Goal: Task Accomplishment & Management: Complete application form

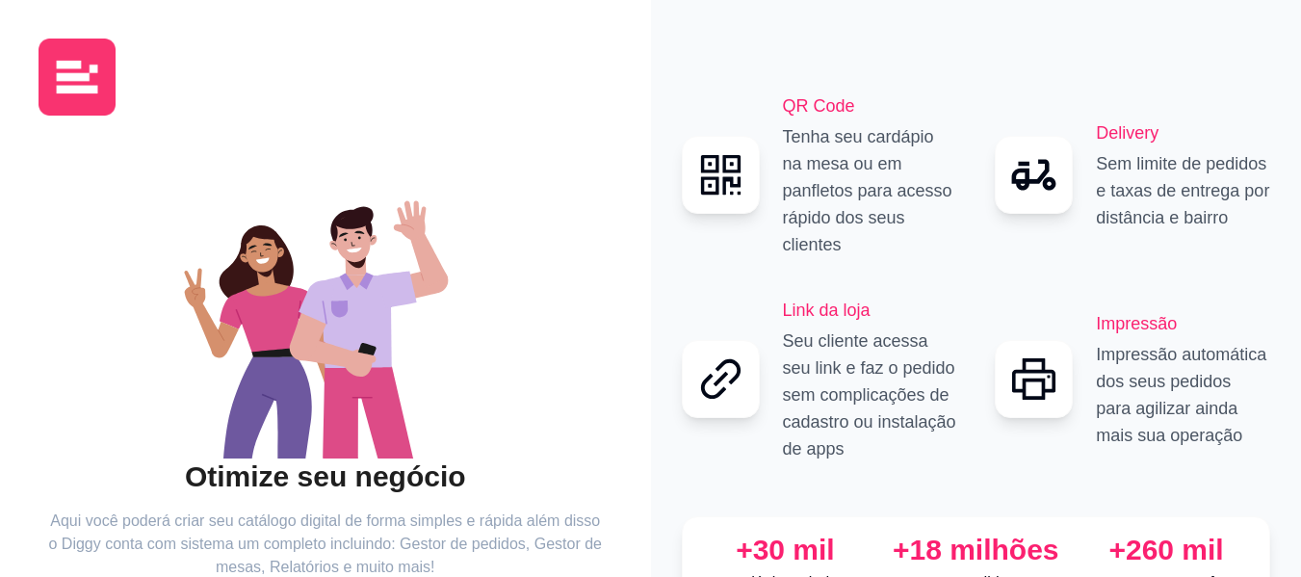
drag, startPoint x: 1300, startPoint y: 166, endPoint x: 1313, endPoint y: 174, distance: 16.0
click at [1300, 174] on html "Otimize seu negócio Aqui você poderá criar seu catálogo digital de forma simple…" at bounding box center [650, 288] width 1301 height 577
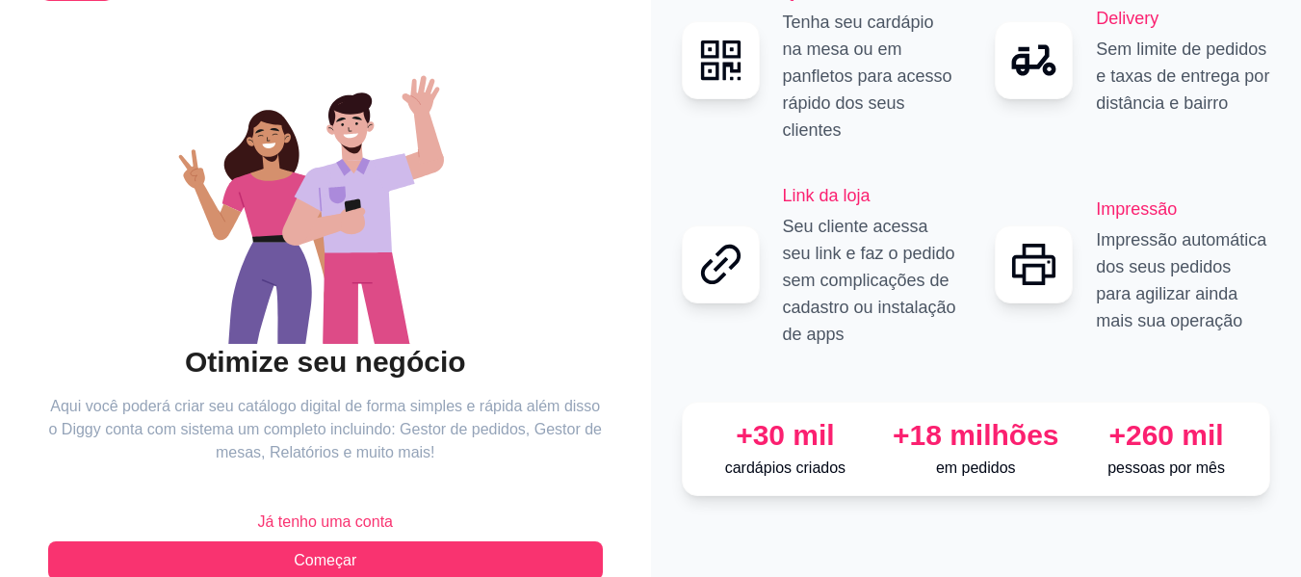
scroll to position [156, 0]
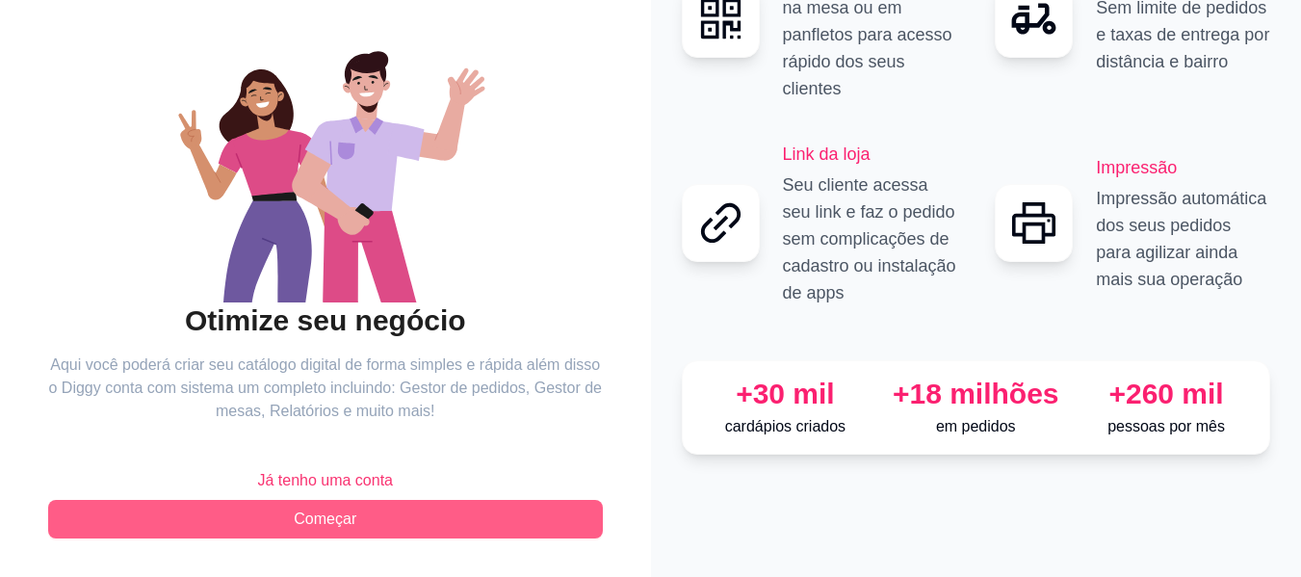
click at [364, 530] on button "Começar" at bounding box center [325, 519] width 555 height 39
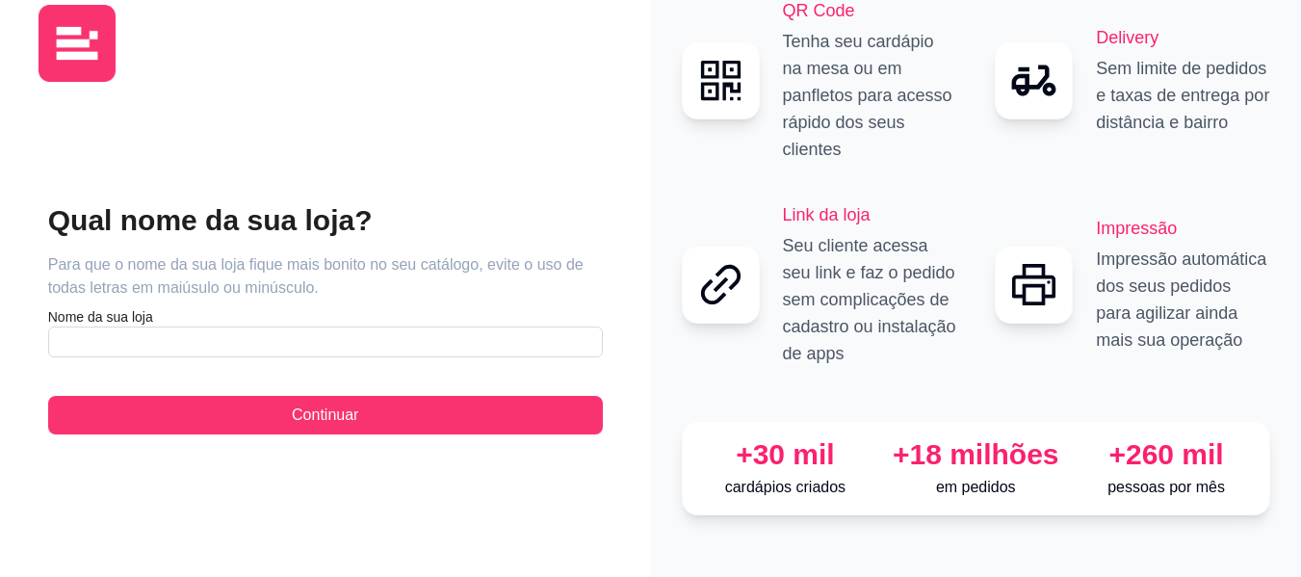
scroll to position [7, 0]
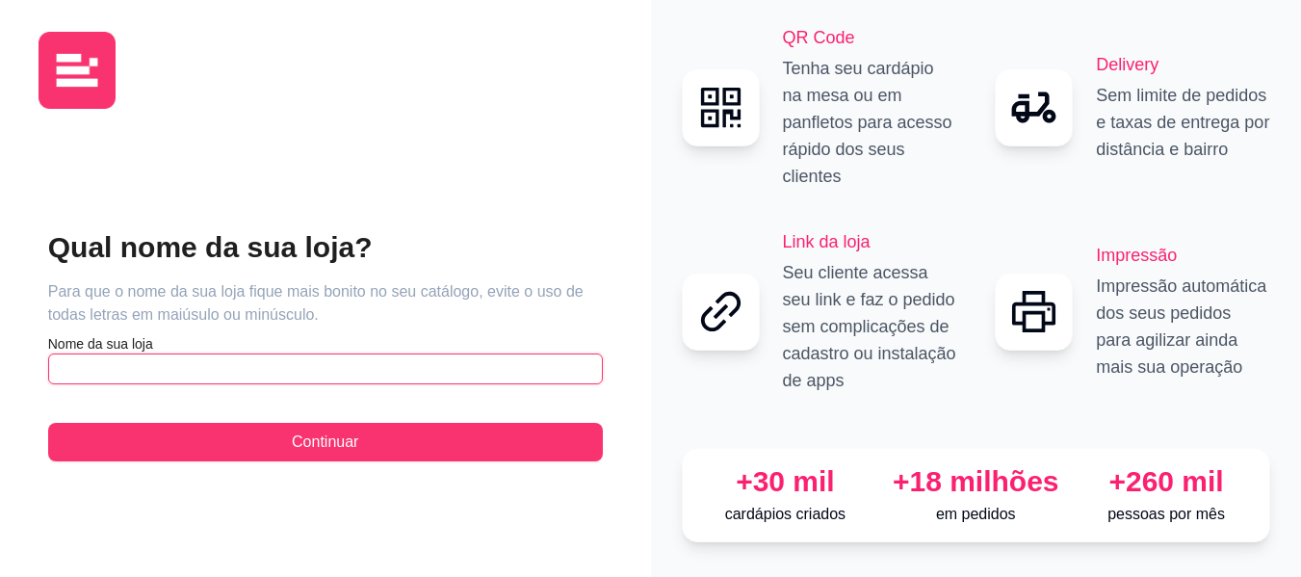
click at [273, 353] on input "text" at bounding box center [325, 368] width 555 height 31
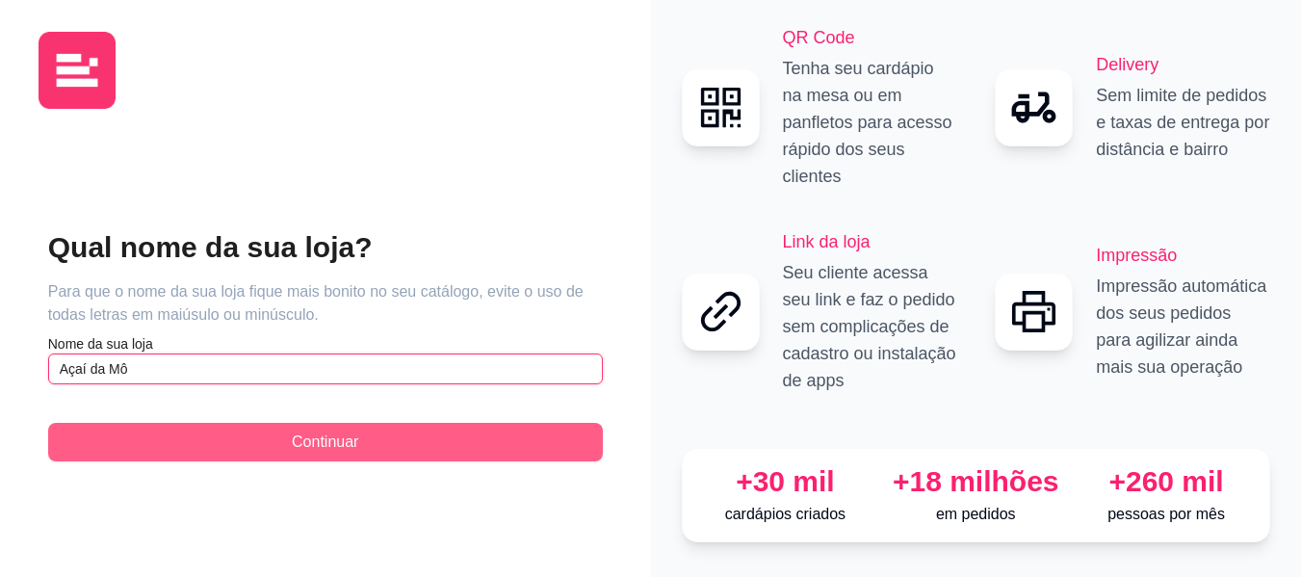
type input "Açaí da Mô"
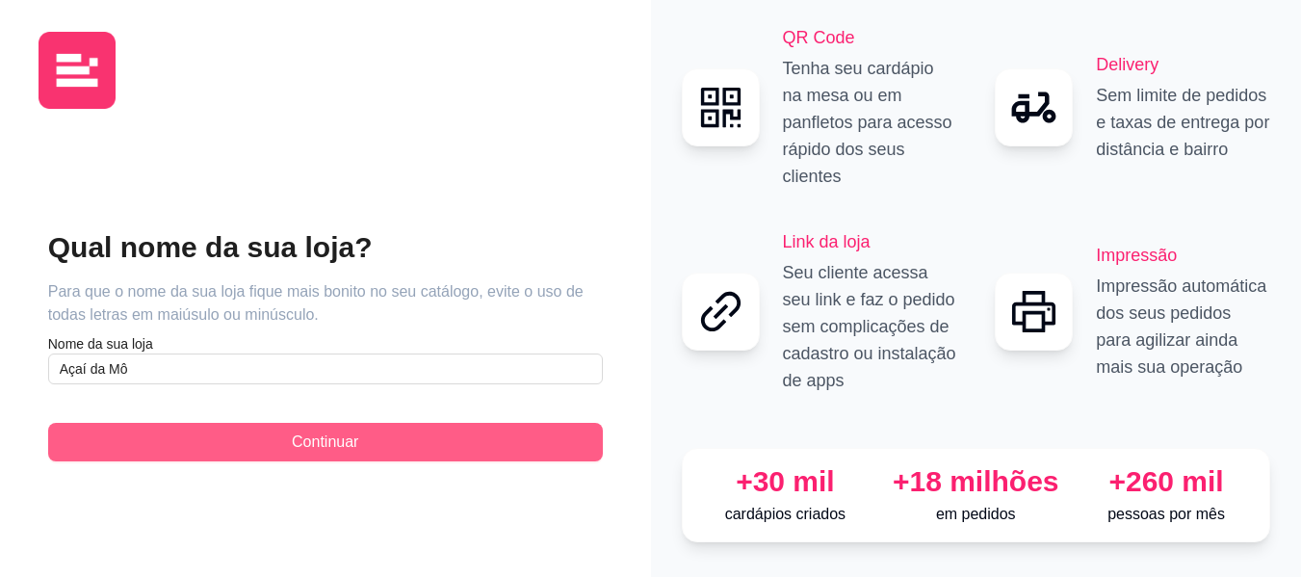
click at [293, 423] on button "Continuar" at bounding box center [325, 442] width 555 height 39
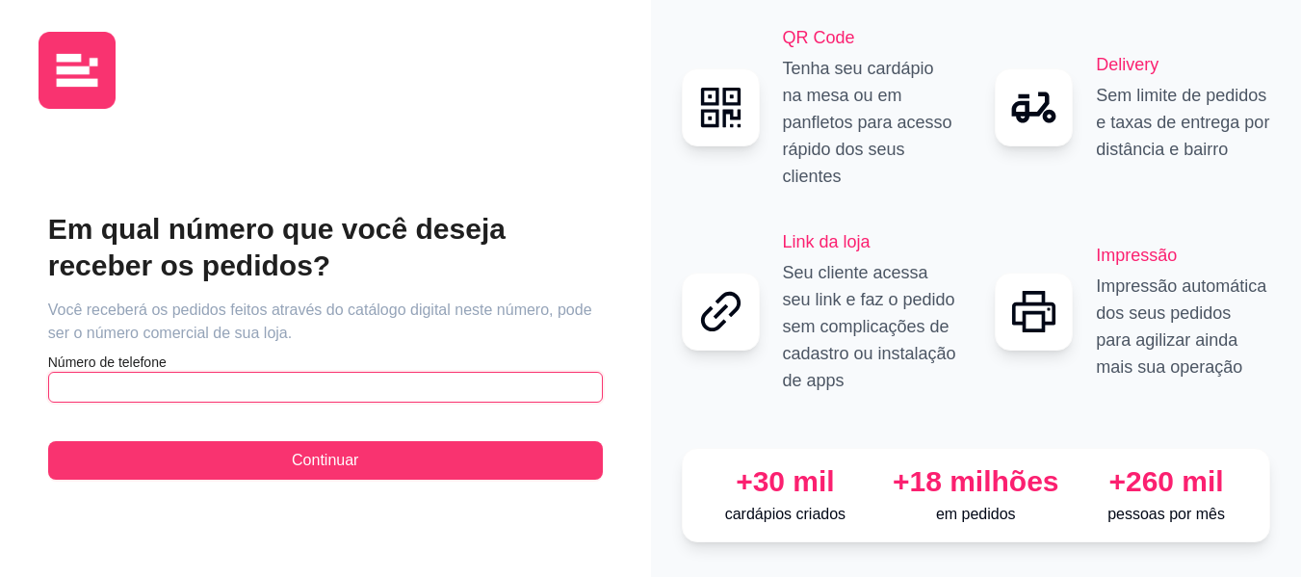
click at [277, 372] on input "text" at bounding box center [325, 387] width 555 height 31
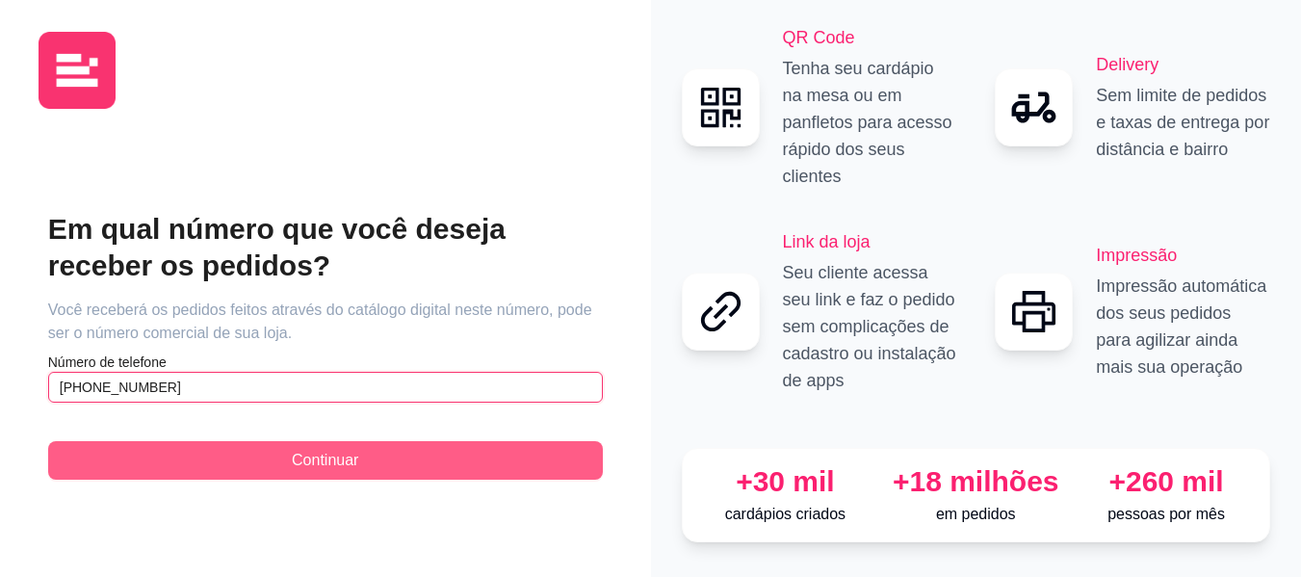
type input "[PHONE_NUMBER]"
click at [305, 449] on span "Continuar" at bounding box center [325, 460] width 66 height 23
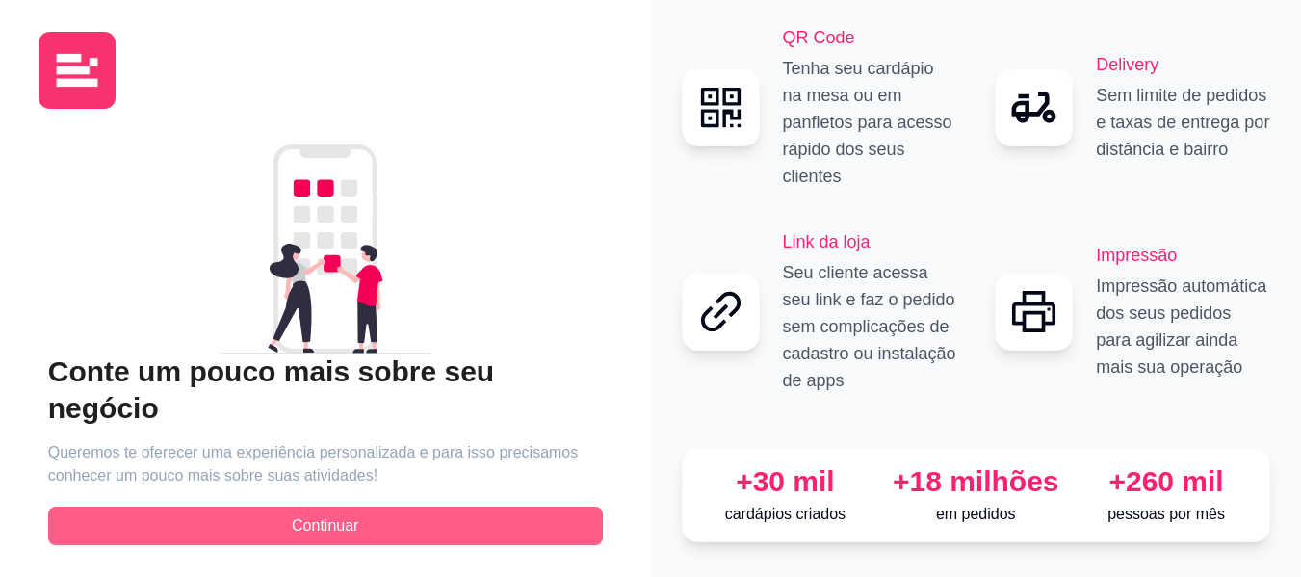
click at [396, 507] on button "Continuar" at bounding box center [325, 526] width 555 height 39
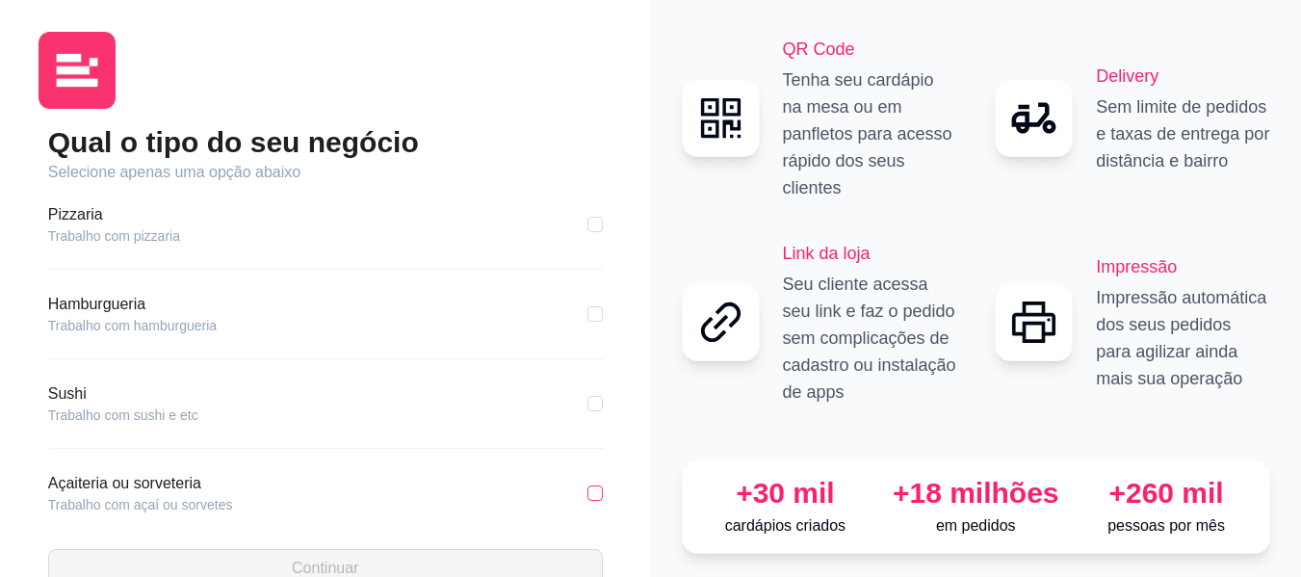
click at [587, 489] on input "checkbox" at bounding box center [594, 492] width 15 height 15
checkbox input "true"
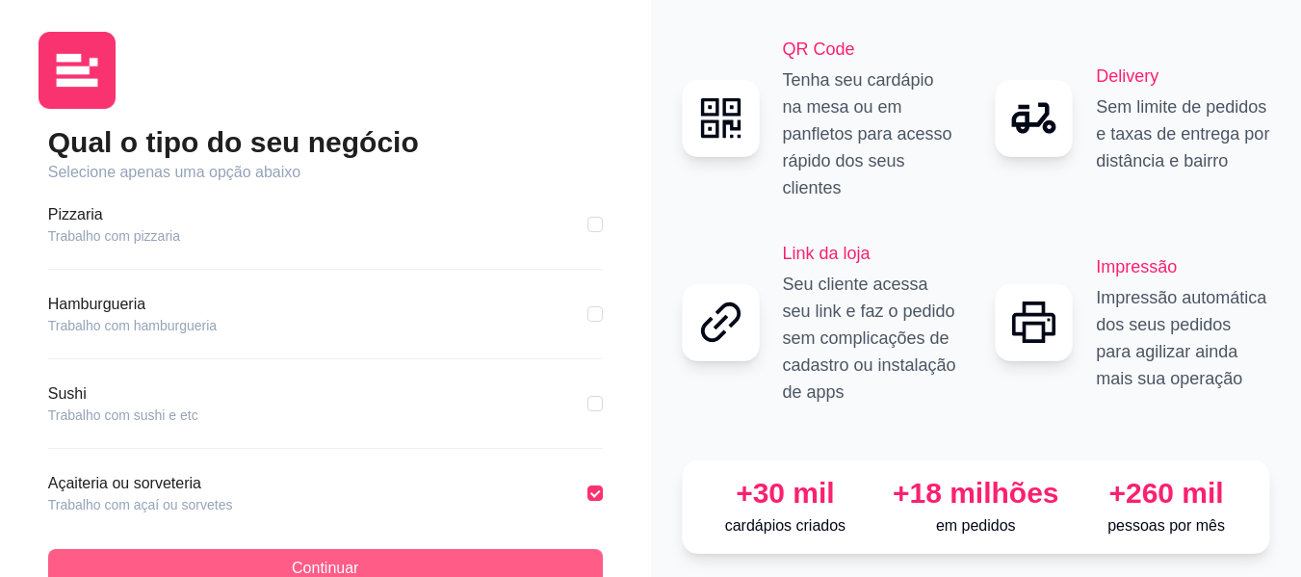
click at [531, 564] on button "Continuar" at bounding box center [325, 568] width 555 height 39
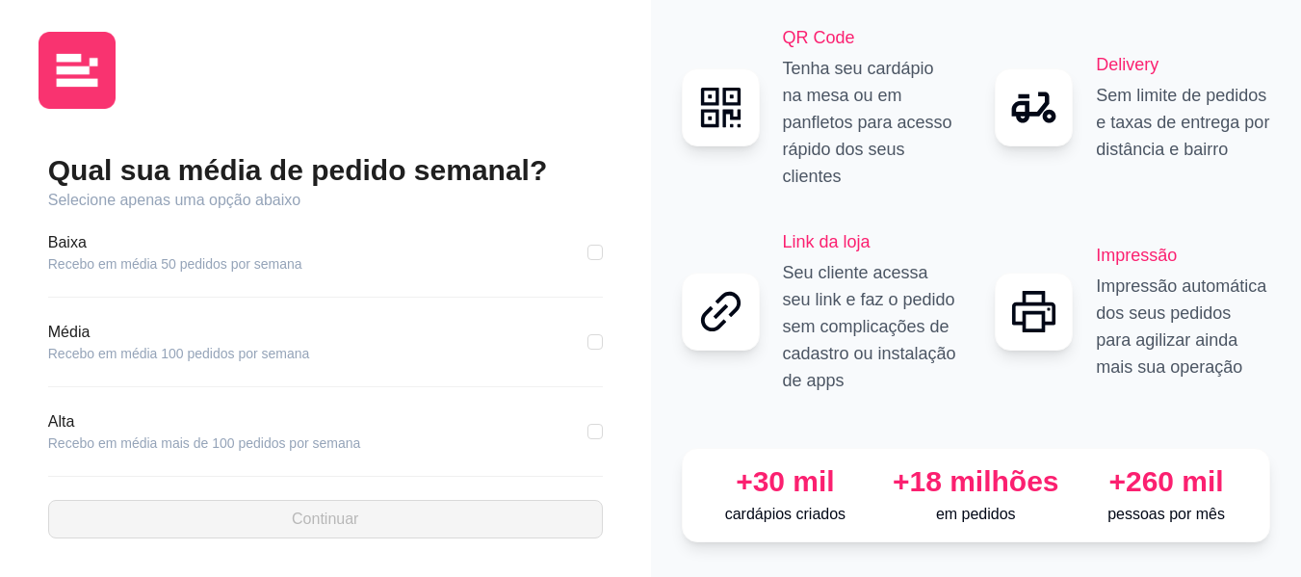
click at [370, 334] on div "Média Recebo em média 100 pedidos por semana" at bounding box center [325, 342] width 555 height 42
click at [588, 334] on input "checkbox" at bounding box center [594, 341] width 15 height 15
checkbox input "true"
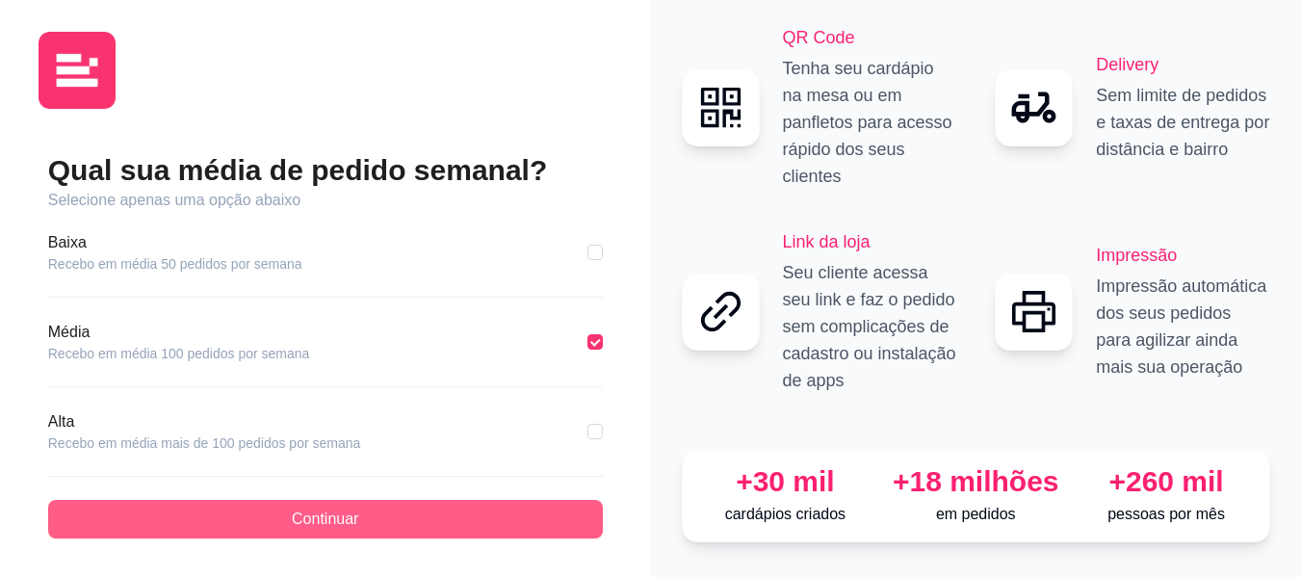
click at [465, 516] on button "Continuar" at bounding box center [325, 519] width 555 height 39
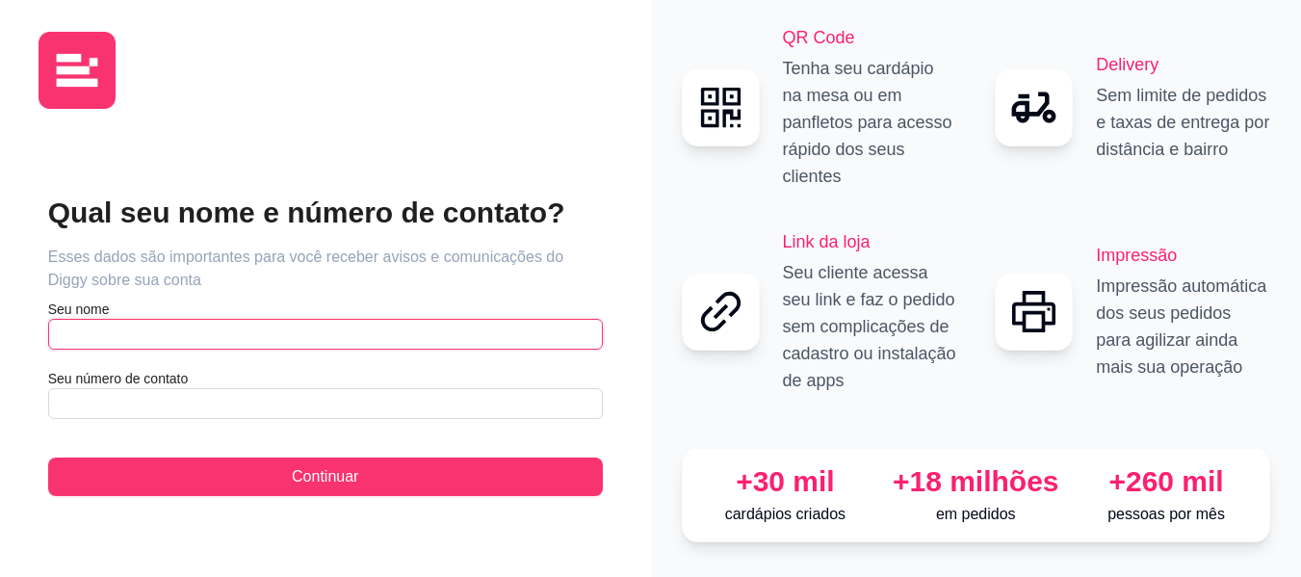
click at [241, 319] on input "text" at bounding box center [325, 334] width 555 height 31
type input "[PERSON_NAME]"
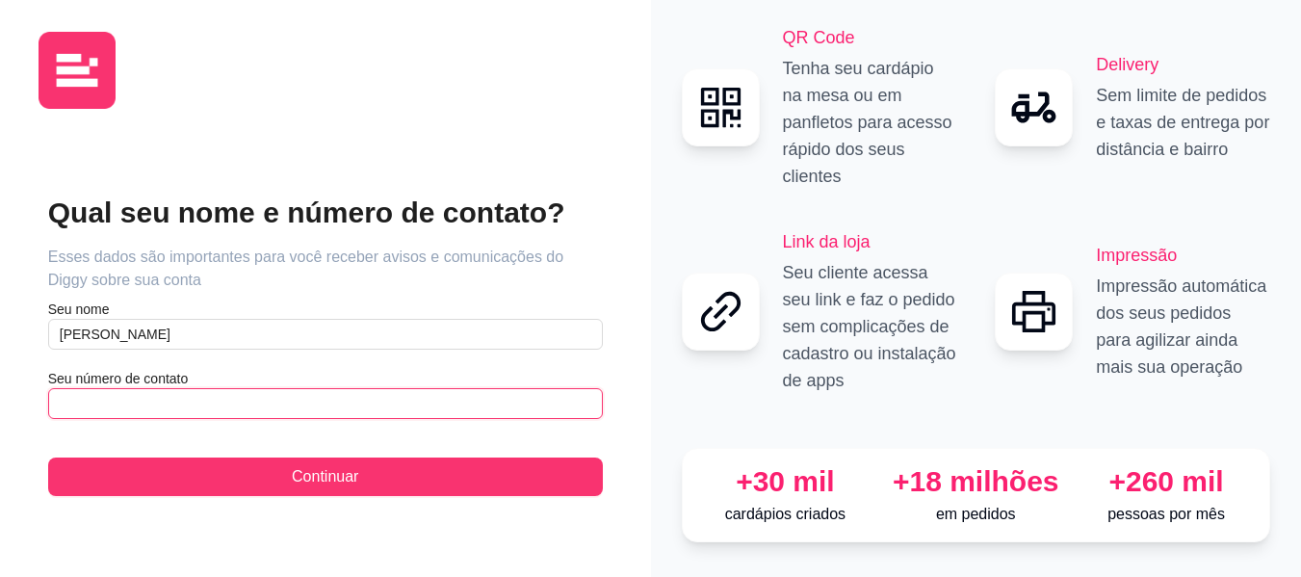
click at [251, 396] on input "text" at bounding box center [325, 403] width 555 height 31
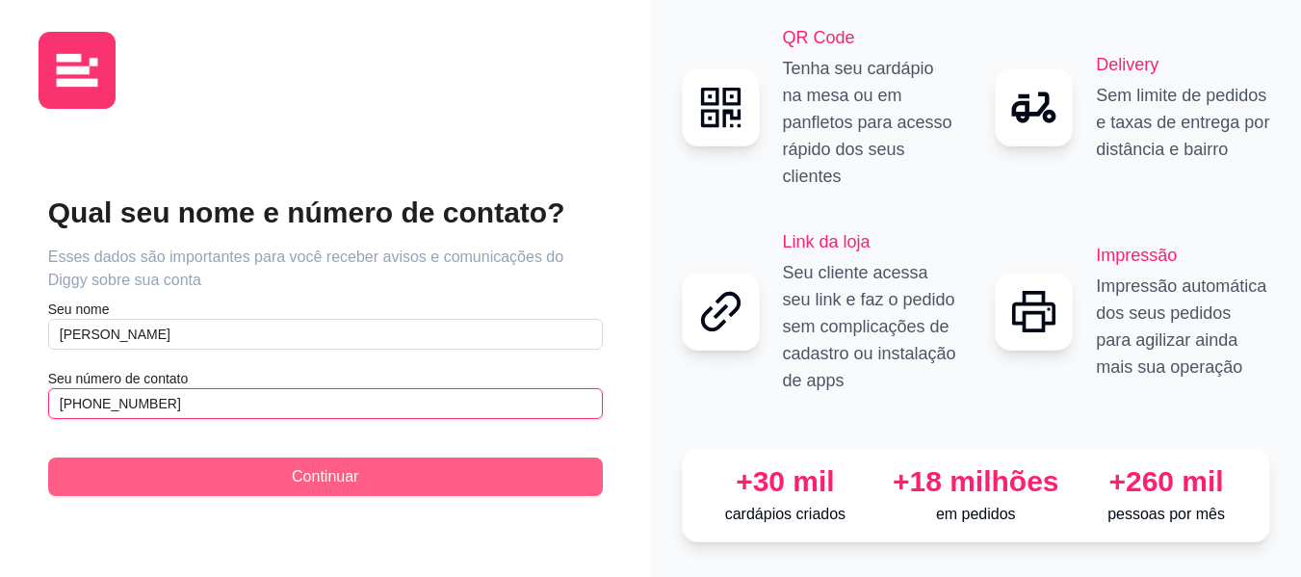
type input "[PHONE_NUMBER]"
click at [275, 457] on button "Continuar" at bounding box center [325, 476] width 555 height 39
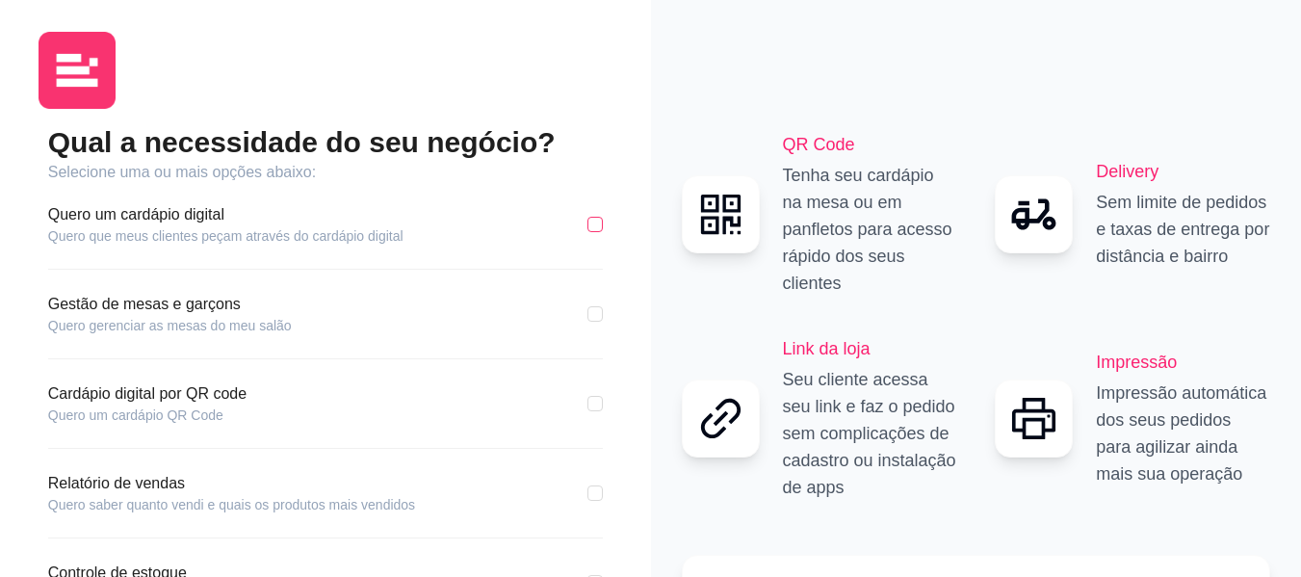
click at [591, 221] on input "checkbox" at bounding box center [594, 224] width 15 height 15
checkbox input "true"
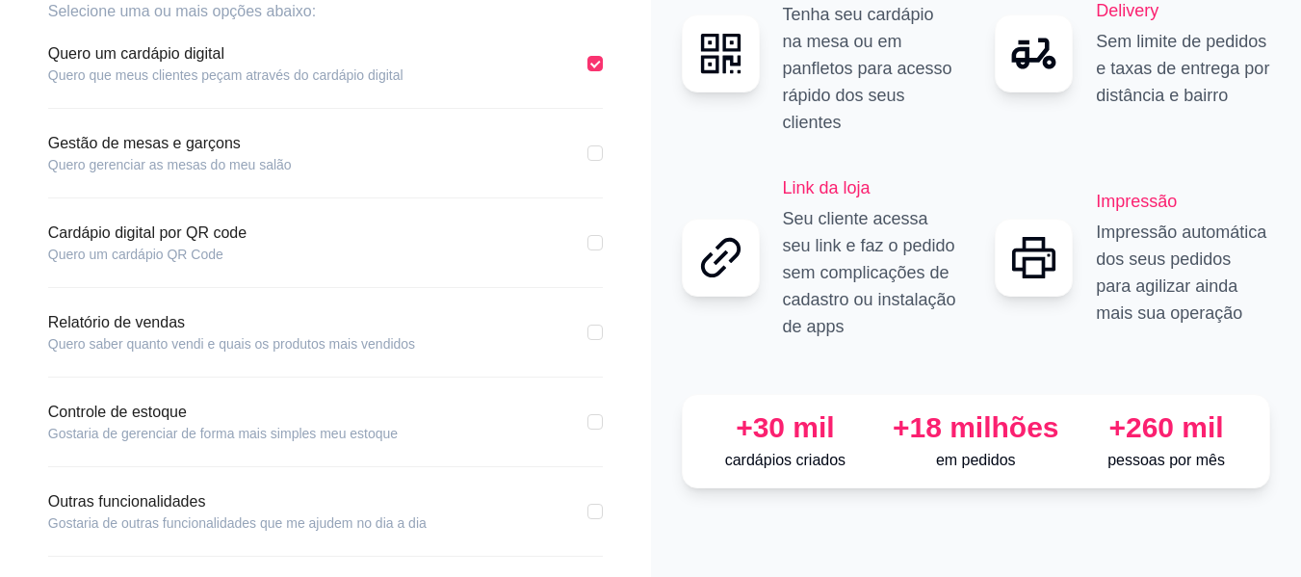
scroll to position [170, 0]
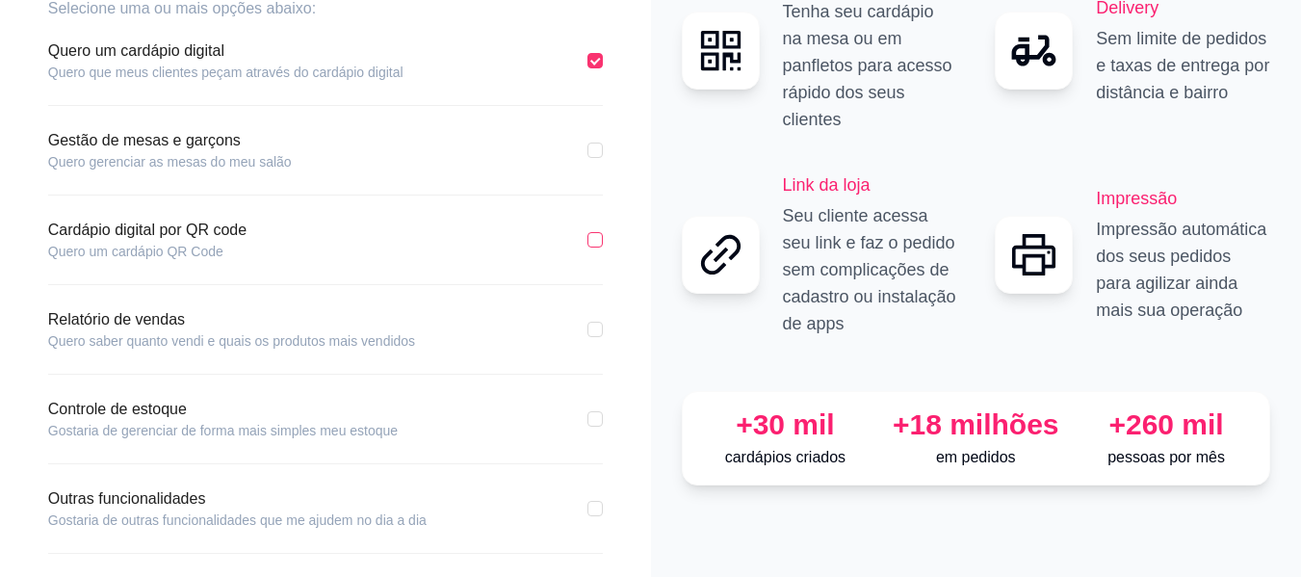
click at [597, 240] on input "checkbox" at bounding box center [594, 239] width 15 height 15
checkbox input "true"
click at [594, 327] on input "checkbox" at bounding box center [594, 329] width 15 height 15
checkbox input "true"
click at [595, 420] on input "checkbox" at bounding box center [594, 418] width 15 height 15
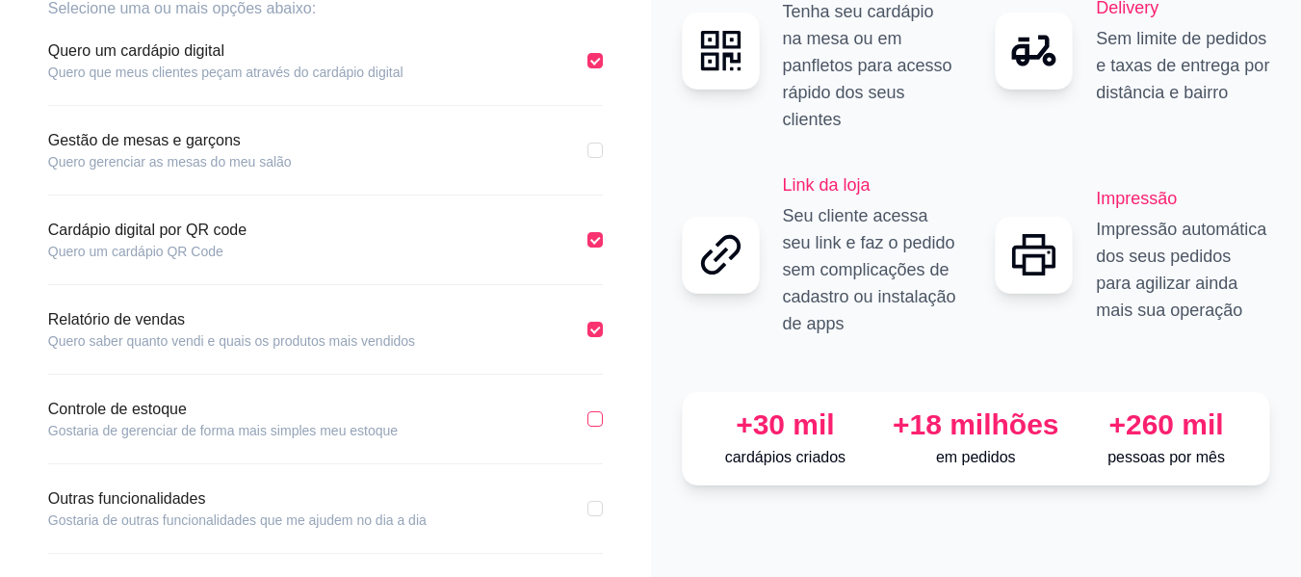
checkbox input "true"
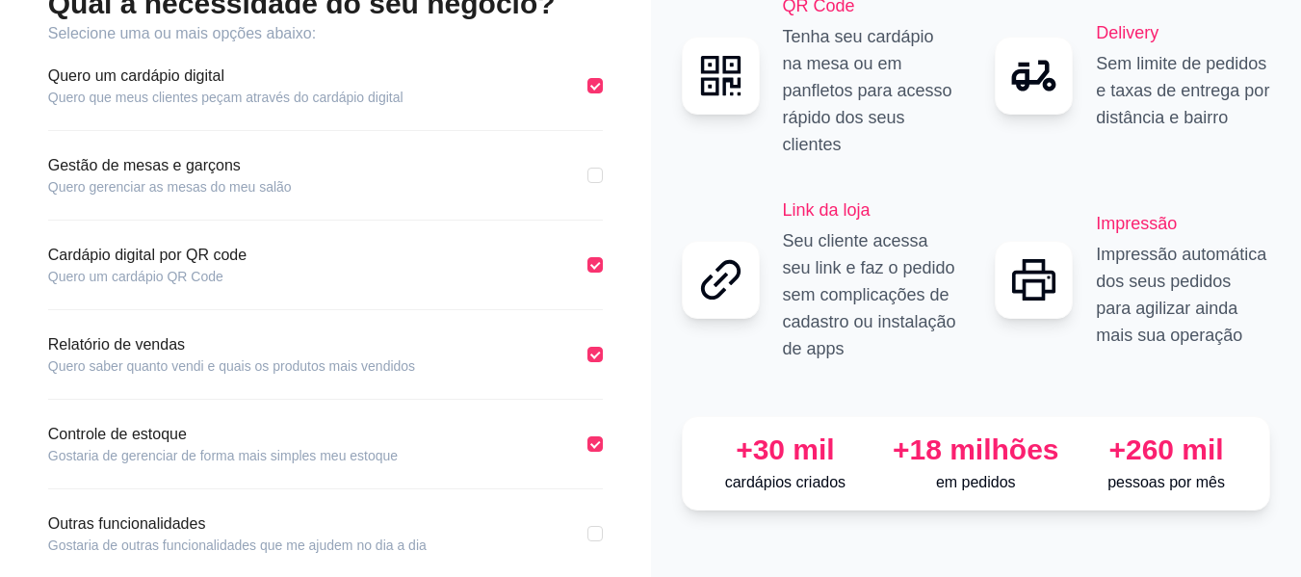
scroll to position [146, 0]
click at [600, 165] on label at bounding box center [594, 174] width 15 height 21
click at [600, 167] on input "checkbox" at bounding box center [594, 174] width 15 height 15
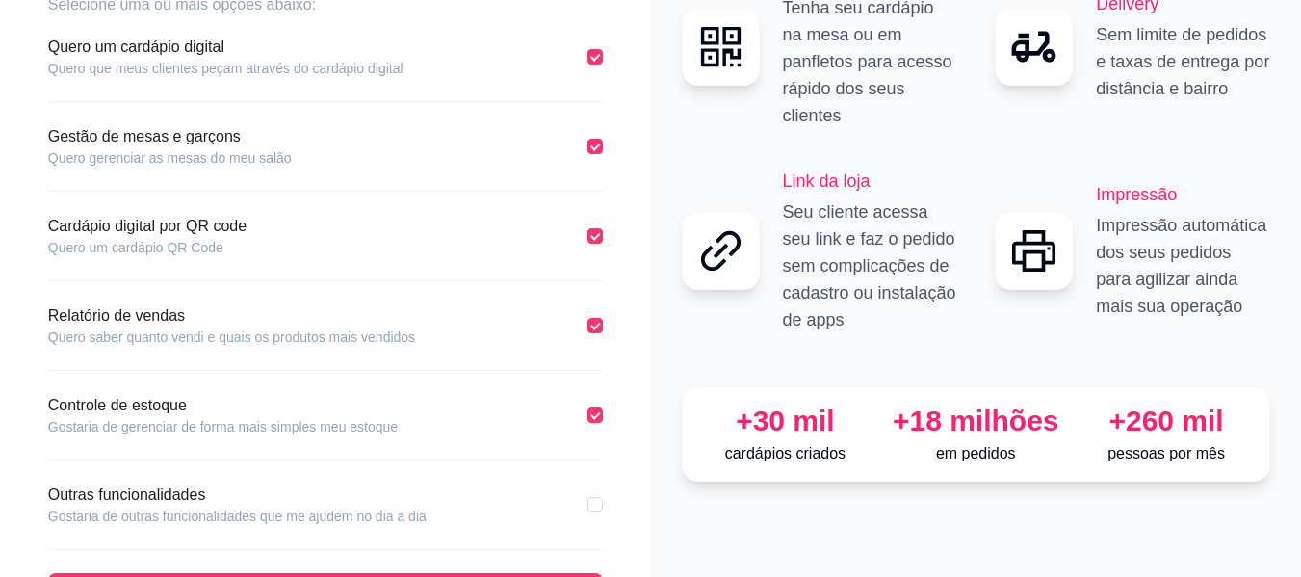
scroll to position [132, 0]
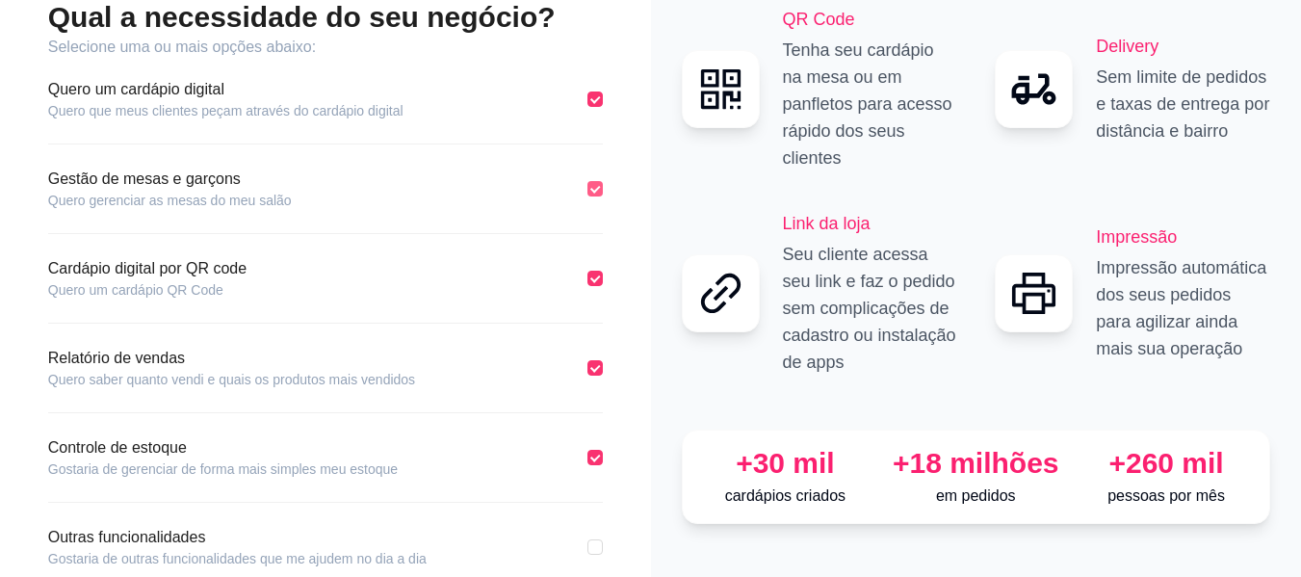
click at [592, 181] on input "checkbox" at bounding box center [594, 188] width 15 height 15
checkbox input "false"
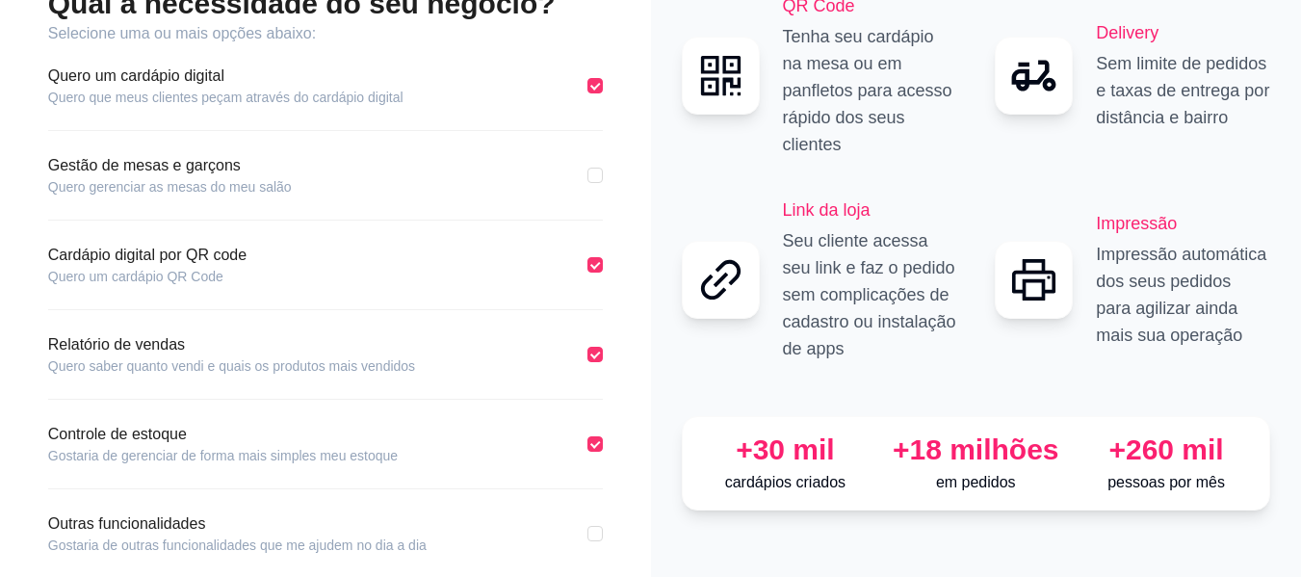
scroll to position [247, 0]
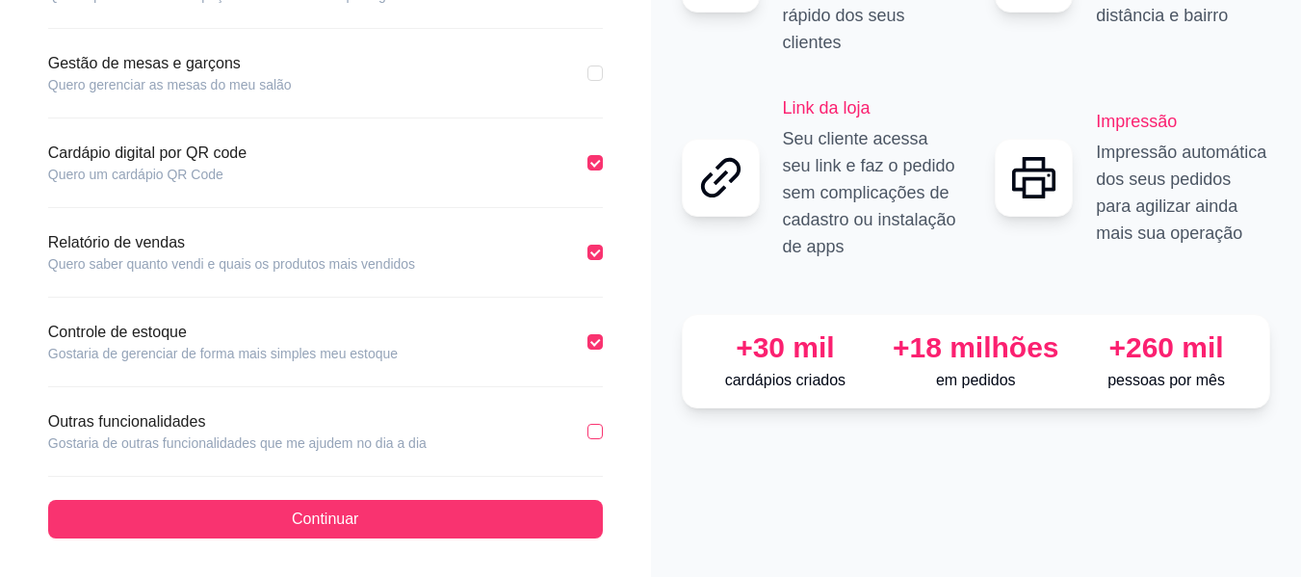
click at [599, 423] on label at bounding box center [594, 431] width 15 height 21
click at [599, 424] on input "checkbox" at bounding box center [594, 431] width 15 height 15
checkbox input "true"
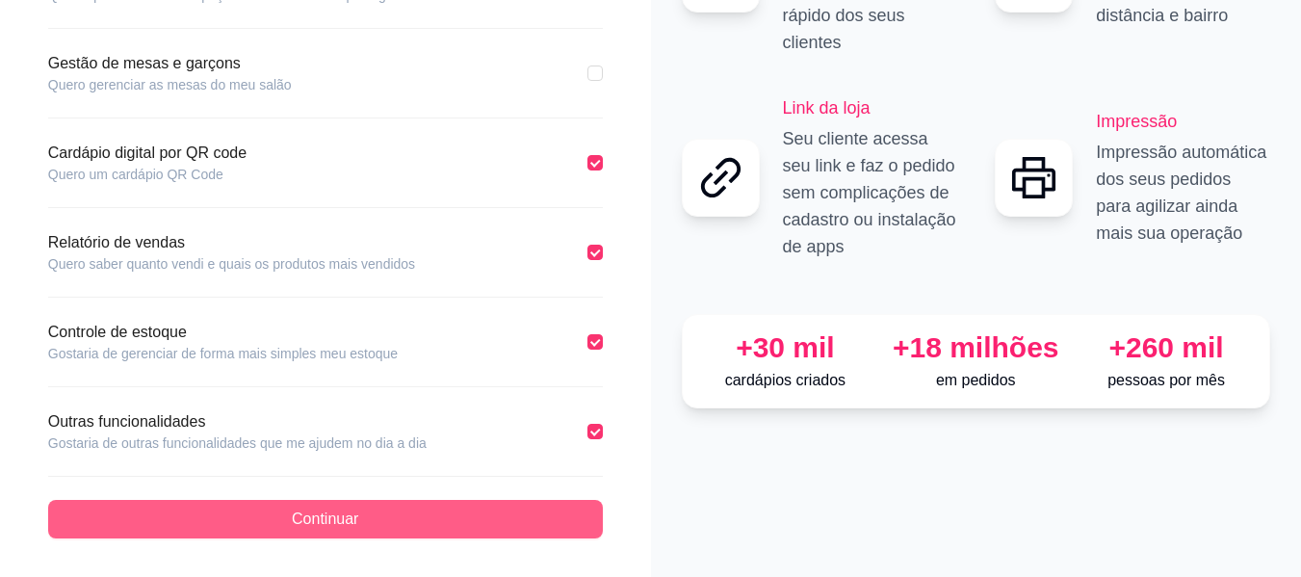
click at [519, 508] on button "Continuar" at bounding box center [325, 519] width 555 height 39
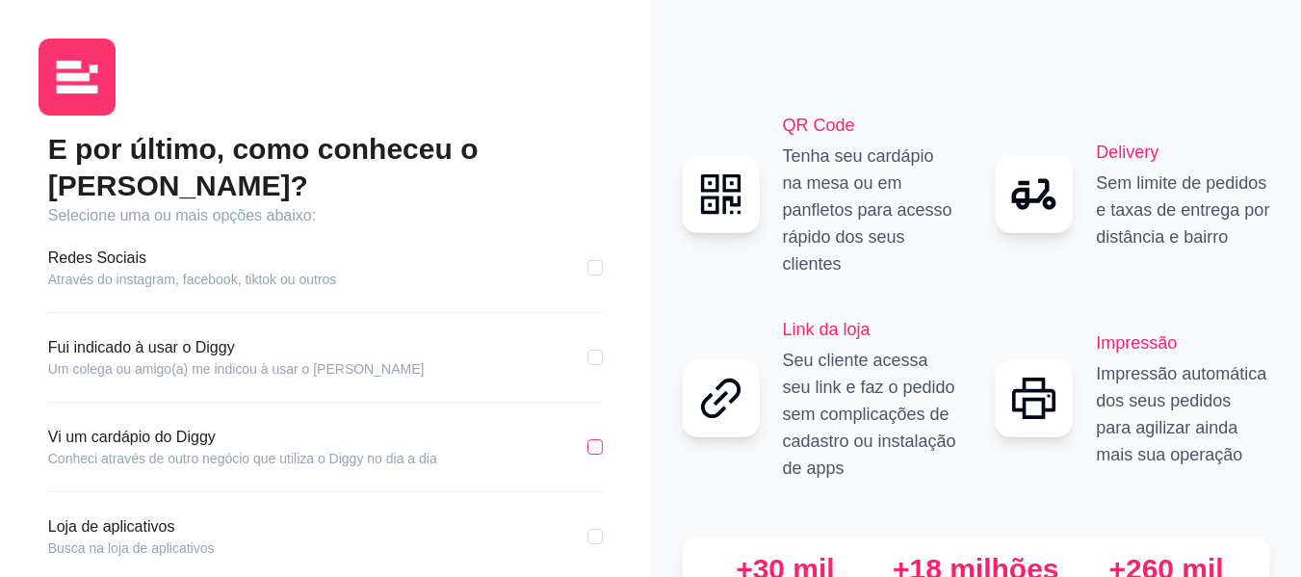
click at [587, 439] on input "checkbox" at bounding box center [594, 446] width 15 height 15
checkbox input "true"
click at [592, 260] on input "checkbox" at bounding box center [594, 267] width 15 height 15
checkbox input "true"
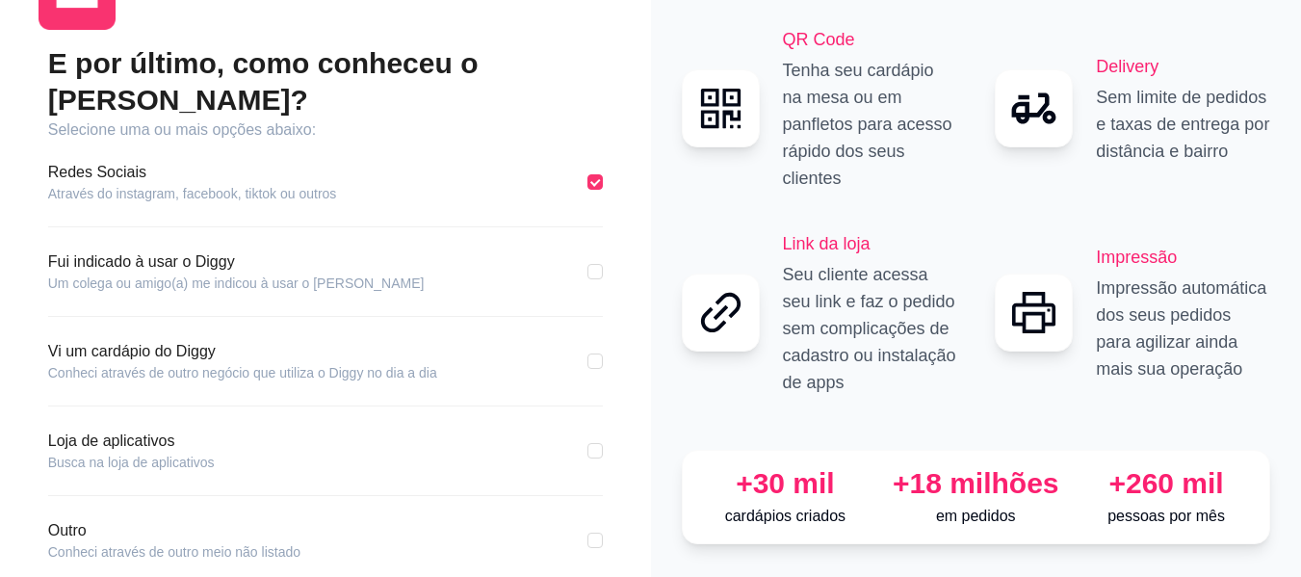
scroll to position [92, 0]
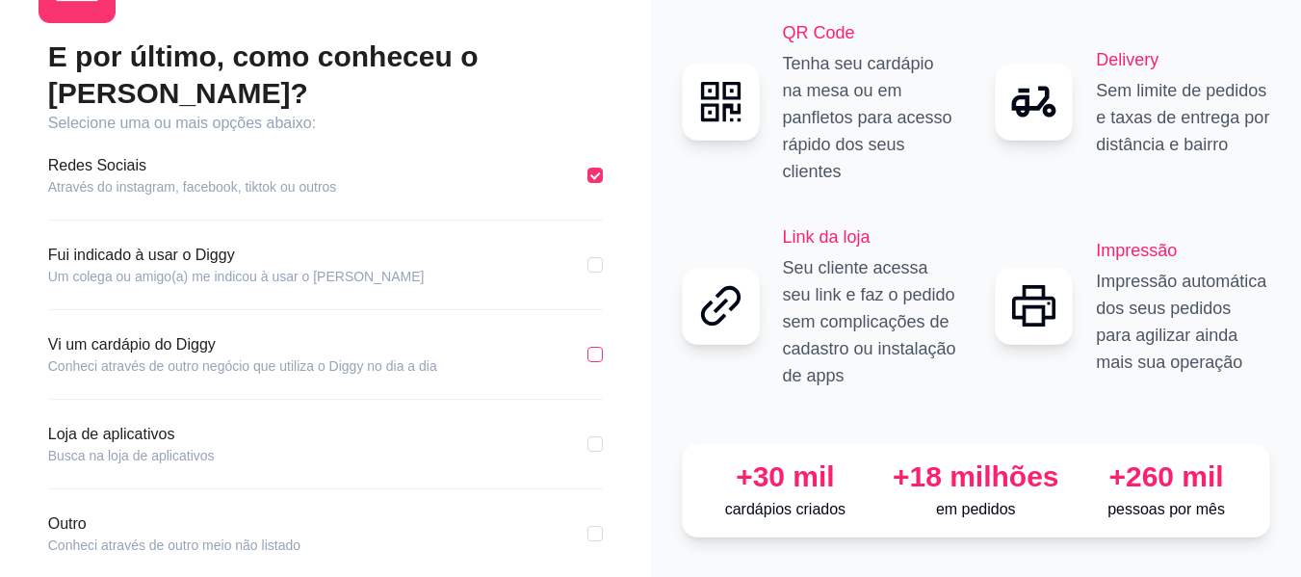
click at [598, 347] on input "checkbox" at bounding box center [594, 354] width 15 height 15
checkbox input "true"
checkbox input "false"
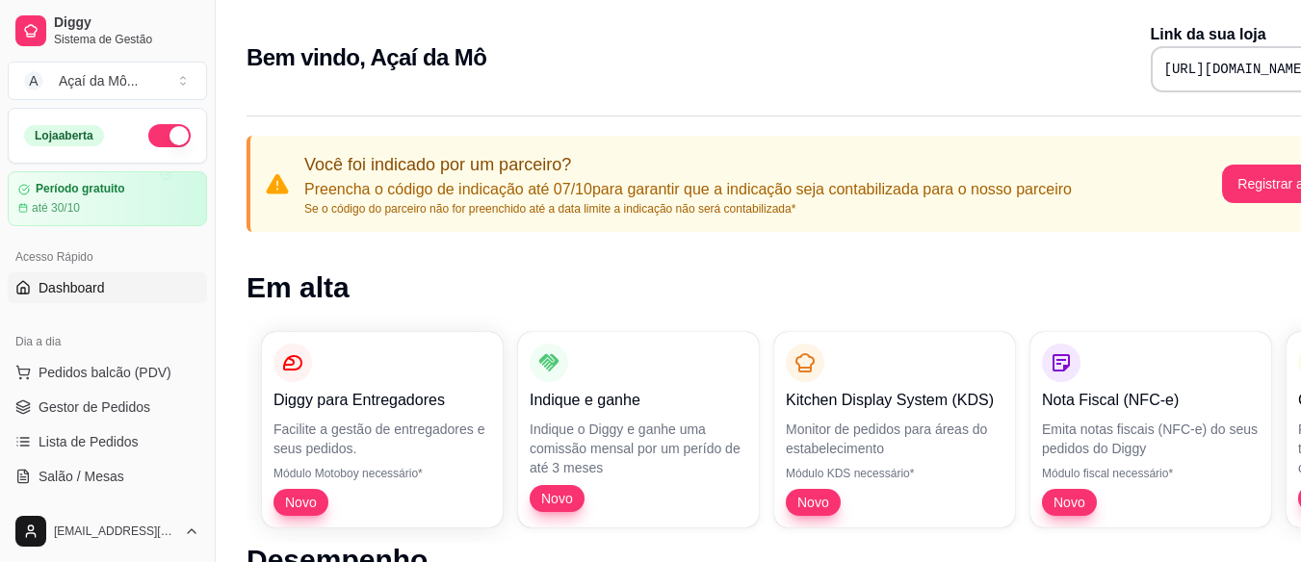
click at [148, 294] on link "Dashboard" at bounding box center [107, 288] width 199 height 31
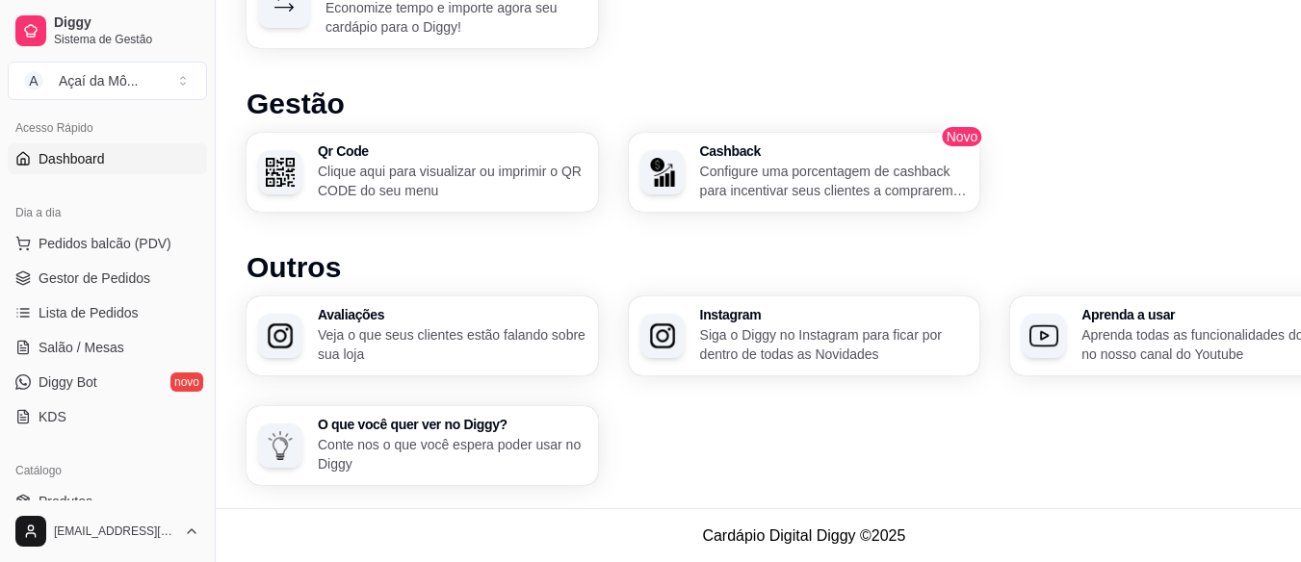
scroll to position [136, 0]
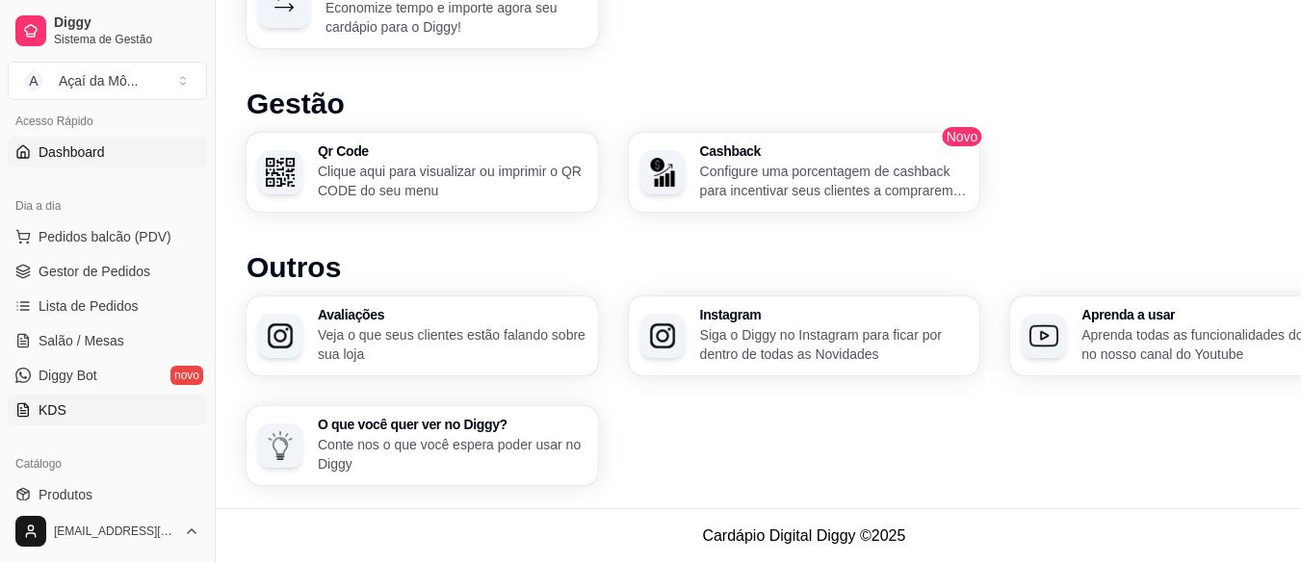
click at [81, 399] on link "KDS" at bounding box center [107, 410] width 199 height 31
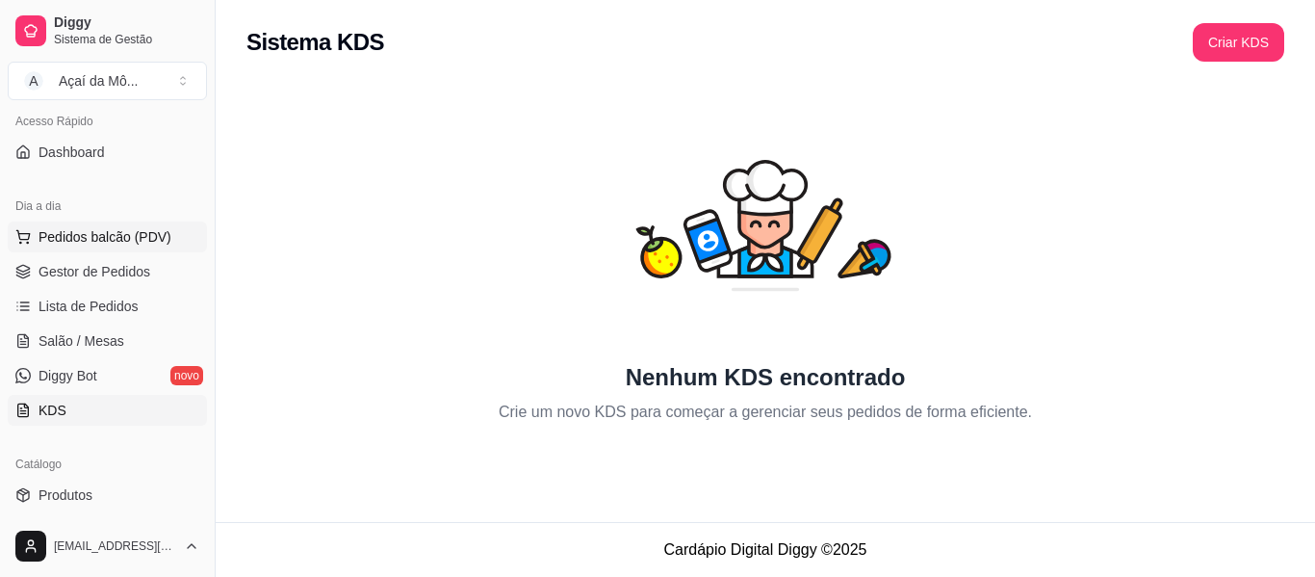
click at [164, 246] on span "Pedidos balcão (PDV)" at bounding box center [105, 236] width 133 height 19
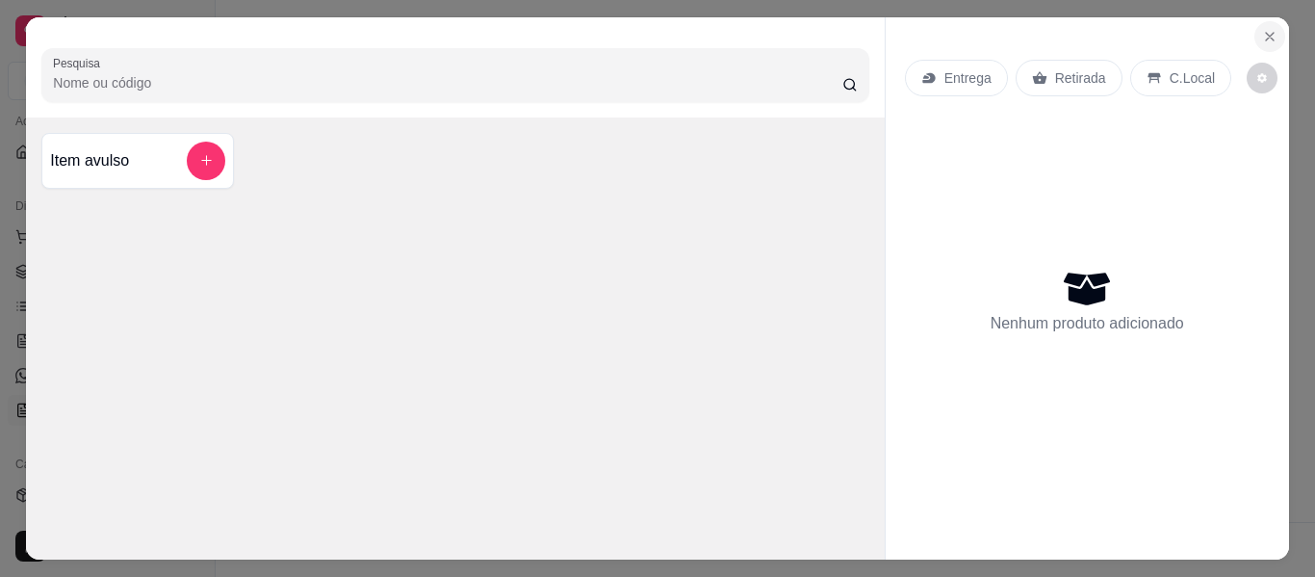
click at [1266, 34] on icon "Close" at bounding box center [1270, 37] width 8 height 8
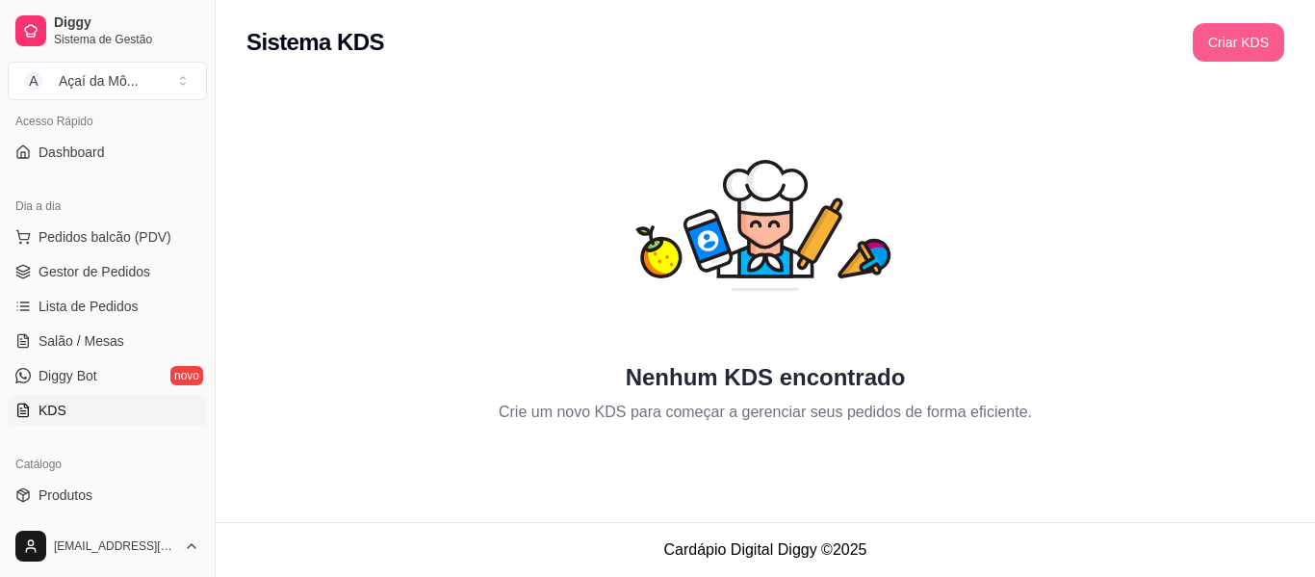
click at [1259, 34] on button "Criar KDS" at bounding box center [1238, 42] width 91 height 39
click at [205, 193] on div "Diggy Sistema de Gestão A Açaí da Mô ... Loja aberta Período gratuito até 30/10…" at bounding box center [107, 288] width 215 height 577
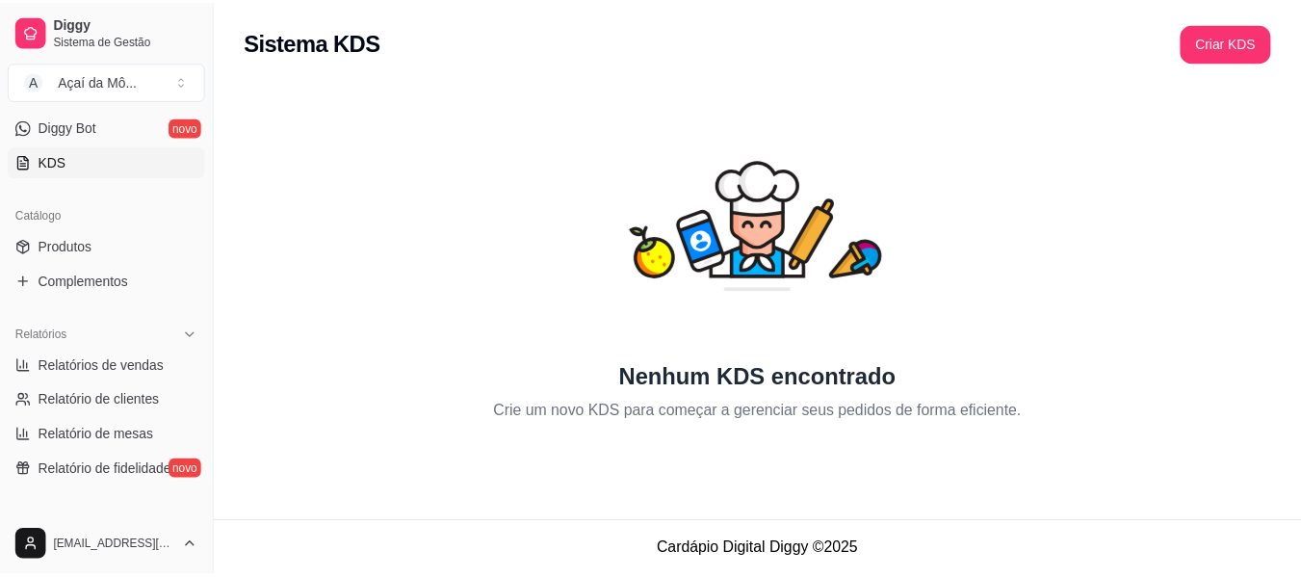
scroll to position [380, 0]
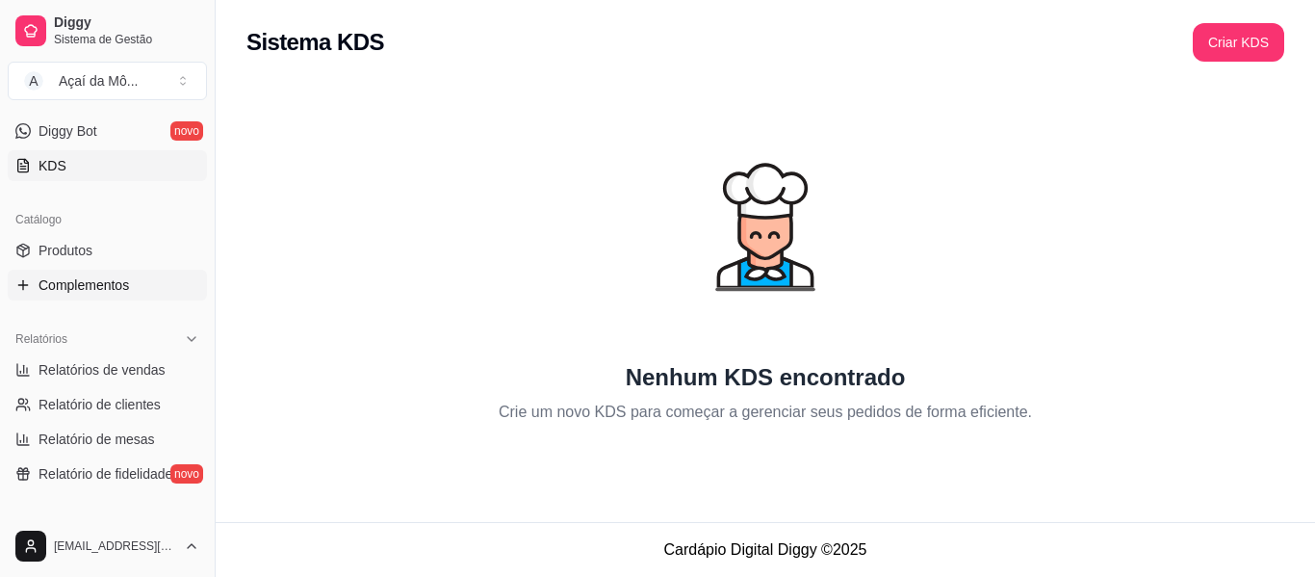
click at [100, 277] on span "Complementos" at bounding box center [84, 284] width 91 height 19
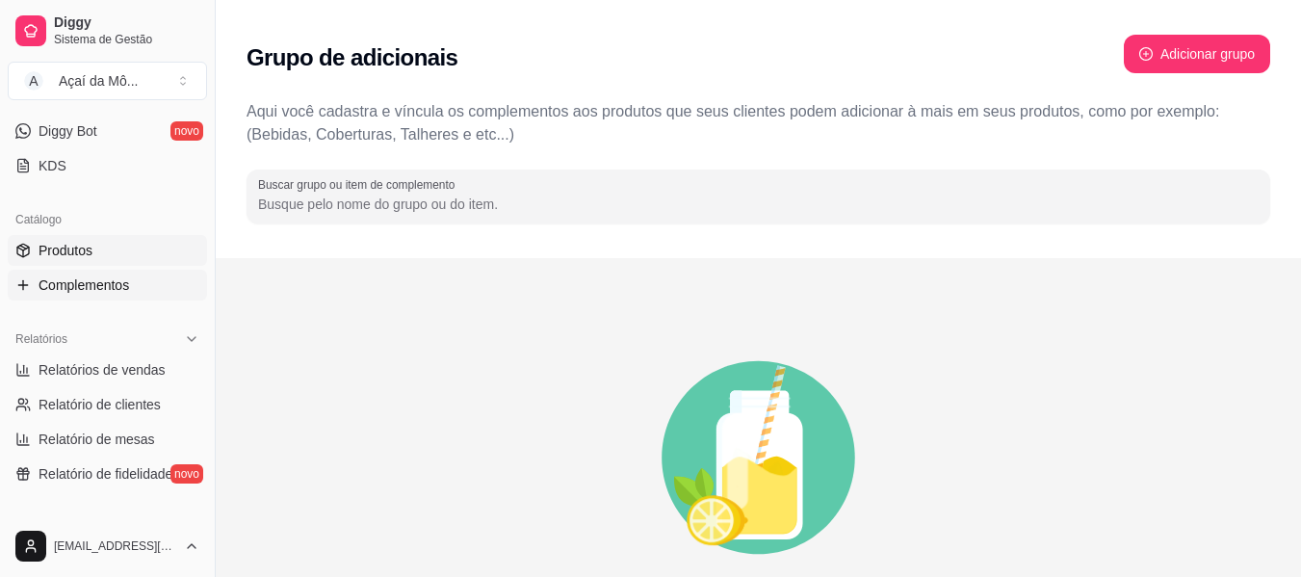
click at [108, 252] on link "Produtos" at bounding box center [107, 250] width 199 height 31
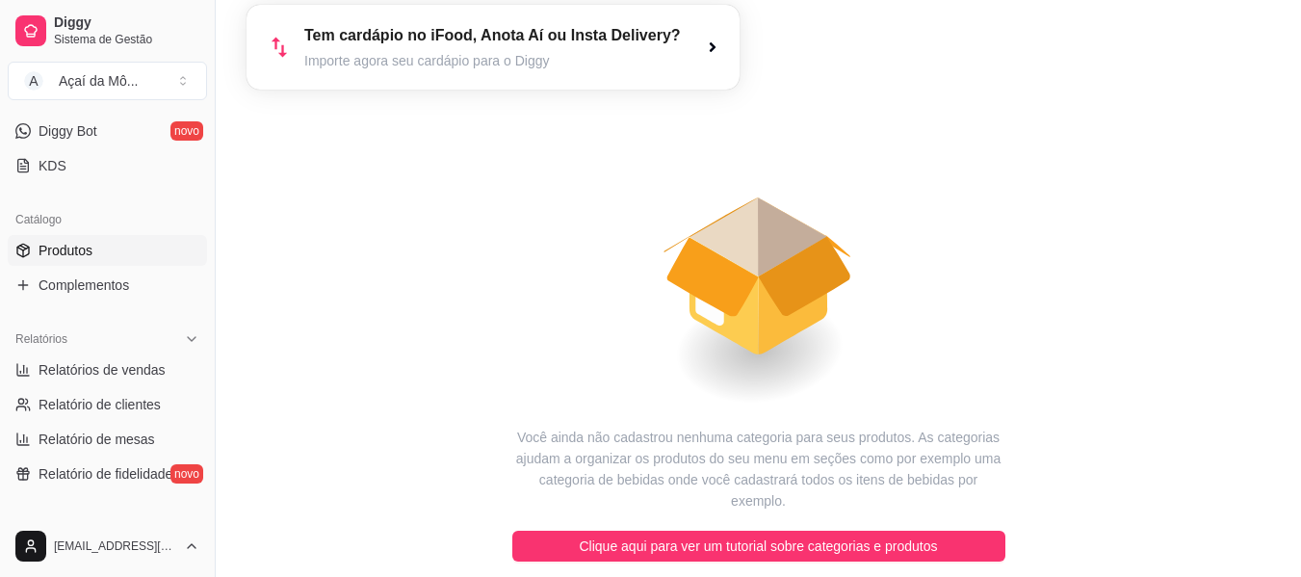
scroll to position [175, 0]
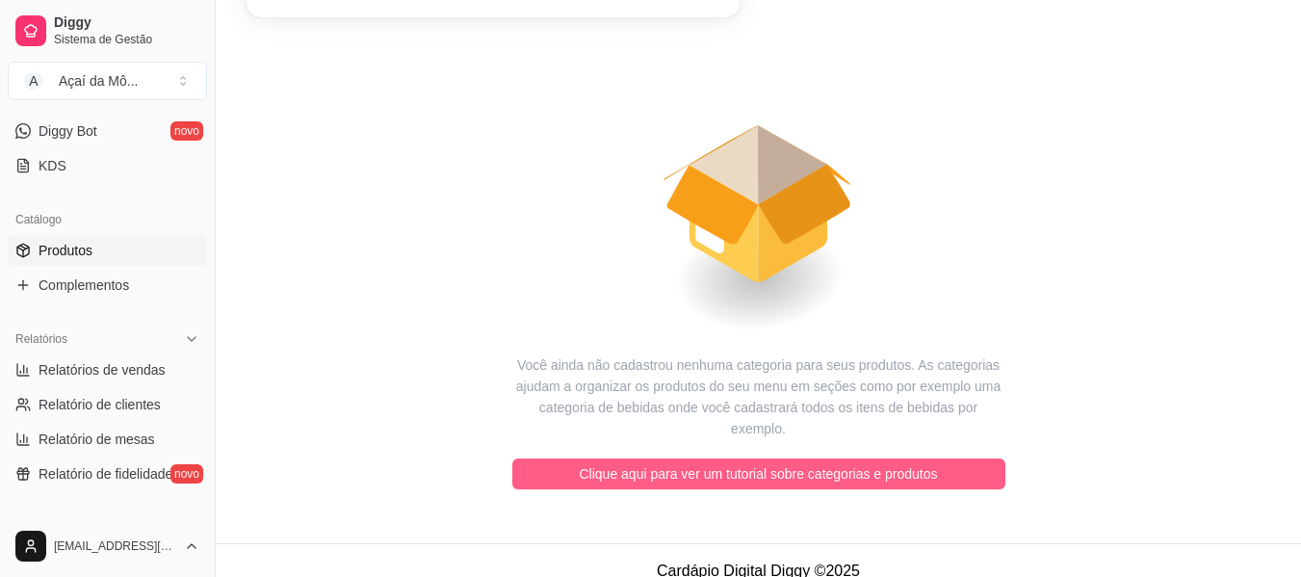
click at [877, 463] on span "Clique aqui para ver um tutorial sobre categorias e produtos" at bounding box center [759, 473] width 358 height 21
click at [923, 463] on span "Clique aqui para ver um tutorial sobre categorias e produtos" at bounding box center [759, 473] width 358 height 21
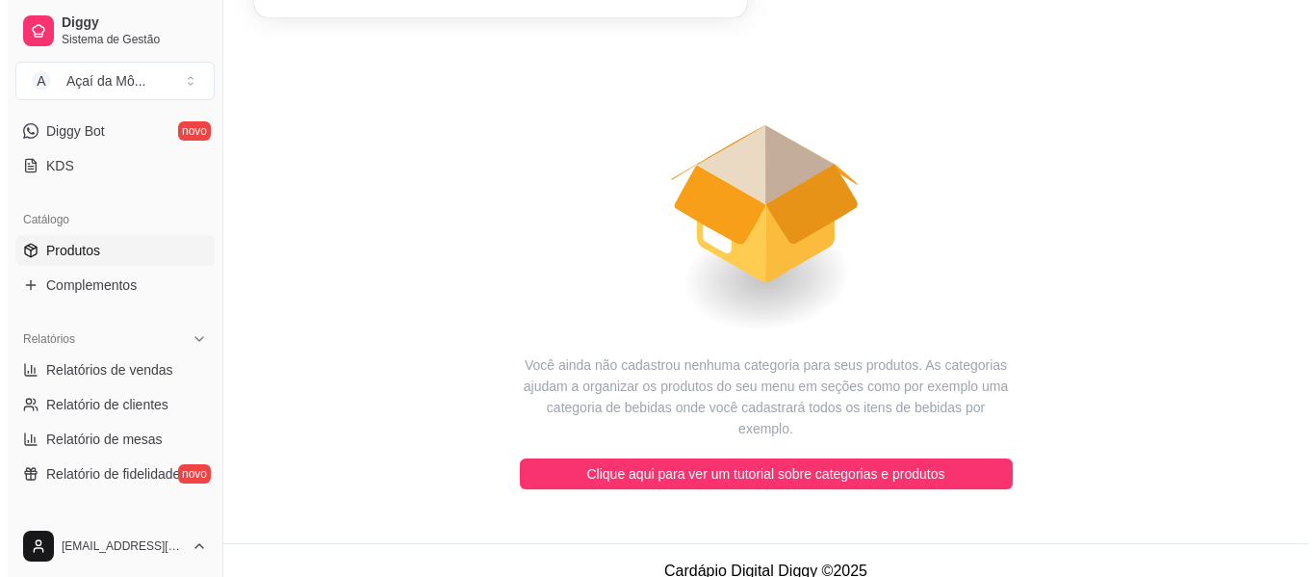
scroll to position [0, 0]
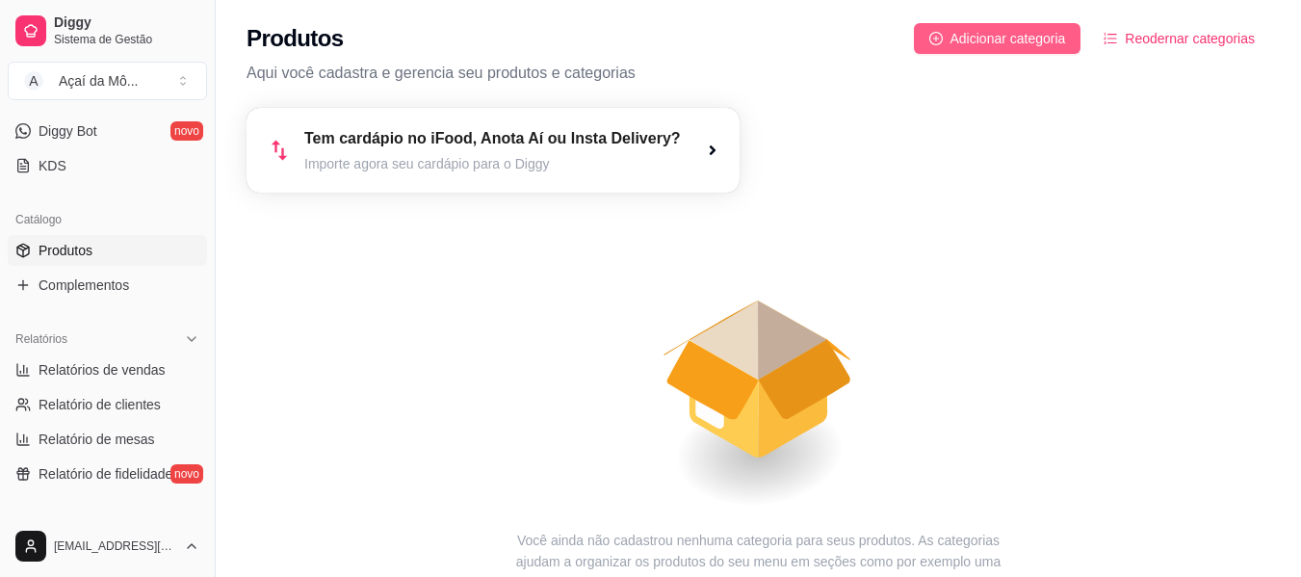
click at [991, 44] on span "Adicionar categoria" at bounding box center [1008, 38] width 116 height 21
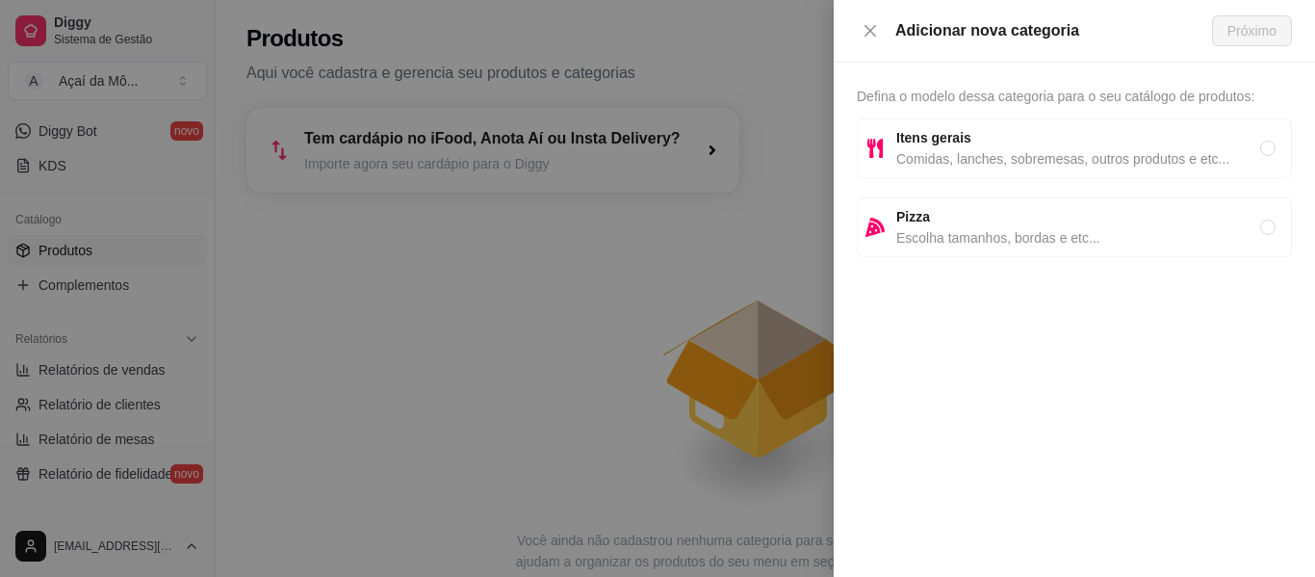
click at [967, 168] on span "Comidas, lanches, sobremesas, outros produtos e etc..." at bounding box center [1079, 158] width 364 height 21
radio input "true"
click at [1230, 24] on span "Próximo" at bounding box center [1252, 30] width 49 height 21
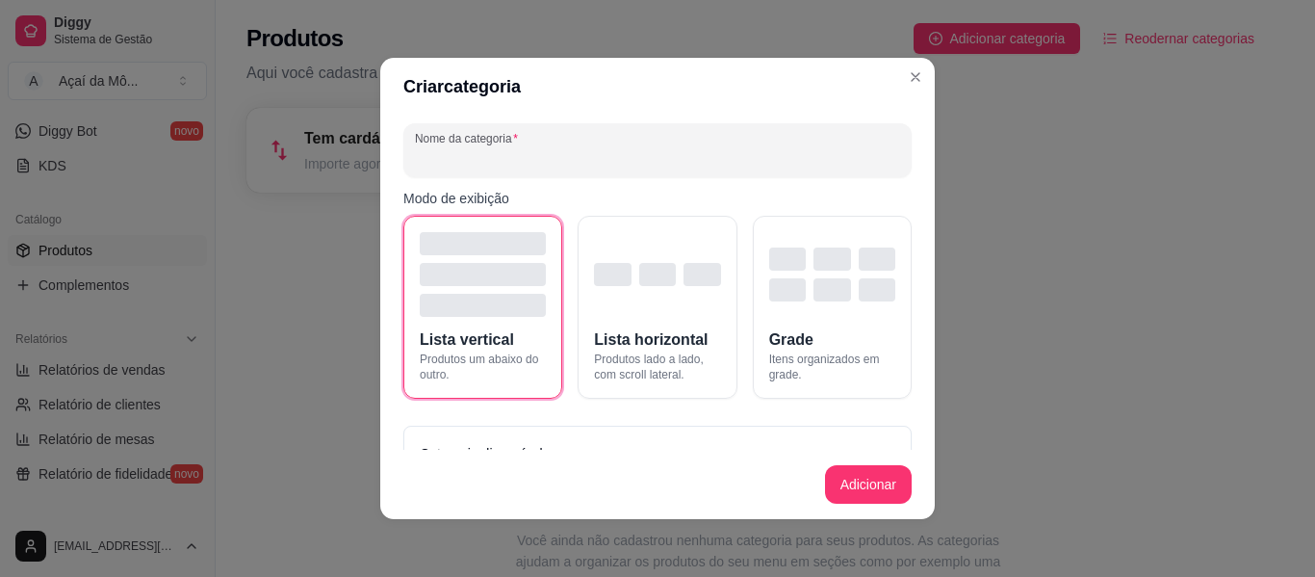
click at [478, 163] on input "Nome da categoria" at bounding box center [657, 157] width 485 height 19
type input "Monte seu copo"
click at [862, 494] on button "Adicionar" at bounding box center [868, 485] width 85 height 38
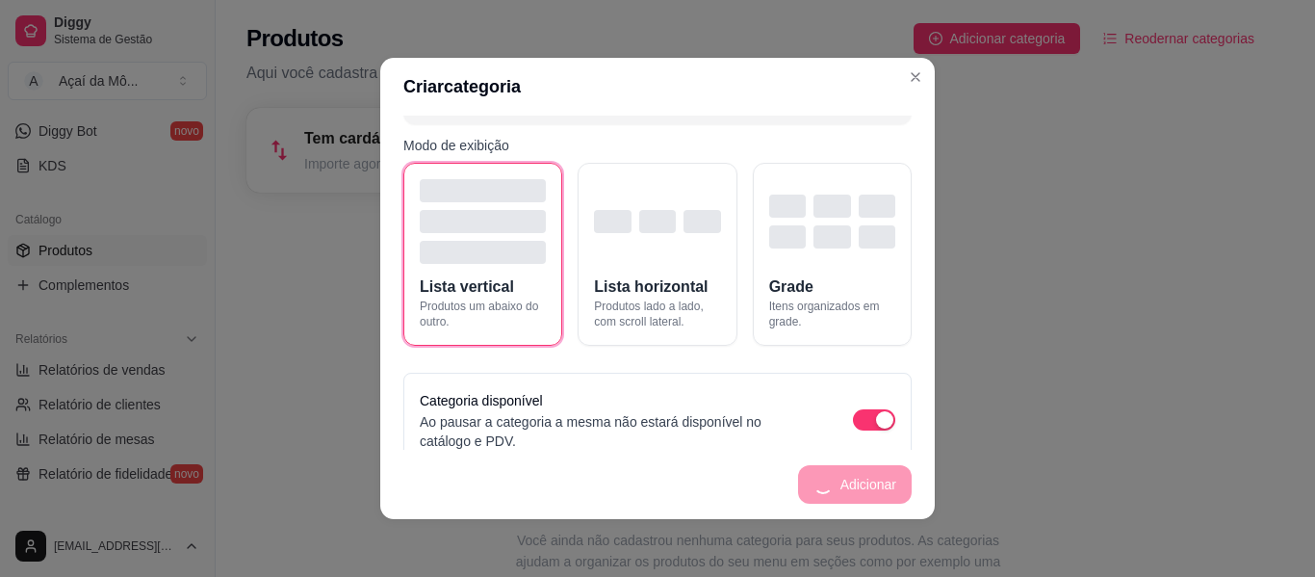
scroll to position [78, 0]
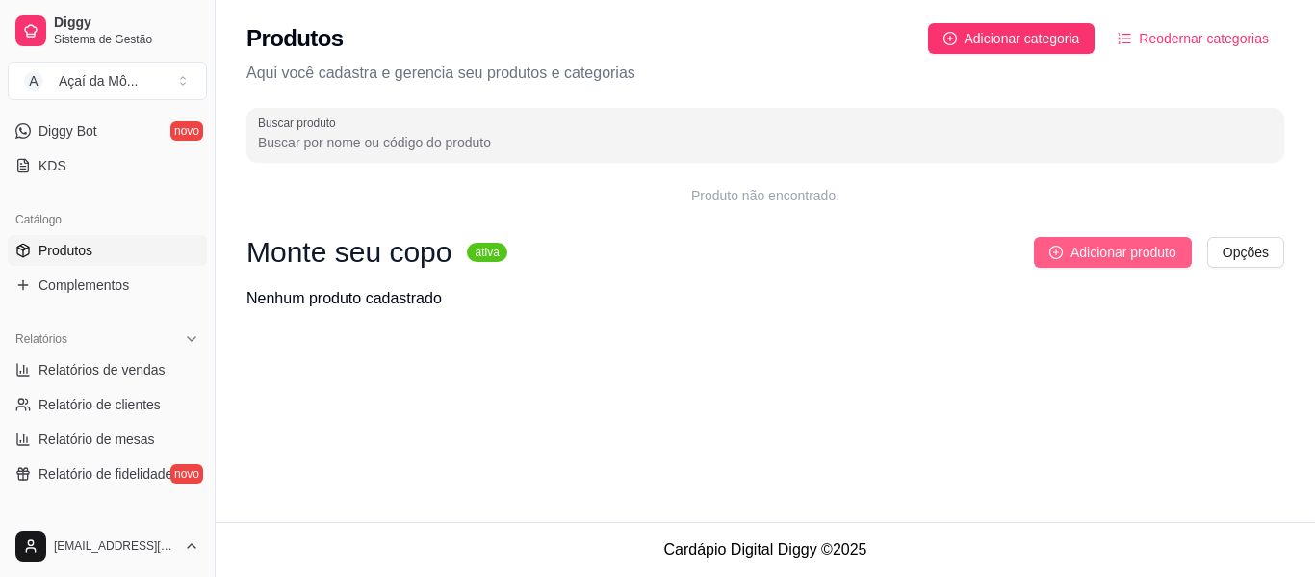
click at [1170, 255] on span "Adicionar produto" at bounding box center [1124, 252] width 106 height 21
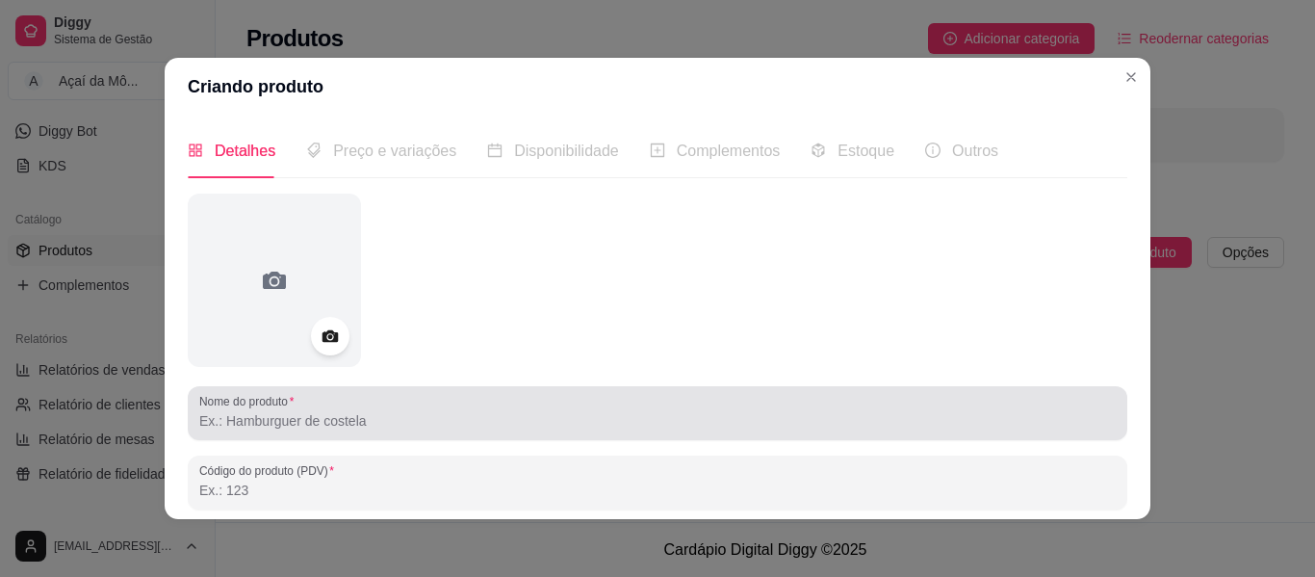
click at [325, 403] on div at bounding box center [657, 413] width 917 height 39
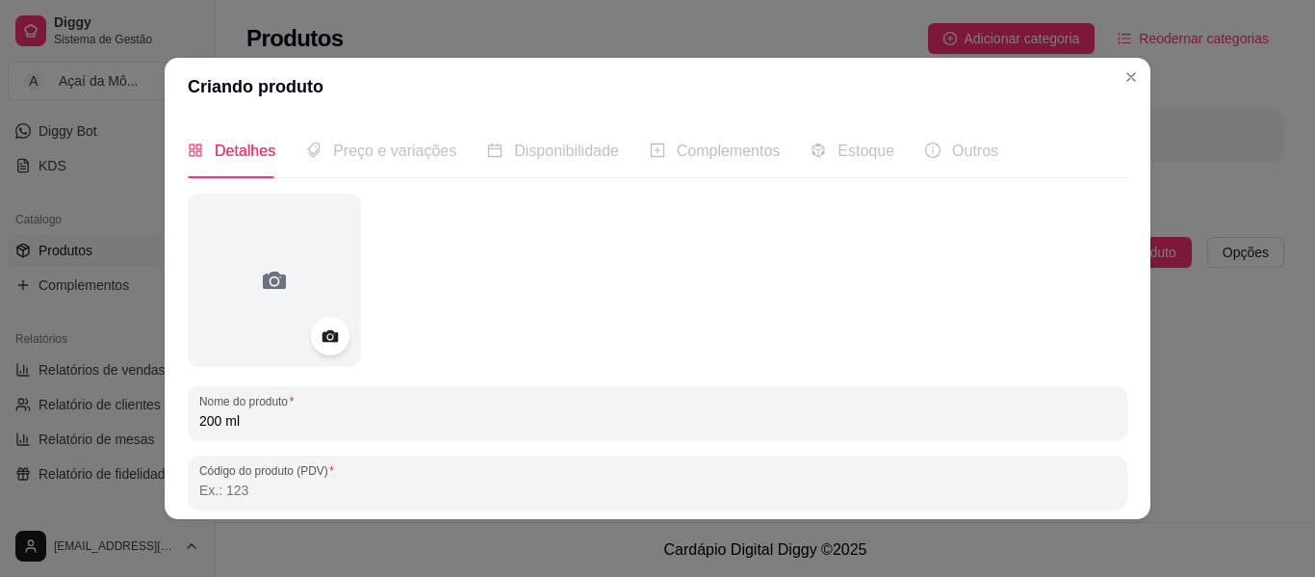
type input "200 ml"
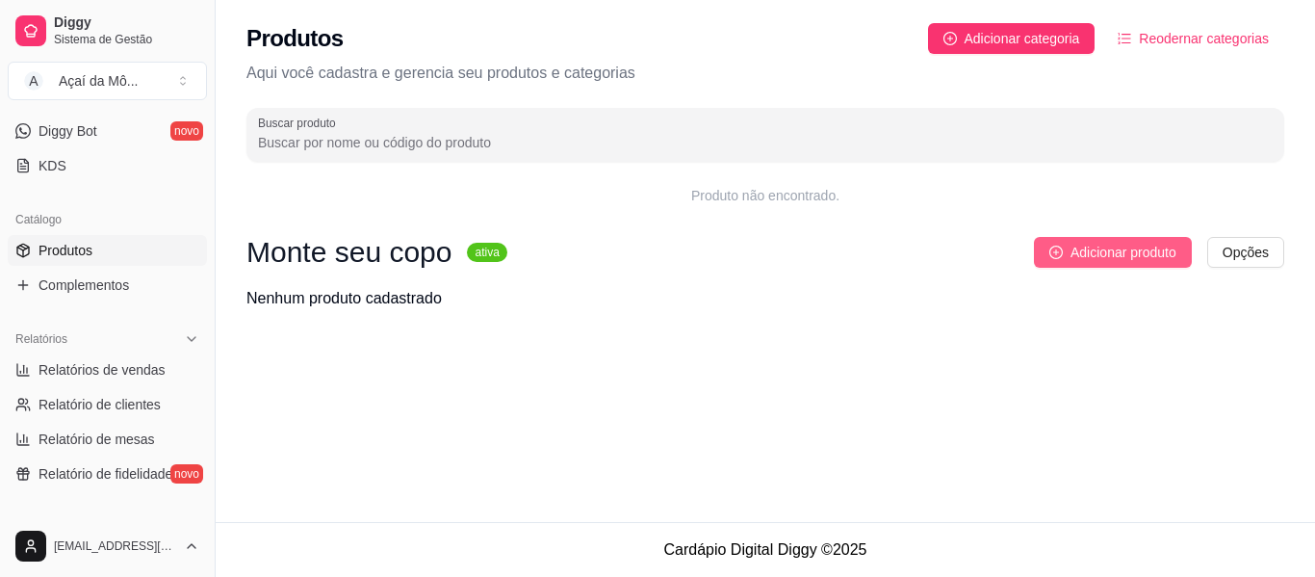
click at [1075, 252] on span "Adicionar produto" at bounding box center [1124, 252] width 106 height 21
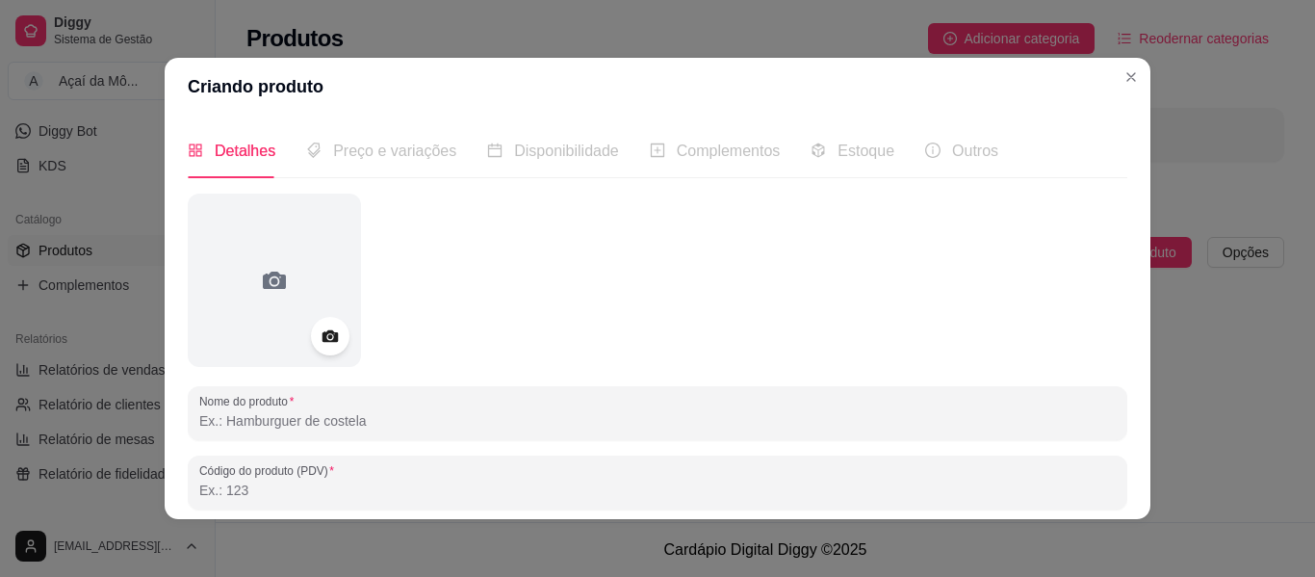
click at [483, 427] on input "Nome do produto" at bounding box center [657, 420] width 917 height 19
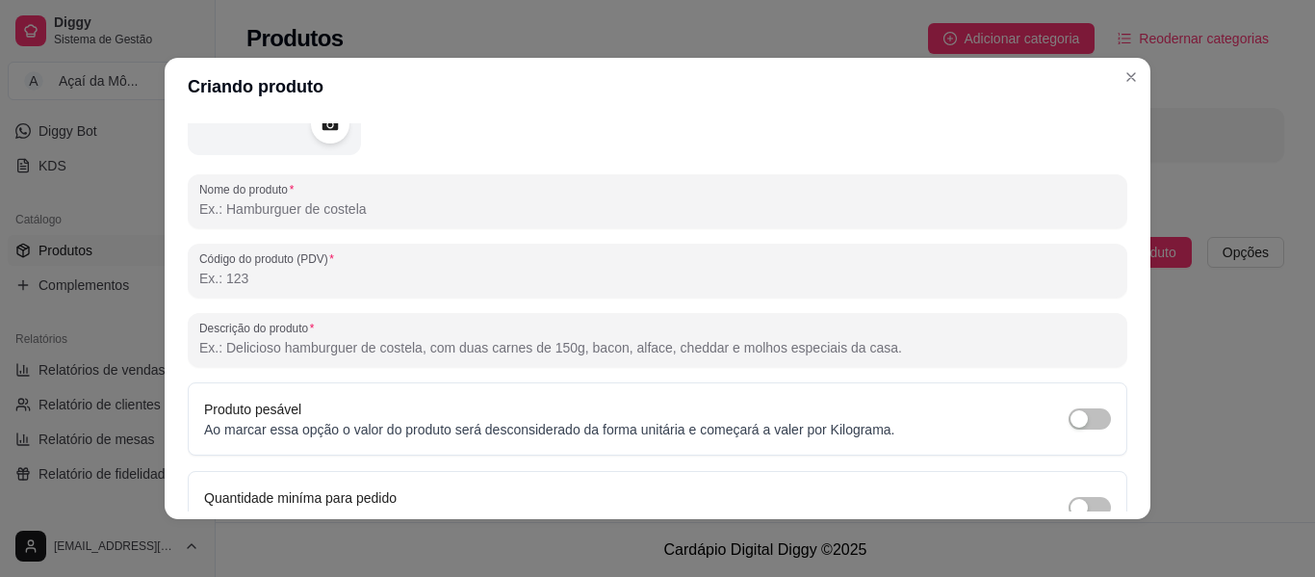
scroll to position [209, 0]
click at [489, 353] on input "Descrição do produto" at bounding box center [657, 350] width 917 height 19
paste input "Escolha seus complementos favoritos no copo de 200ml e delicie-se a cada colher…"
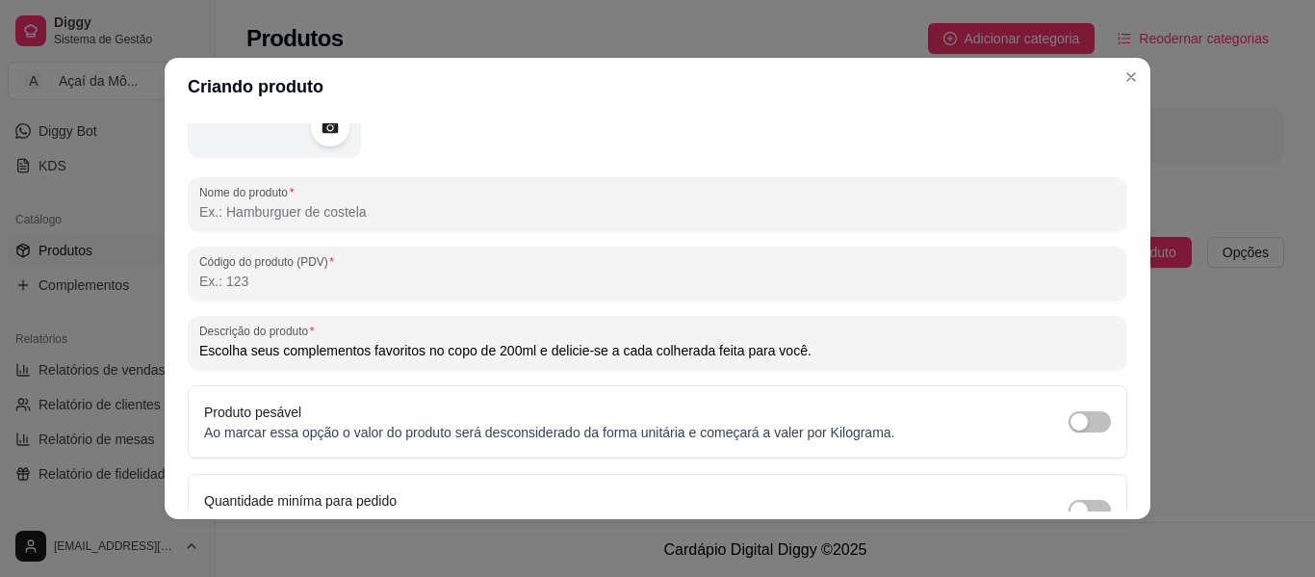
type input "Escolha seus complementos favoritos no copo de 200ml e delicie-se a cada colher…"
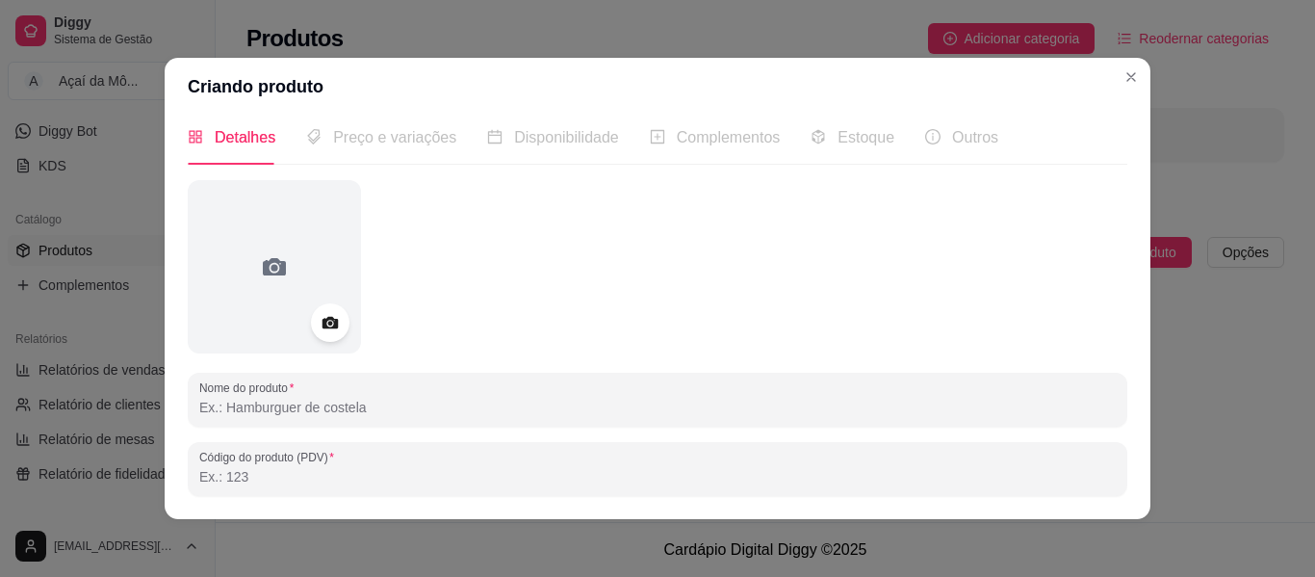
scroll to position [0, 0]
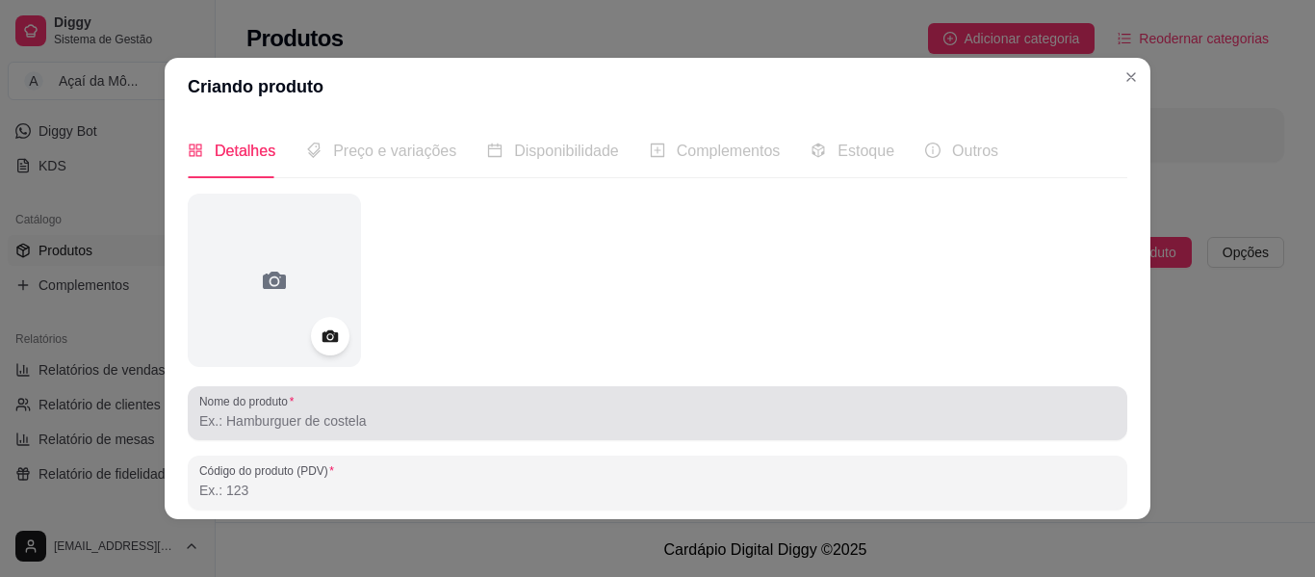
click at [429, 407] on div at bounding box center [657, 413] width 917 height 39
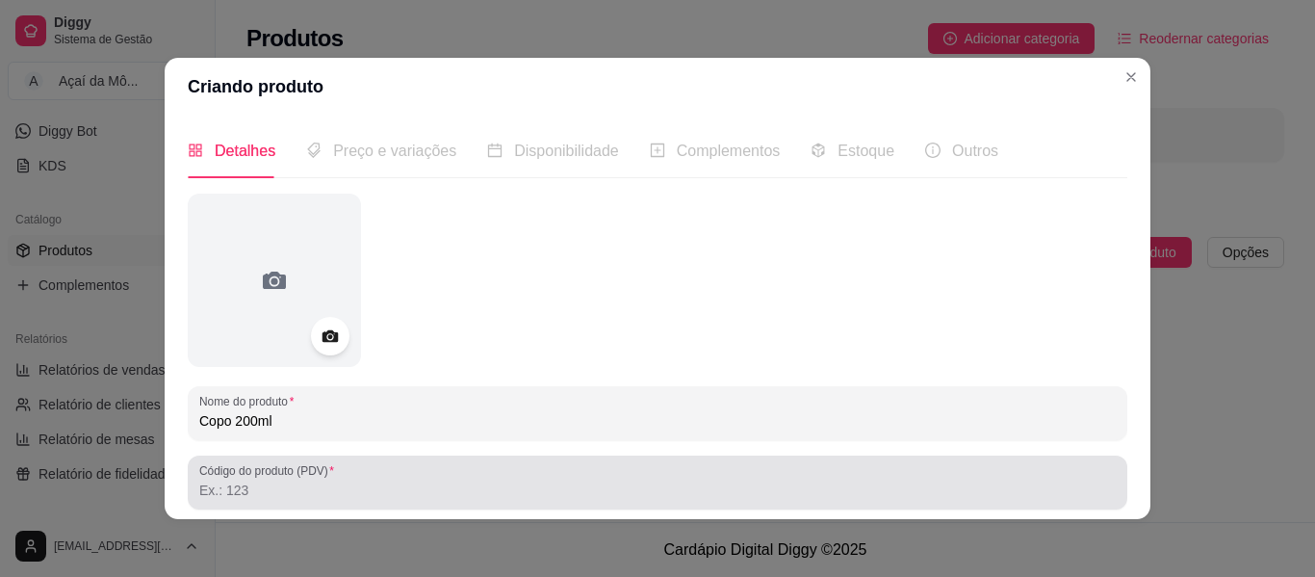
type input "Copo 200ml"
click at [322, 469] on label "Código do produto (PDV)" at bounding box center [270, 470] width 142 height 16
click at [322, 481] on input "Código do produto (PDV)" at bounding box center [657, 490] width 917 height 19
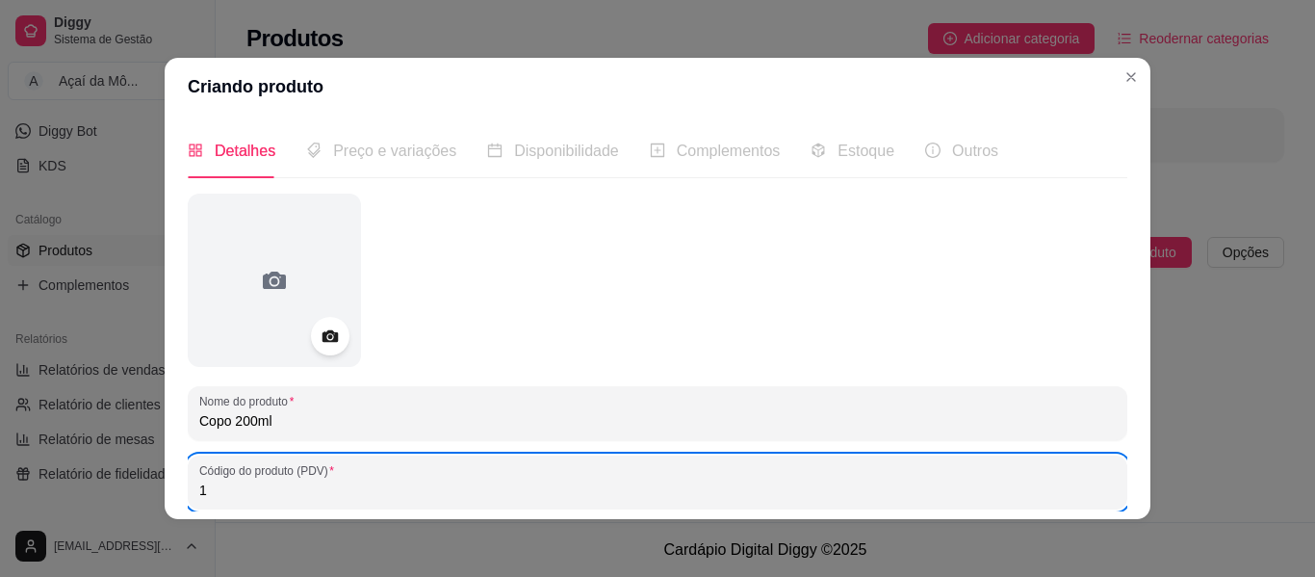
type input "1"
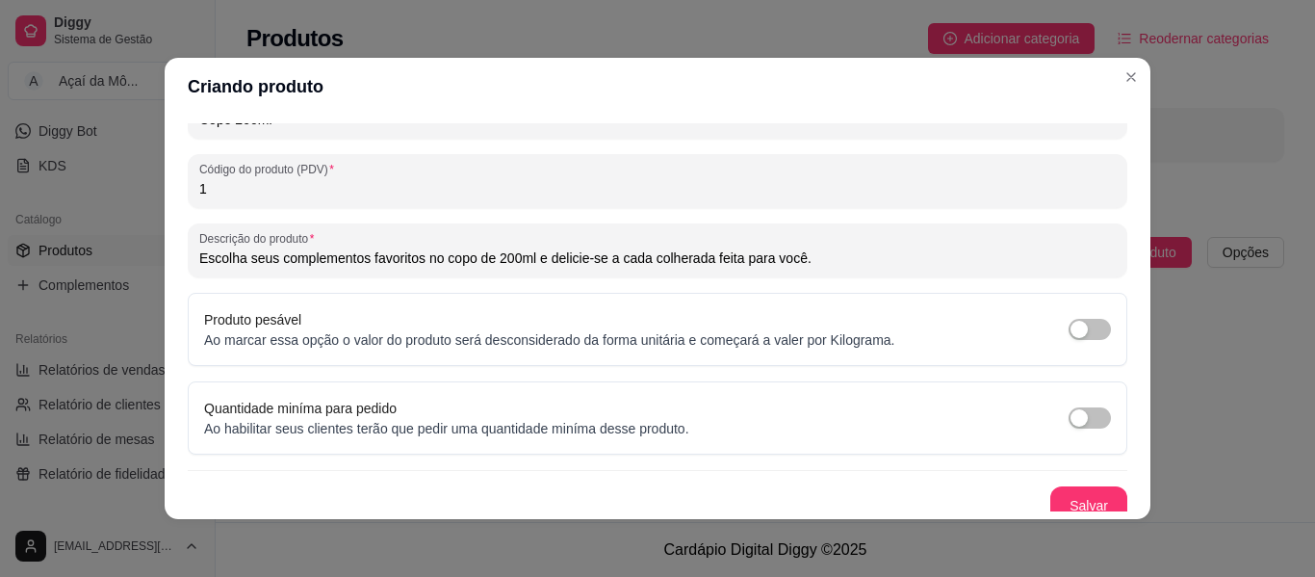
scroll to position [315, 0]
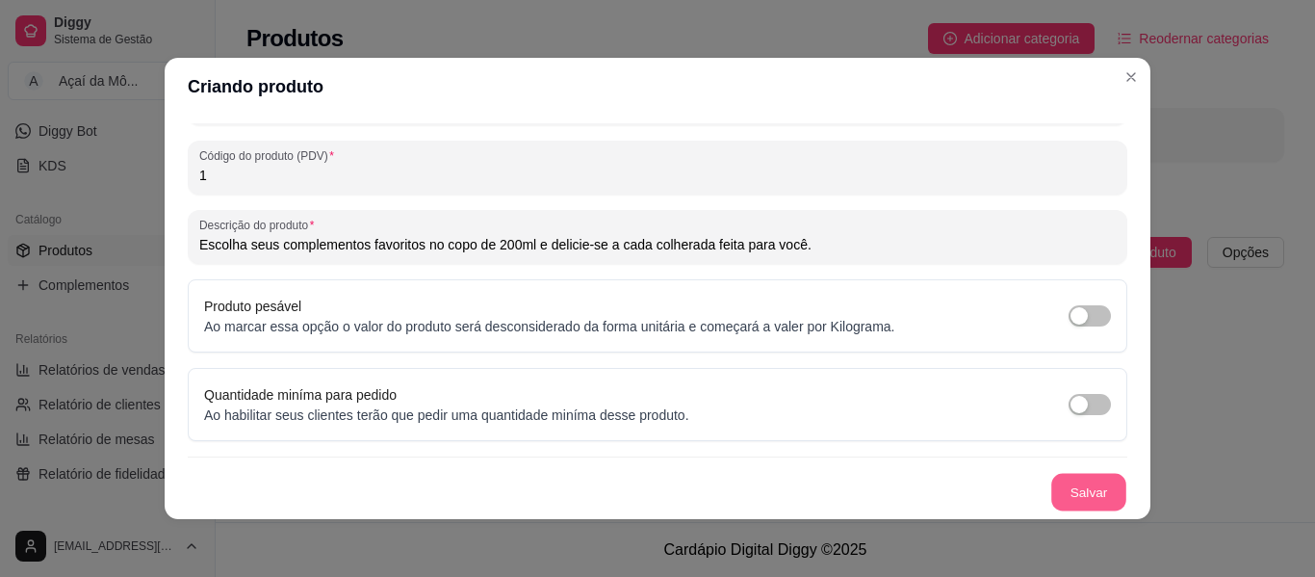
click at [1084, 492] on button "Salvar" at bounding box center [1089, 493] width 75 height 38
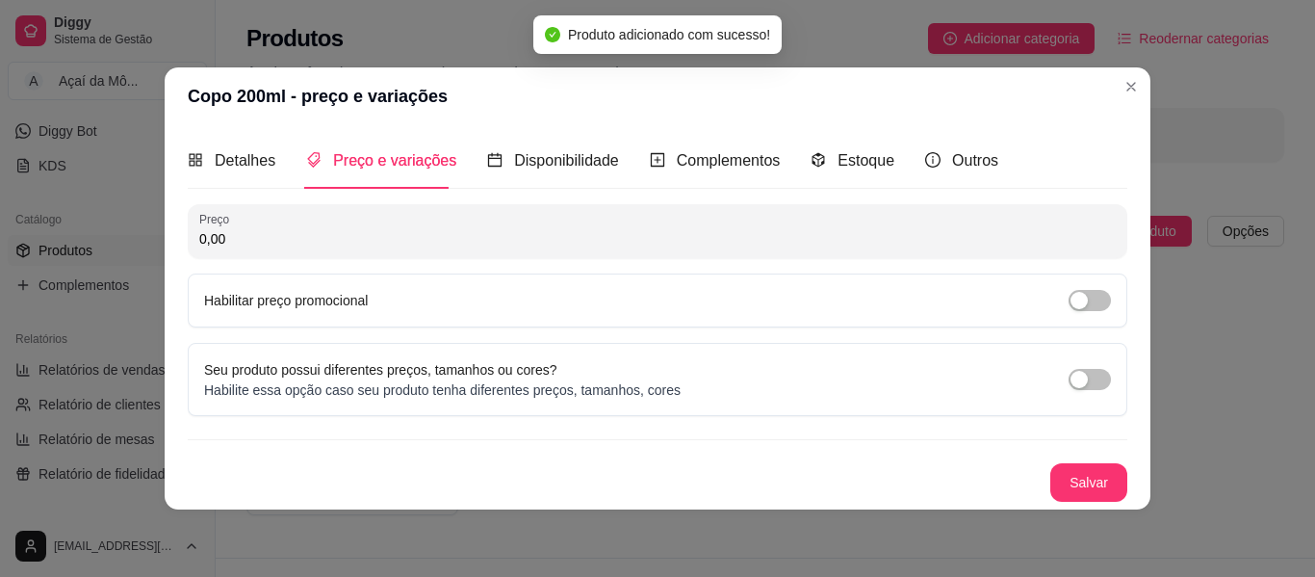
click at [722, 232] on input "0,00" at bounding box center [657, 238] width 917 height 19
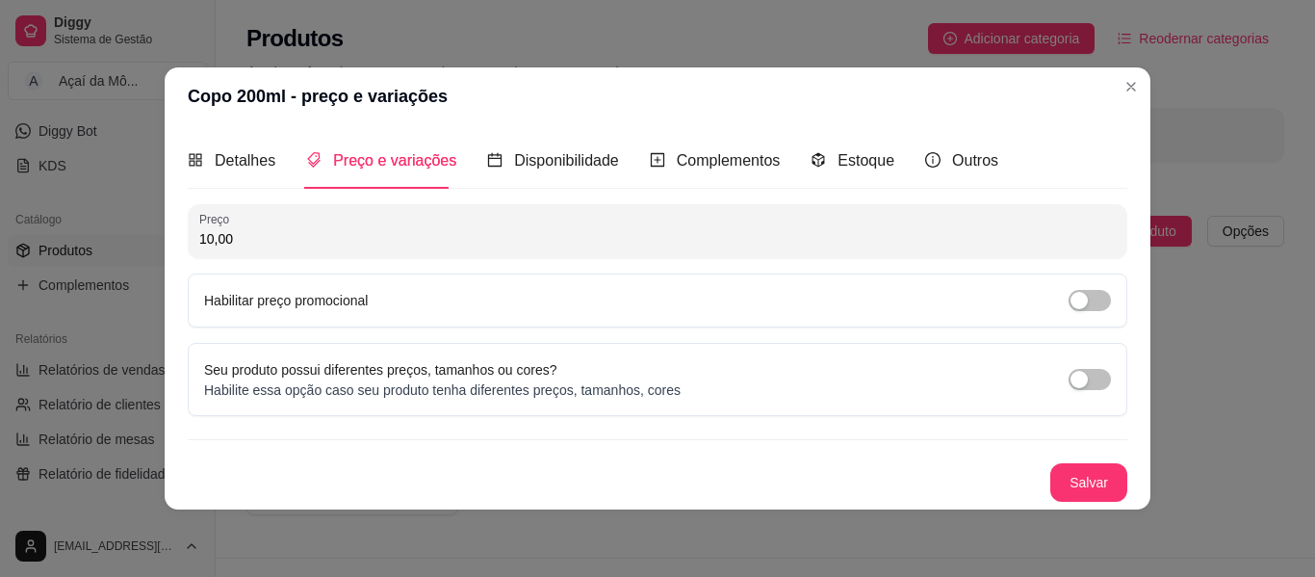
type input "10,00"
click at [751, 296] on div "Habilitar preço promocional" at bounding box center [657, 300] width 907 height 21
click at [1101, 298] on span "button" at bounding box center [1090, 300] width 42 height 21
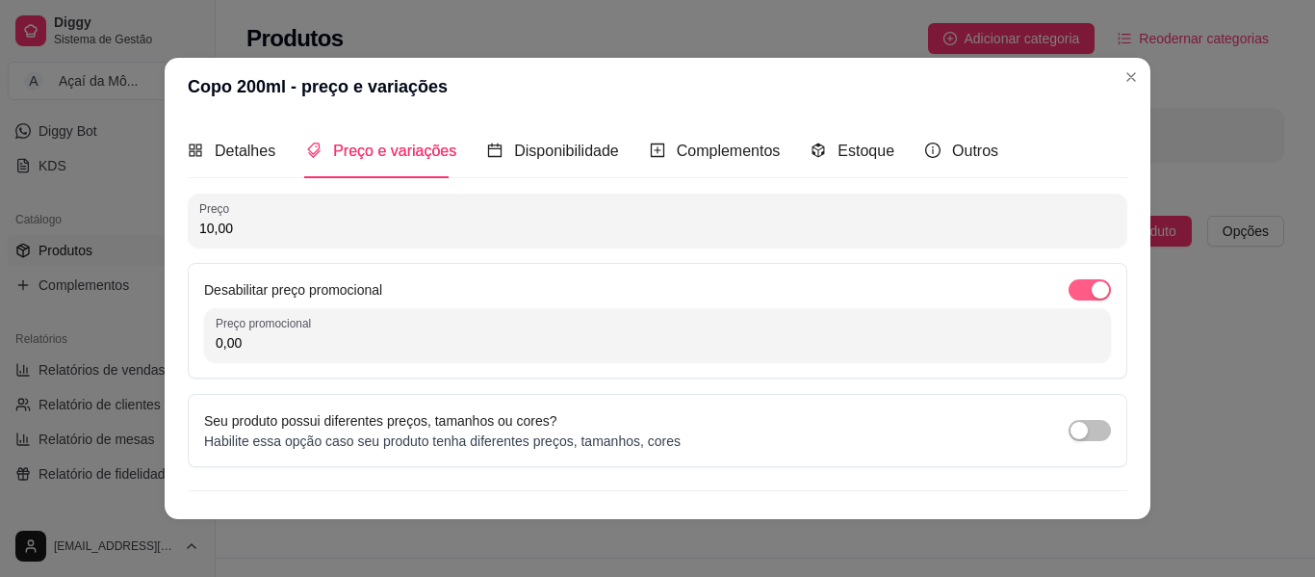
click at [1101, 298] on div "Desabilitar preço promocional Preço promocional 0,00" at bounding box center [658, 321] width 940 height 116
click at [1069, 287] on button "button" at bounding box center [1090, 289] width 42 height 21
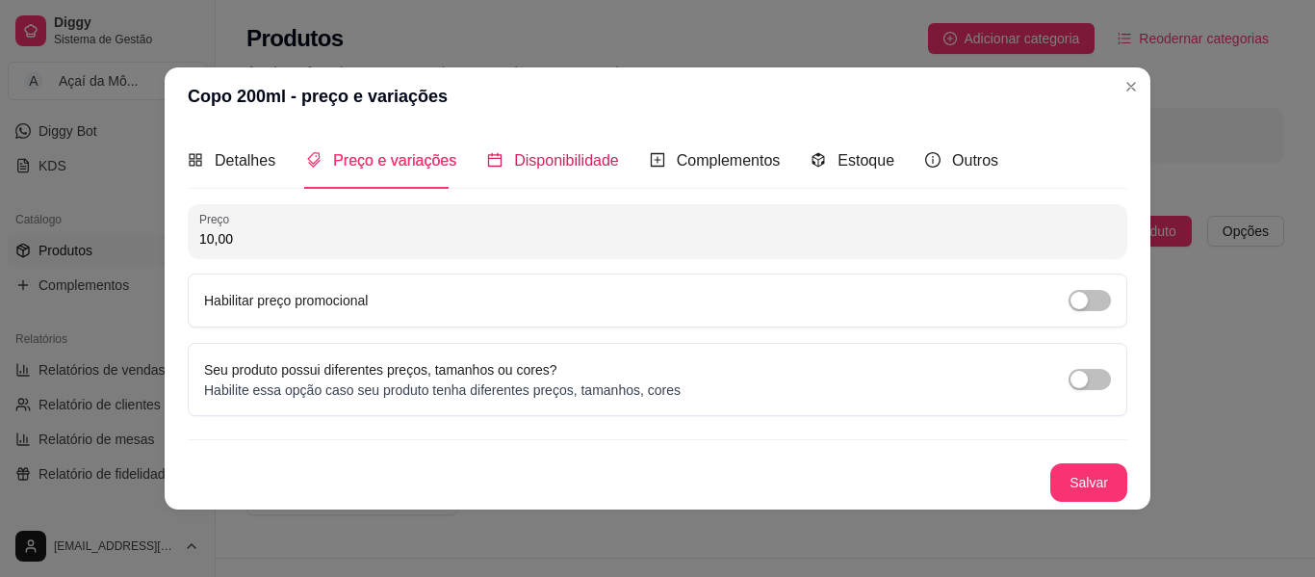
click at [547, 161] on span "Disponibilidade" at bounding box center [566, 160] width 105 height 16
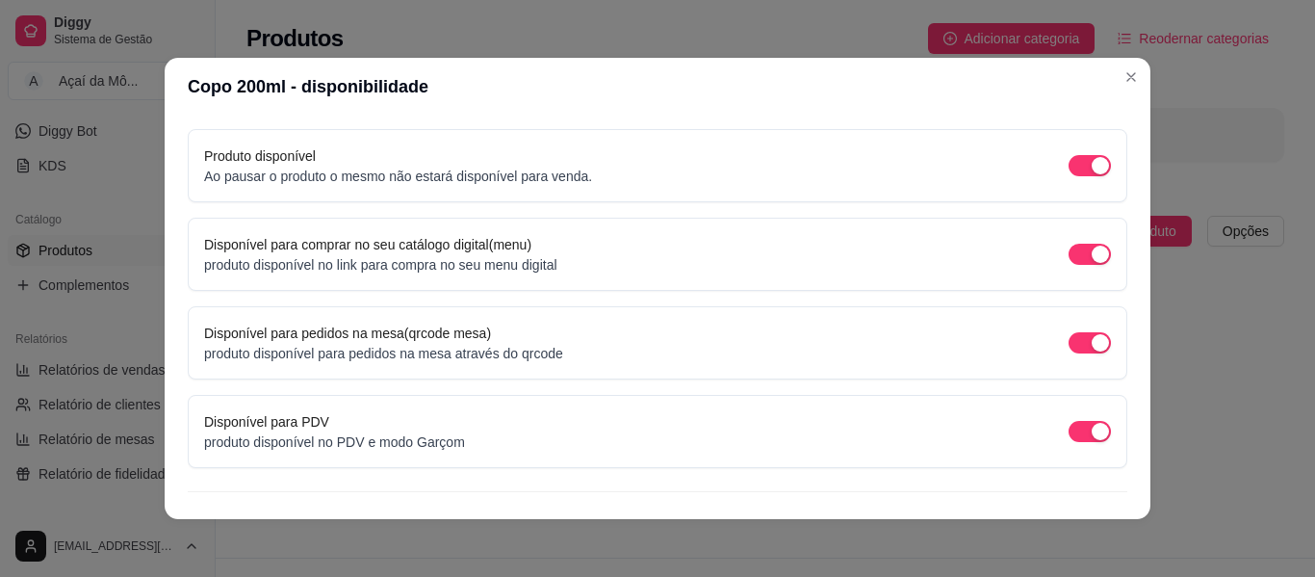
scroll to position [215, 0]
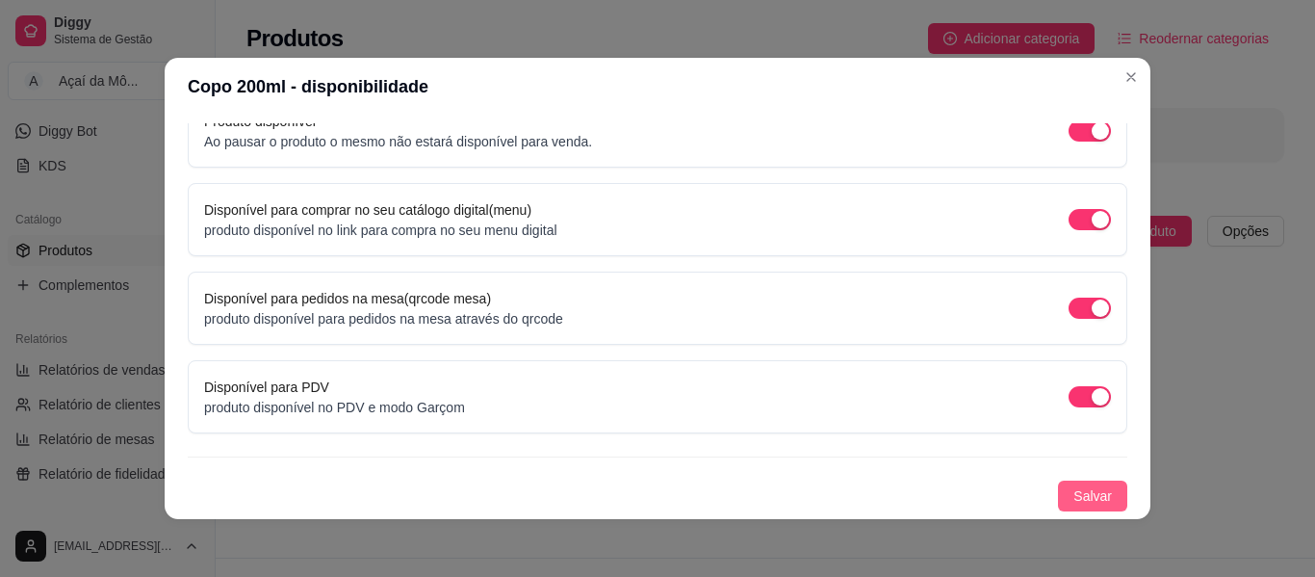
click at [1082, 502] on span "Salvar" at bounding box center [1093, 495] width 39 height 21
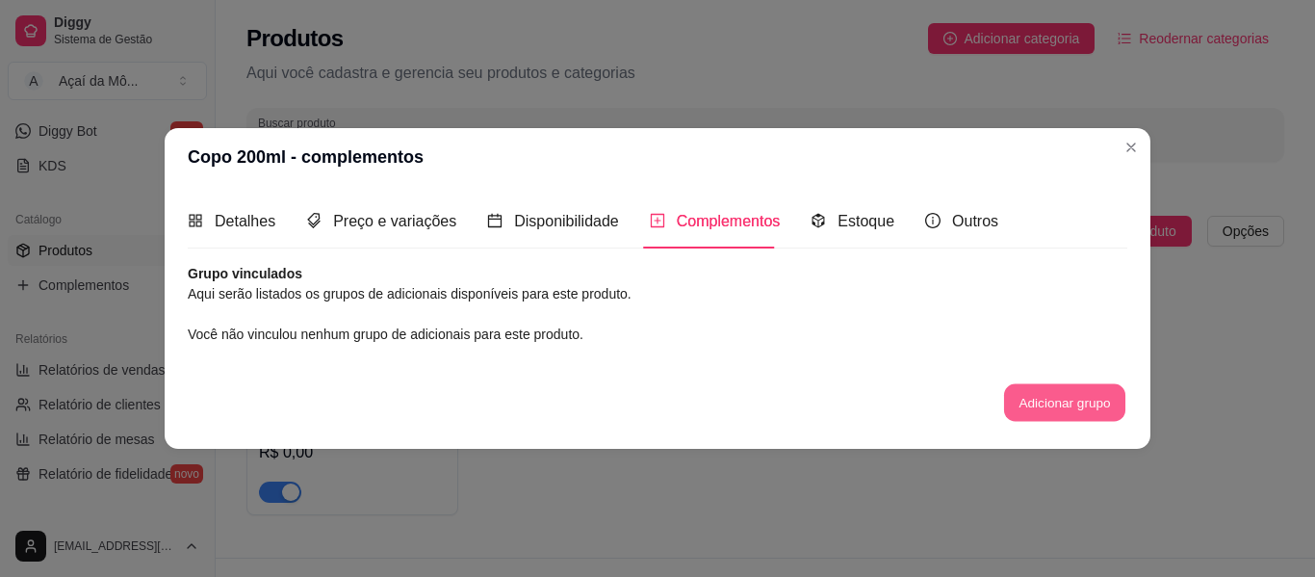
click at [1046, 388] on button "Adicionar grupo" at bounding box center [1064, 403] width 121 height 38
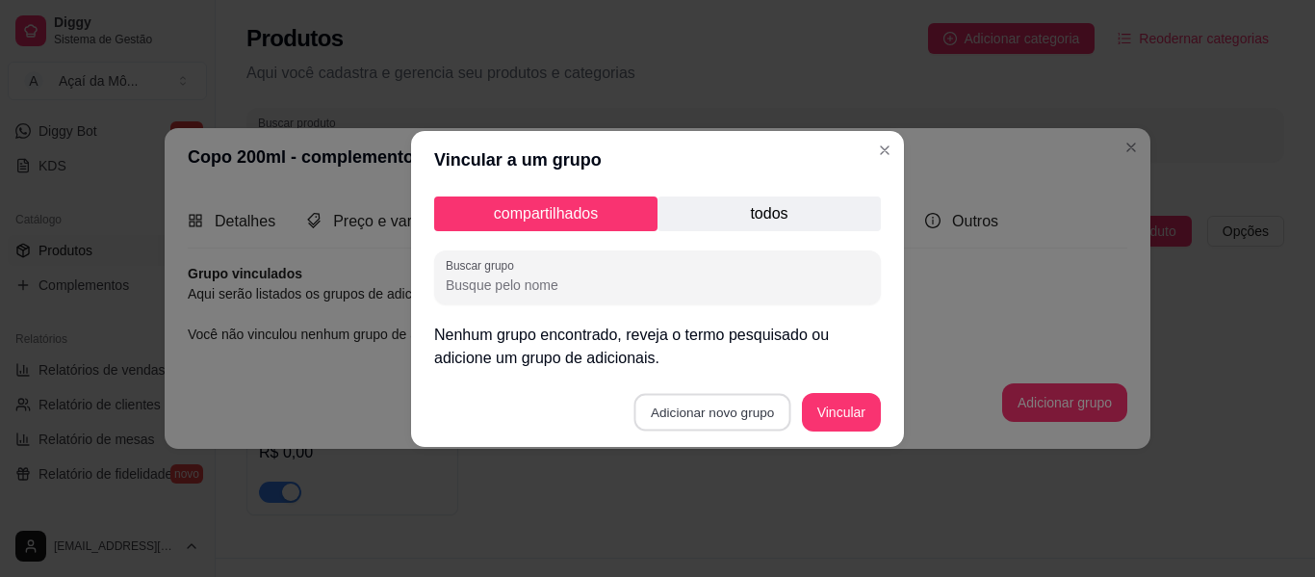
click at [677, 410] on button "Adicionar novo grupo" at bounding box center [713, 412] width 157 height 38
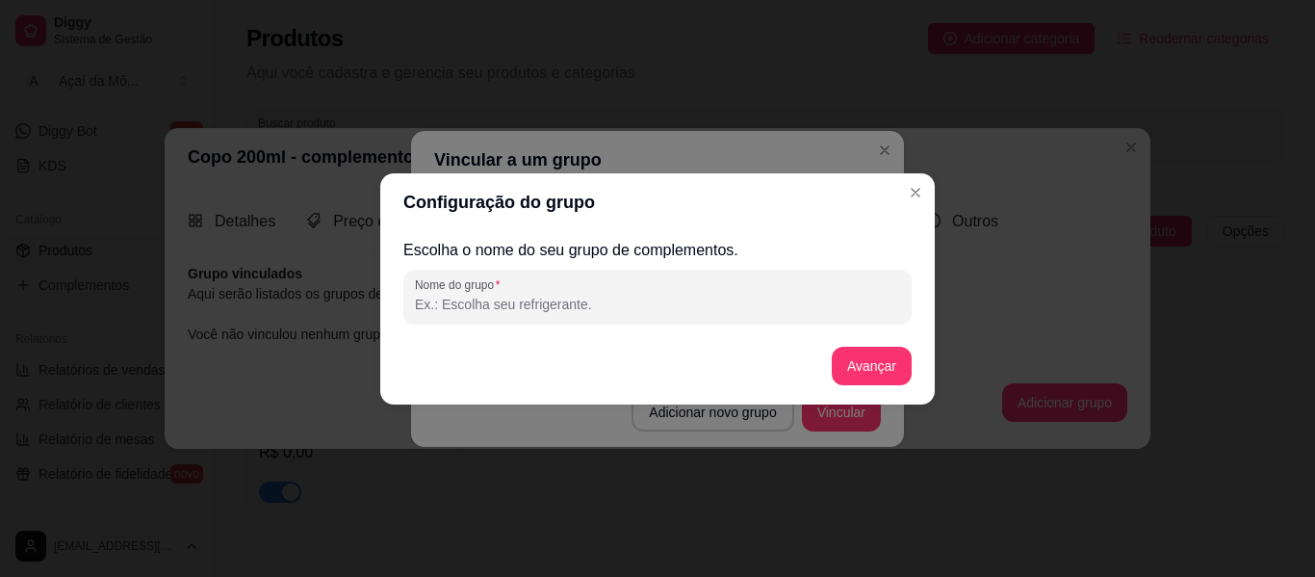
click at [600, 305] on input "Nome do grupo" at bounding box center [657, 304] width 485 height 19
click at [687, 301] on input "Nome do grupo" at bounding box center [657, 304] width 485 height 19
type input "E"
click at [687, 301] on input "Nome do grupo" at bounding box center [657, 304] width 485 height 19
type input "1"
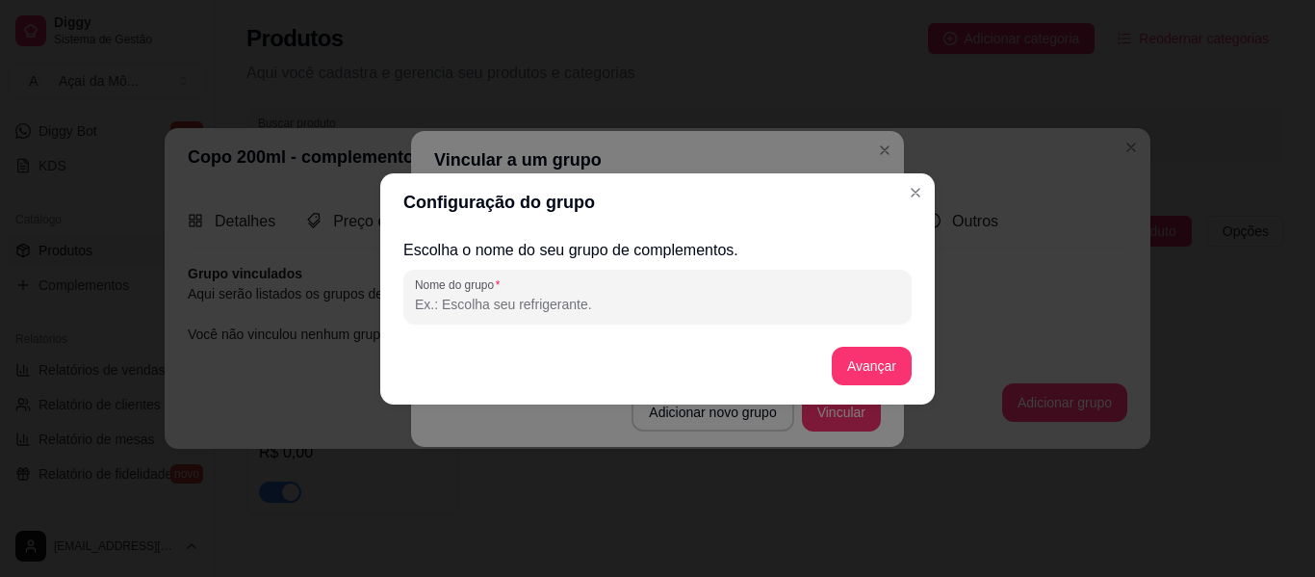
type input "A"
type input "Adicionais grátis"
click at [898, 364] on button "Avançar" at bounding box center [872, 366] width 78 height 38
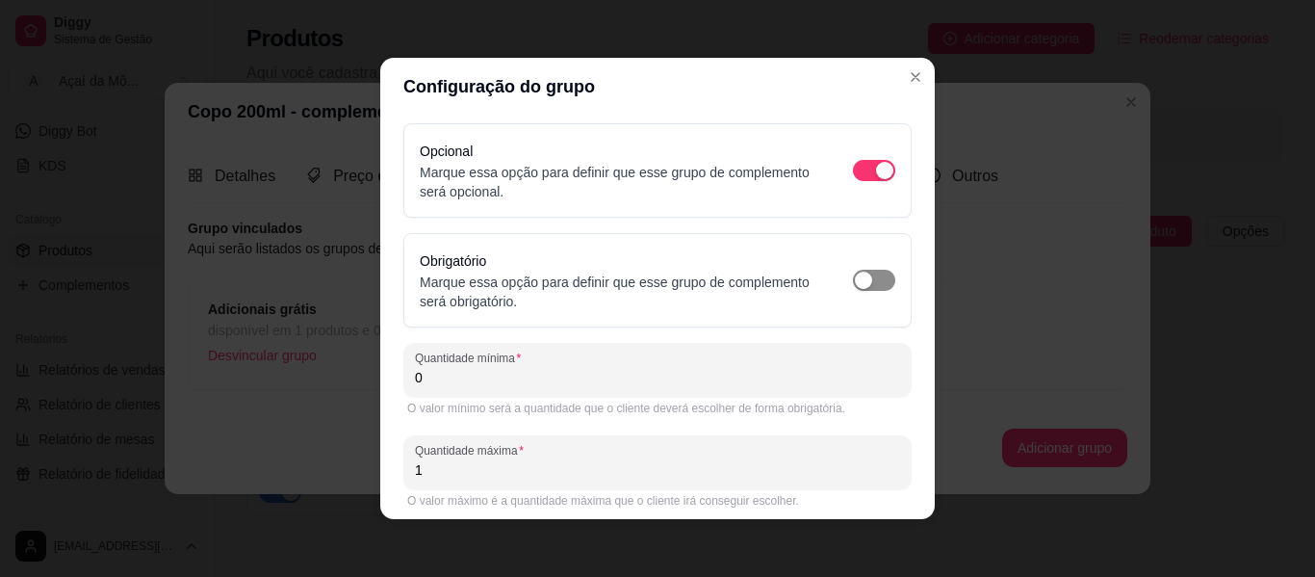
click at [858, 288] on span "button" at bounding box center [874, 280] width 42 height 21
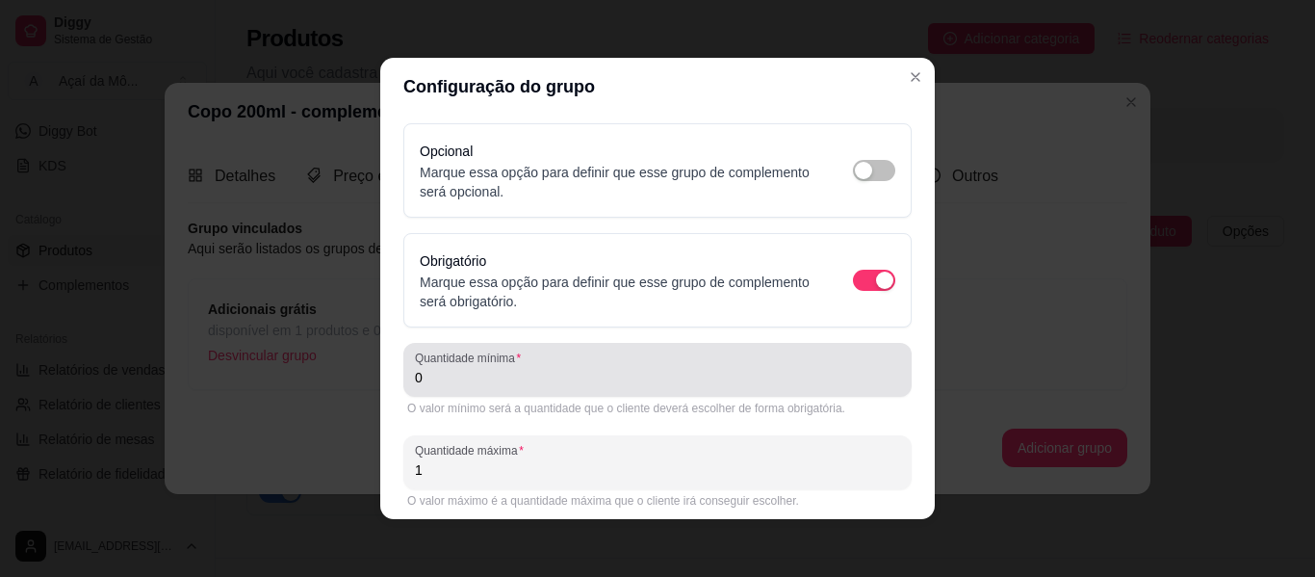
click at [599, 395] on div "Quantidade mínima 0" at bounding box center [657, 370] width 508 height 54
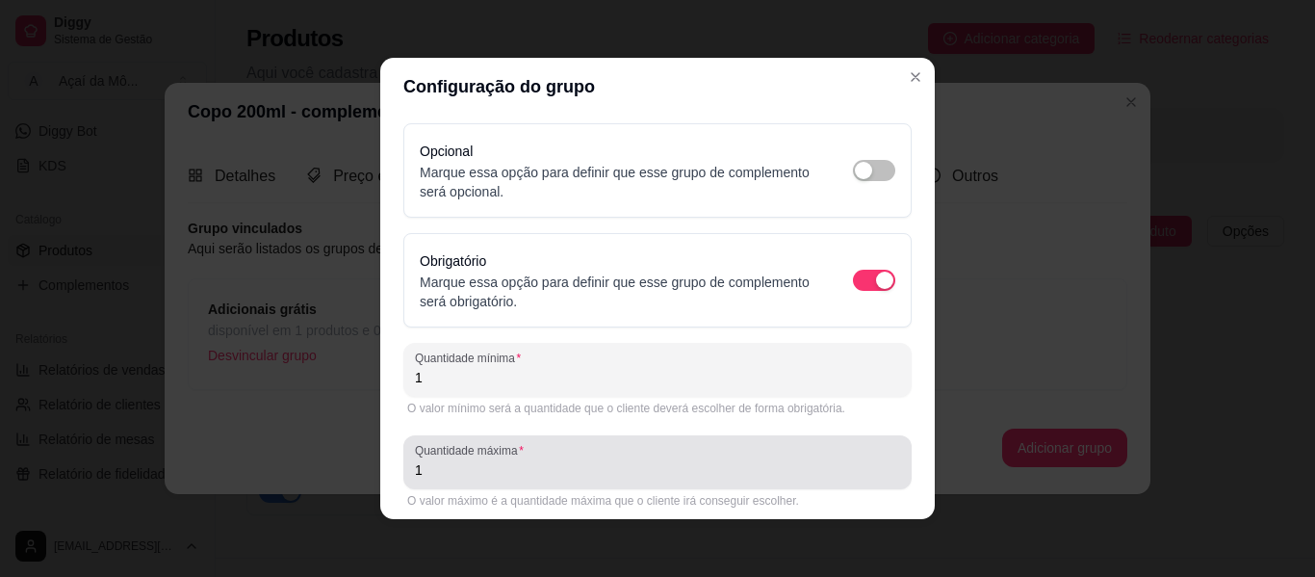
type input "1"
click at [589, 481] on div "Quantidade máxima 1" at bounding box center [657, 462] width 508 height 54
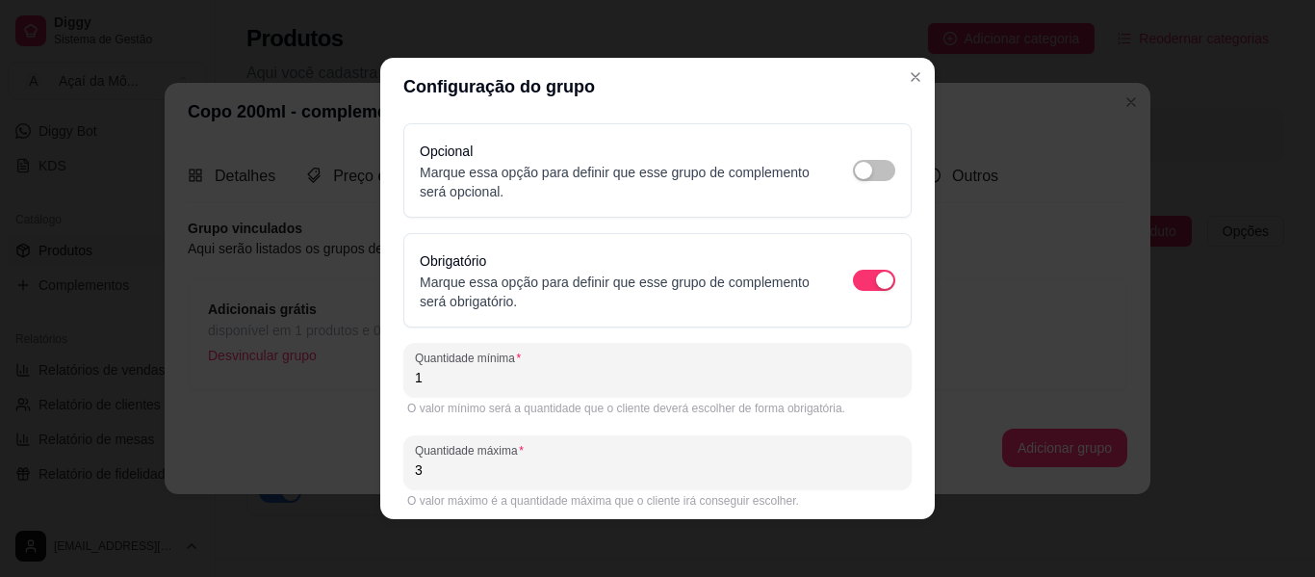
type input "3"
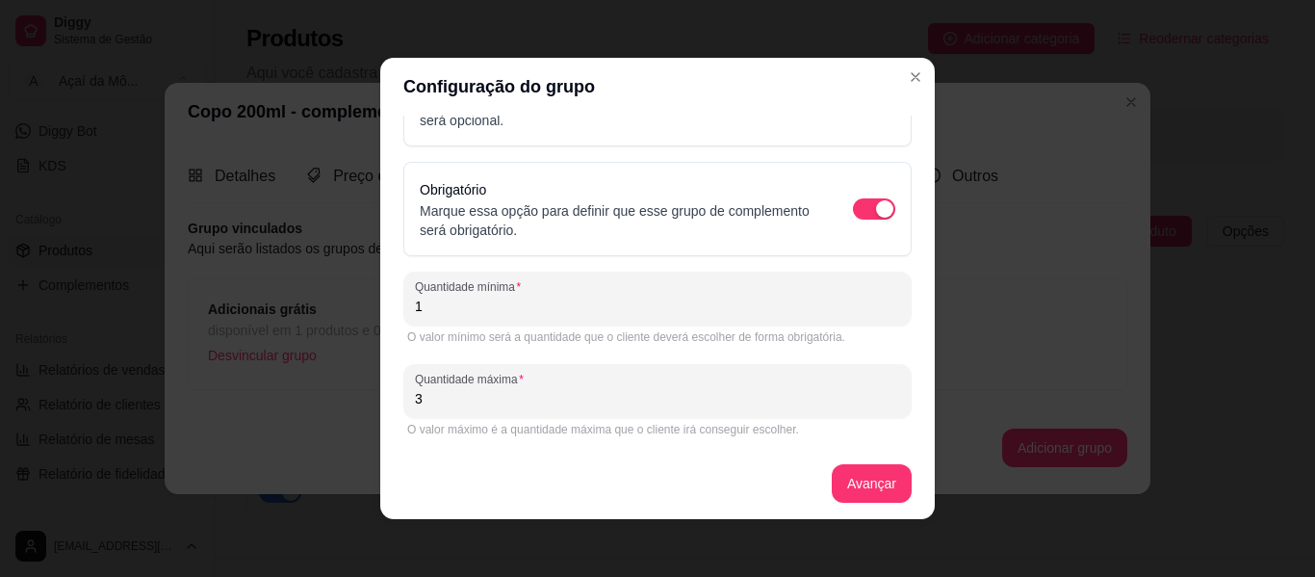
scroll to position [74, 0]
click at [844, 480] on button "Avançar" at bounding box center [872, 480] width 80 height 39
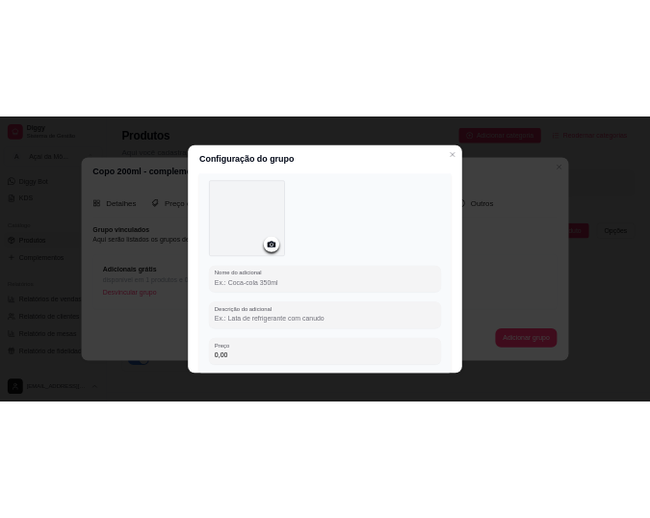
scroll to position [83, 0]
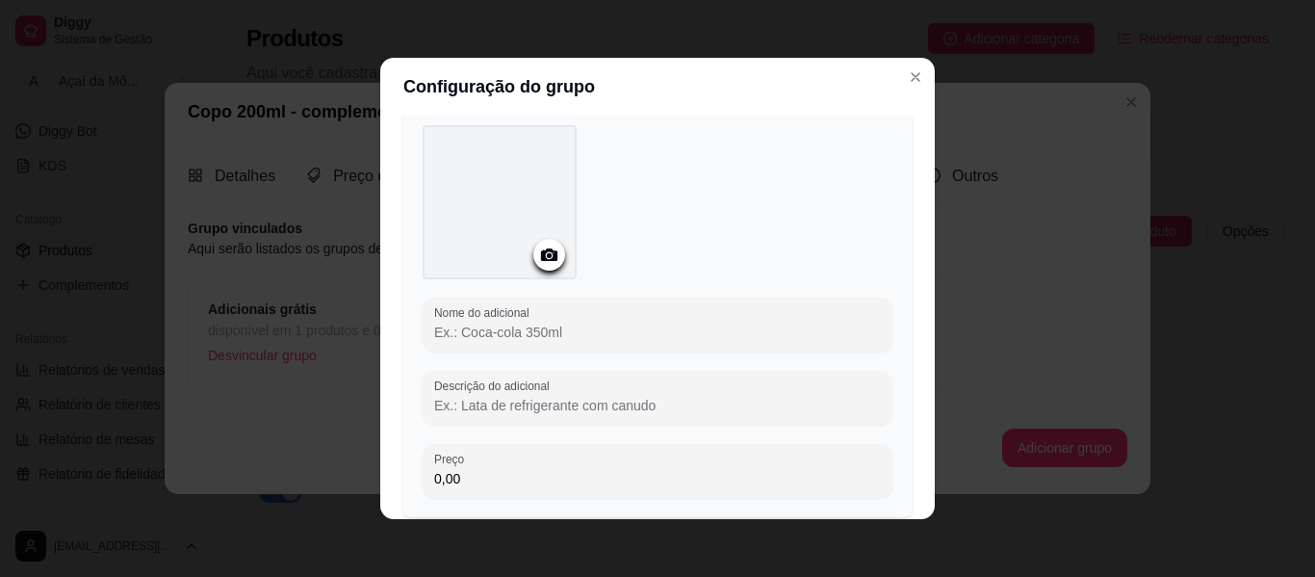
click at [739, 338] on input "Nome do adicional" at bounding box center [657, 332] width 447 height 19
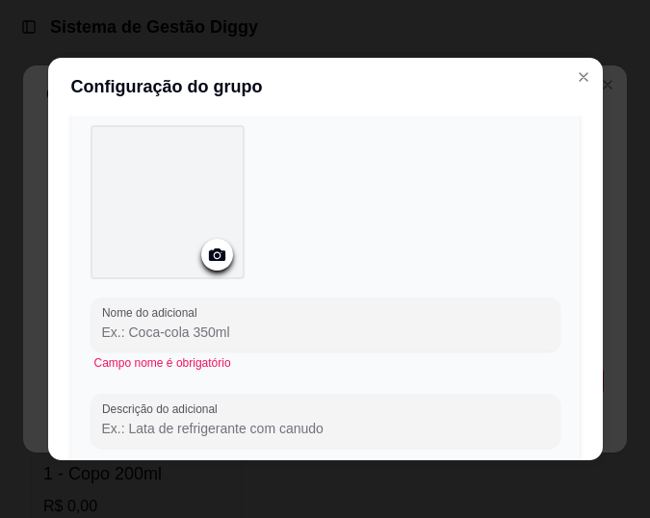
click at [265, 325] on input "Nome do adicional" at bounding box center [325, 332] width 447 height 19
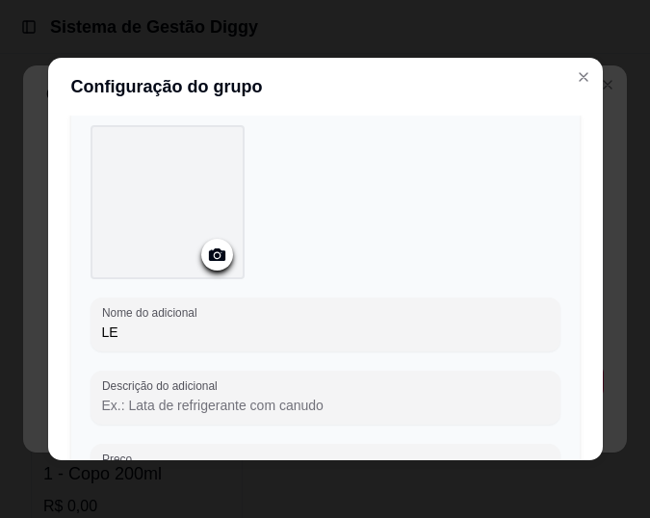
type input "L"
type input "[PERSON_NAME] em pó"
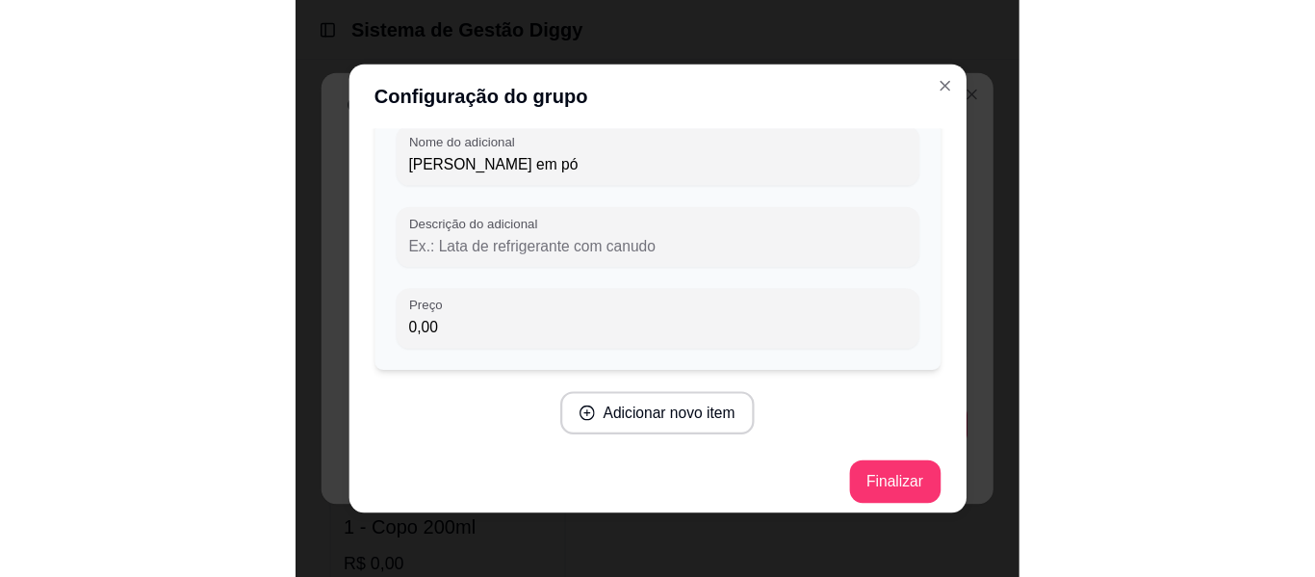
scroll to position [277, 0]
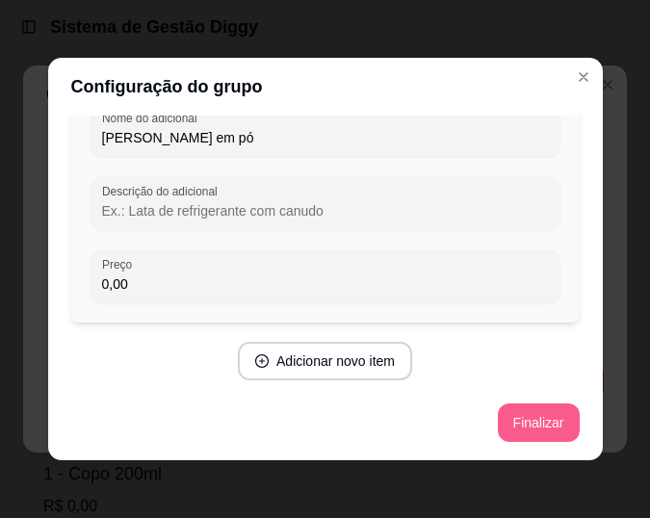
click at [525, 421] on button "Finalizar" at bounding box center [539, 422] width 82 height 39
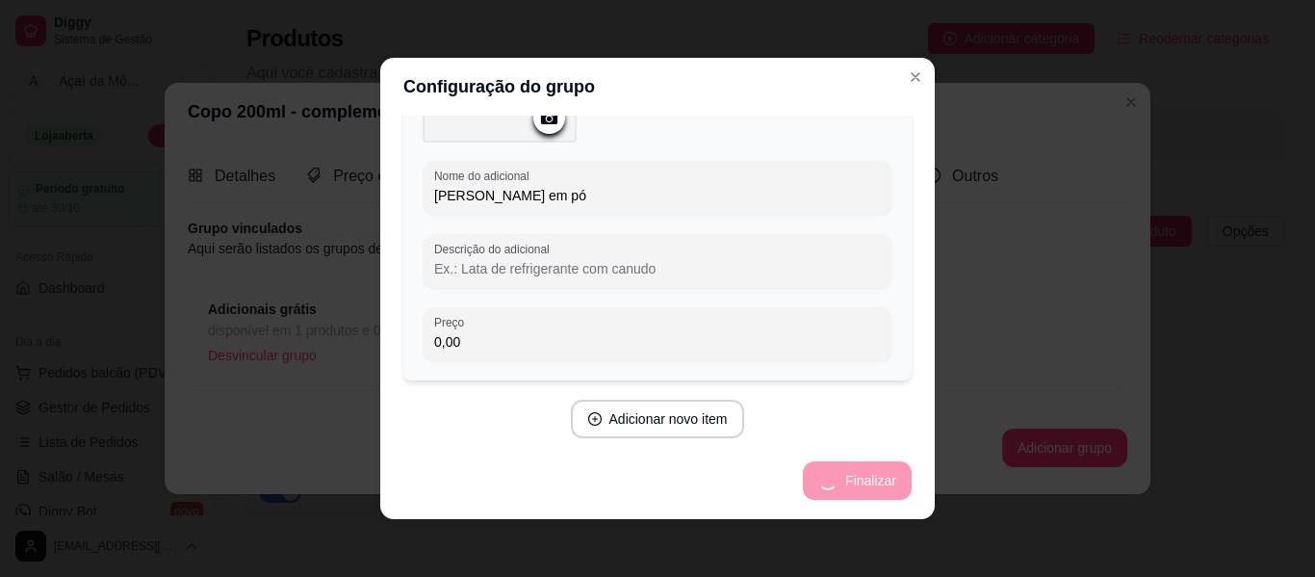
scroll to position [219, 0]
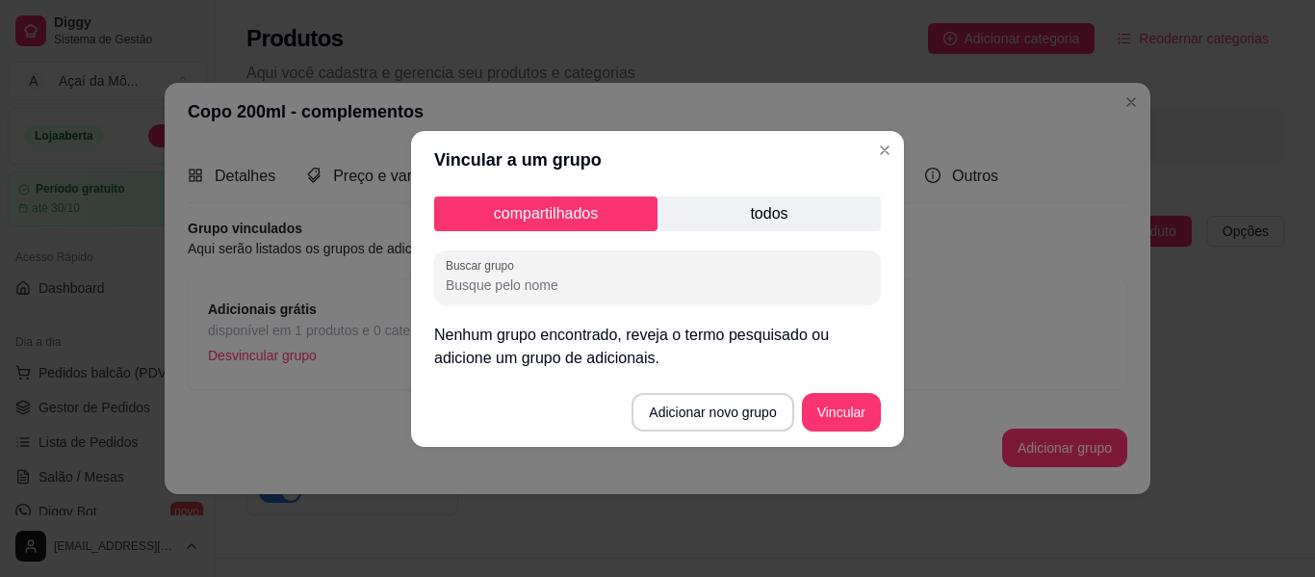
click at [761, 207] on p "todos" at bounding box center [769, 213] width 223 height 35
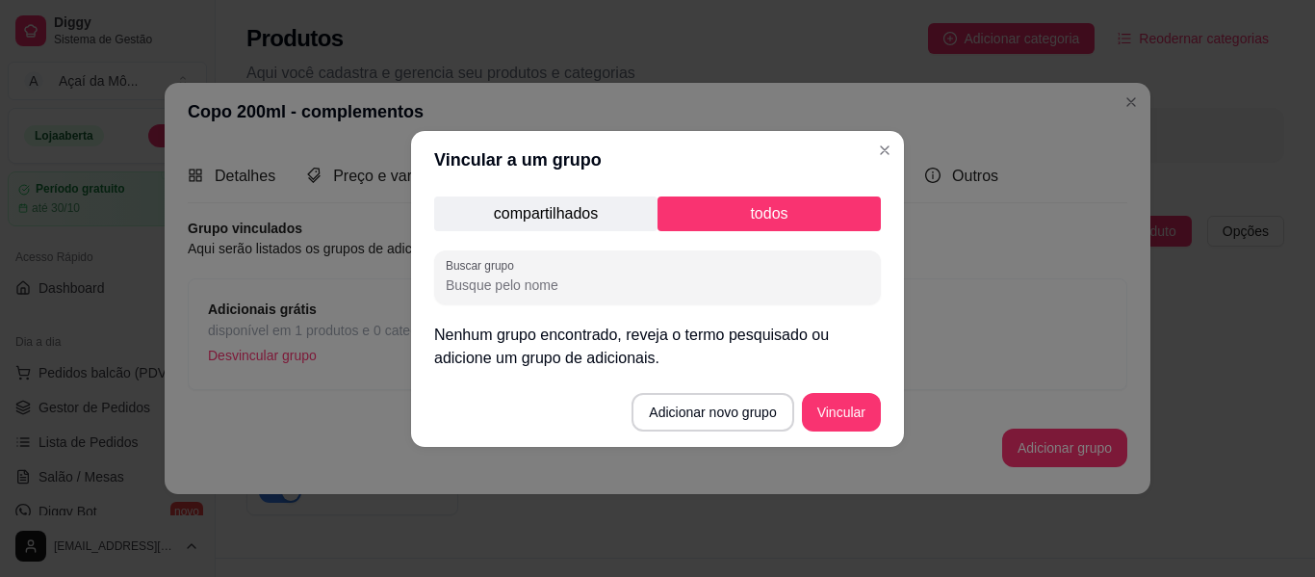
click at [591, 213] on p "compartilhados" at bounding box center [545, 213] width 223 height 35
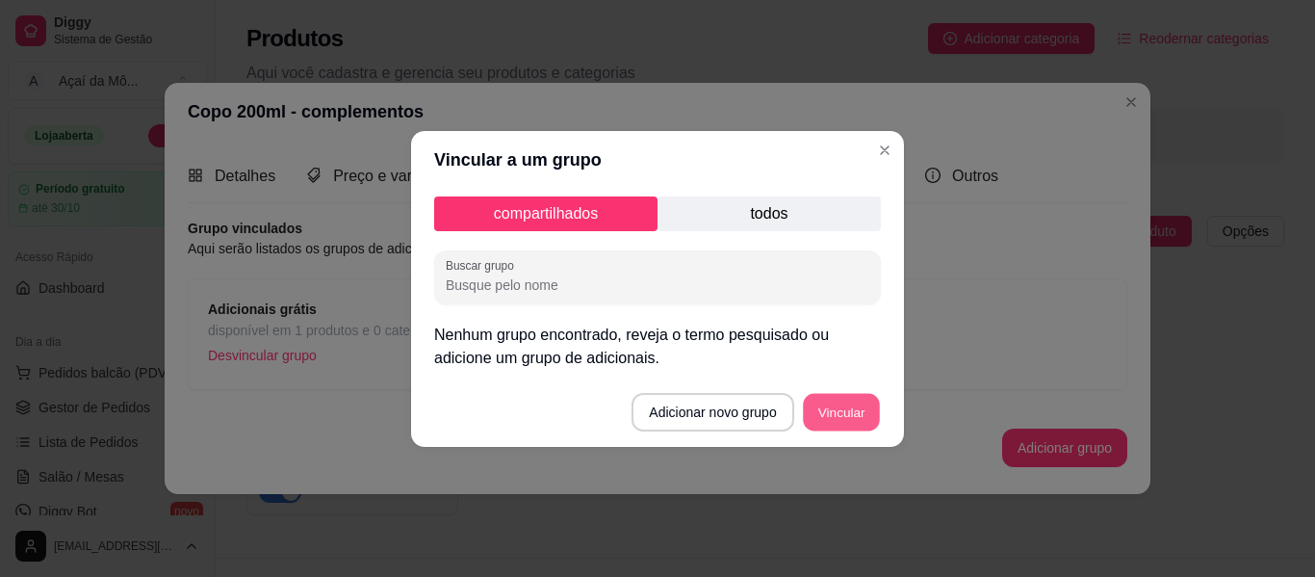
click at [826, 412] on button "Vincular" at bounding box center [841, 412] width 77 height 38
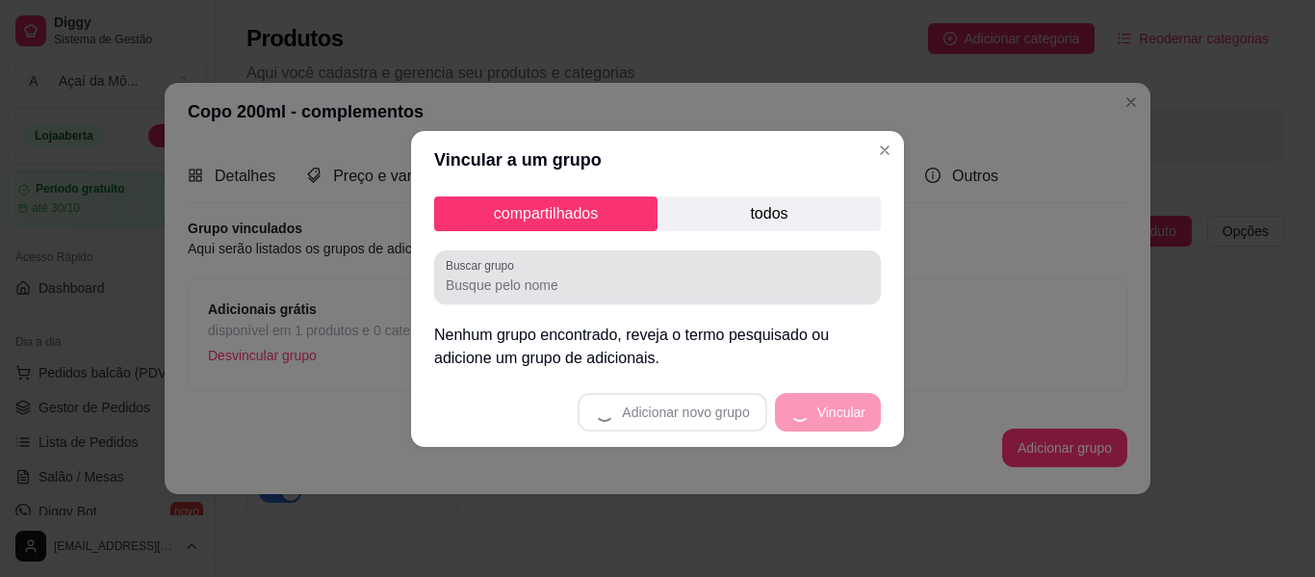
click at [714, 300] on div "Buscar grupo" at bounding box center [657, 277] width 447 height 54
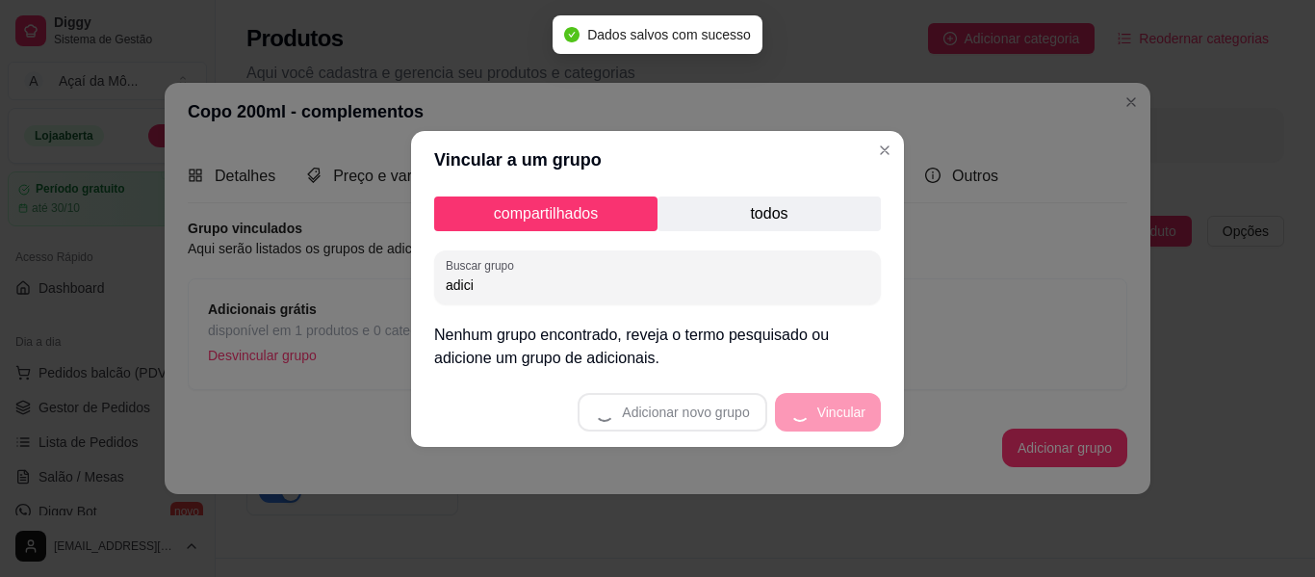
type input "adicio"
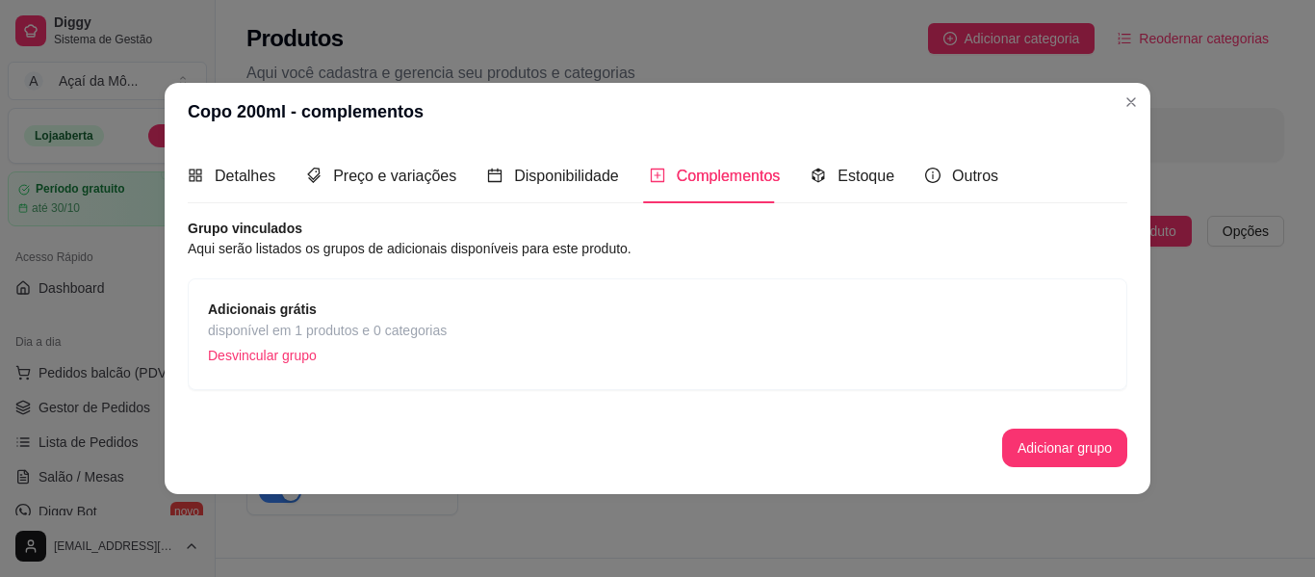
click at [388, 310] on span "Adicionais grátis" at bounding box center [327, 309] width 239 height 21
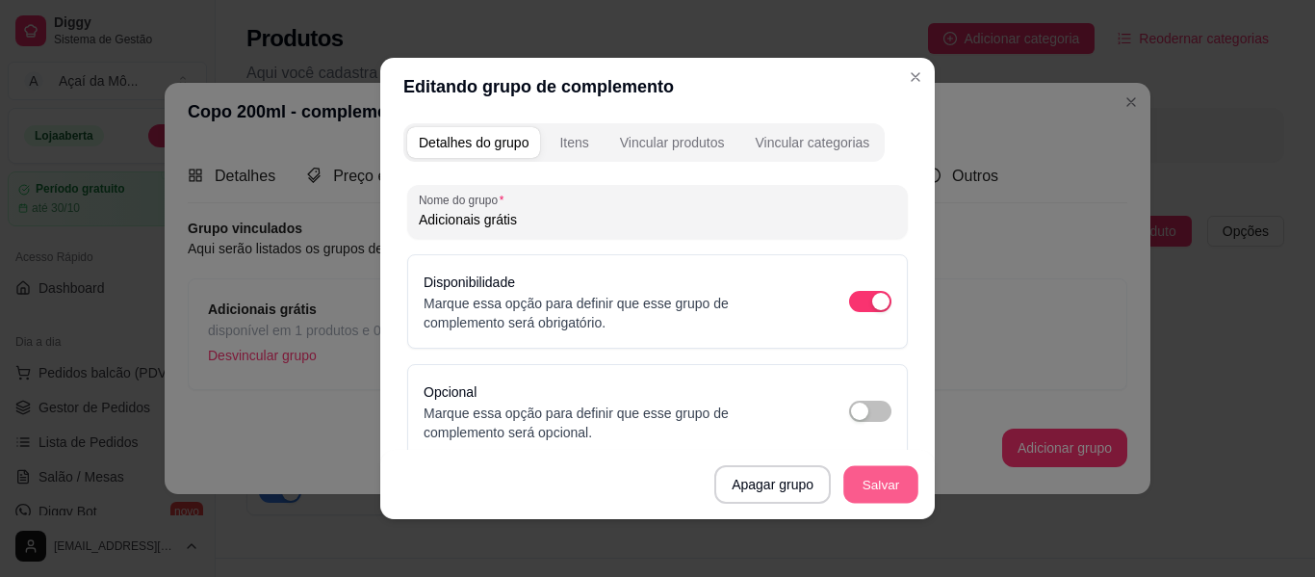
click at [889, 486] on button "Salvar" at bounding box center [881, 485] width 75 height 38
drag, startPoint x: 557, startPoint y: 124, endPoint x: 565, endPoint y: 136, distance: 14.4
click at [565, 136] on div "Detalhes do grupo Itens Vincular produtos Vincular categorias" at bounding box center [643, 142] width 481 height 39
click at [565, 136] on div "Itens" at bounding box center [573, 142] width 29 height 19
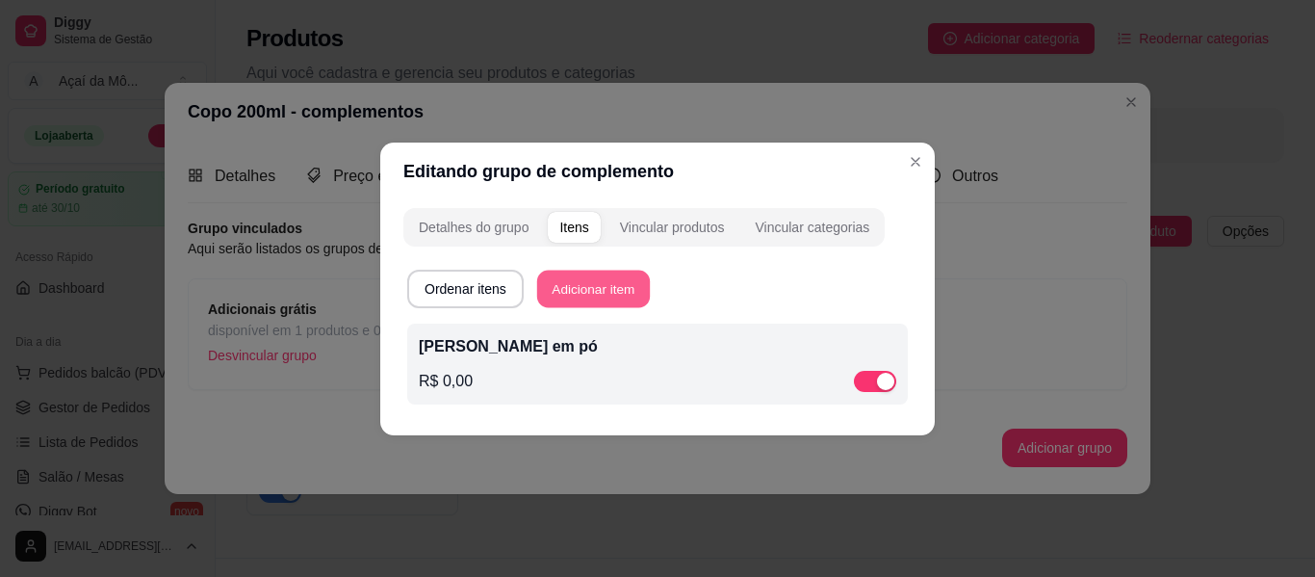
click at [624, 289] on button "Adicionar item" at bounding box center [593, 289] width 113 height 38
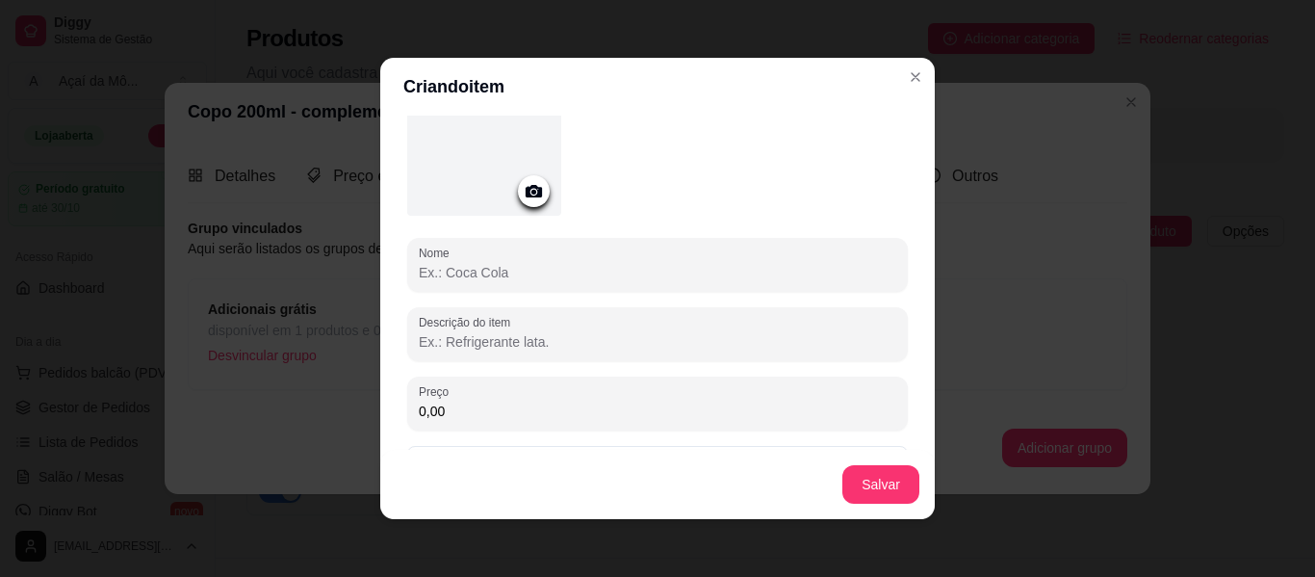
scroll to position [124, 0]
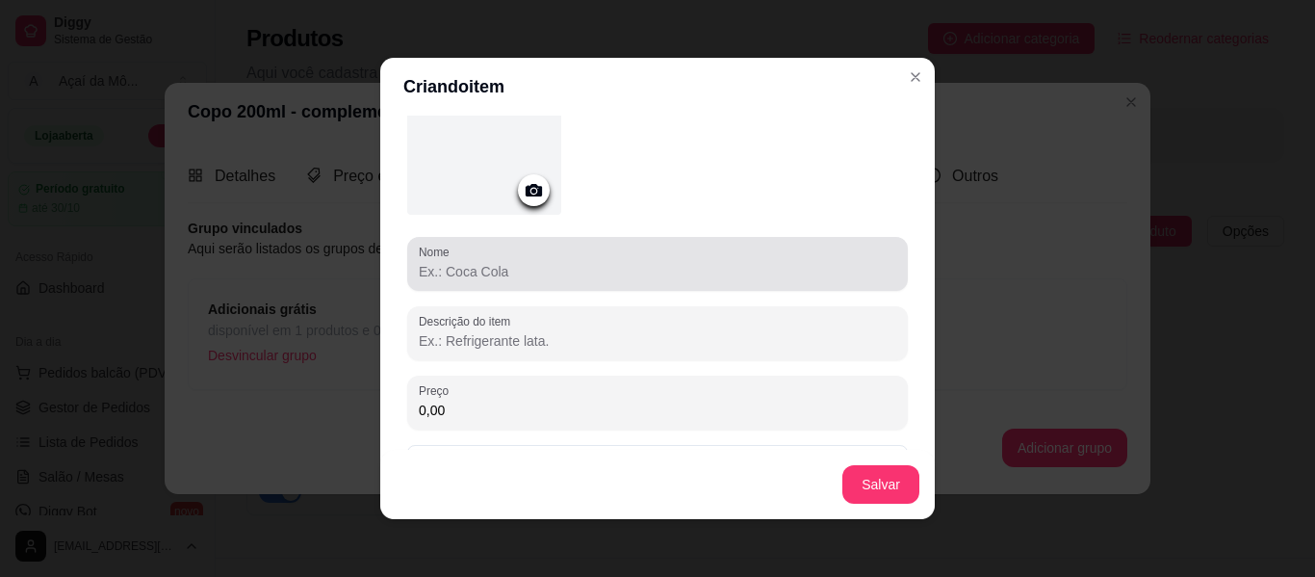
click at [720, 268] on input "Nome" at bounding box center [658, 271] width 478 height 19
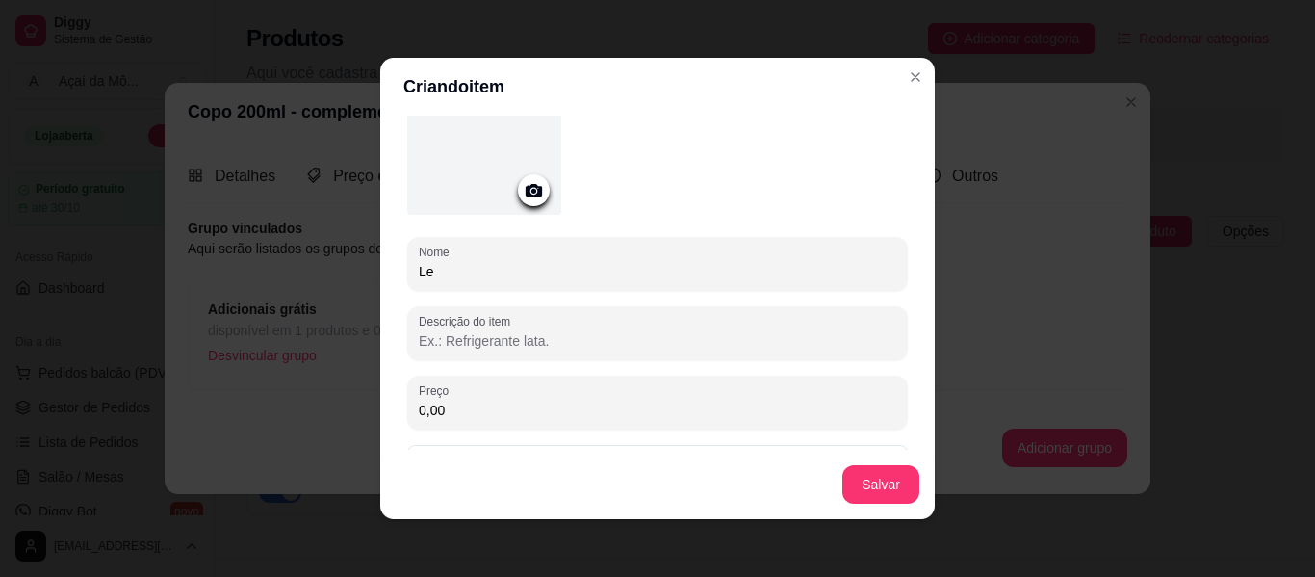
type input "L"
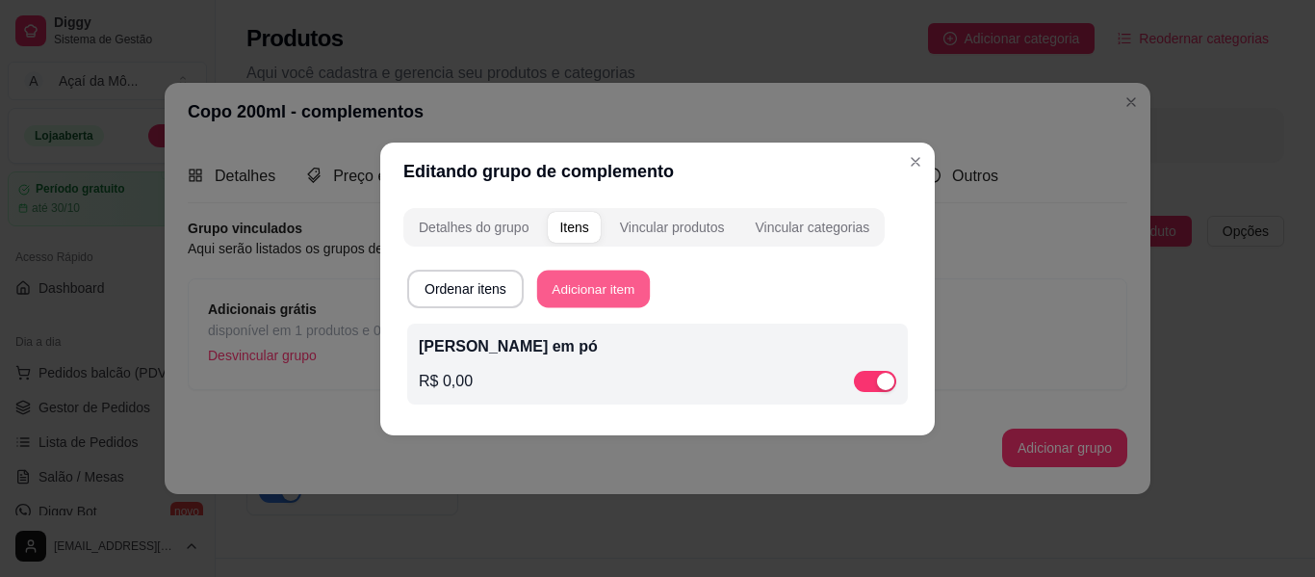
click at [586, 294] on button "Adicionar item" at bounding box center [593, 289] width 113 height 38
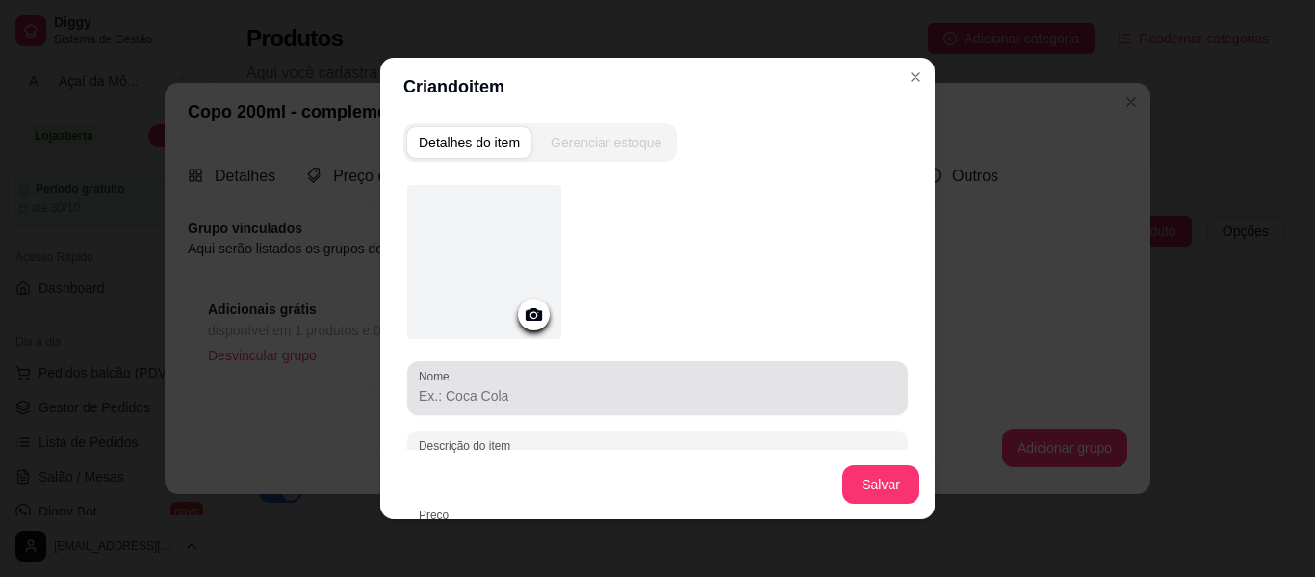
click at [474, 396] on input "Nome" at bounding box center [658, 395] width 478 height 19
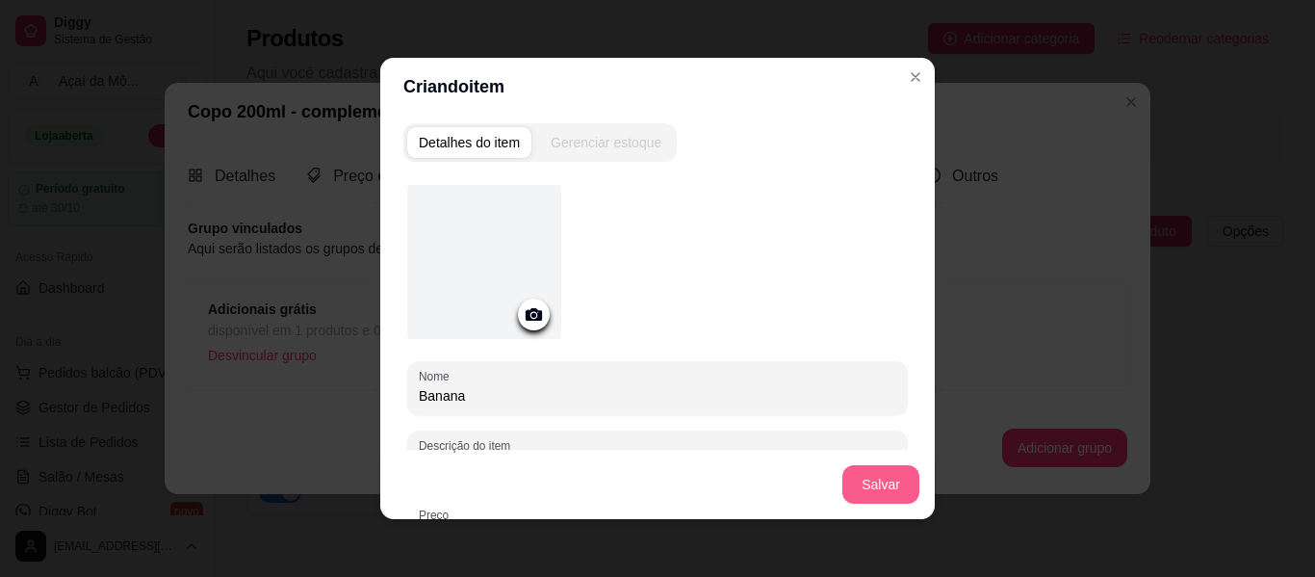
type input "Banana"
click at [897, 494] on button "Salvar" at bounding box center [881, 485] width 75 height 38
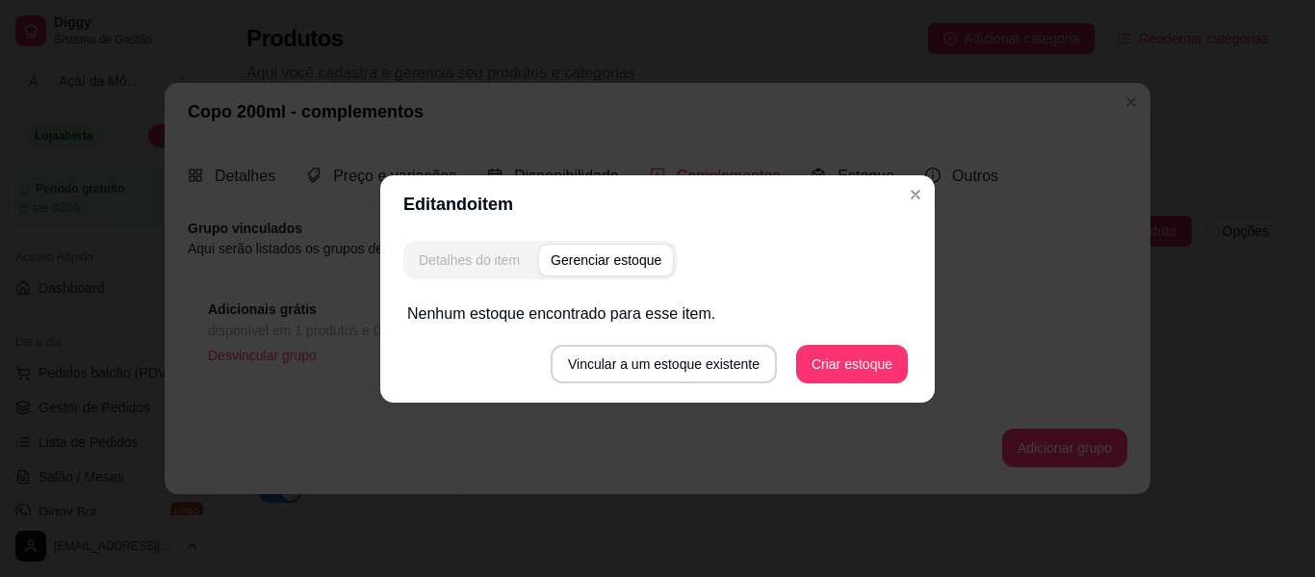
click at [507, 263] on div "Detalhes do item" at bounding box center [469, 259] width 101 height 19
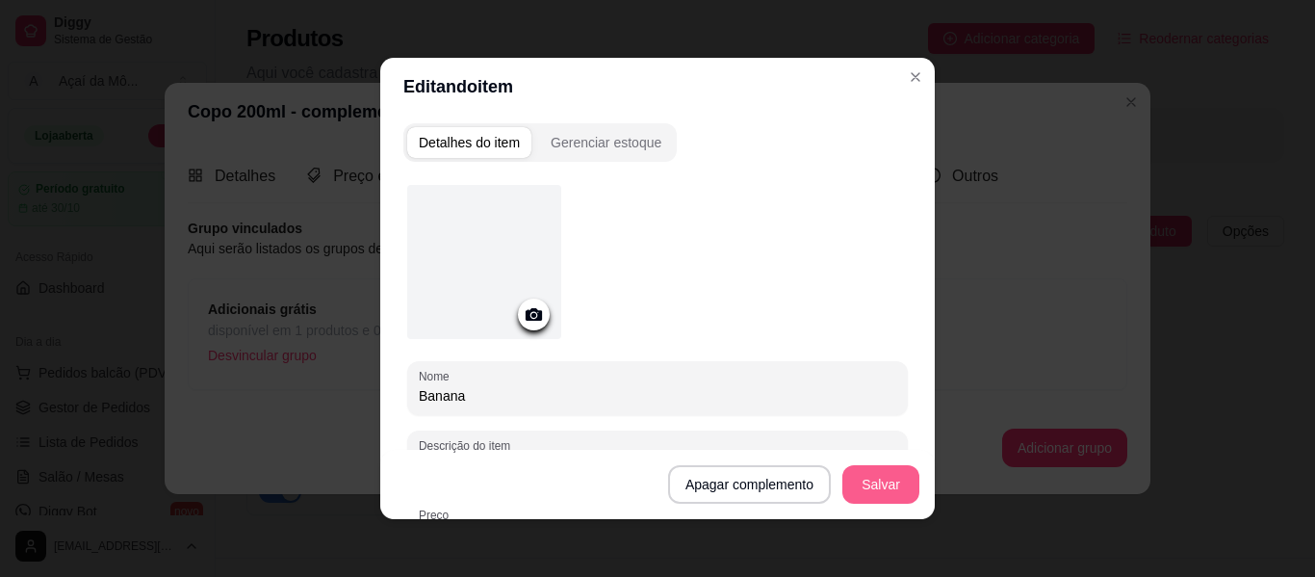
click at [878, 482] on button "Salvar" at bounding box center [881, 484] width 77 height 39
click at [878, 482] on button "Salvar" at bounding box center [881, 485] width 75 height 38
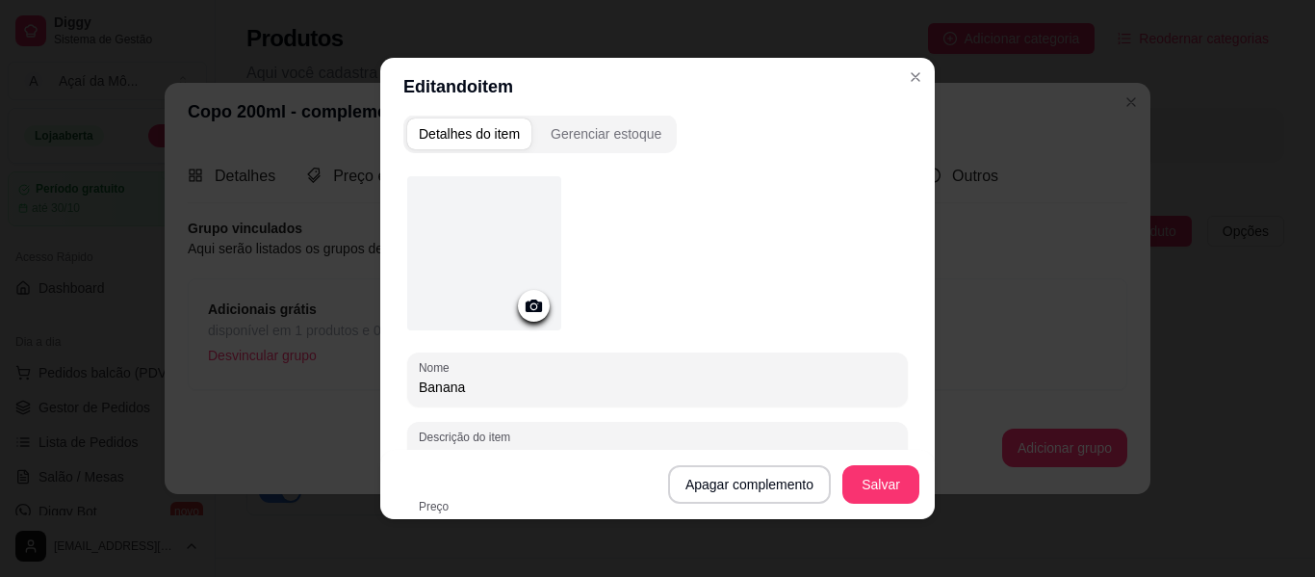
scroll to position [0, 0]
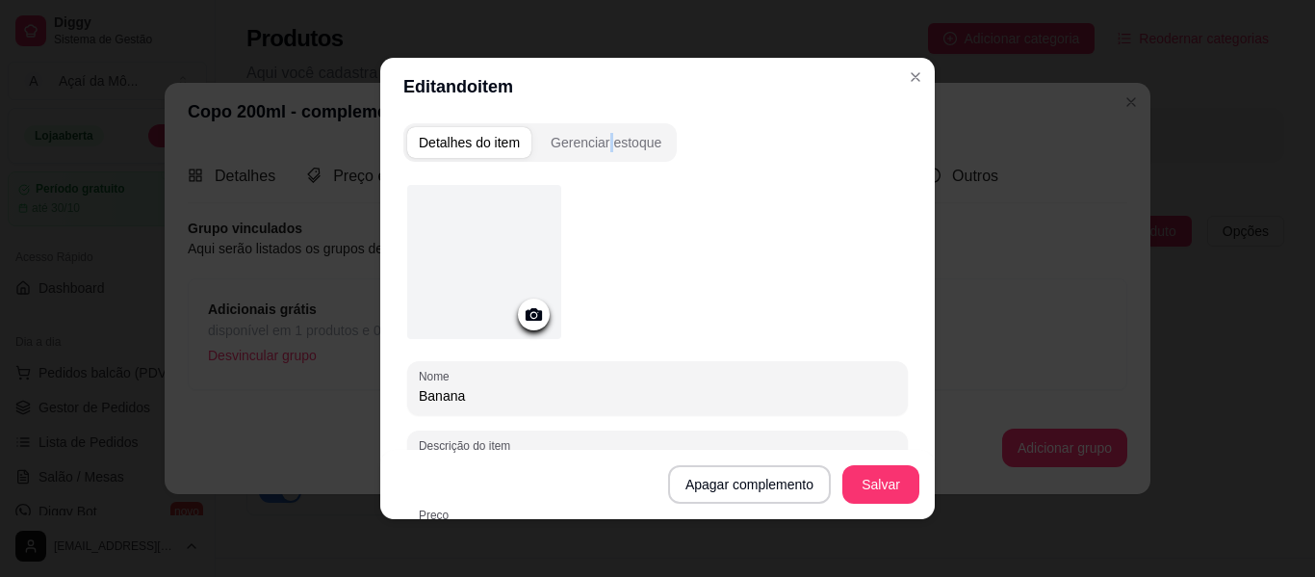
drag, startPoint x: 604, startPoint y: 167, endPoint x: 601, endPoint y: 151, distance: 15.7
click at [601, 151] on div "Detalhes do item Gerenciar estoque Nome Banana Descrição do item Preço 0,00 Pod…" at bounding box center [657, 317] width 555 height 403
click at [601, 151] on div "Gerenciar estoque" at bounding box center [606, 142] width 111 height 19
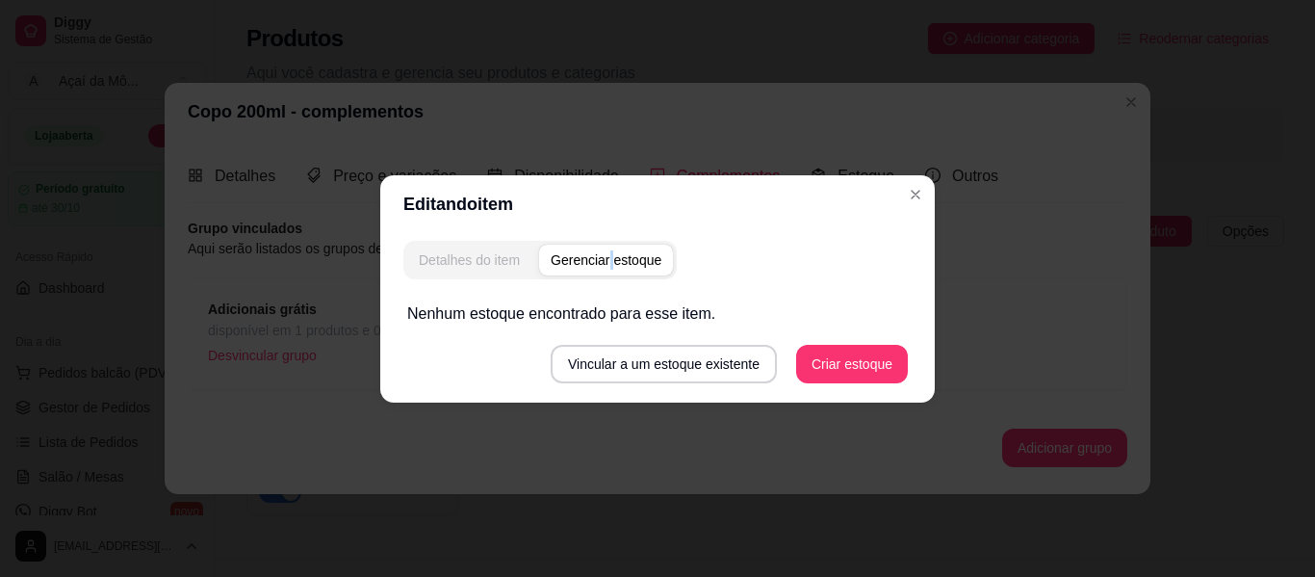
click at [486, 256] on div "Detalhes do item" at bounding box center [469, 259] width 101 height 19
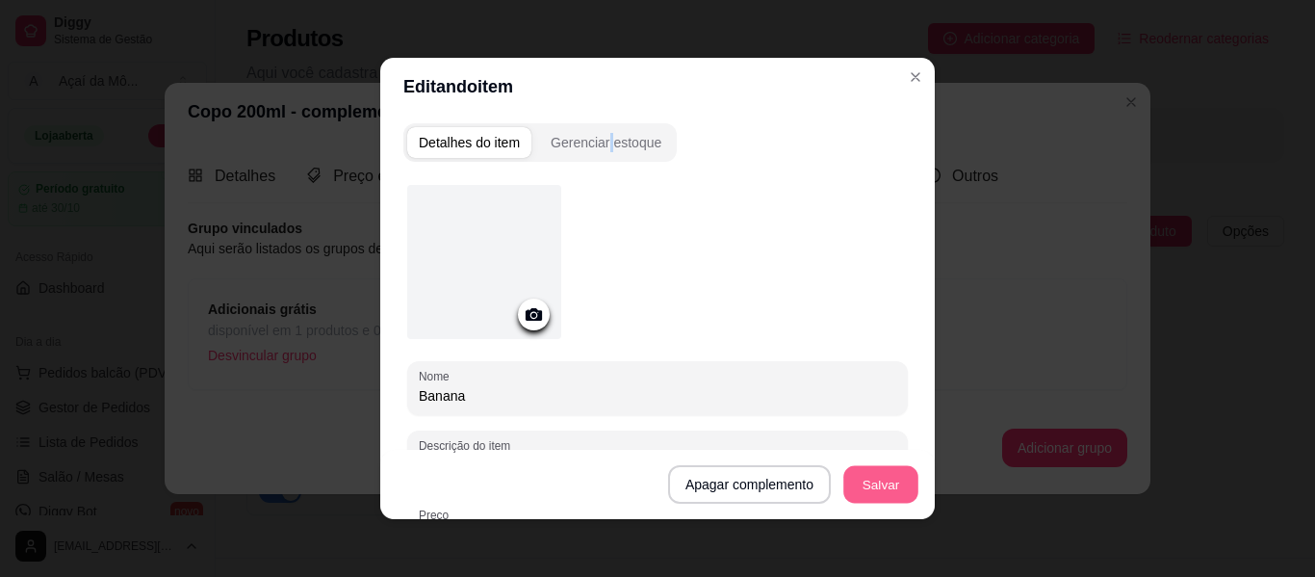
click at [884, 471] on button "Salvar" at bounding box center [881, 485] width 75 height 38
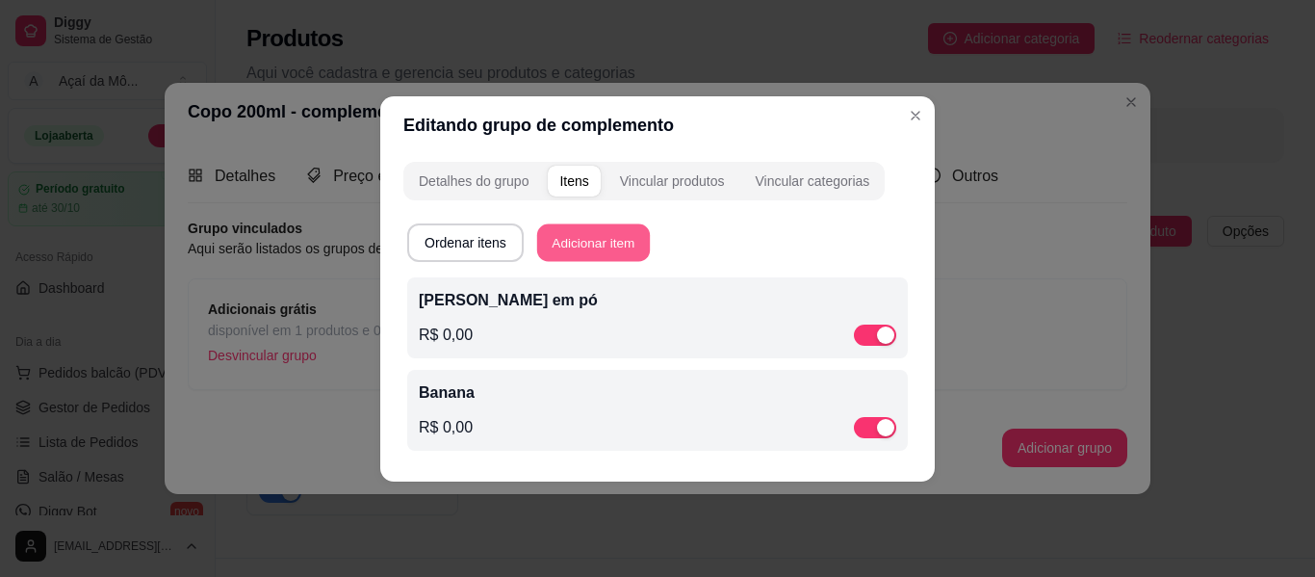
click at [559, 247] on button "Adicionar item" at bounding box center [593, 242] width 113 height 38
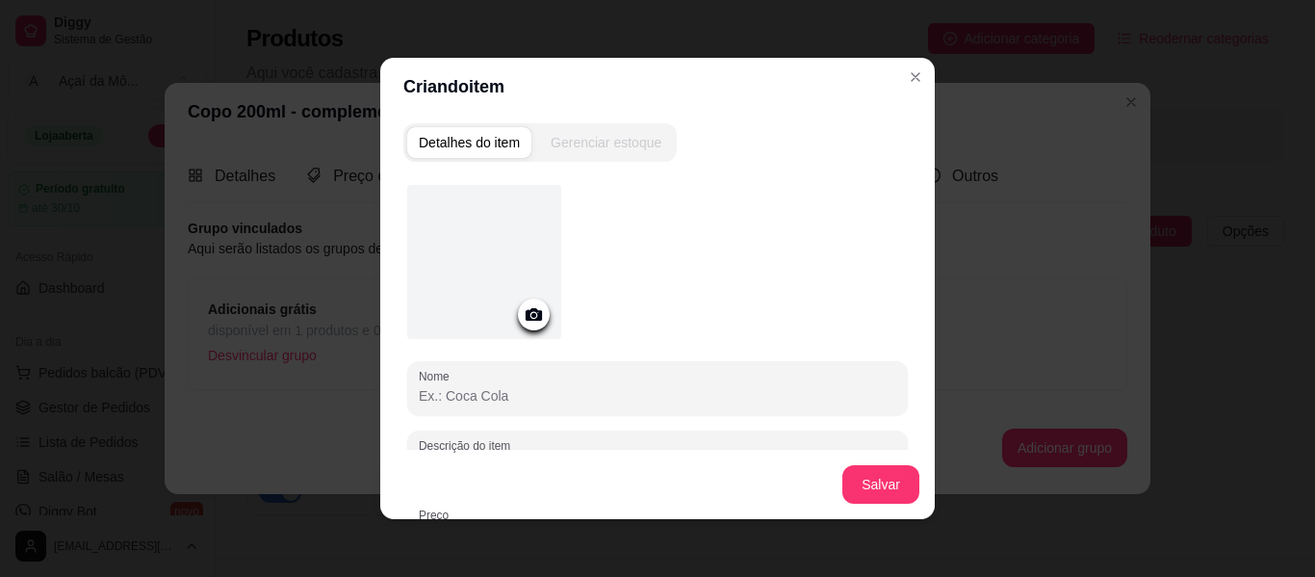
click at [548, 386] on input "Nome" at bounding box center [658, 395] width 478 height 19
type input "Abacaxi"
click at [853, 474] on button "Salvar" at bounding box center [881, 485] width 75 height 38
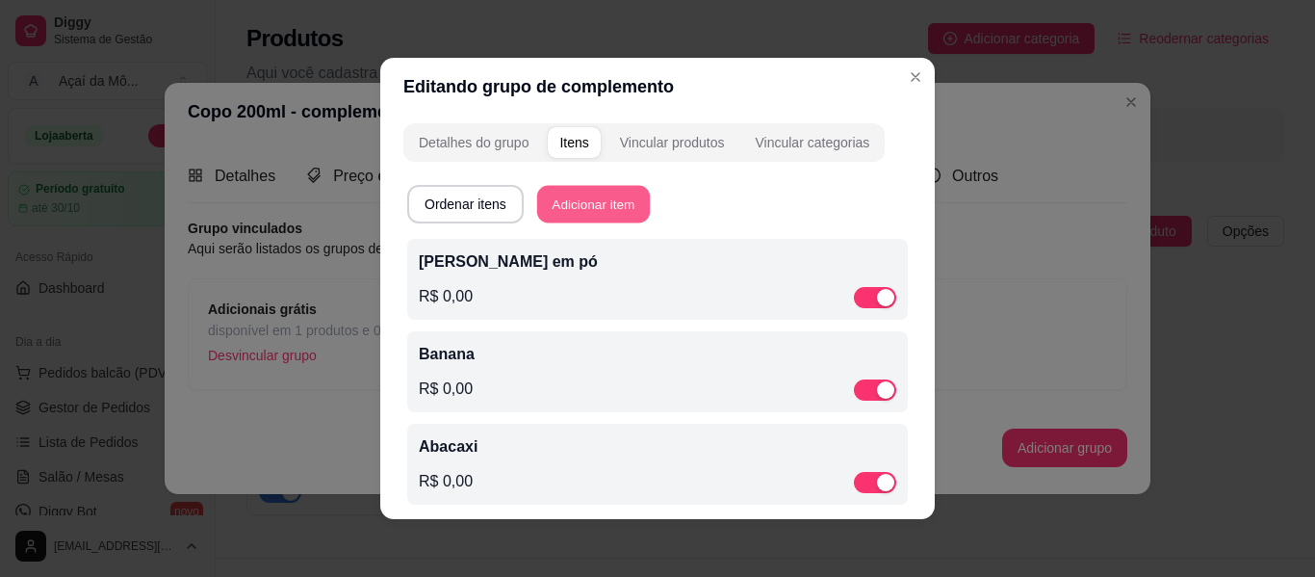
click at [587, 200] on button "Adicionar item" at bounding box center [593, 205] width 113 height 38
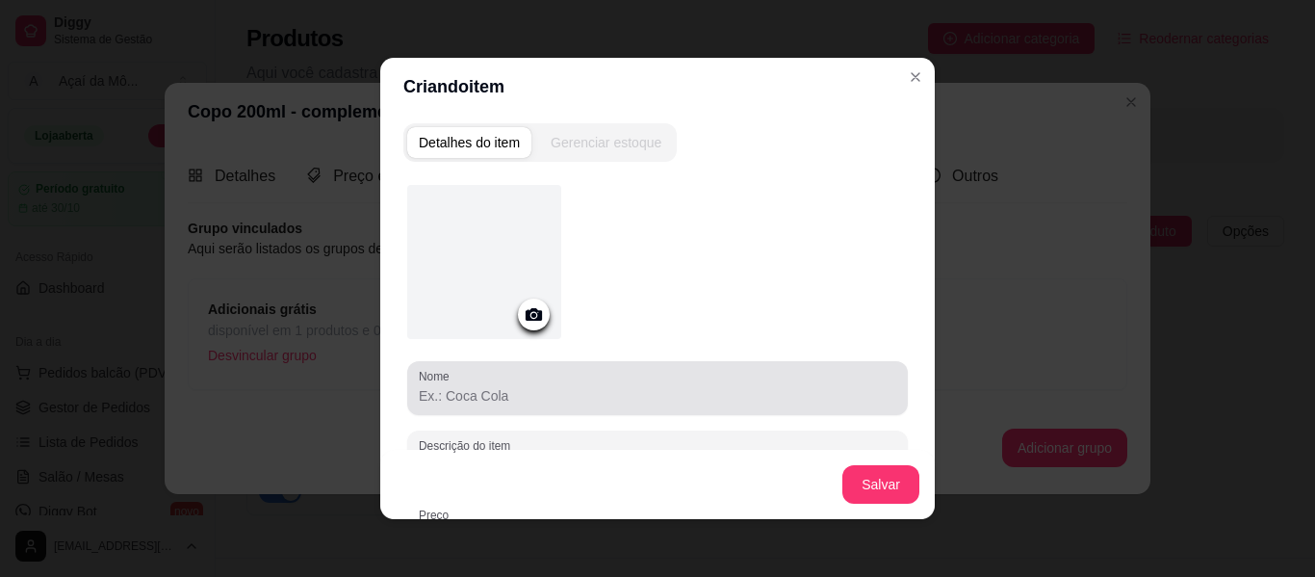
click at [616, 405] on div at bounding box center [658, 388] width 478 height 39
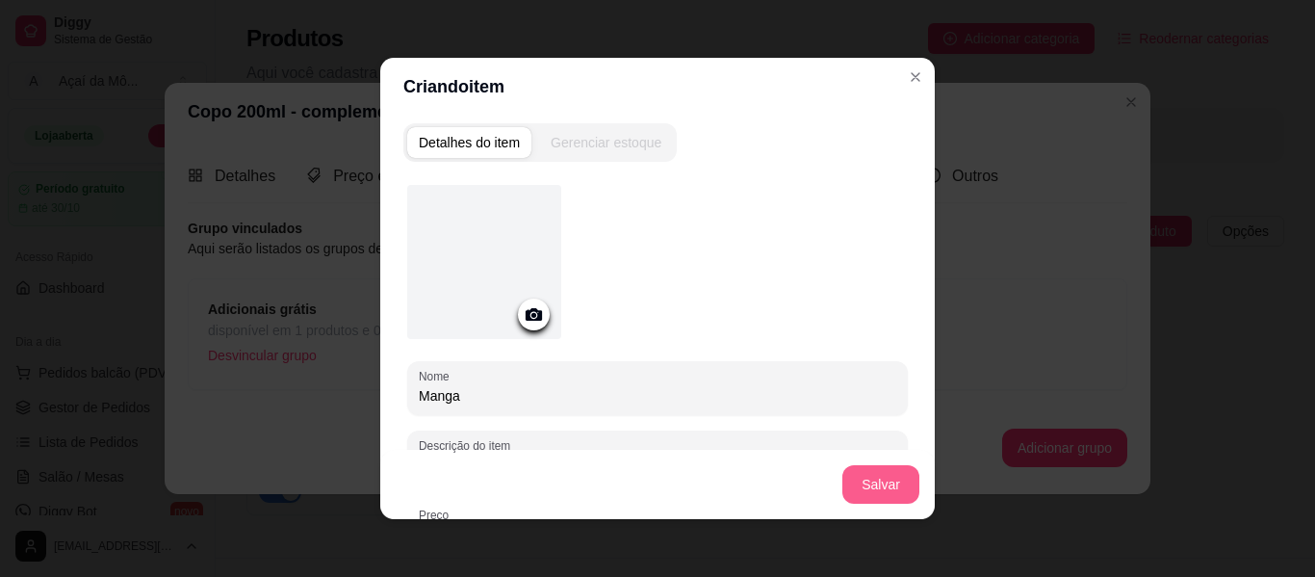
type input "Manga"
click at [845, 486] on button "Salvar" at bounding box center [881, 485] width 75 height 38
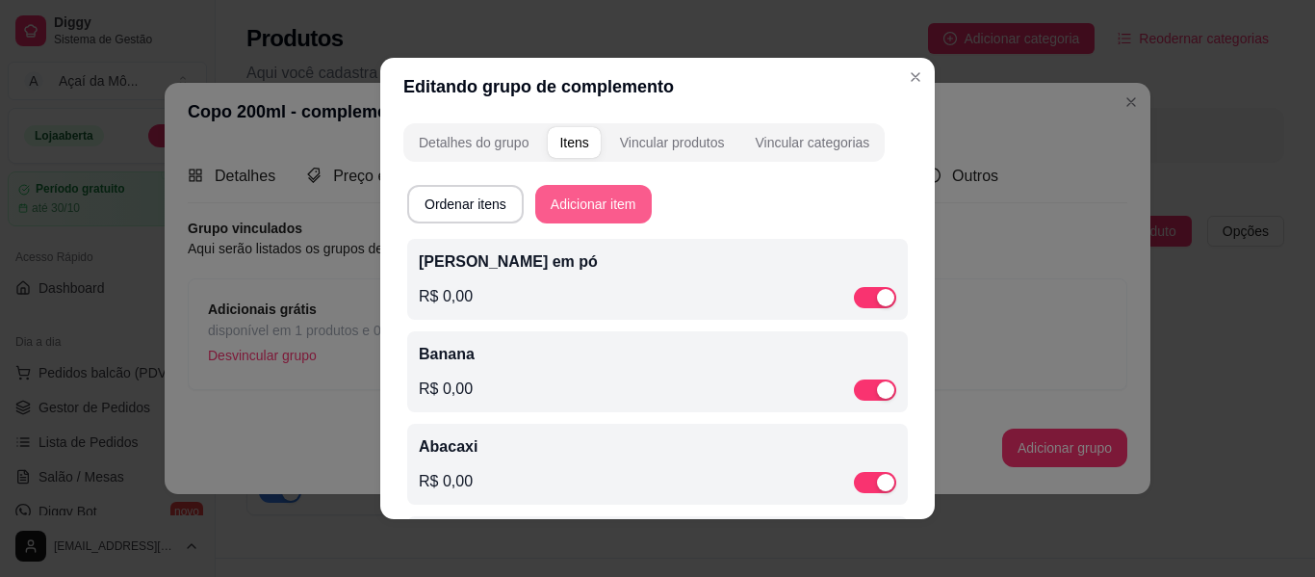
click at [615, 197] on button "Adicionar item" at bounding box center [593, 204] width 117 height 39
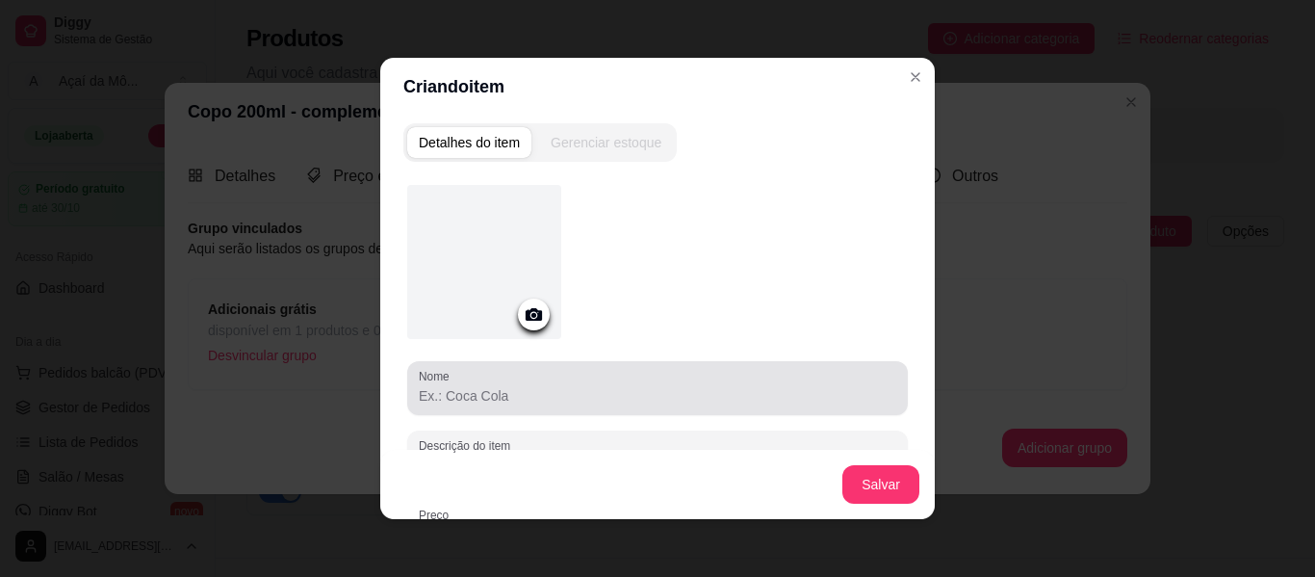
click at [599, 373] on div at bounding box center [658, 388] width 478 height 39
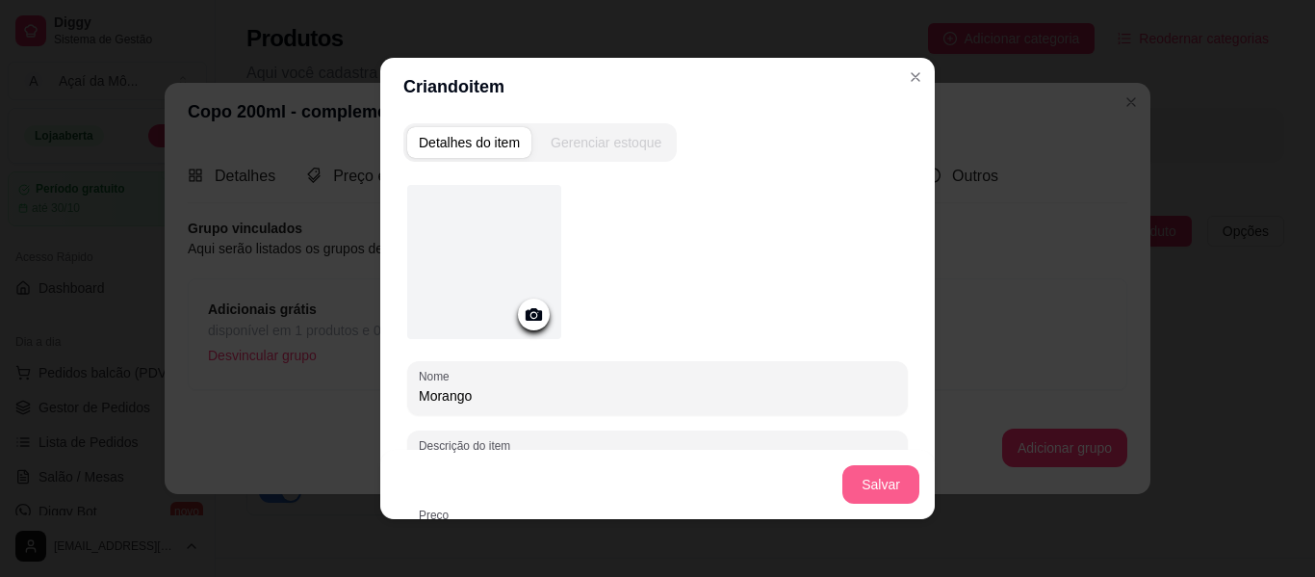
type input "Morango"
click at [889, 486] on button "Salvar" at bounding box center [881, 485] width 75 height 38
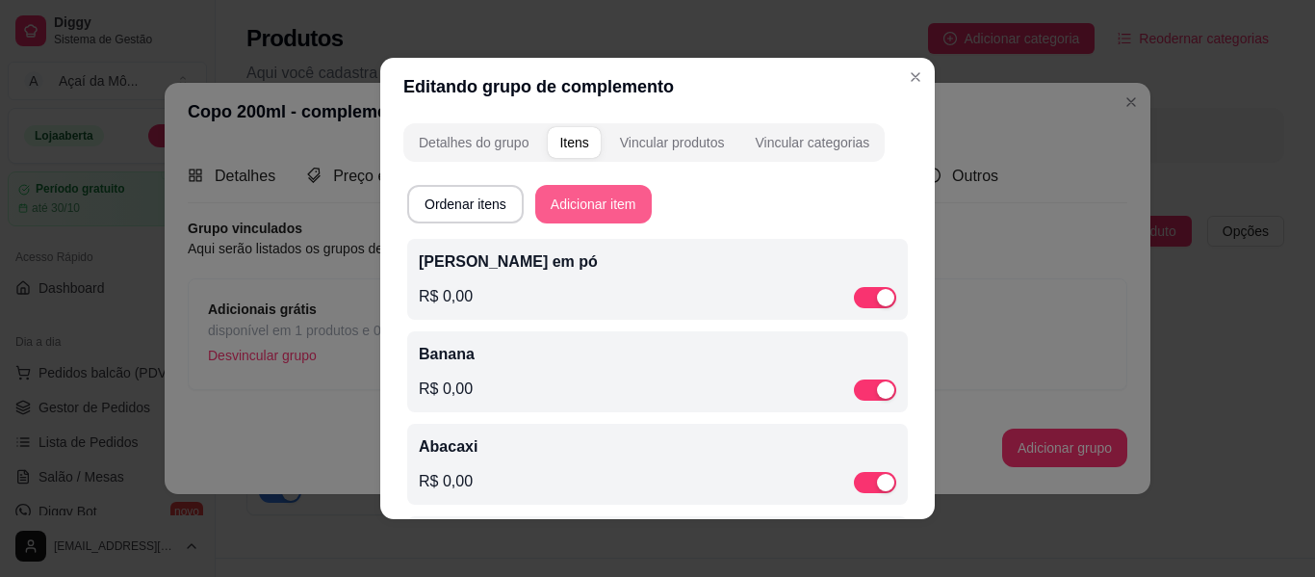
click at [619, 203] on button "Adicionar item" at bounding box center [593, 204] width 117 height 39
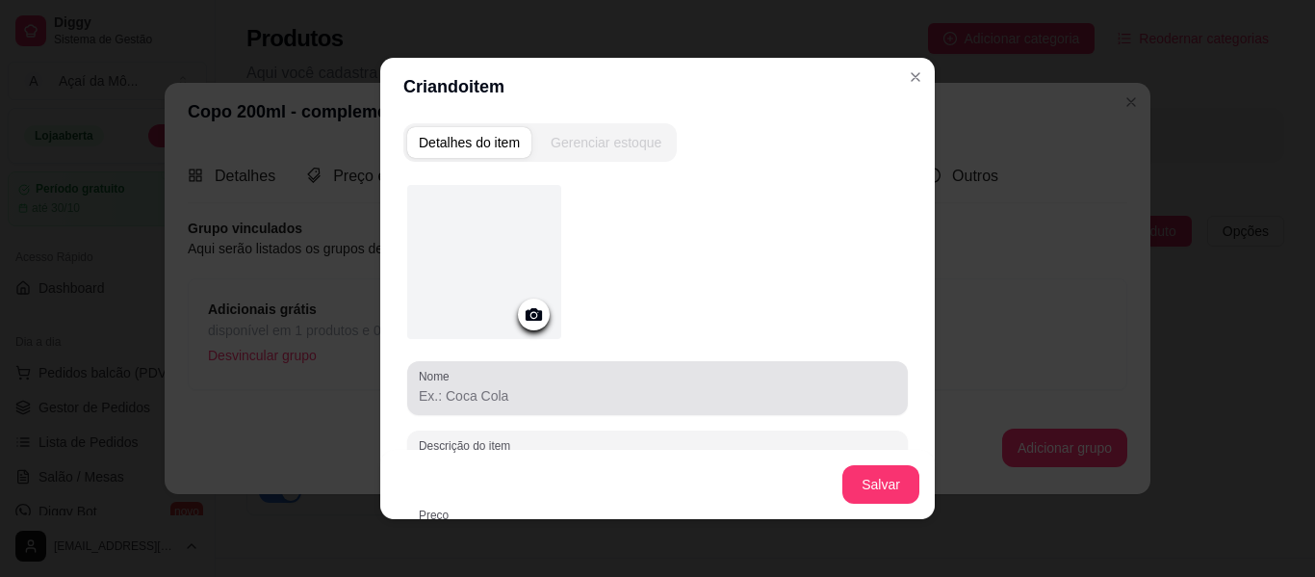
click at [528, 380] on div at bounding box center [658, 388] width 478 height 39
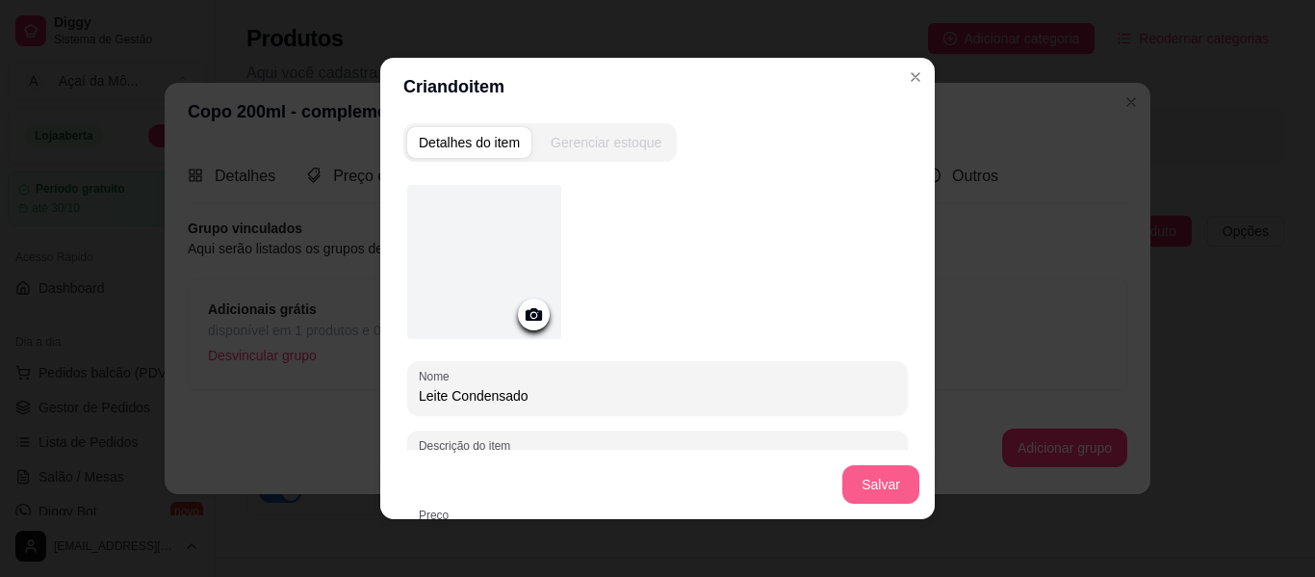
type input "Leite Condensado"
click at [875, 479] on button "Salvar" at bounding box center [881, 485] width 75 height 38
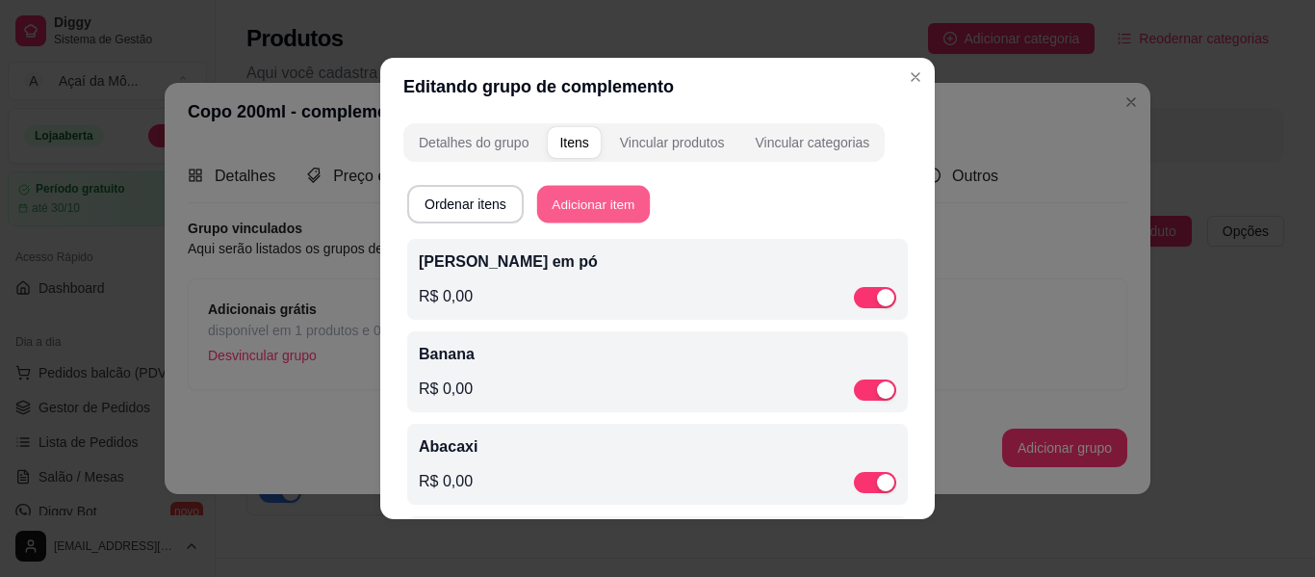
click at [617, 208] on button "Adicionar item" at bounding box center [593, 205] width 113 height 38
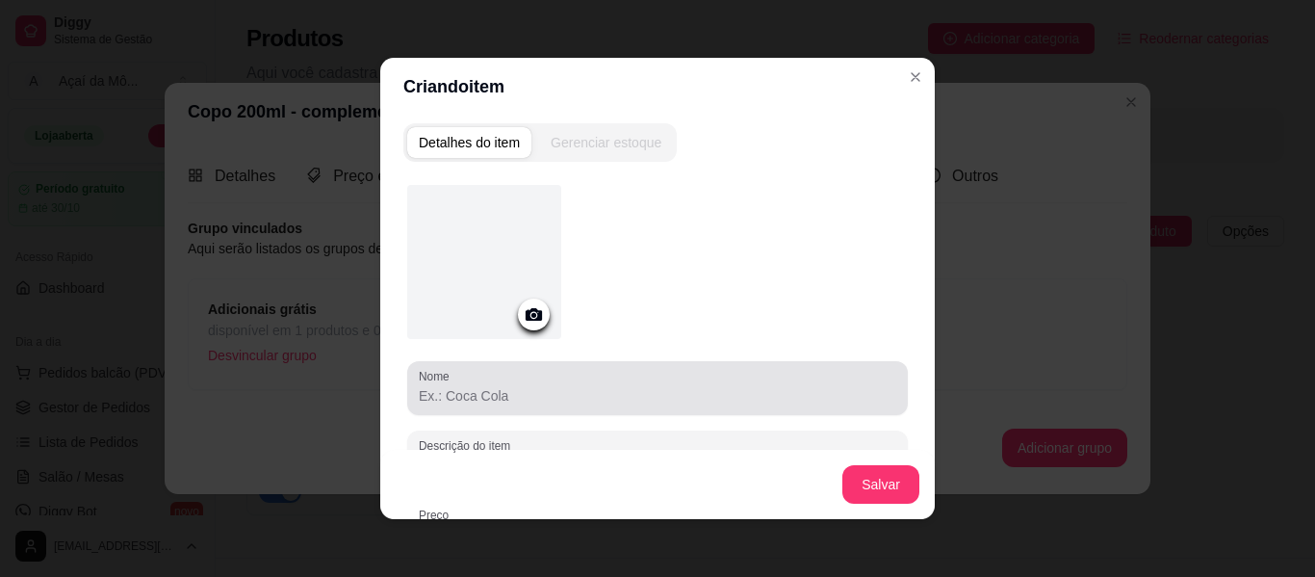
click at [661, 396] on input "Nome" at bounding box center [658, 395] width 478 height 19
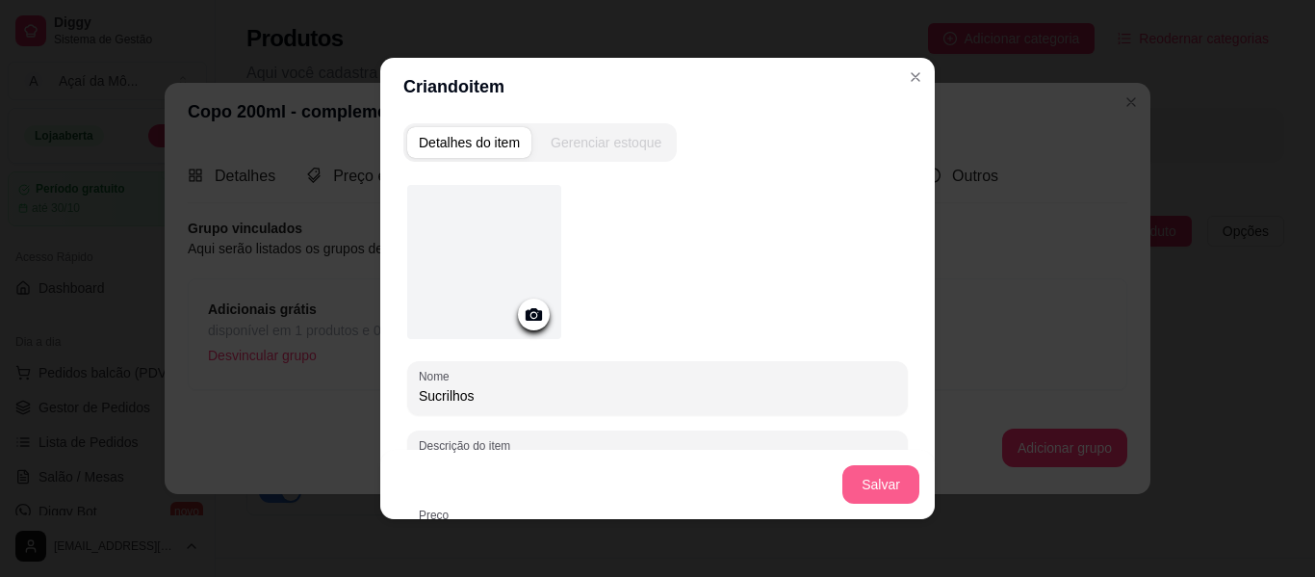
type input "Sucrilhos"
click at [895, 492] on button "Salvar" at bounding box center [881, 484] width 77 height 39
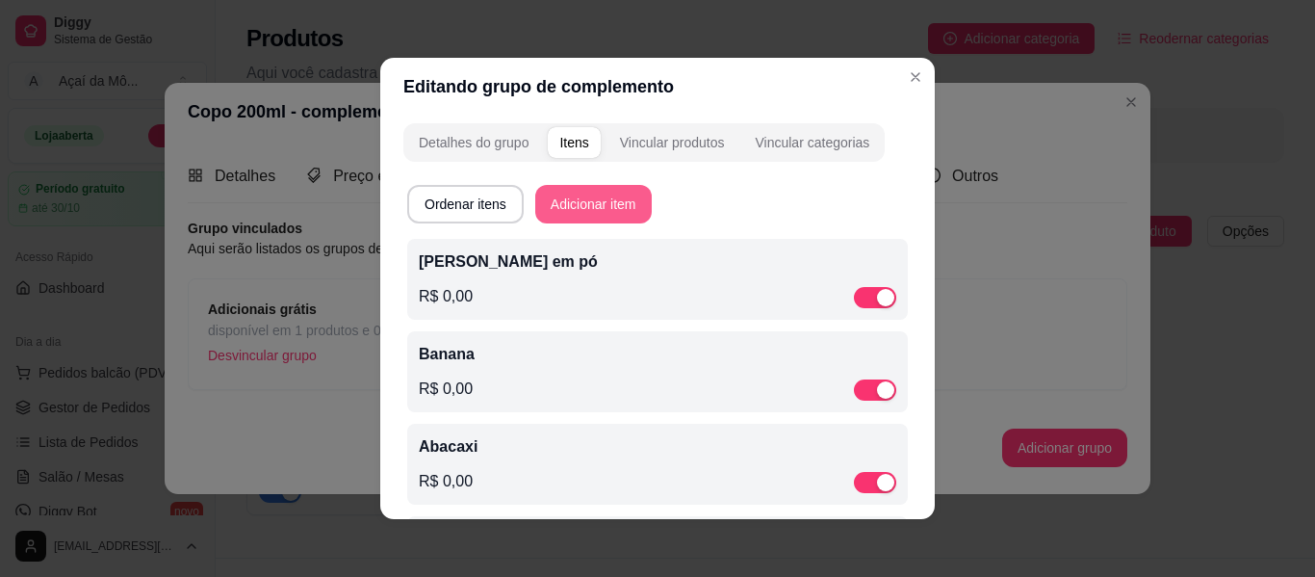
click at [614, 198] on button "Adicionar item" at bounding box center [593, 204] width 117 height 39
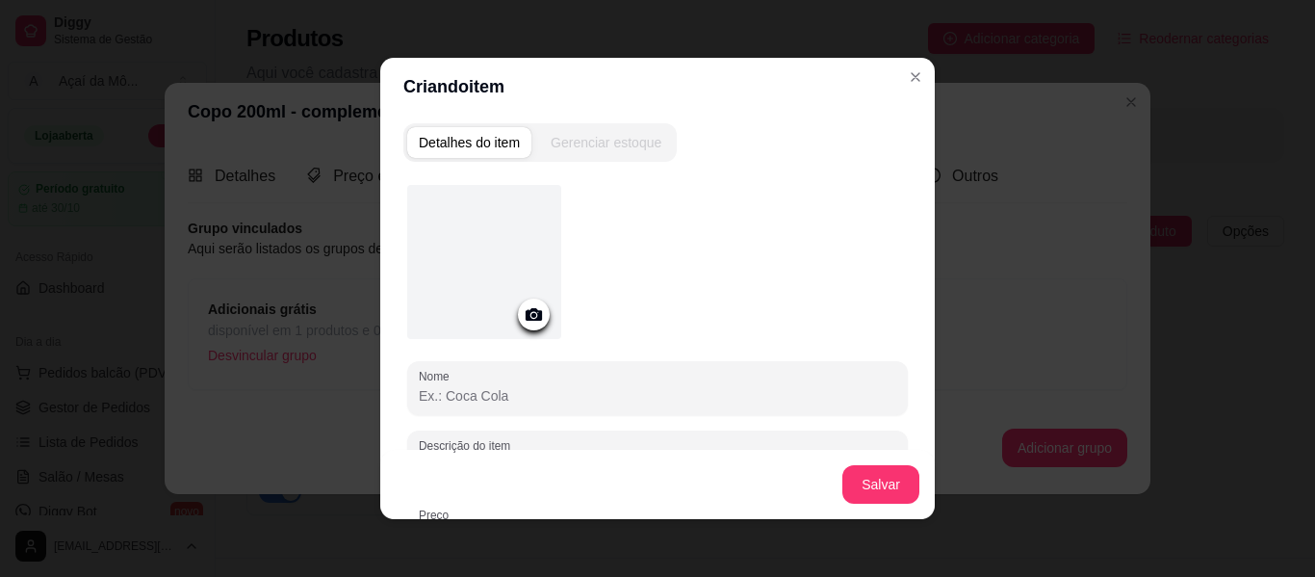
click at [498, 388] on input "Nome" at bounding box center [658, 395] width 478 height 19
type input "Chocoball"
click at [906, 468] on button "Salvar" at bounding box center [881, 485] width 75 height 38
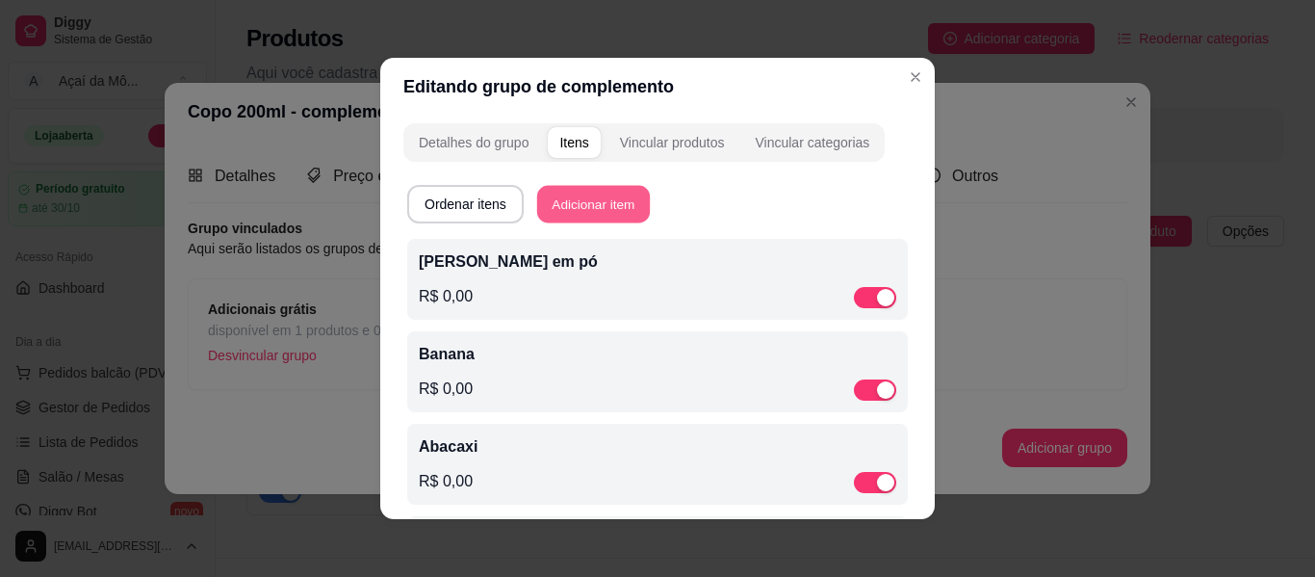
click at [574, 202] on button "Adicionar item" at bounding box center [593, 205] width 113 height 38
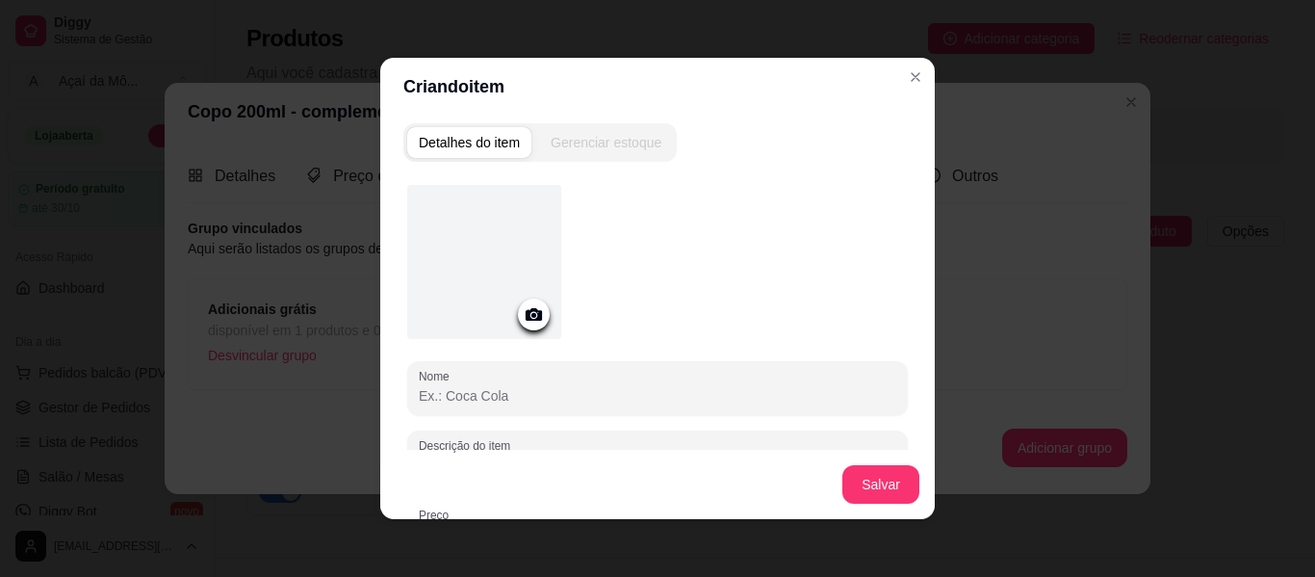
click at [537, 394] on input "Nome" at bounding box center [658, 395] width 478 height 19
type input "Confete"
click at [864, 484] on button "Salvar" at bounding box center [881, 485] width 75 height 38
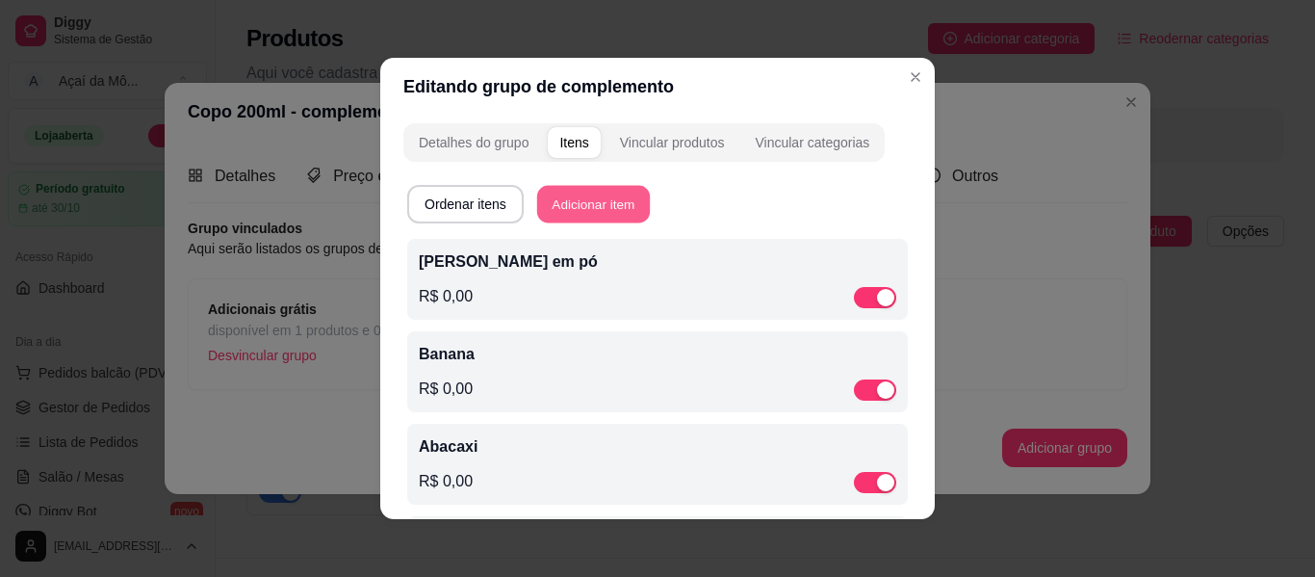
click at [600, 200] on button "Adicionar item" at bounding box center [593, 205] width 113 height 38
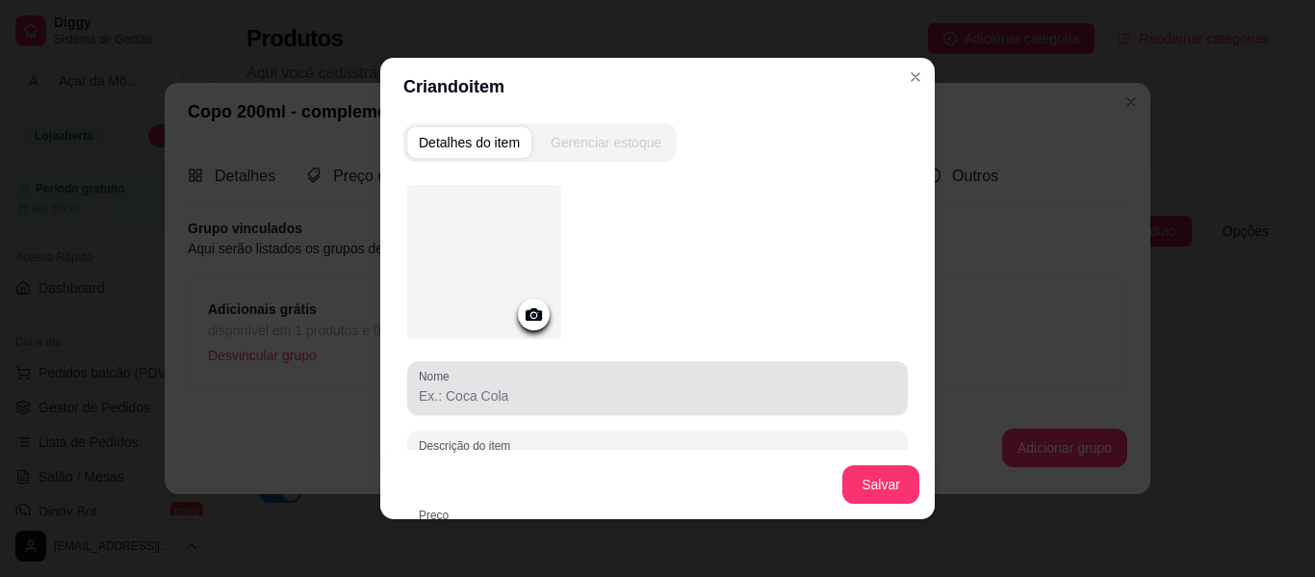
click at [552, 393] on input "Nome" at bounding box center [658, 395] width 478 height 19
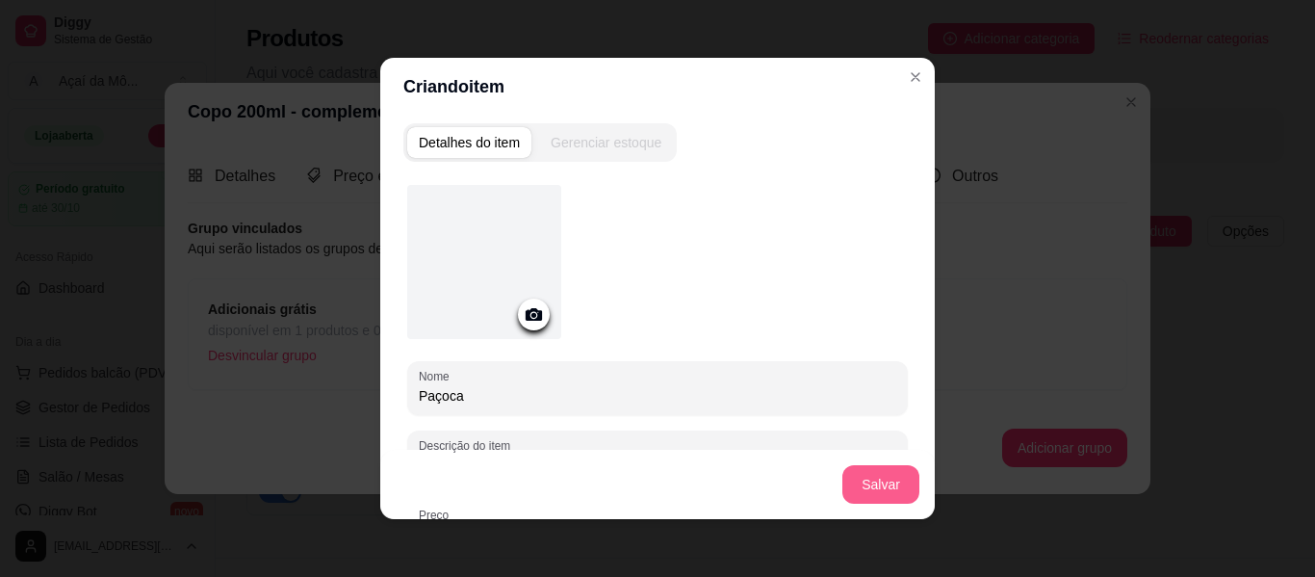
type input "Paçoca"
click at [888, 492] on button "Salvar" at bounding box center [881, 485] width 75 height 38
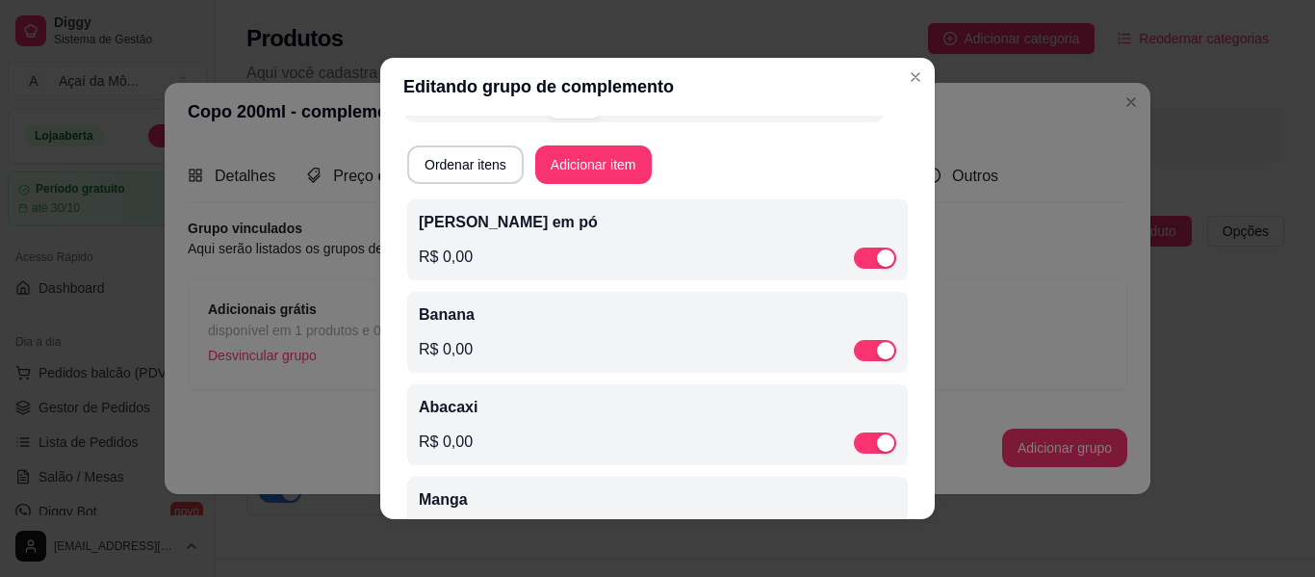
scroll to position [16, 0]
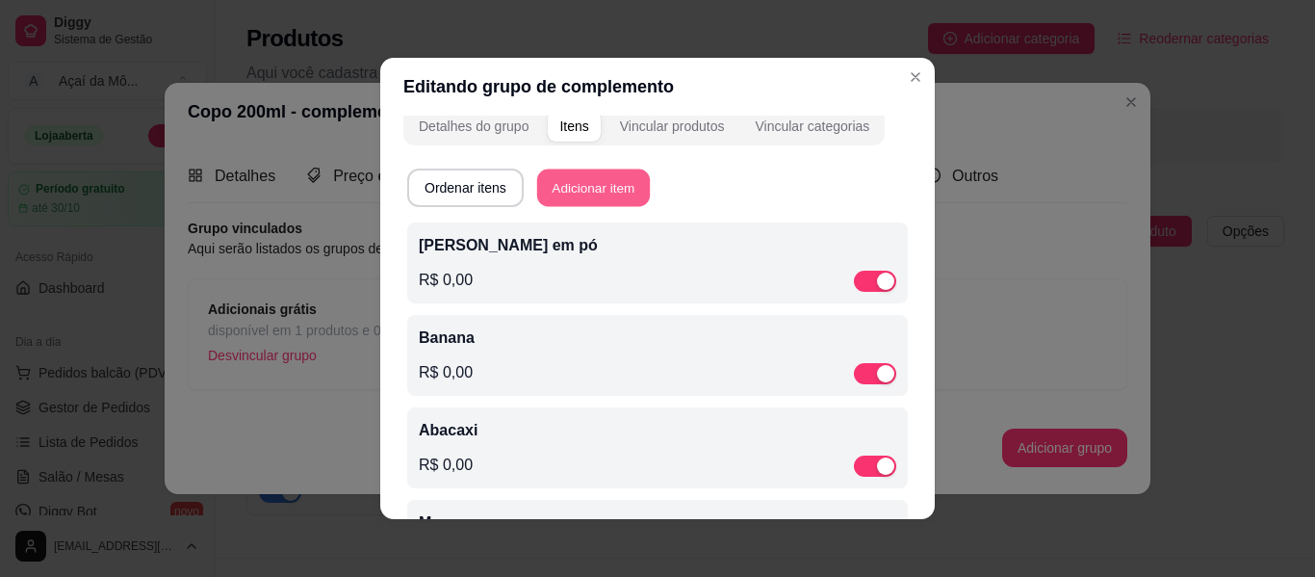
click at [613, 198] on button "Adicionar item" at bounding box center [593, 188] width 113 height 38
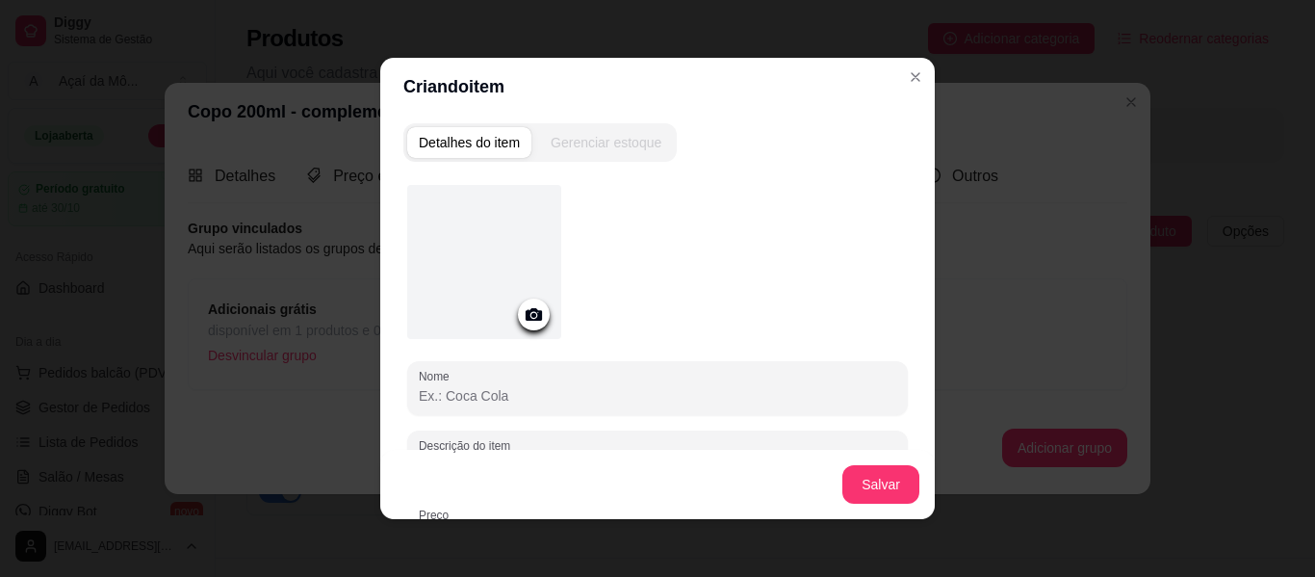
click at [586, 402] on input "Nome" at bounding box center [658, 395] width 478 height 19
type input "Granola"
click at [894, 490] on button "Salvar" at bounding box center [881, 485] width 75 height 38
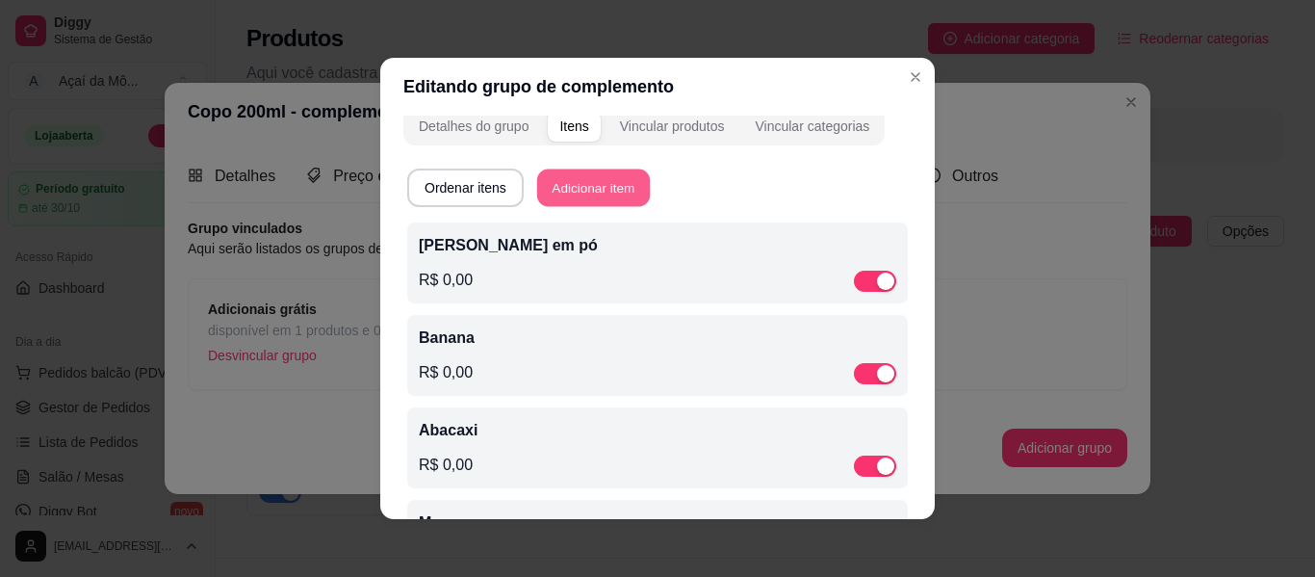
click at [585, 195] on button "Adicionar item" at bounding box center [593, 188] width 113 height 38
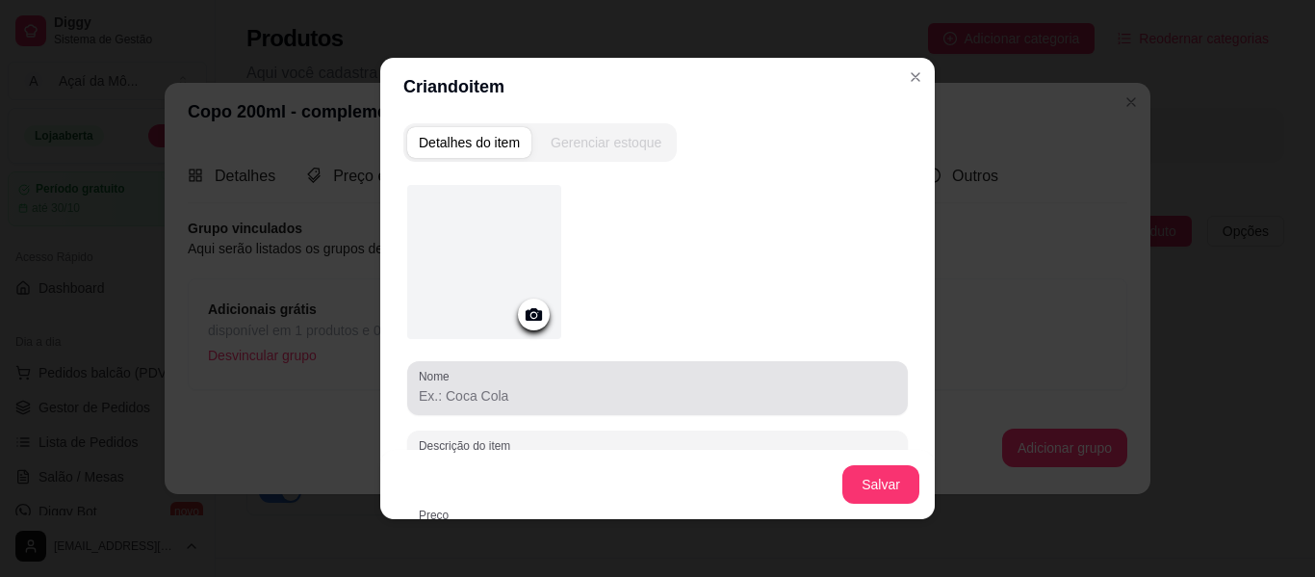
click at [547, 366] on div "Nome" at bounding box center [657, 388] width 501 height 54
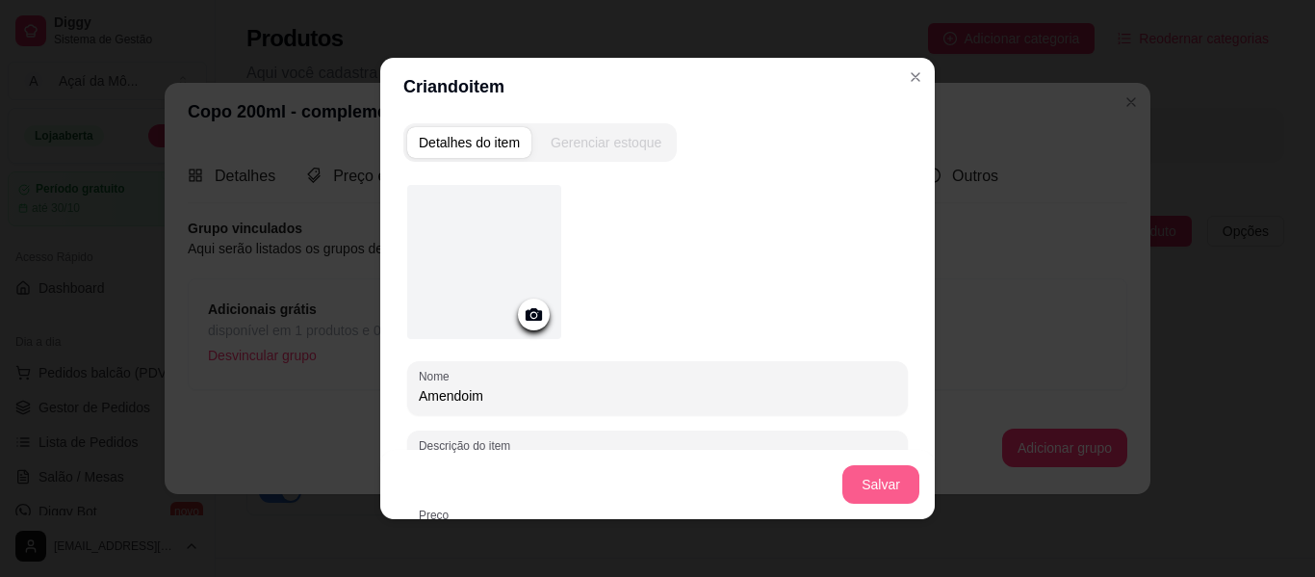
type input "Amendoim"
click at [879, 487] on button "Salvar" at bounding box center [881, 485] width 75 height 38
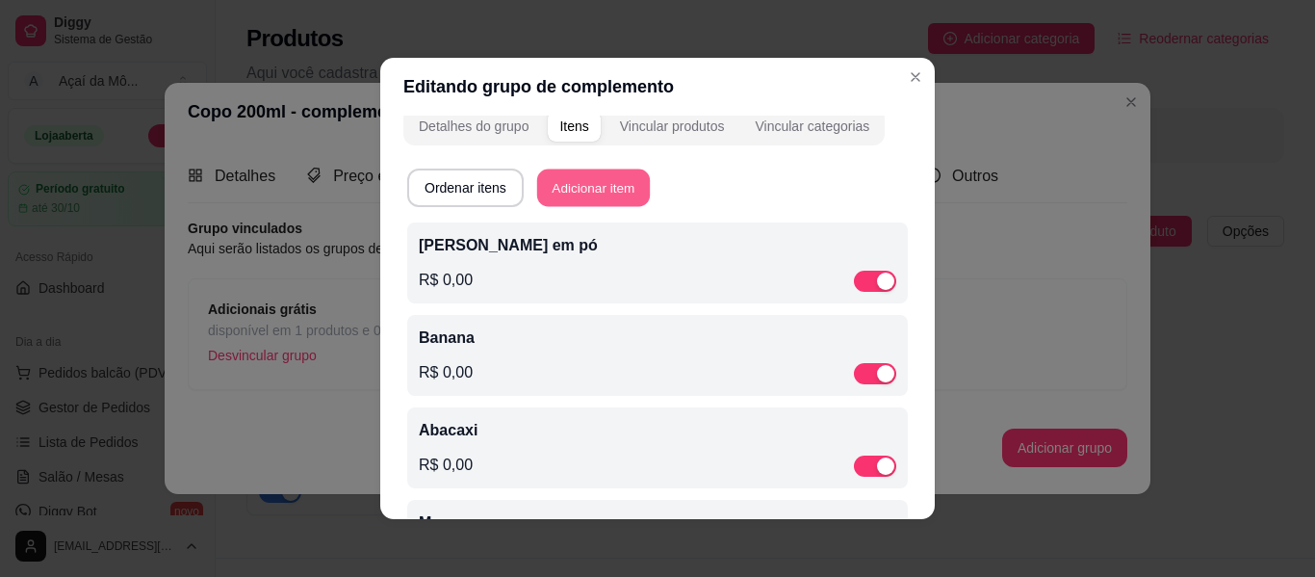
click at [576, 185] on button "Adicionar item" at bounding box center [593, 188] width 113 height 38
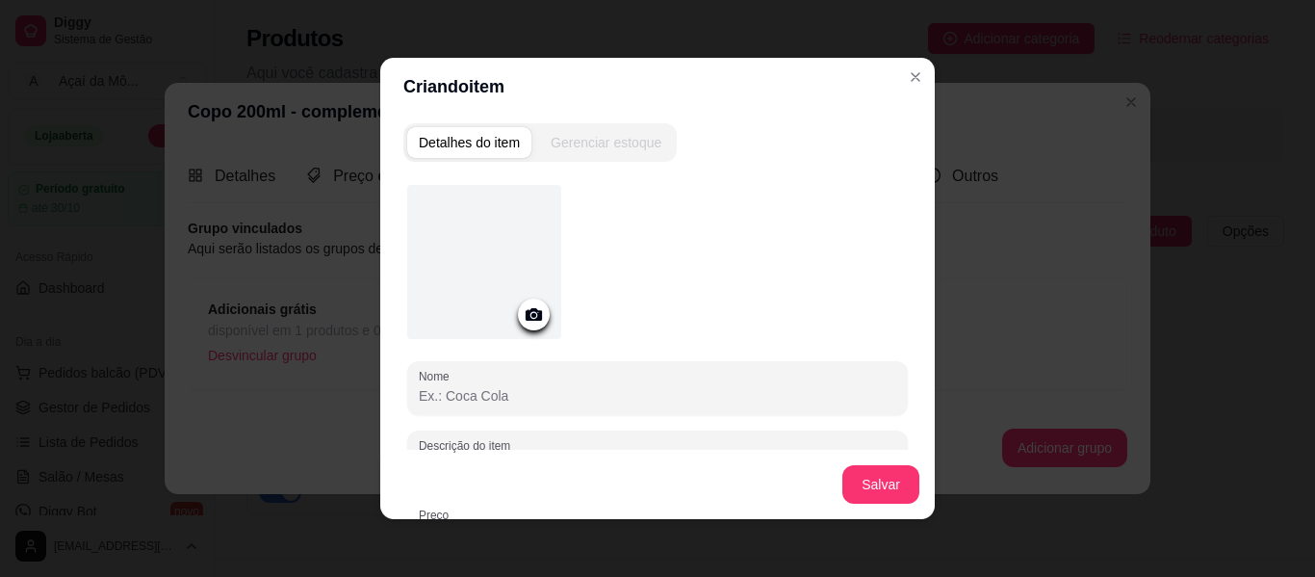
click at [558, 394] on input "Nome" at bounding box center [658, 395] width 478 height 19
type input "Bis Preto"
click at [880, 488] on button "Salvar" at bounding box center [881, 485] width 75 height 38
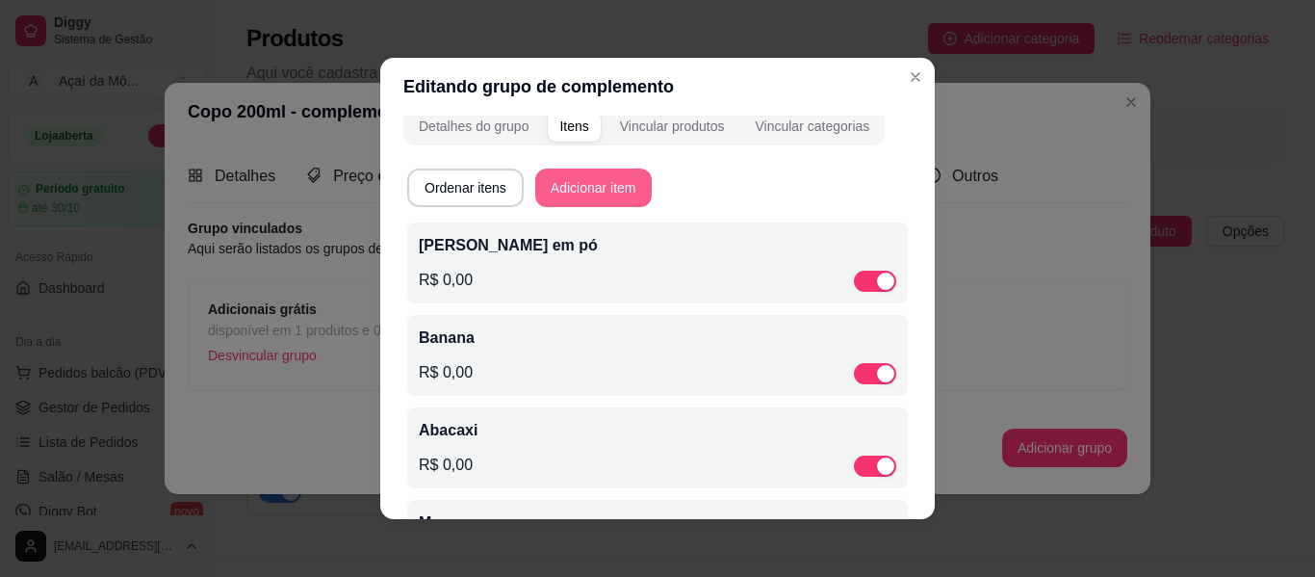
click at [590, 185] on button "Adicionar item" at bounding box center [593, 188] width 117 height 39
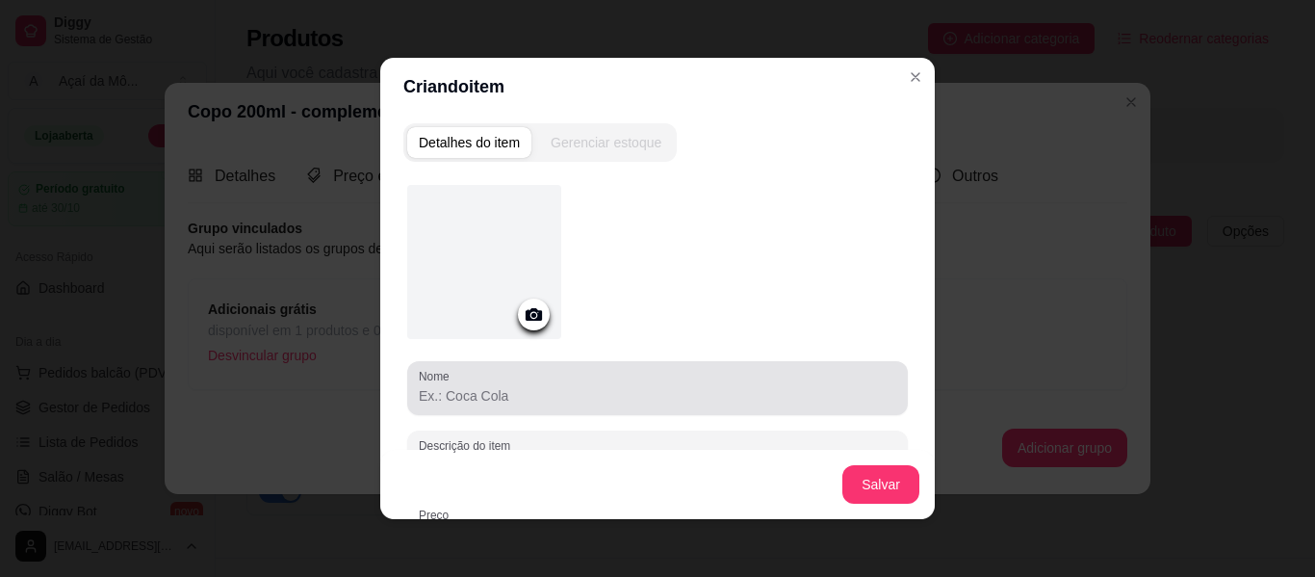
click at [544, 381] on div at bounding box center [658, 388] width 478 height 39
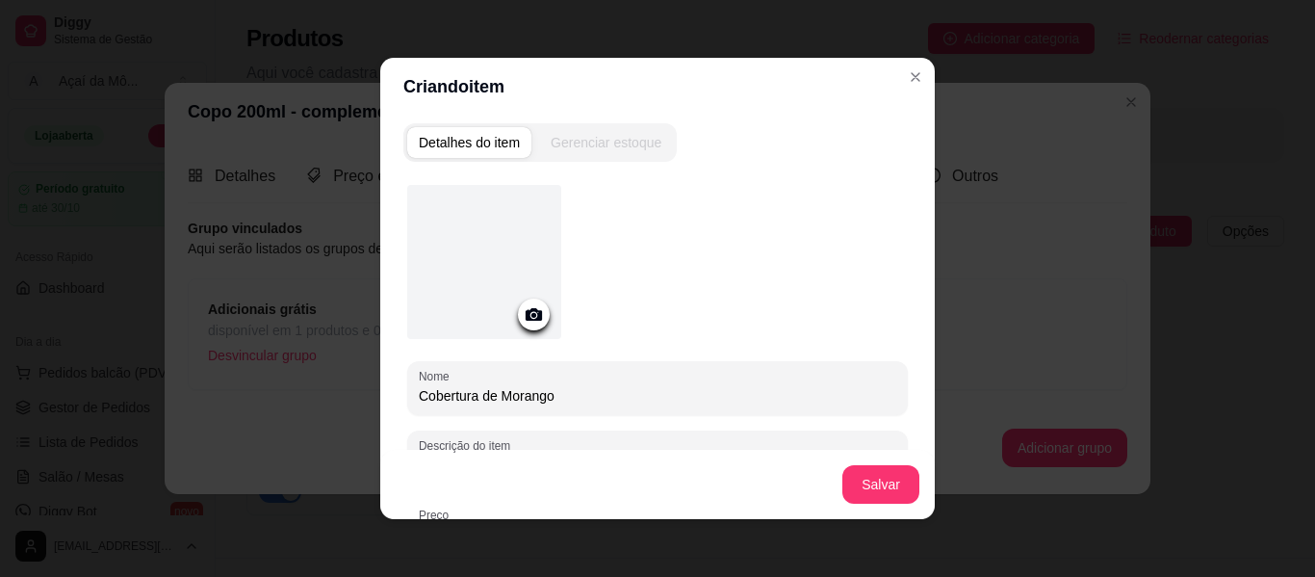
type input "Cobertura de Morango"
click at [490, 399] on input "Cobertura de Morango" at bounding box center [658, 395] width 478 height 19
click at [879, 490] on button "Salvar" at bounding box center [881, 485] width 75 height 38
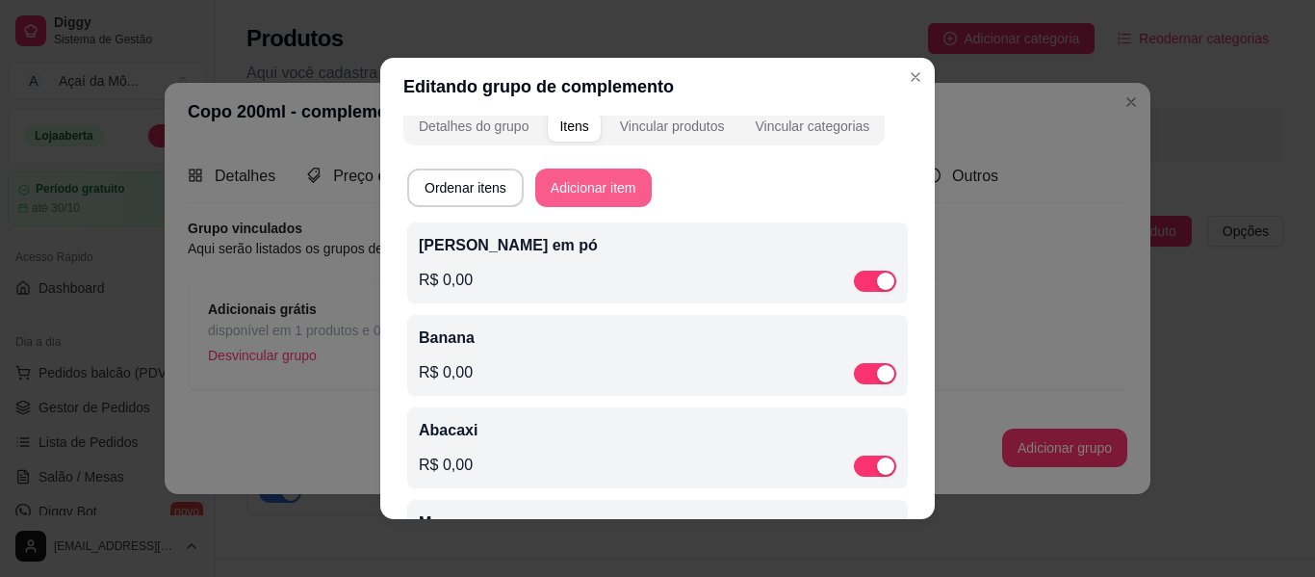
click at [596, 191] on button "Adicionar item" at bounding box center [593, 188] width 117 height 39
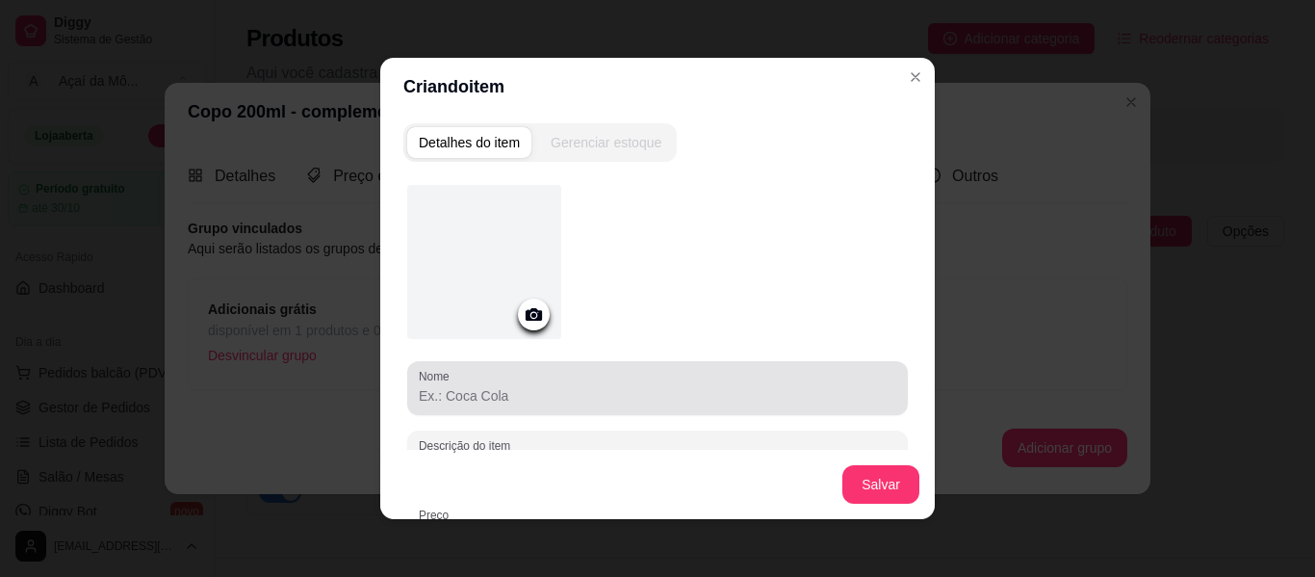
click at [529, 405] on div at bounding box center [658, 388] width 478 height 39
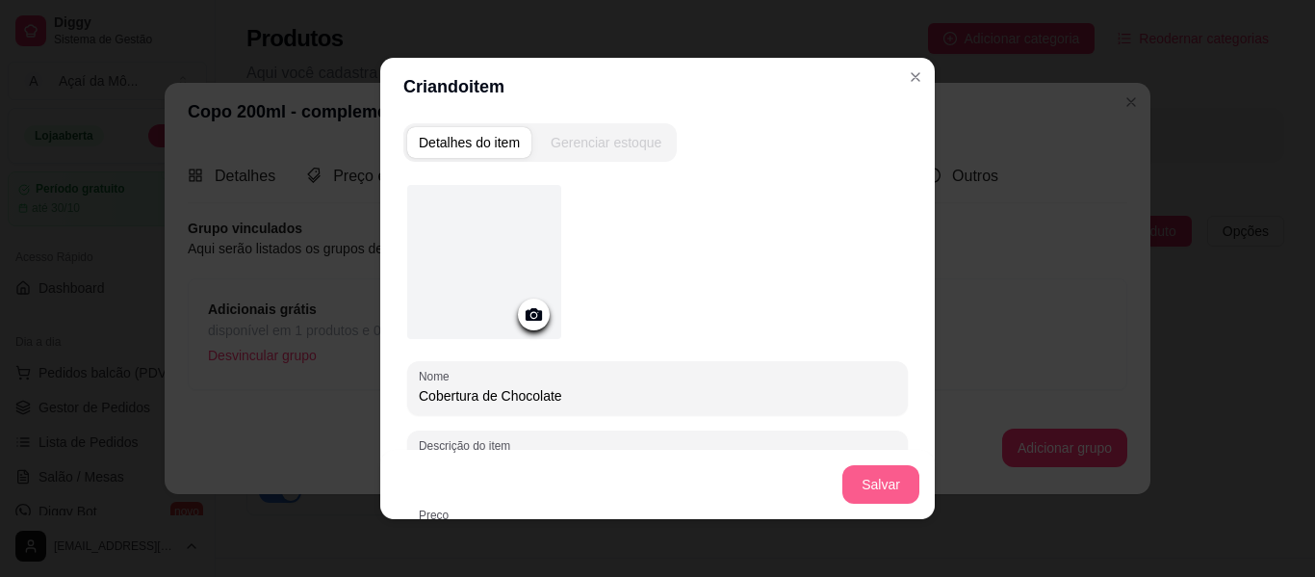
type input "Cobertura de Chocolate"
click at [903, 485] on button "Salvar" at bounding box center [881, 485] width 75 height 38
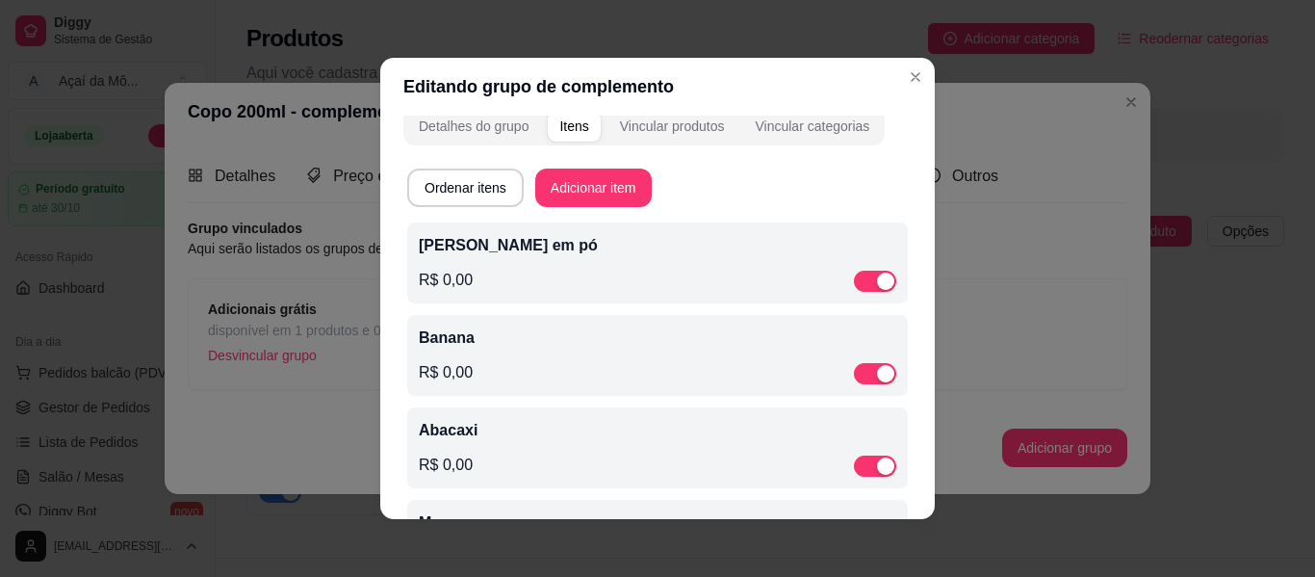
scroll to position [0, 0]
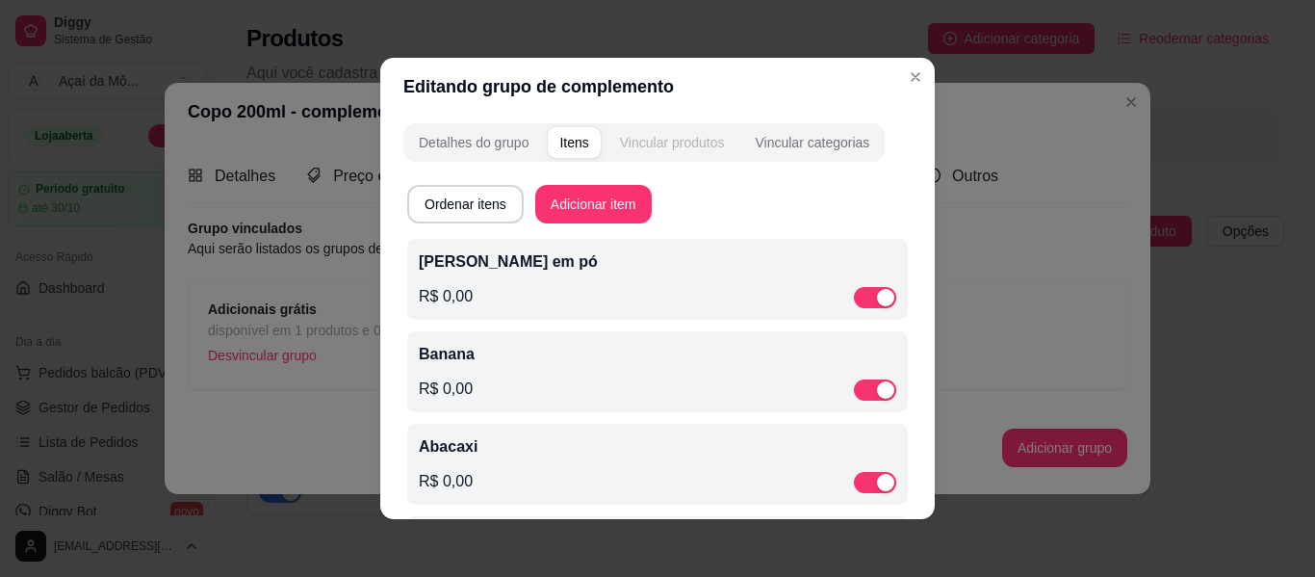
click at [663, 132] on button "Vincular produtos" at bounding box center [673, 142] width 128 height 31
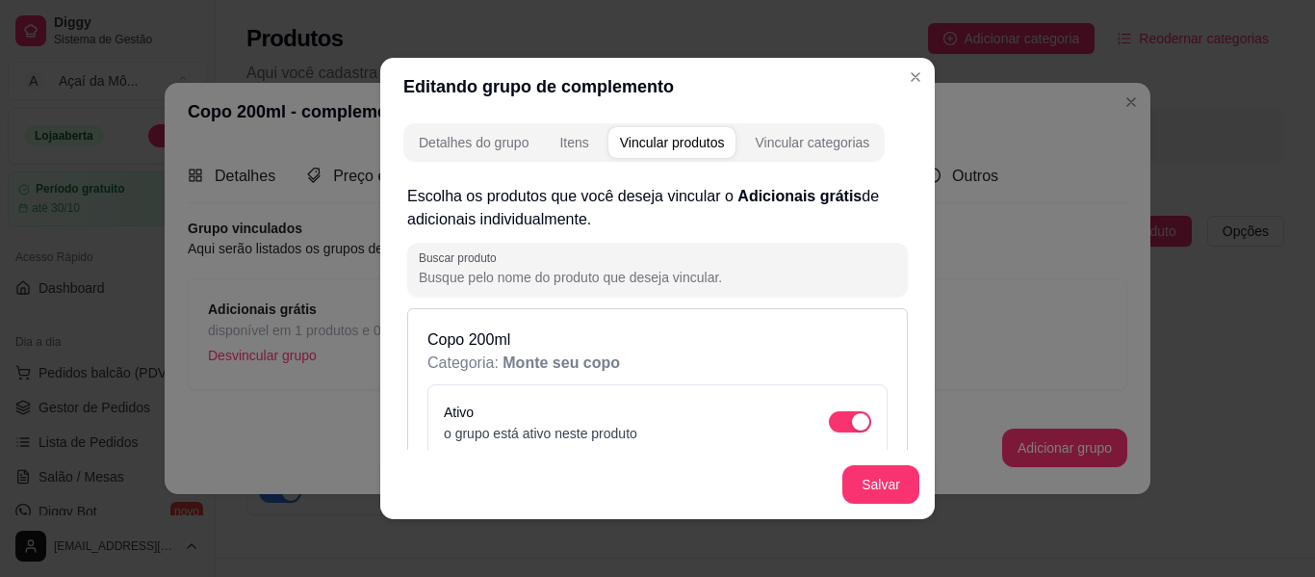
click at [799, 125] on div "Detalhes do grupo Itens Vincular produtos Vincular categorias" at bounding box center [643, 142] width 481 height 39
click at [816, 133] on div "Vincular categorias" at bounding box center [812, 142] width 115 height 19
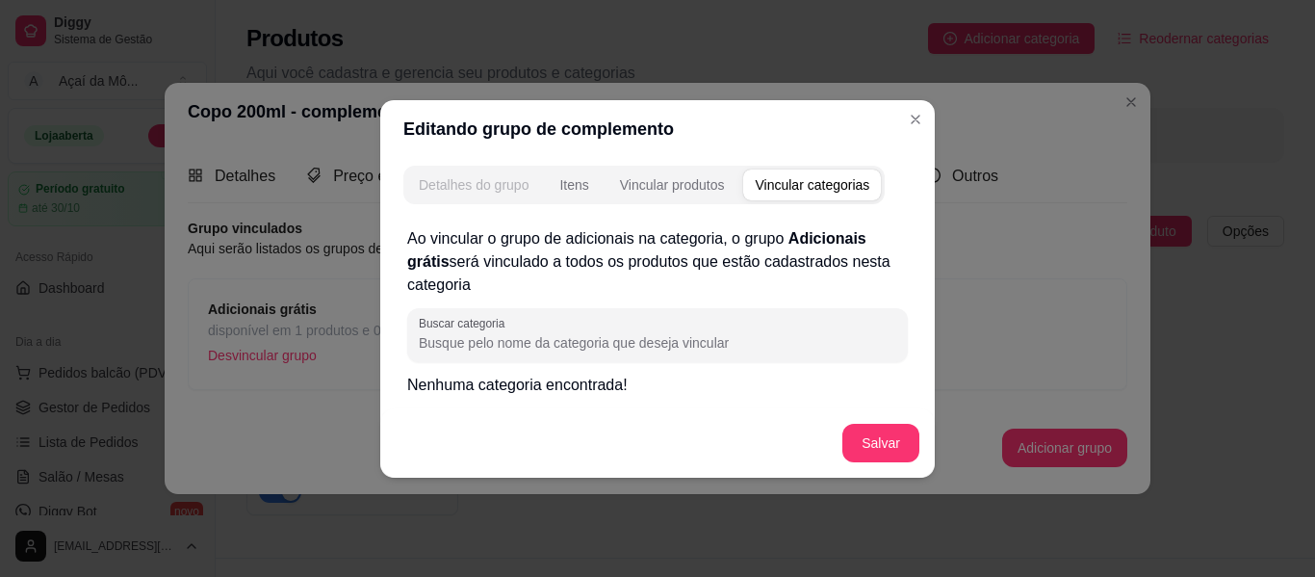
click at [512, 187] on div "Detalhes do grupo" at bounding box center [474, 184] width 110 height 19
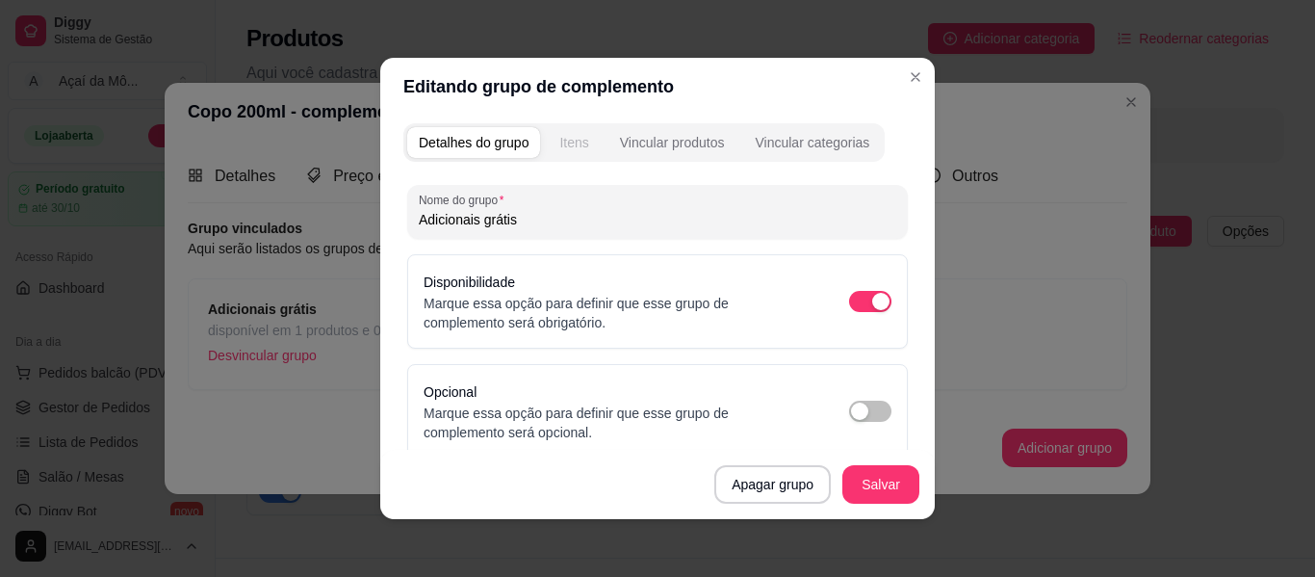
click at [572, 155] on button "Itens" at bounding box center [574, 142] width 52 height 31
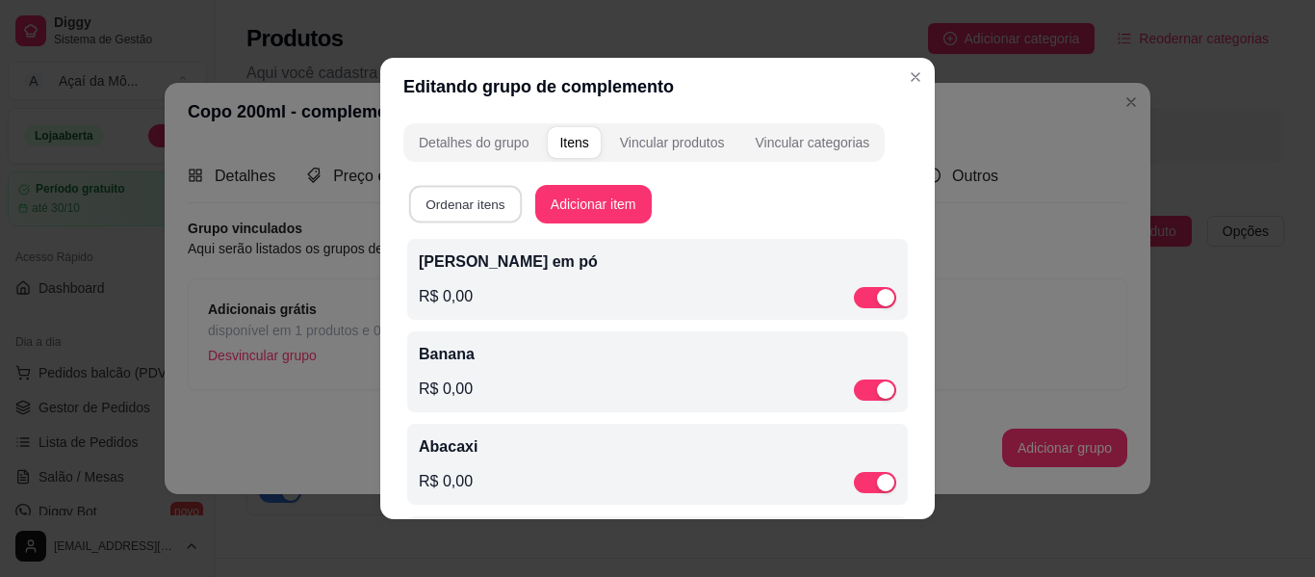
click at [464, 214] on button "Ordenar itens" at bounding box center [465, 205] width 113 height 38
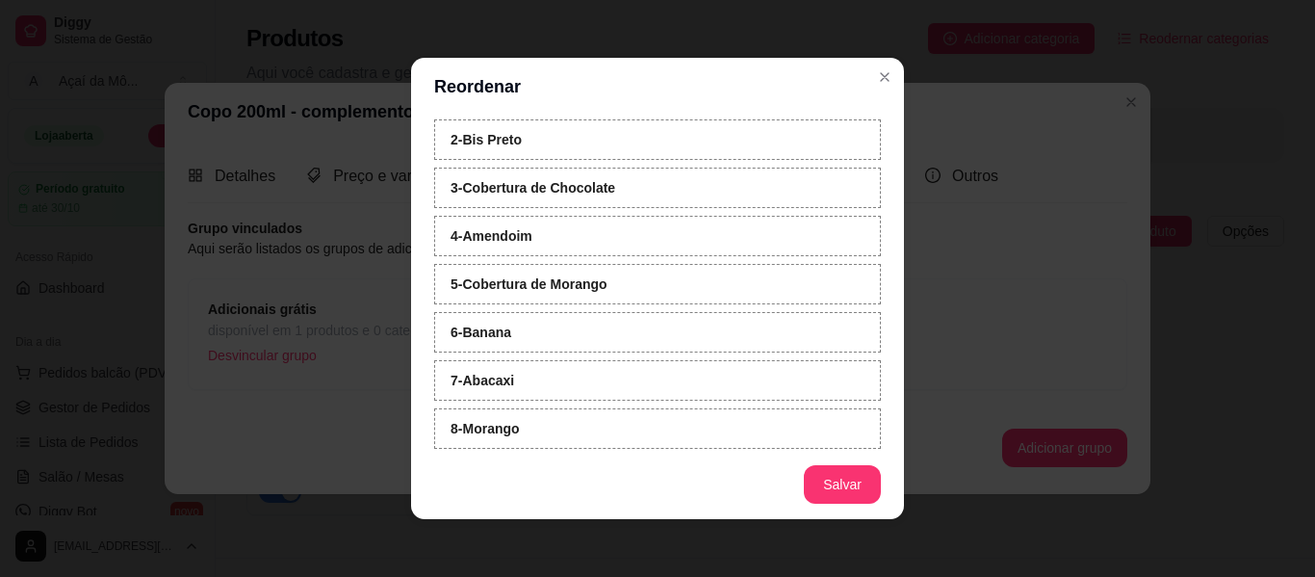
scroll to position [105, 0]
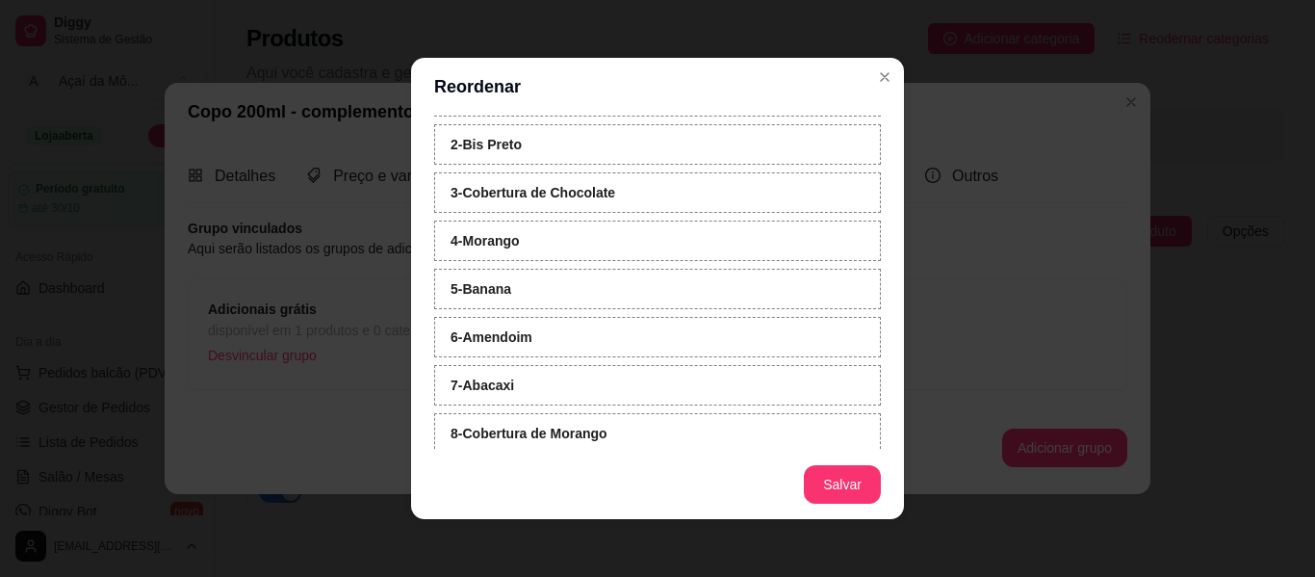
click at [895, 279] on div "Reordenar Clique para selecionar e arraste o itens para reodernar a ordem em qu…" at bounding box center [657, 288] width 1315 height 577
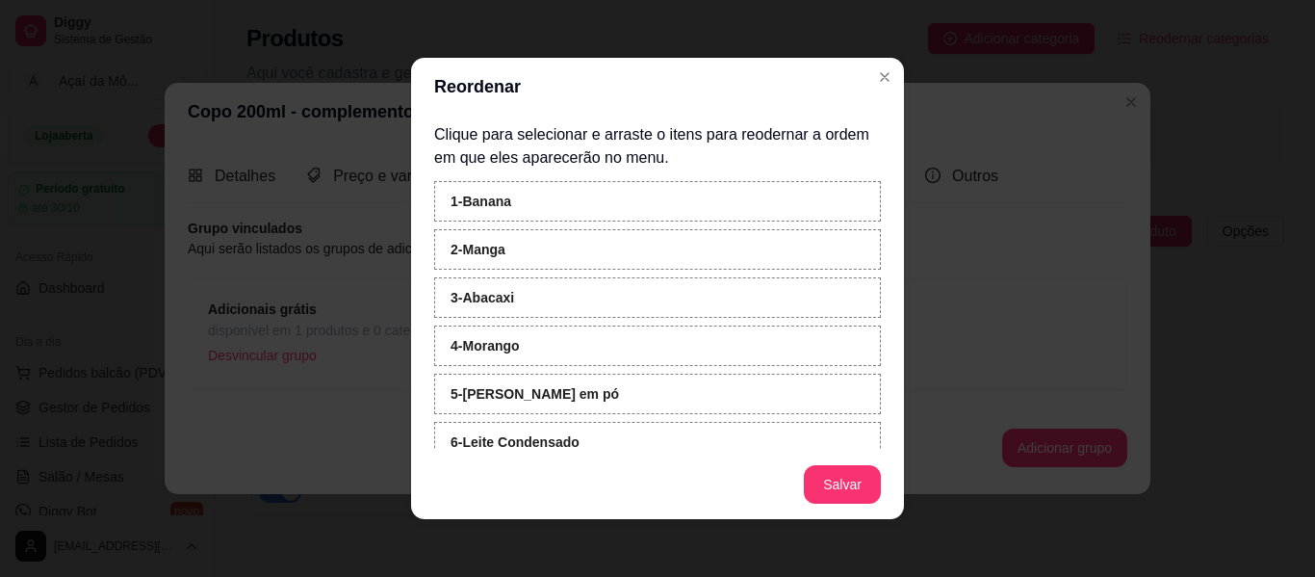
scroll to position [461, 0]
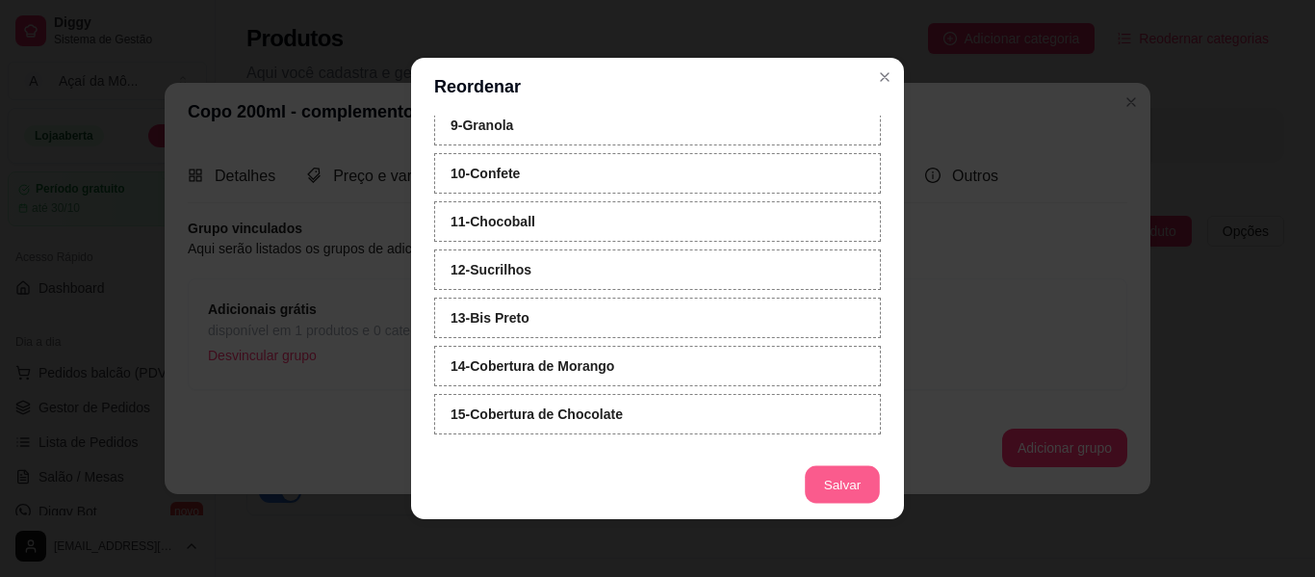
click at [824, 474] on button "Salvar" at bounding box center [842, 485] width 75 height 38
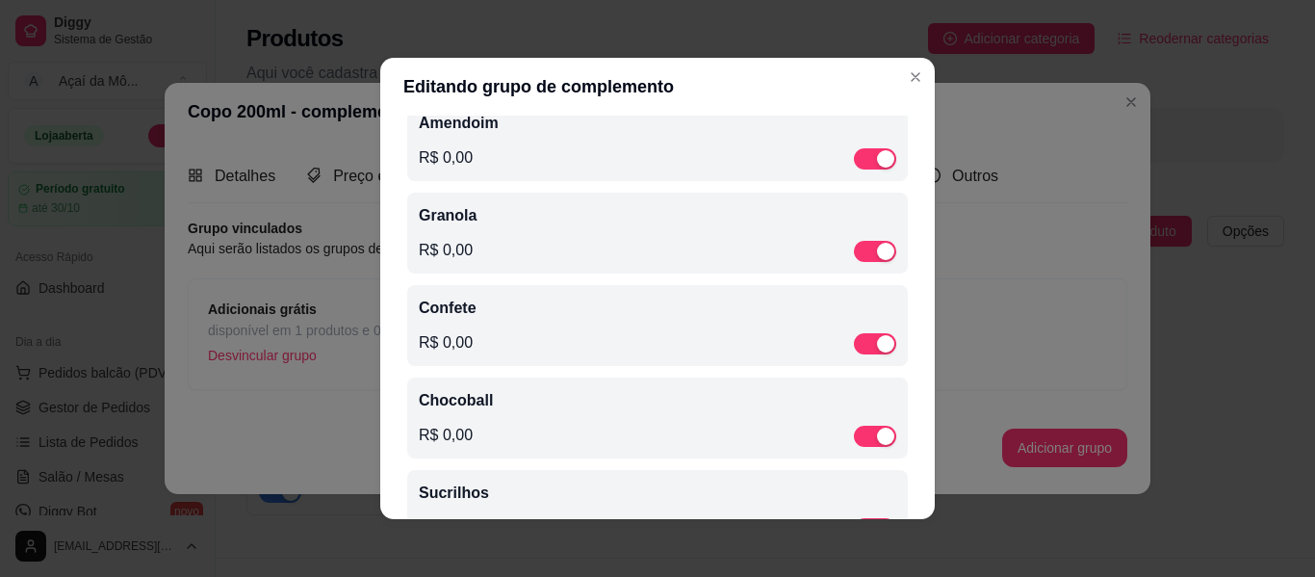
scroll to position [818, 0]
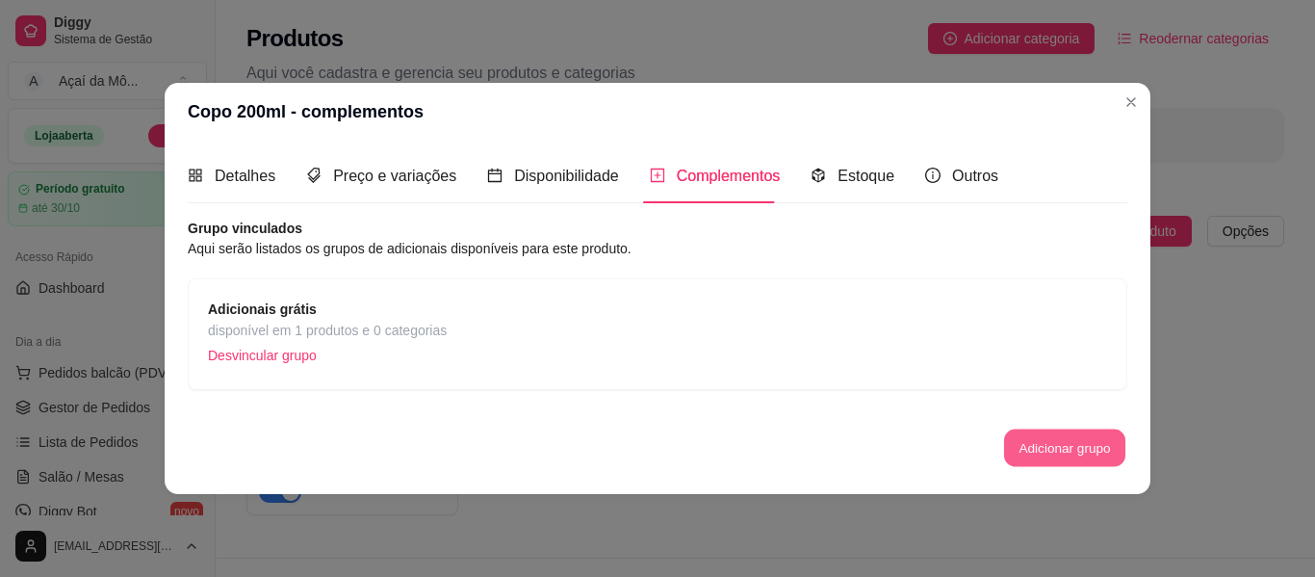
click at [1063, 441] on button "Adicionar grupo" at bounding box center [1064, 448] width 121 height 38
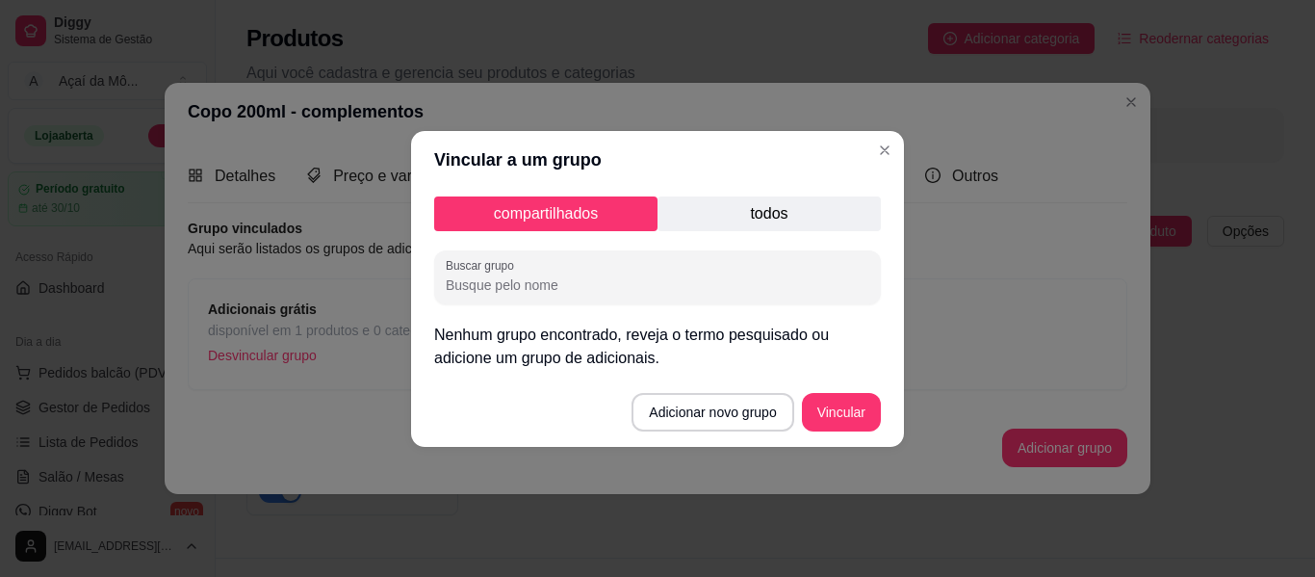
click at [609, 276] on input "Buscar grupo" at bounding box center [658, 284] width 424 height 19
type input "Adicionais pagos"
click at [865, 404] on button "Vincular" at bounding box center [841, 412] width 79 height 39
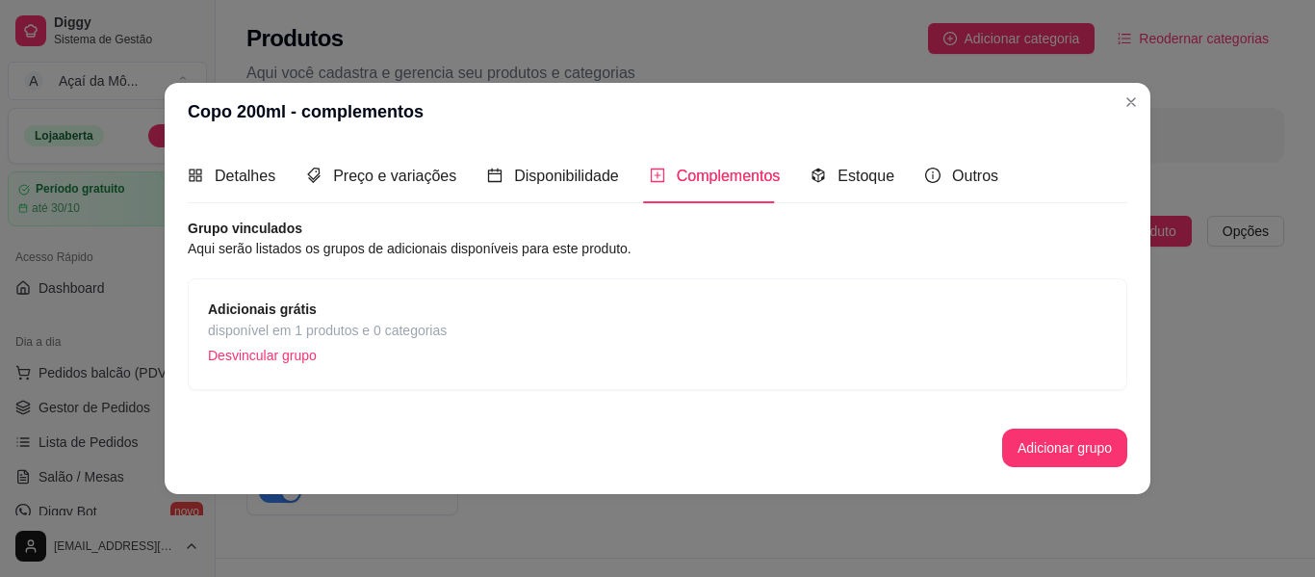
click at [357, 319] on span "Adicionais grátis" at bounding box center [327, 309] width 239 height 21
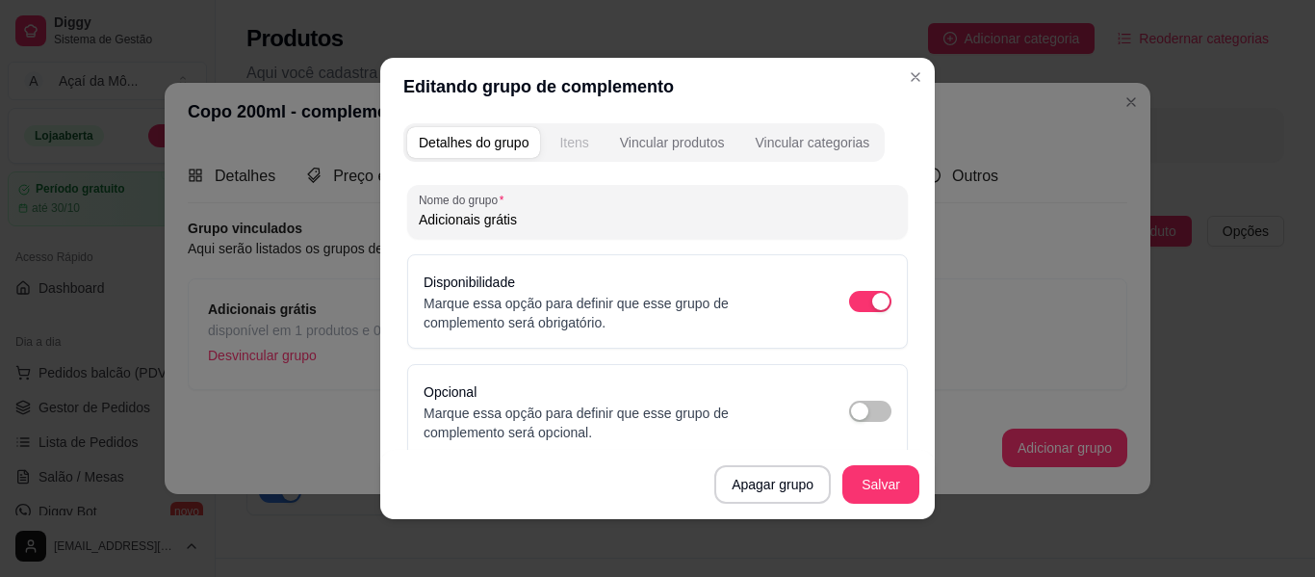
click at [552, 146] on button "Itens" at bounding box center [574, 142] width 52 height 31
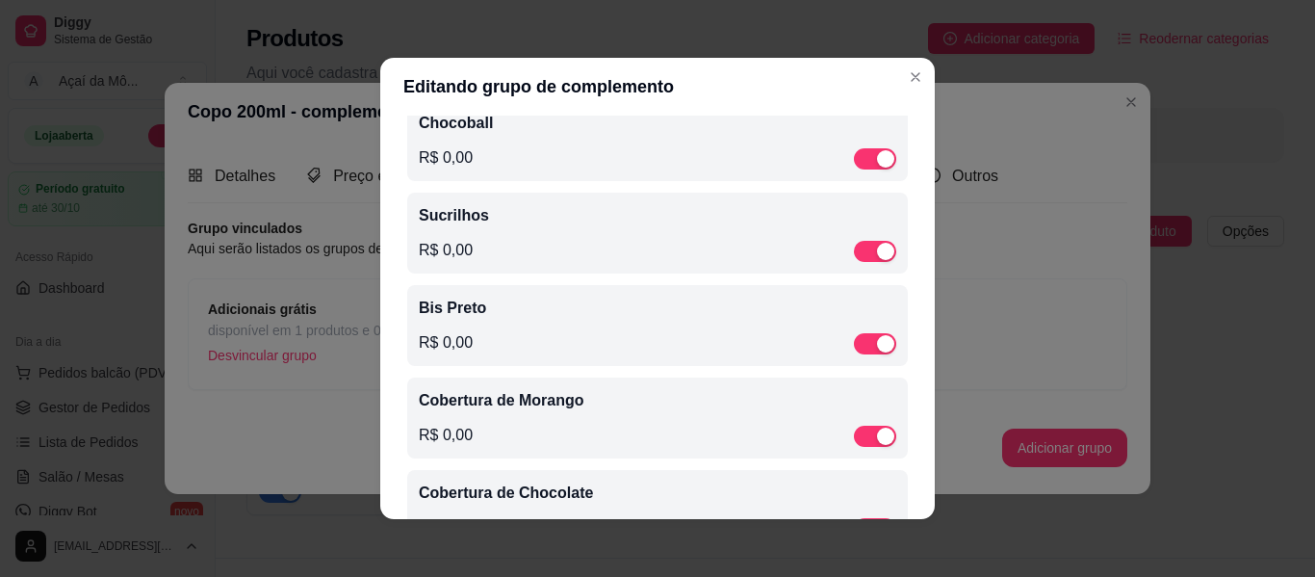
scroll to position [1140, 0]
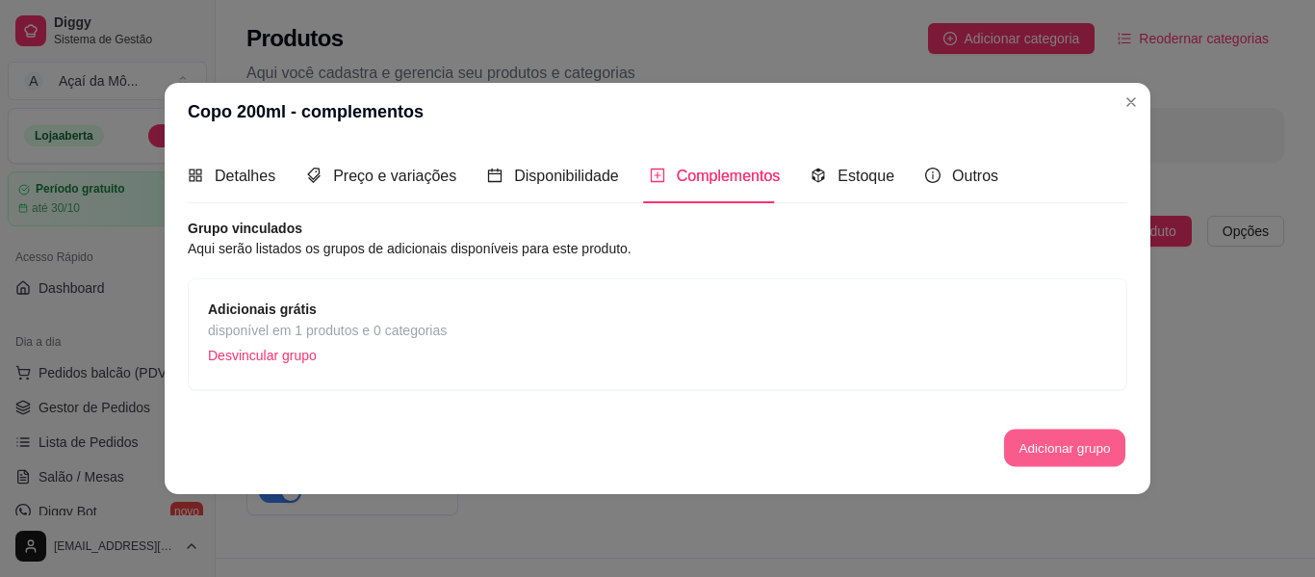
click at [1049, 442] on button "Adicionar grupo" at bounding box center [1064, 448] width 121 height 38
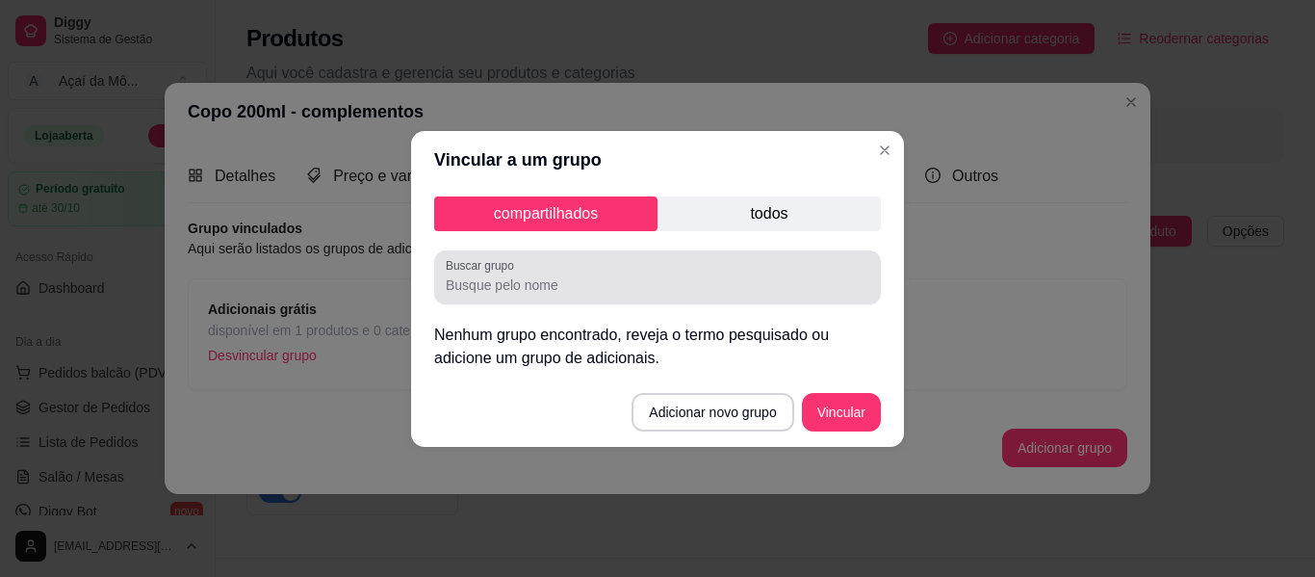
click at [738, 297] on div "Buscar grupo" at bounding box center [657, 277] width 447 height 54
click at [503, 273] on label "Buscar grupo" at bounding box center [483, 265] width 75 height 16
click at [503, 275] on input "Adi" at bounding box center [658, 284] width 424 height 19
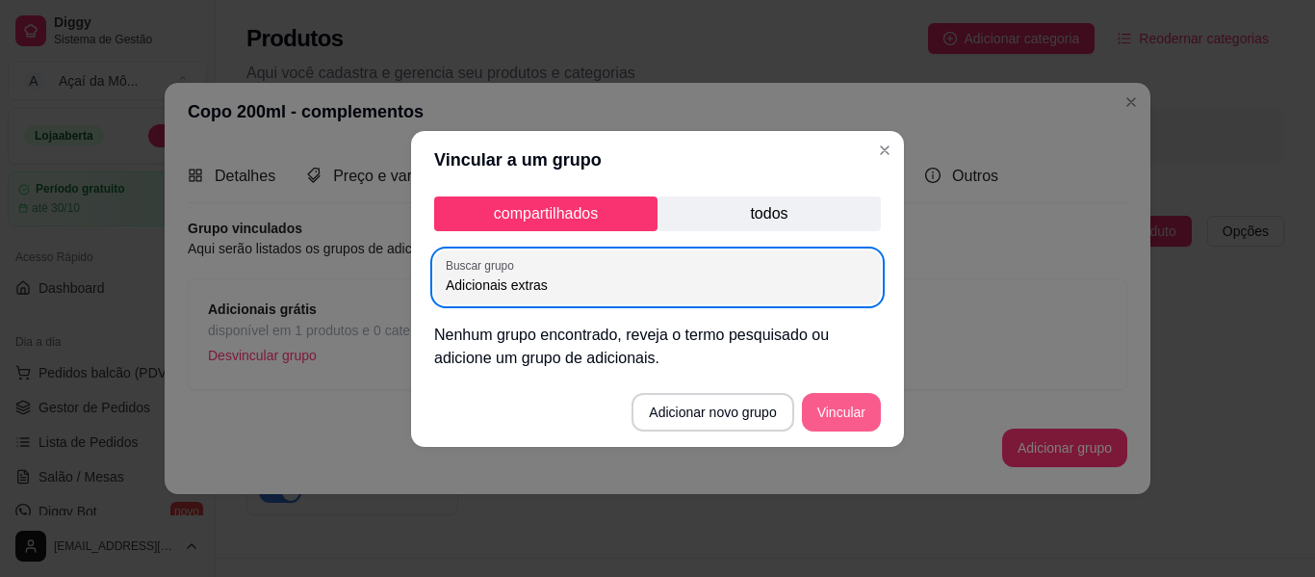
type input "Adicionais extras"
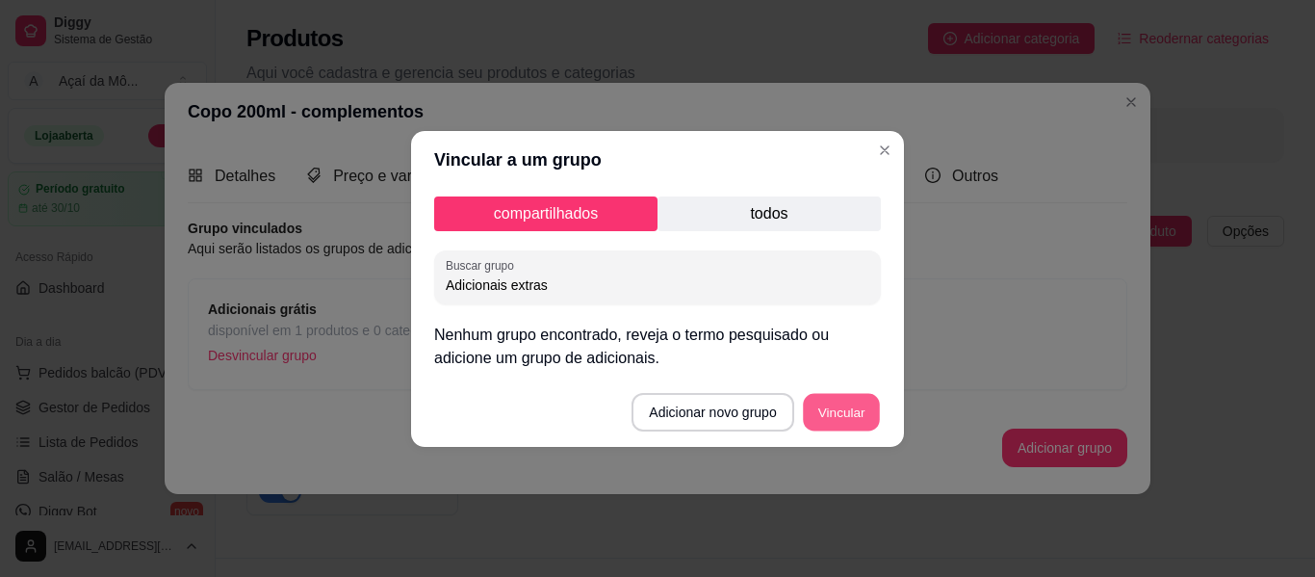
click at [868, 399] on button "Vincular" at bounding box center [841, 412] width 77 height 38
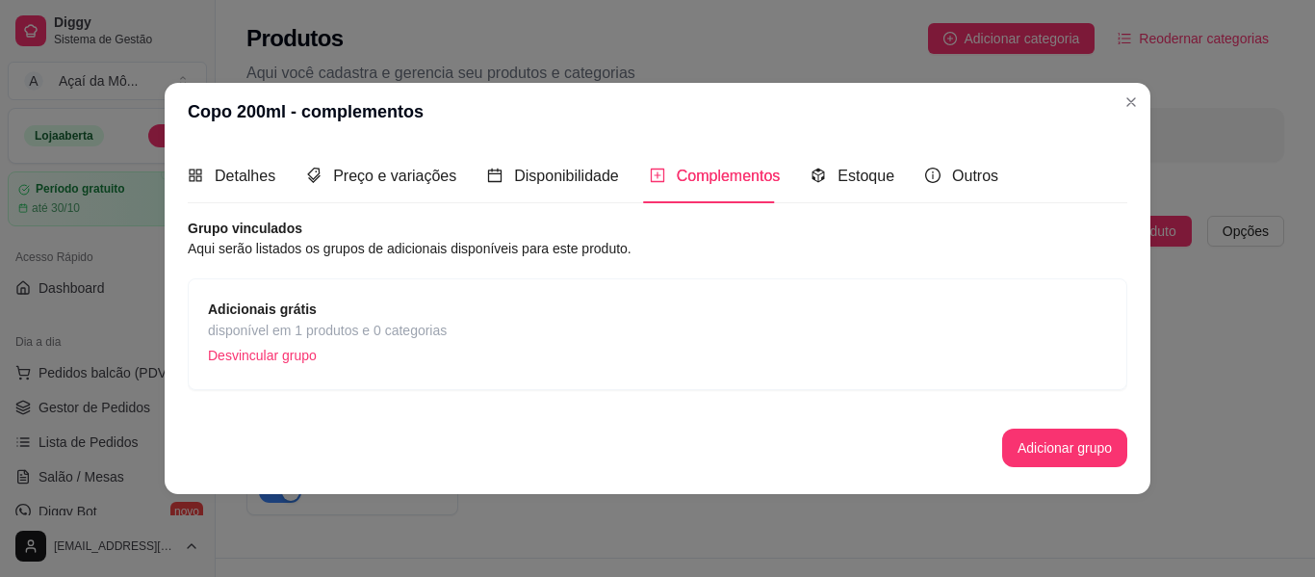
click at [422, 299] on span "Adicionais grátis" at bounding box center [327, 309] width 239 height 21
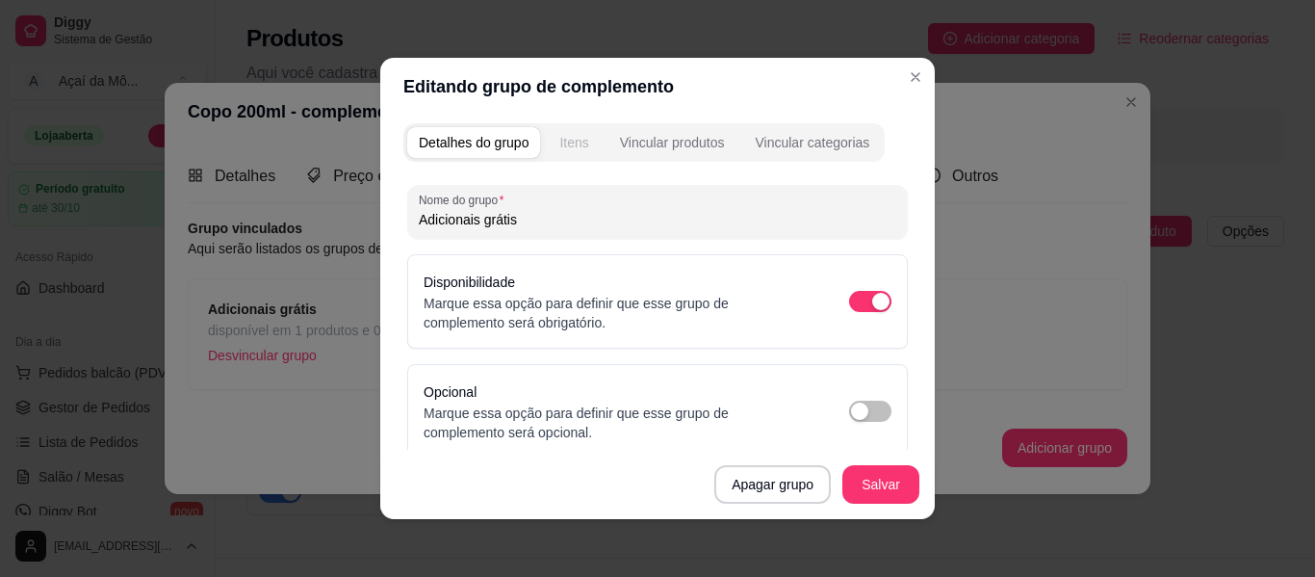
click at [585, 148] on button "Itens" at bounding box center [574, 142] width 52 height 31
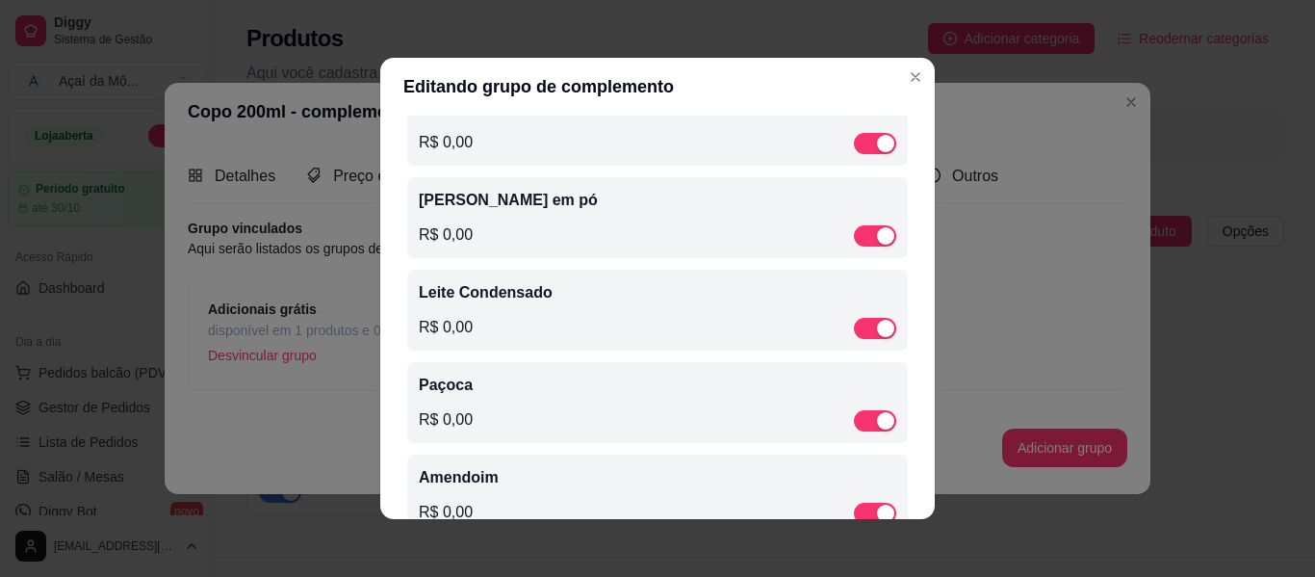
scroll to position [0, 0]
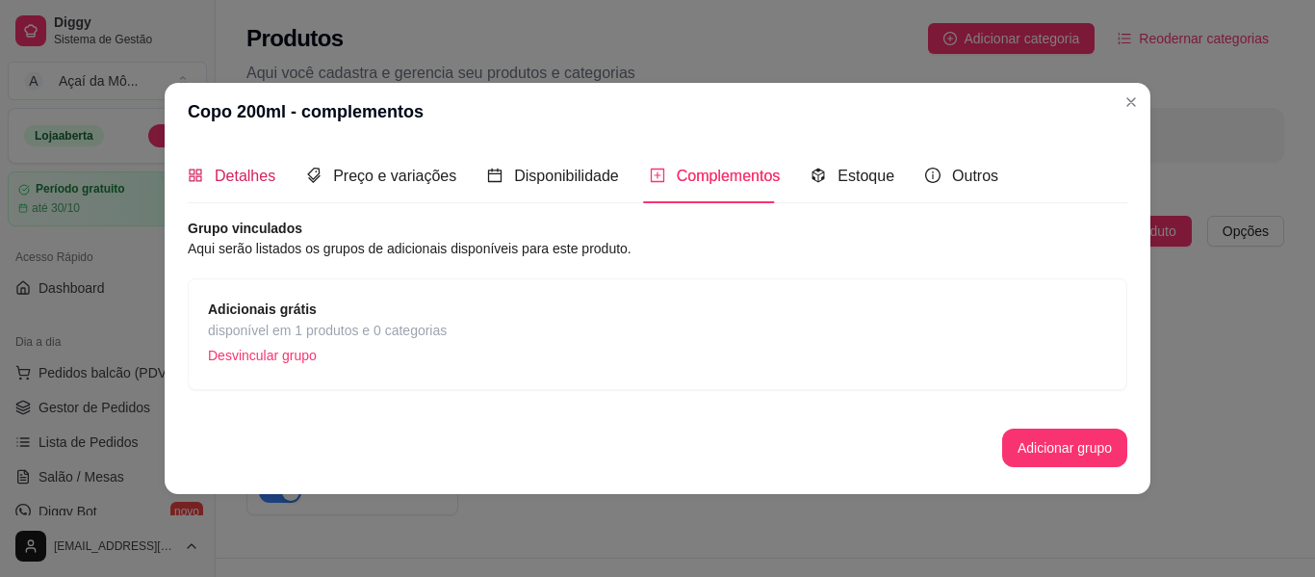
click at [252, 173] on span "Detalhes" at bounding box center [245, 176] width 61 height 16
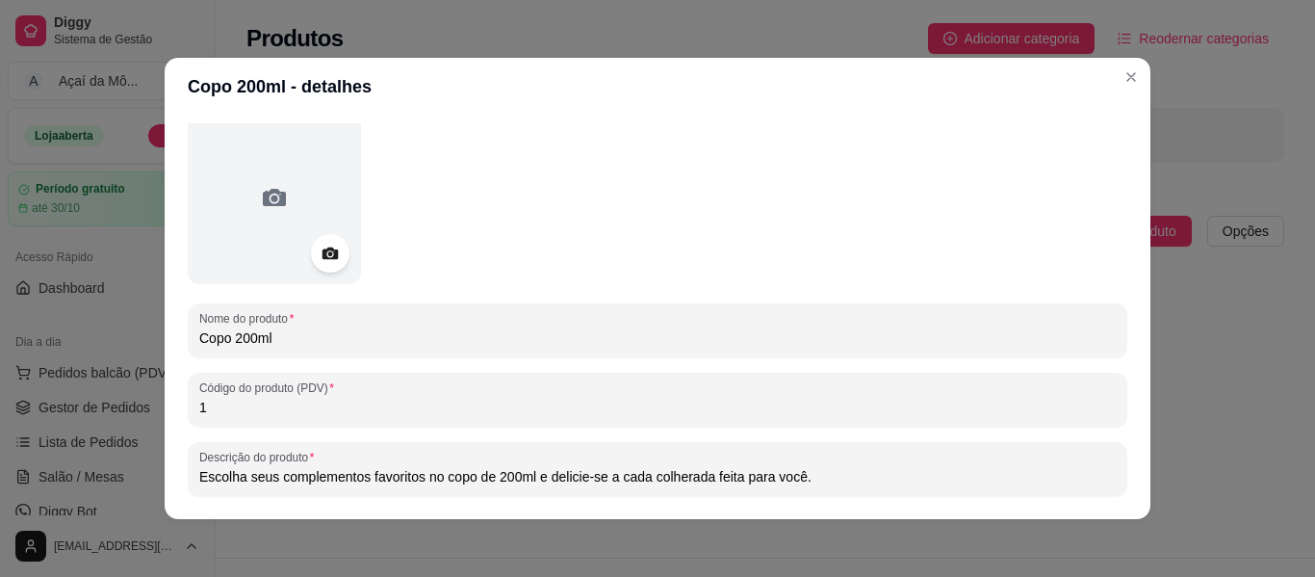
scroll to position [242, 0]
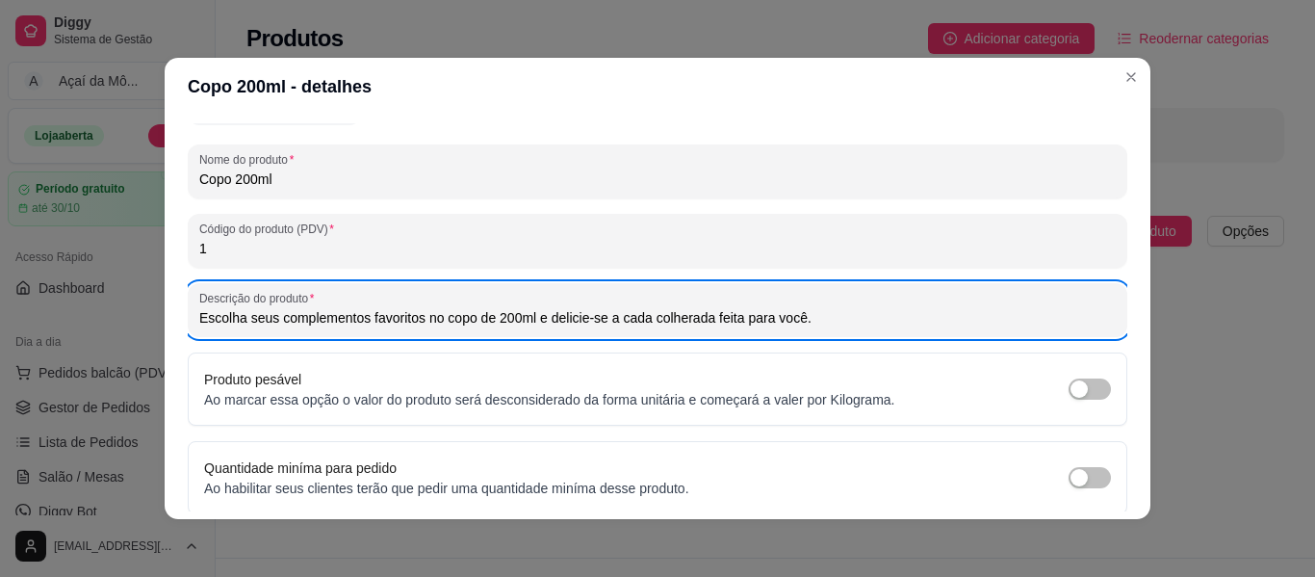
drag, startPoint x: 854, startPoint y: 335, endPoint x: 156, endPoint y: 274, distance: 700.8
click at [156, 274] on div "Copo 200ml - detalhes Detalhes Preço e variações Disponibilidade Complementos E…" at bounding box center [657, 288] width 1315 height 577
click at [822, 330] on div "Descrição do produto Escolha seus complementos favoritos no copo de 200ml e del…" at bounding box center [658, 310] width 940 height 54
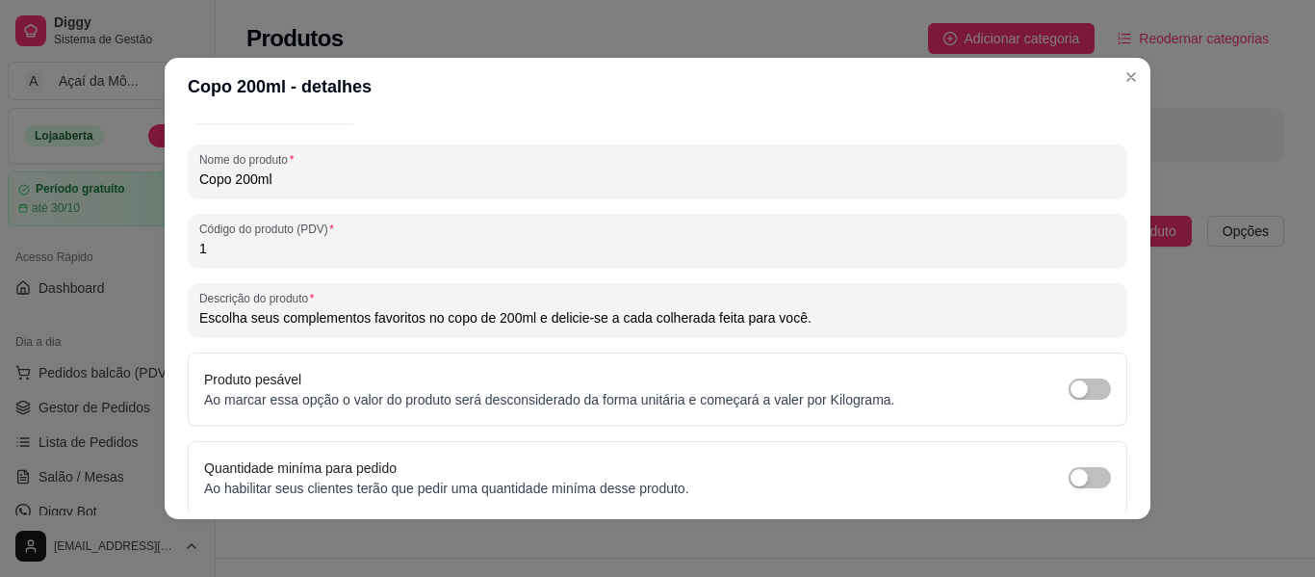
click at [804, 321] on input "Escolha seus complementos favoritos no copo de 200ml e delicie-se a cada colher…" at bounding box center [657, 317] width 917 height 19
drag, startPoint x: 804, startPoint y: 321, endPoint x: 183, endPoint y: 307, distance: 621.3
click at [188, 307] on div "Descrição do produto Escolha seus complementos favoritos no copo de 200ml e del…" at bounding box center [658, 310] width 940 height 54
paste input "Açaí polpa norte, cremoso e garantia de não chegar derretido, frutas frescas, 3…"
click at [293, 317] on input "Açaí polpa norte, cremoso e garantia de não chegar derretido, frutas frescas, 3…" at bounding box center [657, 317] width 917 height 19
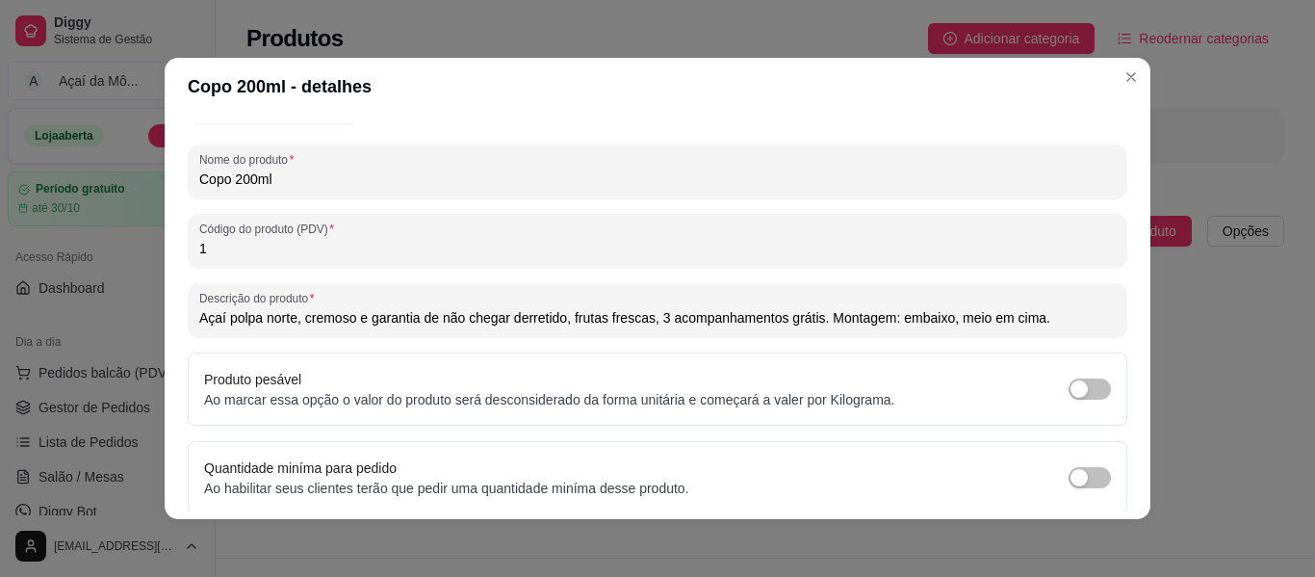
click at [566, 323] on input "Açaí polpa norte, cremoso e garantia de não chegar derretido, frutas frescas, 3…" at bounding box center [657, 317] width 917 height 19
click at [484, 317] on input "Açaí polpa norte, cremoso e com frutas frescas, 3 acompanhamentos grátis. Monta…" at bounding box center [657, 317] width 917 height 19
click at [1120, 271] on div "Detalhes Preço e variações Disponibilidade Complementos Estoque Outros Nome do …" at bounding box center [658, 317] width 940 height 388
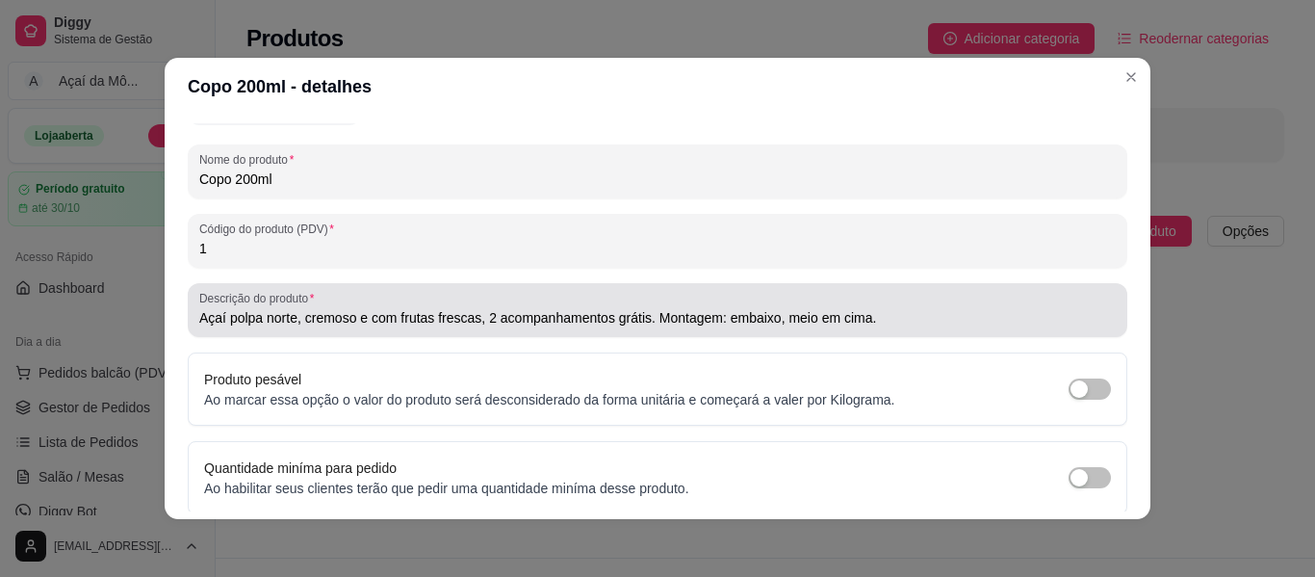
click at [806, 316] on input "Açaí polpa norte, cremoso e com frutas frescas, 2 acompanhamentos grátis. Monta…" at bounding box center [657, 317] width 917 height 19
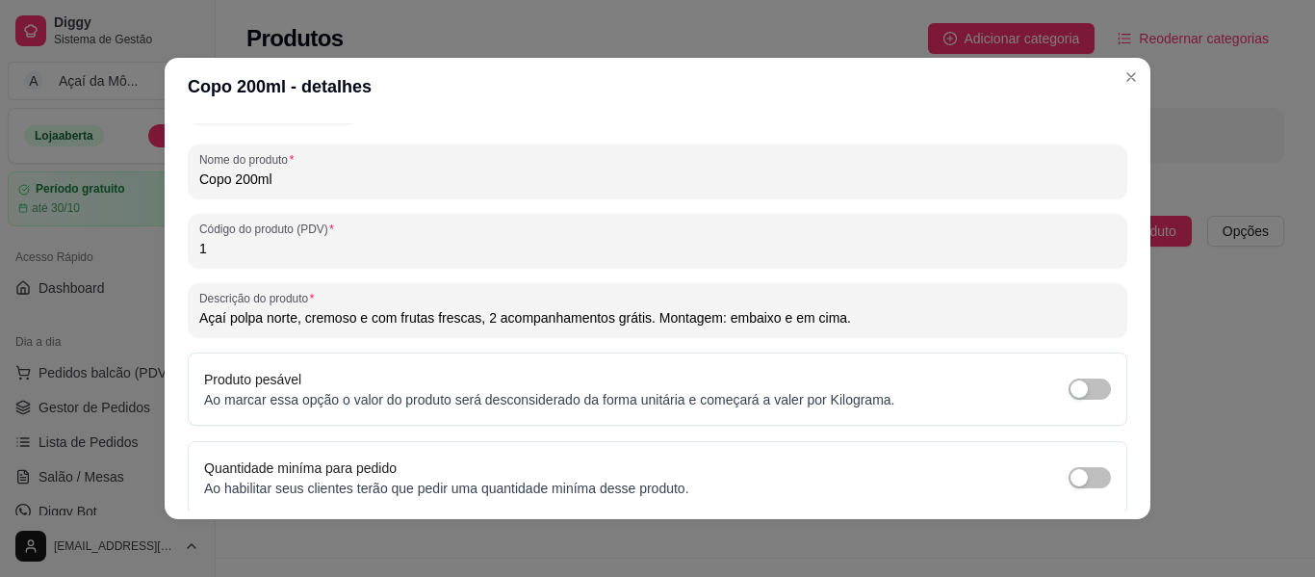
type input "Açaí polpa norte, cremoso e com frutas frescas, 2 acompanhamentos grátis. Monta…"
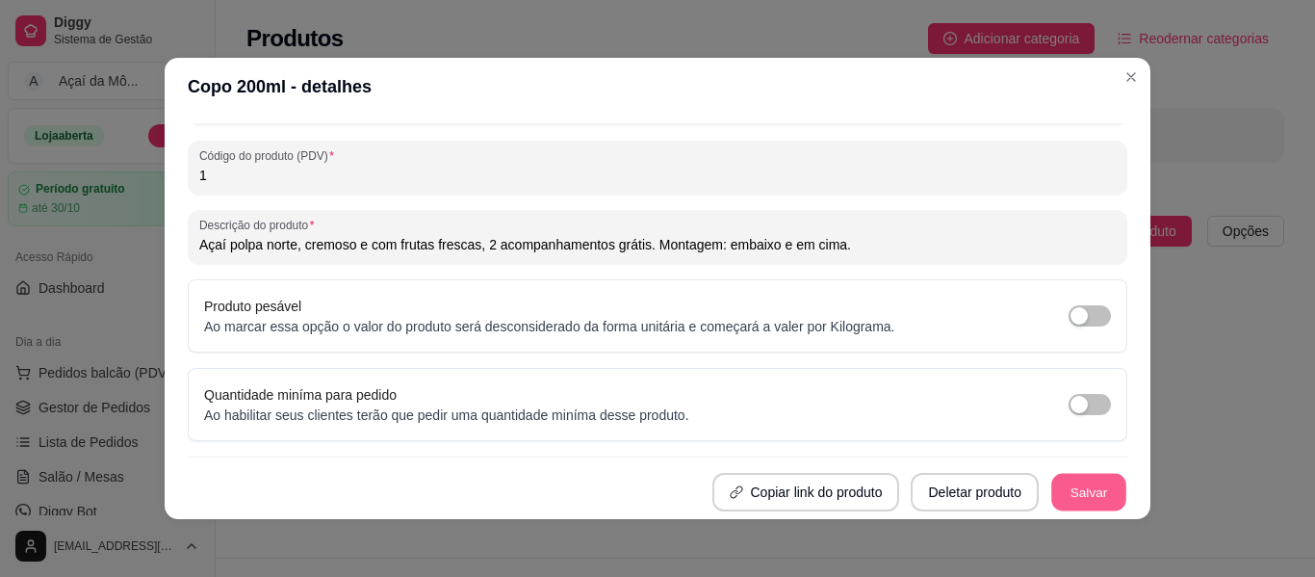
click at [1079, 501] on button "Salvar" at bounding box center [1089, 493] width 75 height 38
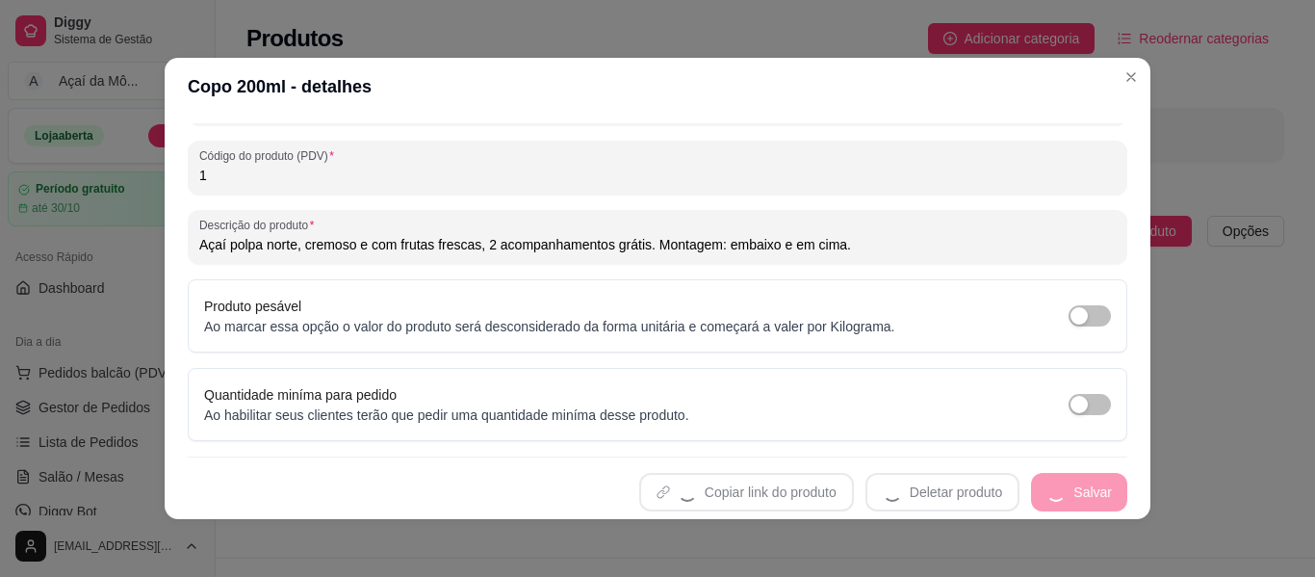
scroll to position [0, 0]
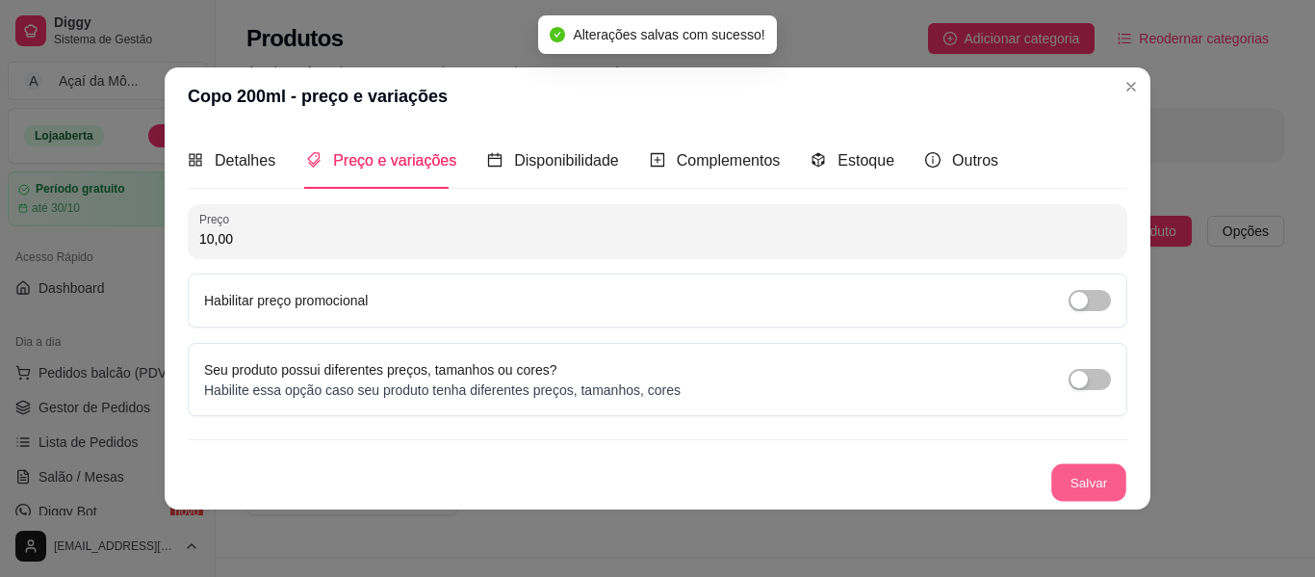
click at [1077, 494] on button "Salvar" at bounding box center [1089, 482] width 75 height 38
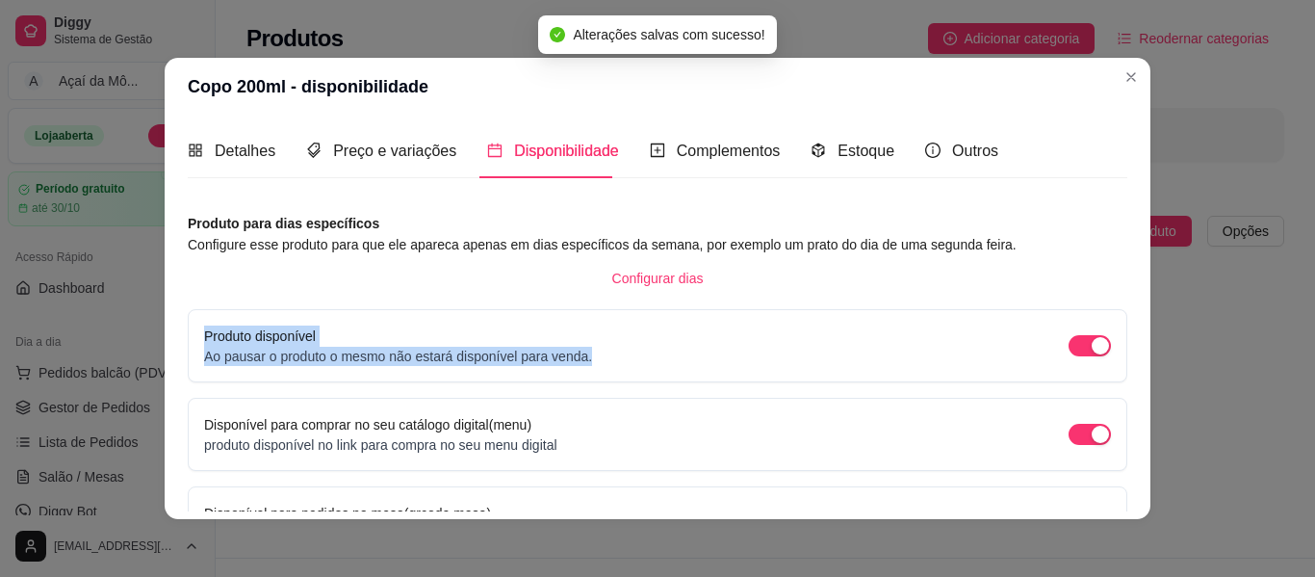
drag, startPoint x: 1120, startPoint y: 287, endPoint x: 1123, endPoint y: 377, distance: 89.6
click at [1123, 376] on div "Detalhes Preço e variações Disponibilidade Complementos Estoque Outros Nome do …" at bounding box center [658, 317] width 986 height 403
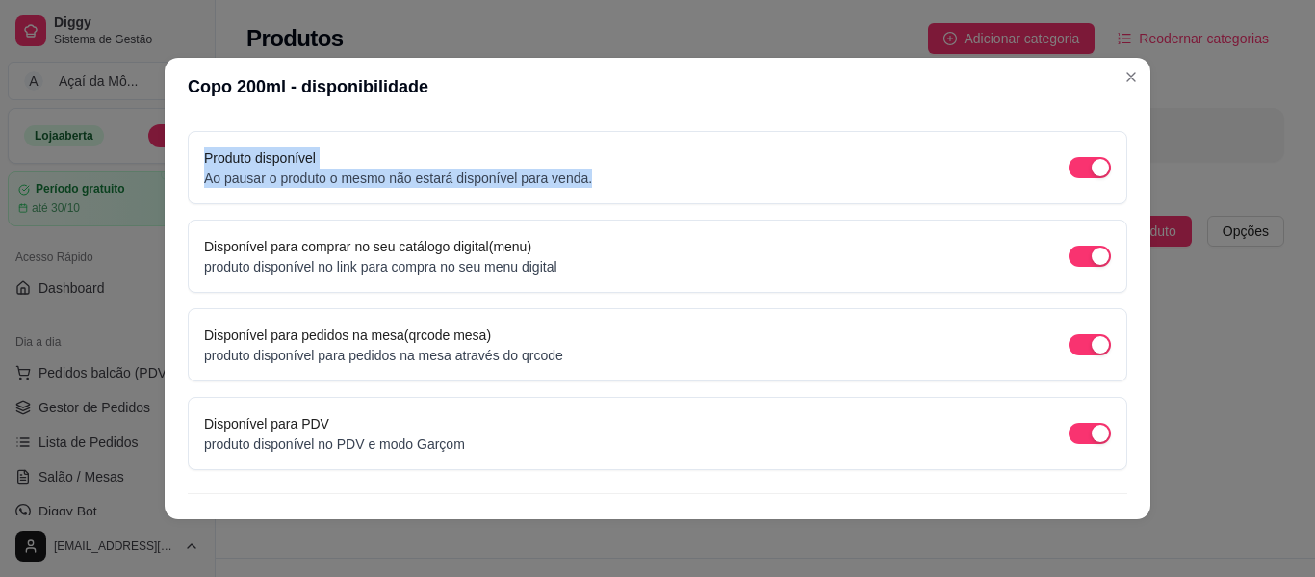
scroll to position [215, 0]
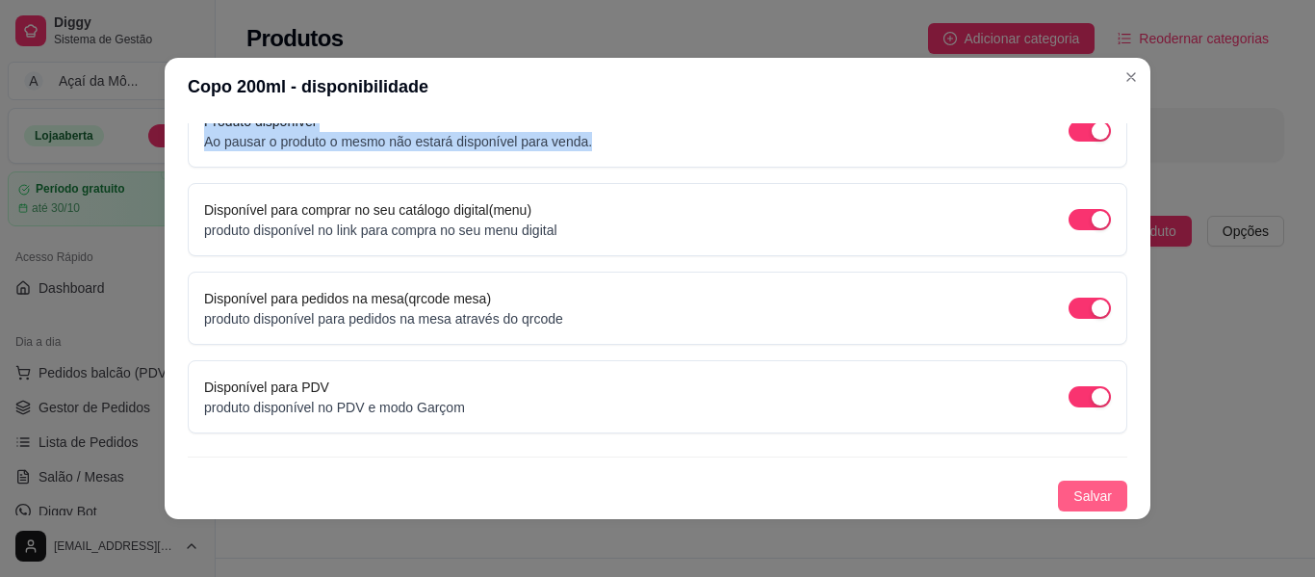
click at [1076, 501] on span "Salvar" at bounding box center [1093, 495] width 39 height 21
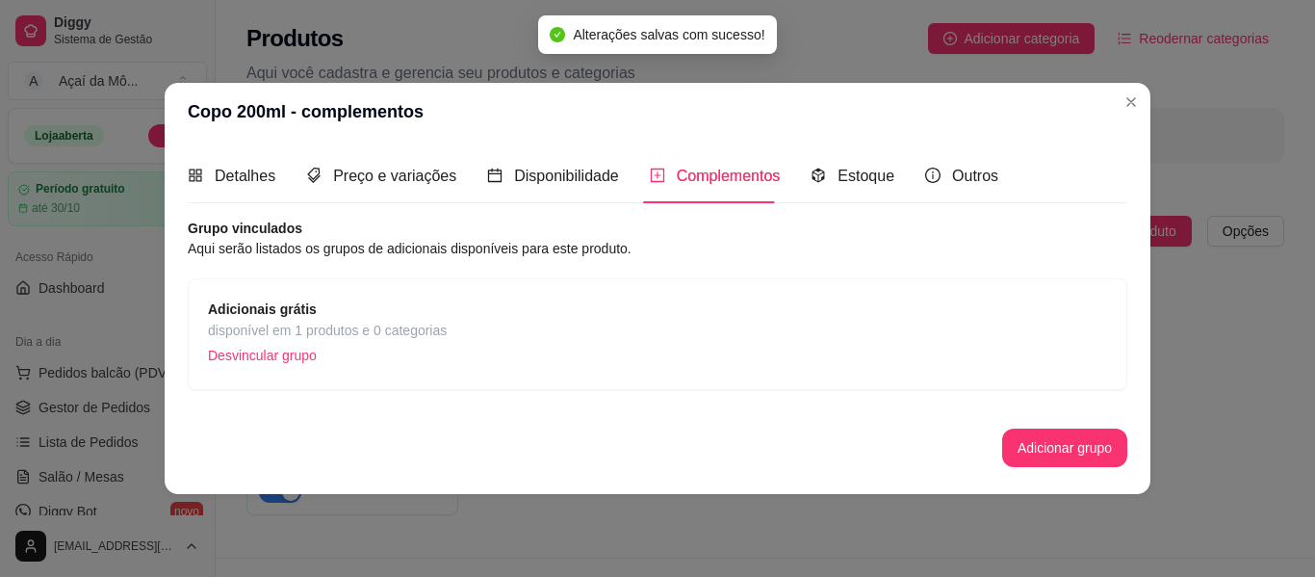
scroll to position [0, 0]
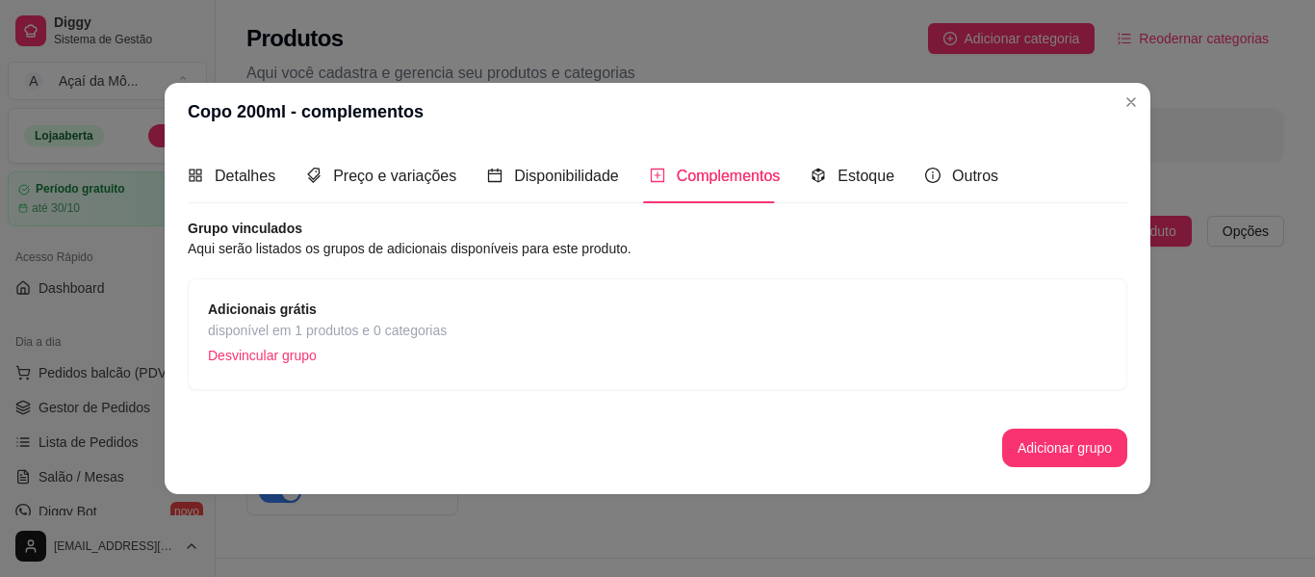
click at [407, 331] on span "disponível em 1 produtos e 0 categorias" at bounding box center [327, 330] width 239 height 21
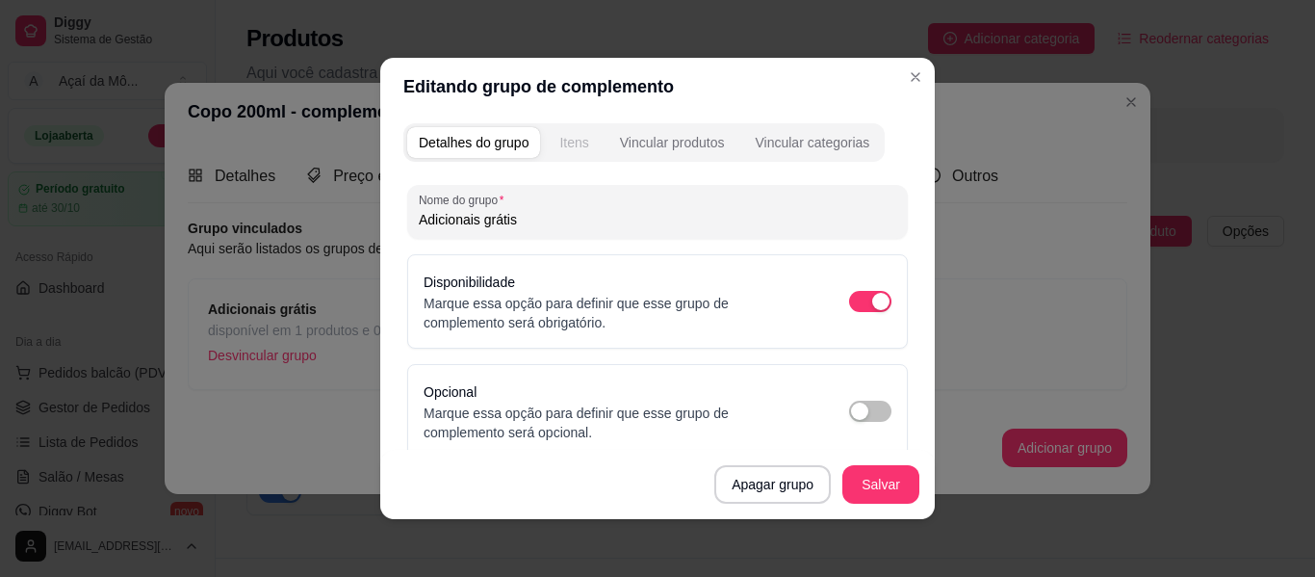
click at [565, 143] on div "Itens" at bounding box center [573, 142] width 29 height 19
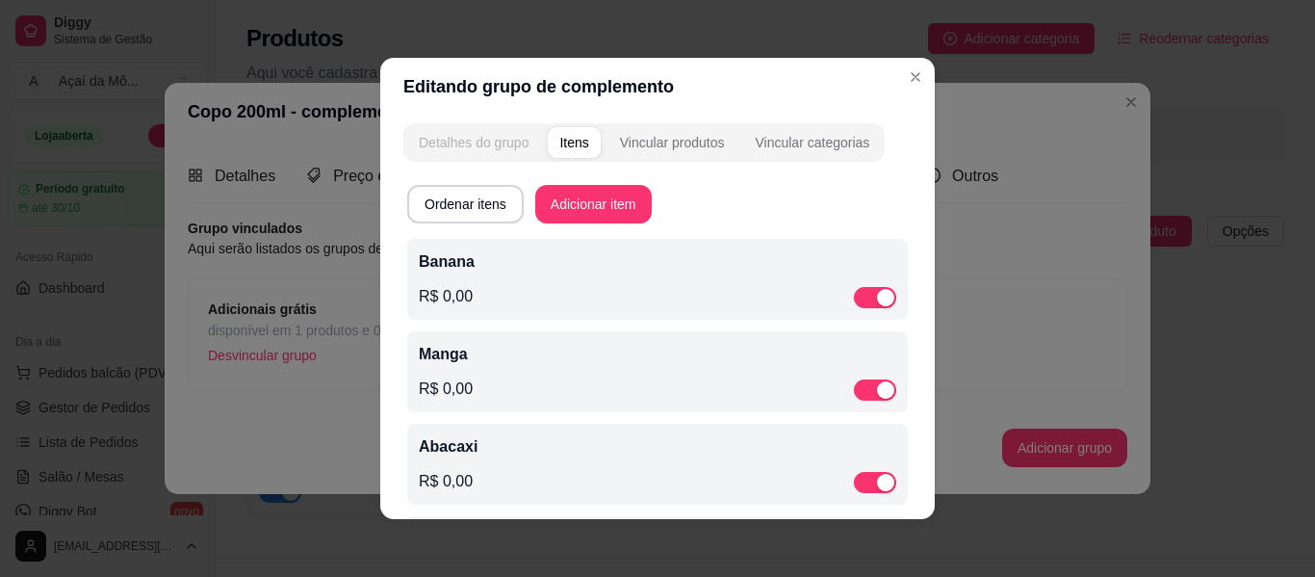
click at [515, 134] on div "Detalhes do grupo" at bounding box center [474, 142] width 110 height 19
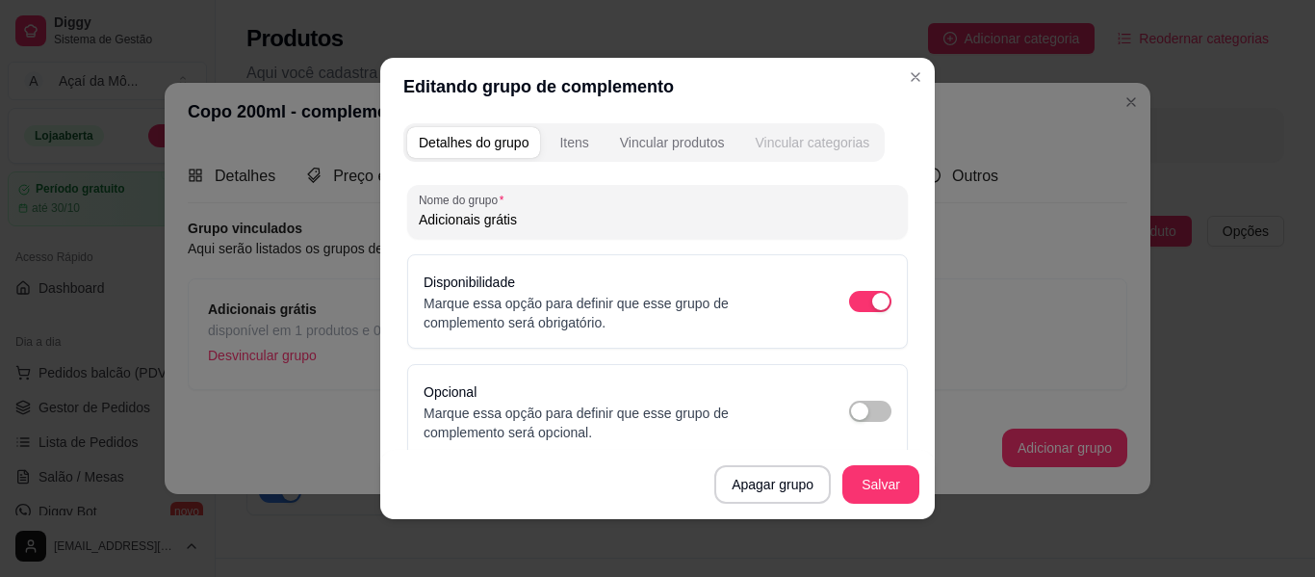
click at [772, 144] on div "Vincular categorias" at bounding box center [812, 142] width 115 height 19
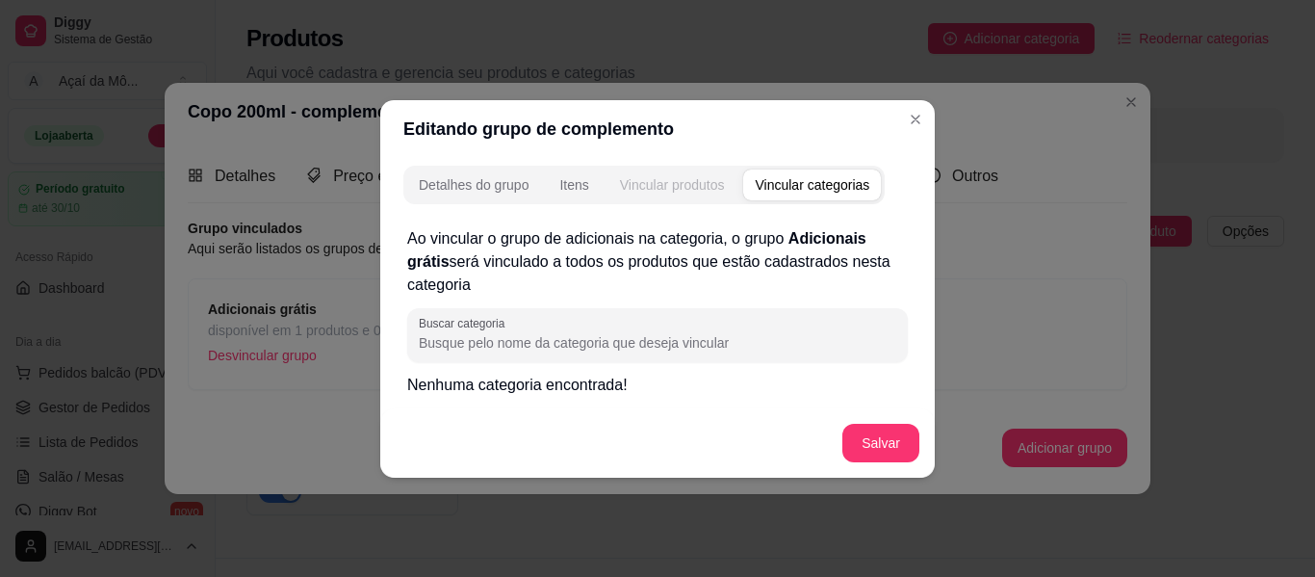
click at [682, 173] on button "Vincular produtos" at bounding box center [673, 184] width 128 height 31
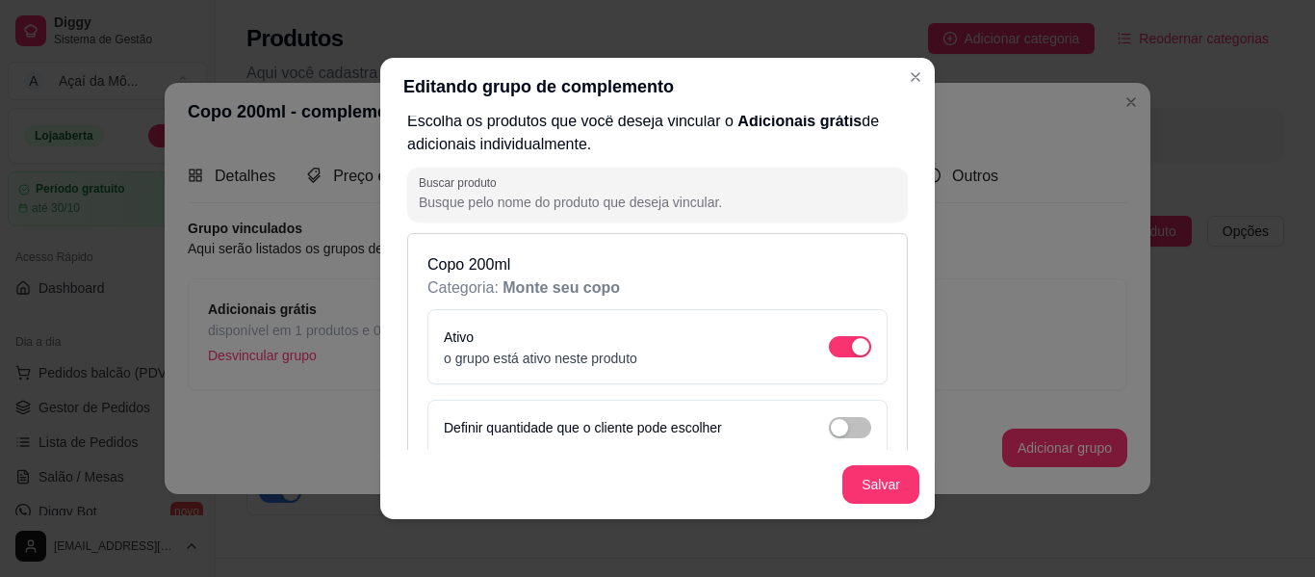
scroll to position [113, 0]
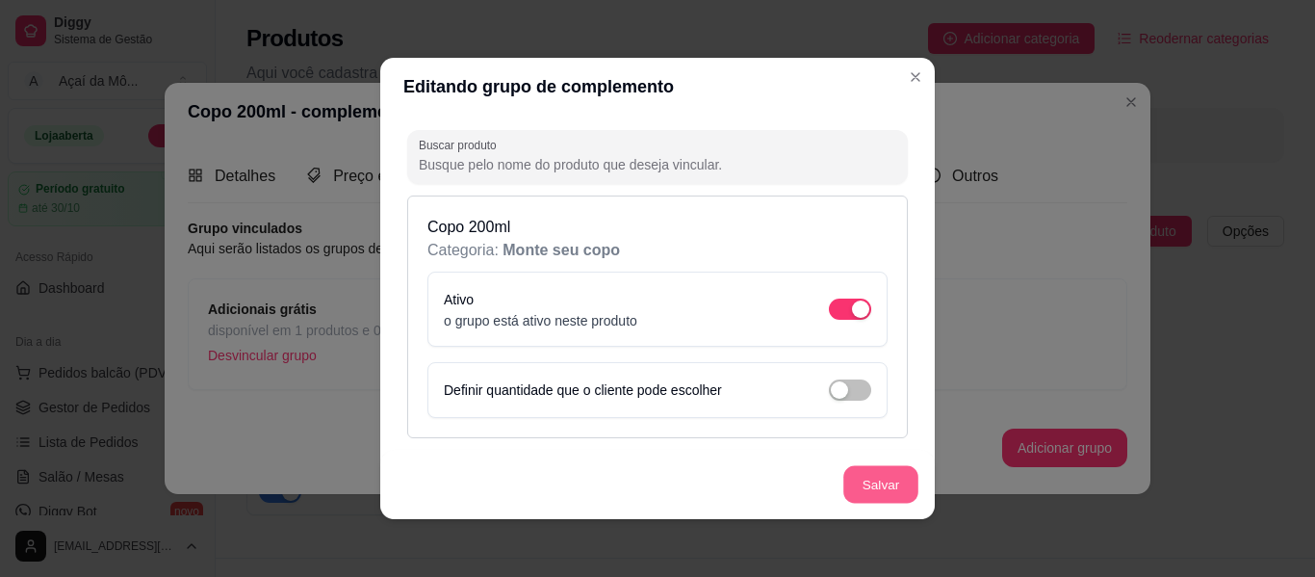
click at [879, 486] on button "Salvar" at bounding box center [881, 485] width 75 height 38
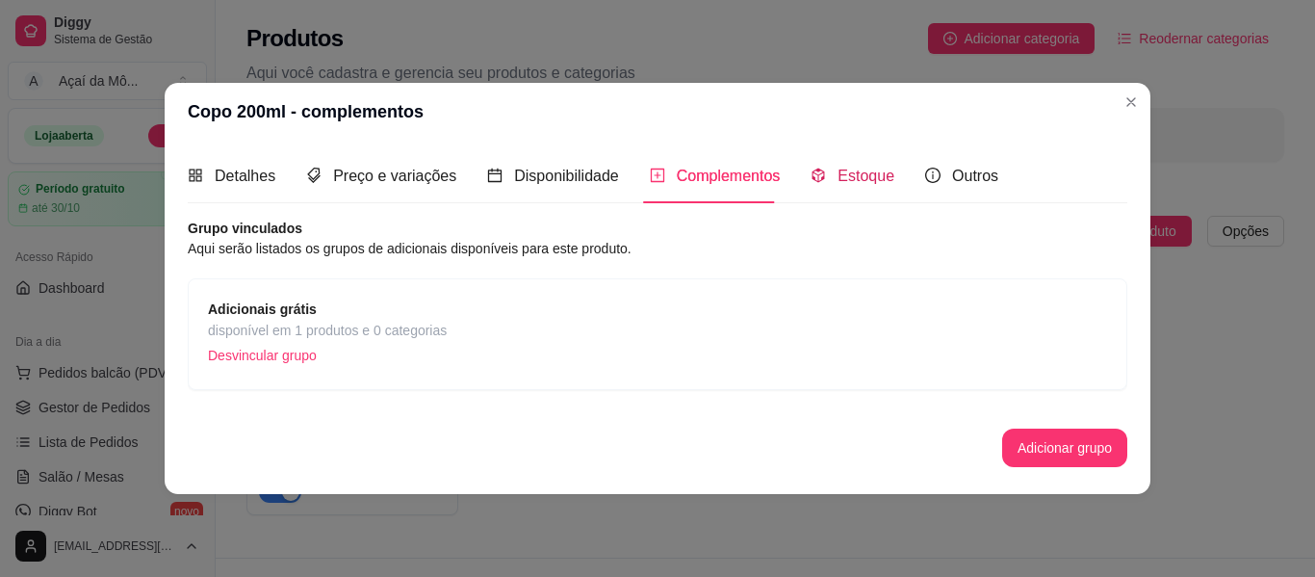
click at [860, 171] on span "Estoque" at bounding box center [866, 176] width 57 height 16
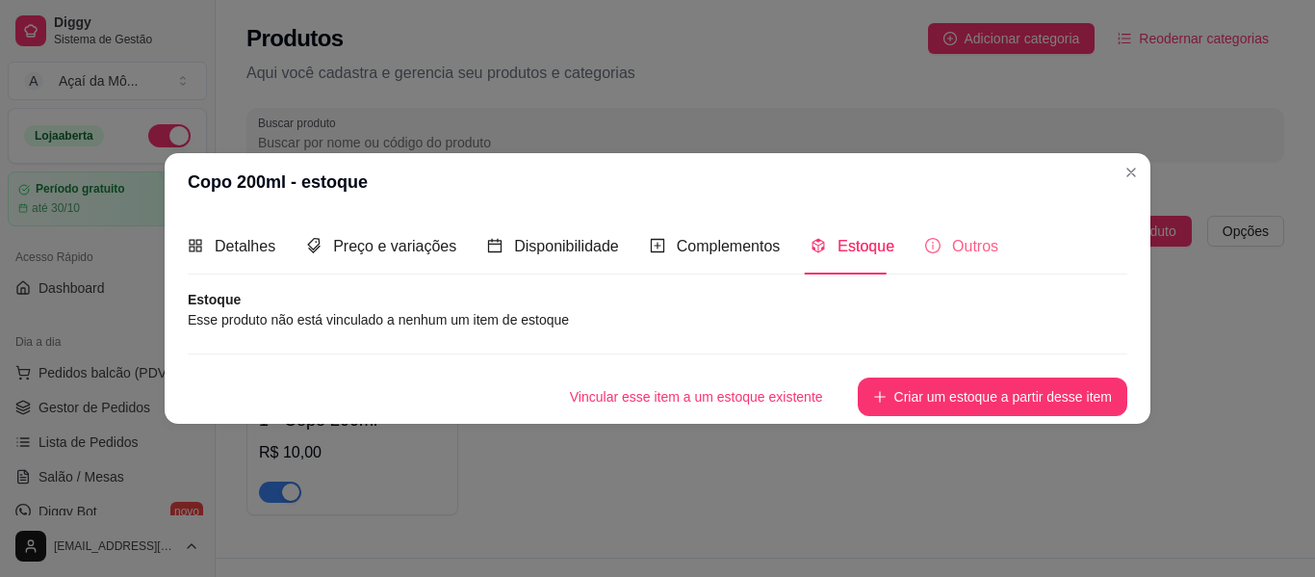
click at [943, 263] on div "Outros" at bounding box center [961, 246] width 73 height 55
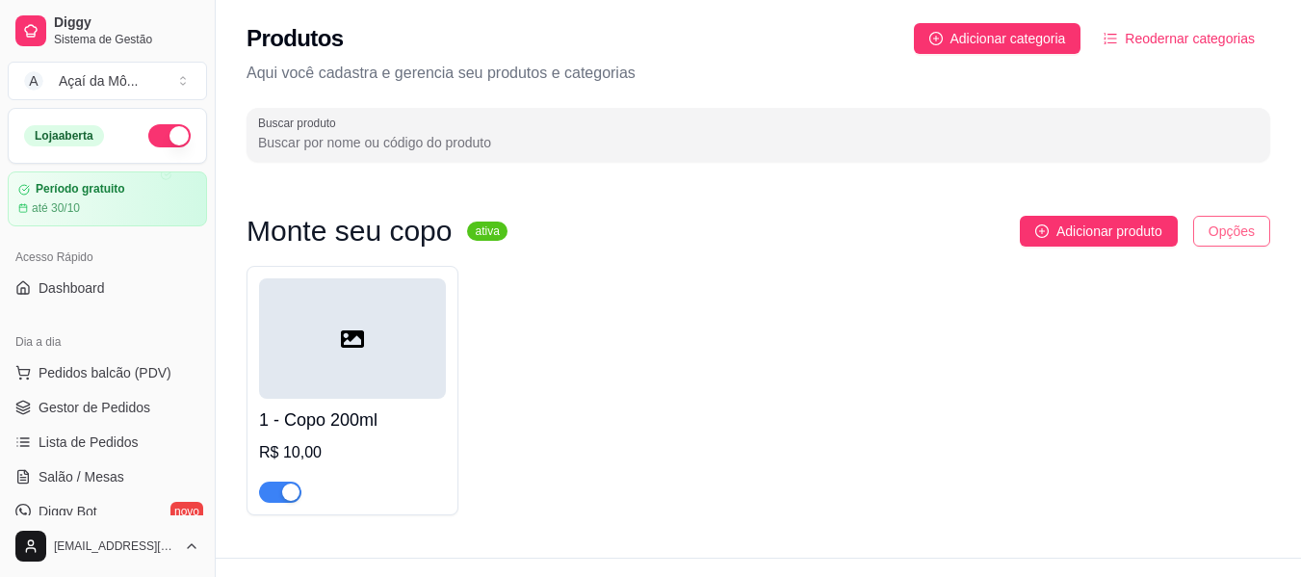
click at [1215, 225] on html "Diggy Sistema de Gestão A Açaí da Mô ... Loja aberta Período gratuito até 30/10…" at bounding box center [650, 288] width 1301 height 577
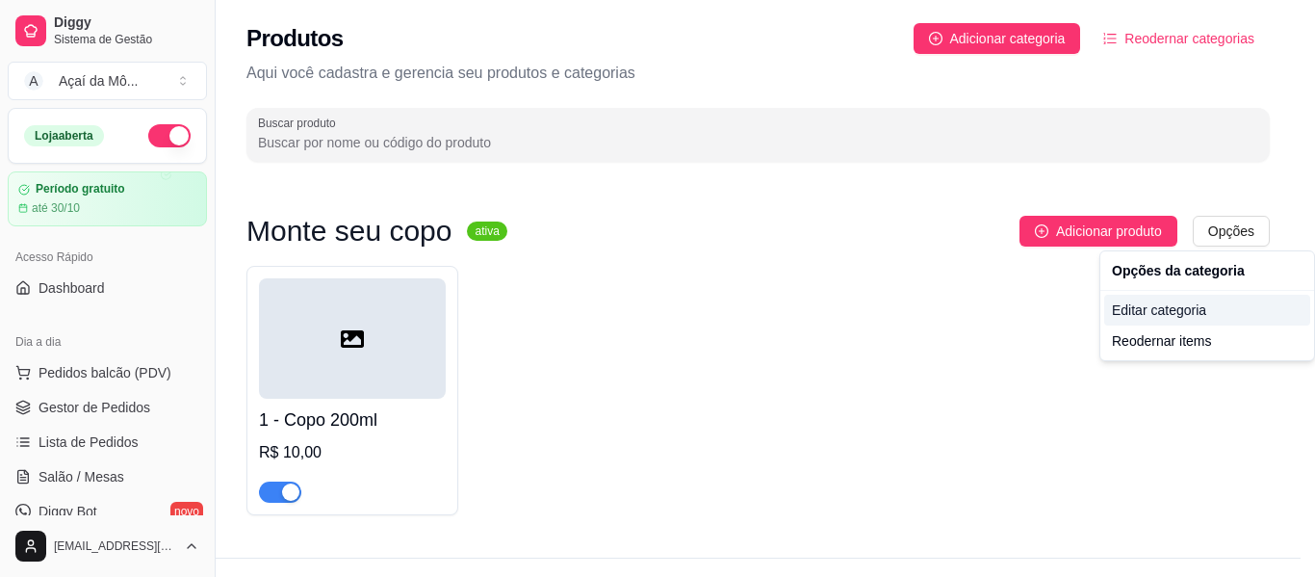
click at [1171, 315] on div "Editar categoria" at bounding box center [1208, 310] width 206 height 31
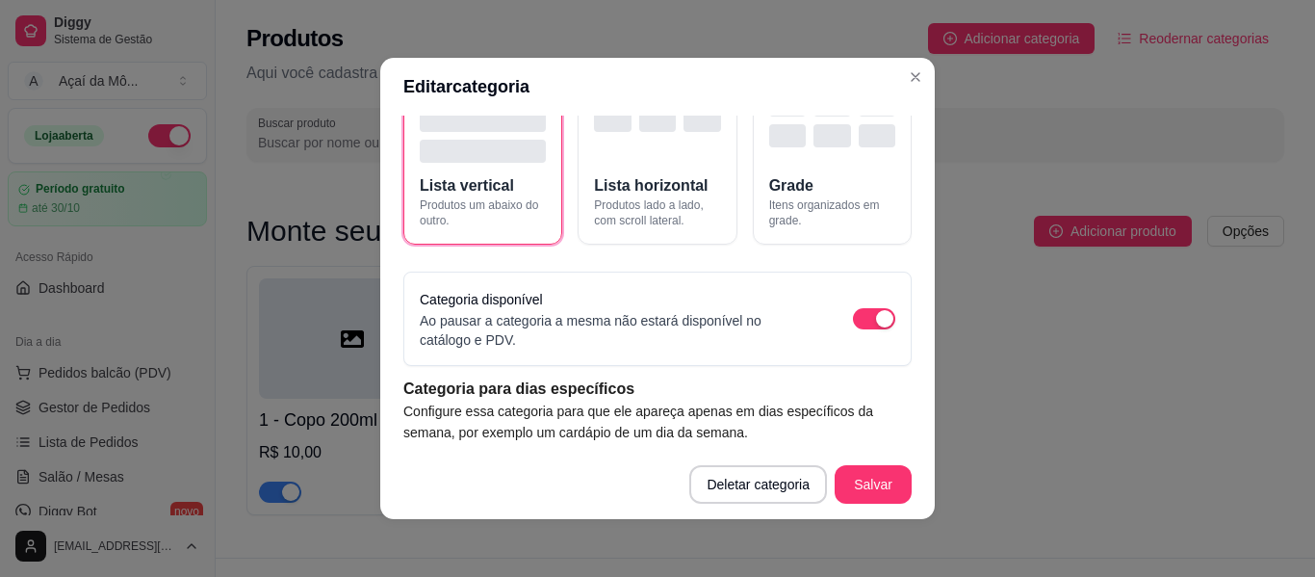
scroll to position [232, 0]
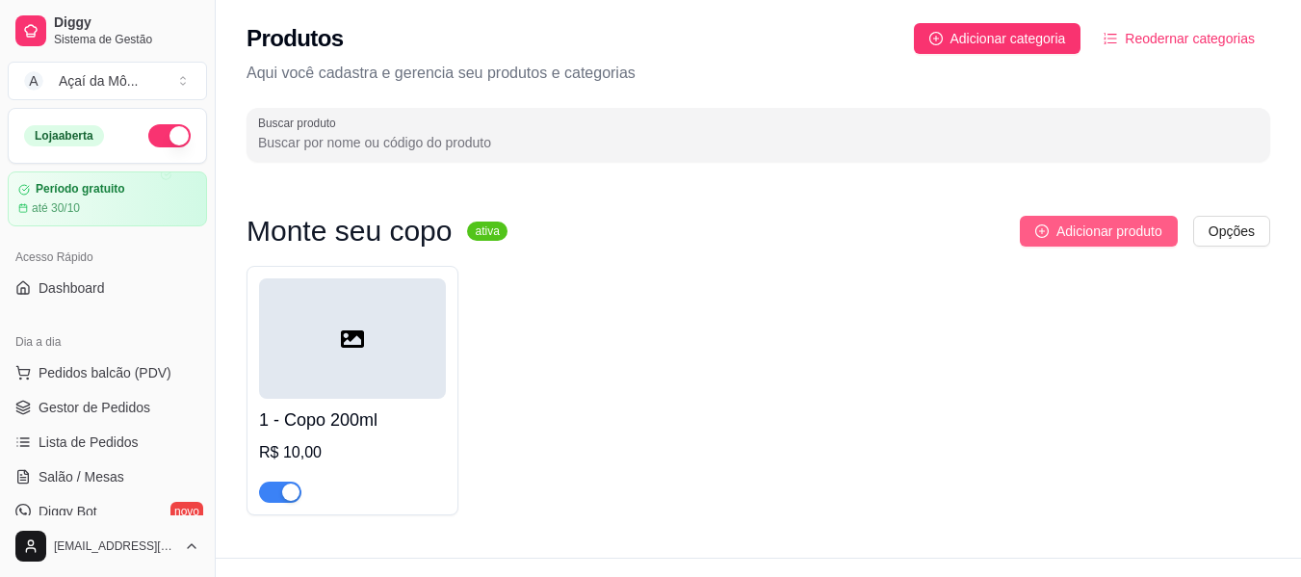
click at [1084, 230] on span "Adicionar produto" at bounding box center [1109, 231] width 106 height 21
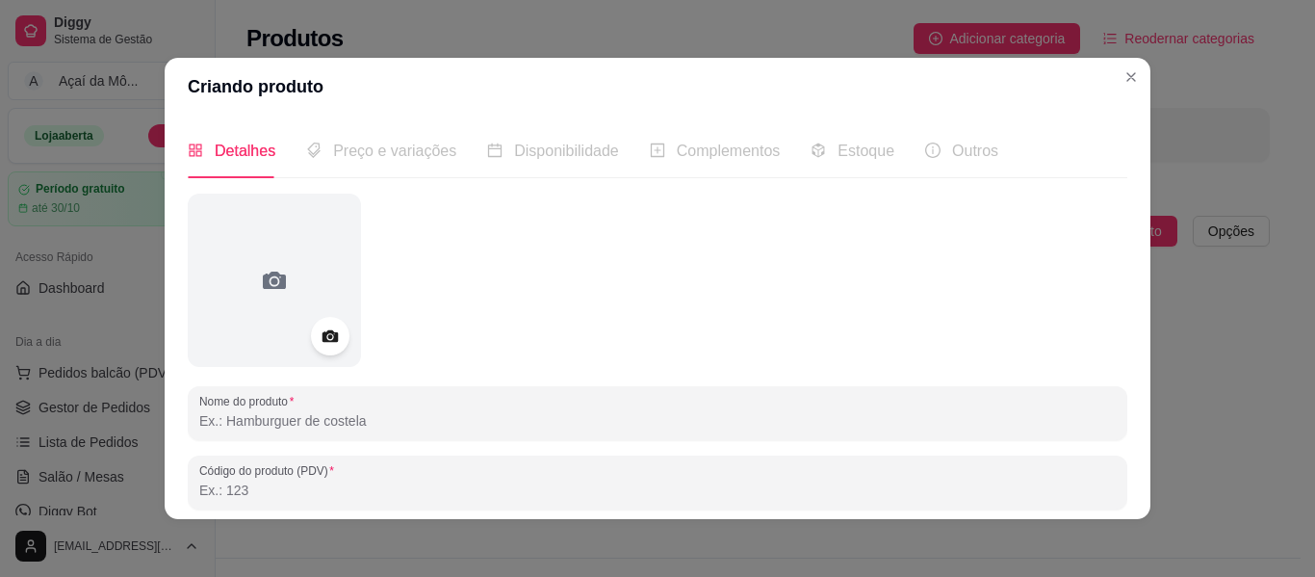
click at [225, 422] on input "Nome do produto" at bounding box center [657, 420] width 917 height 19
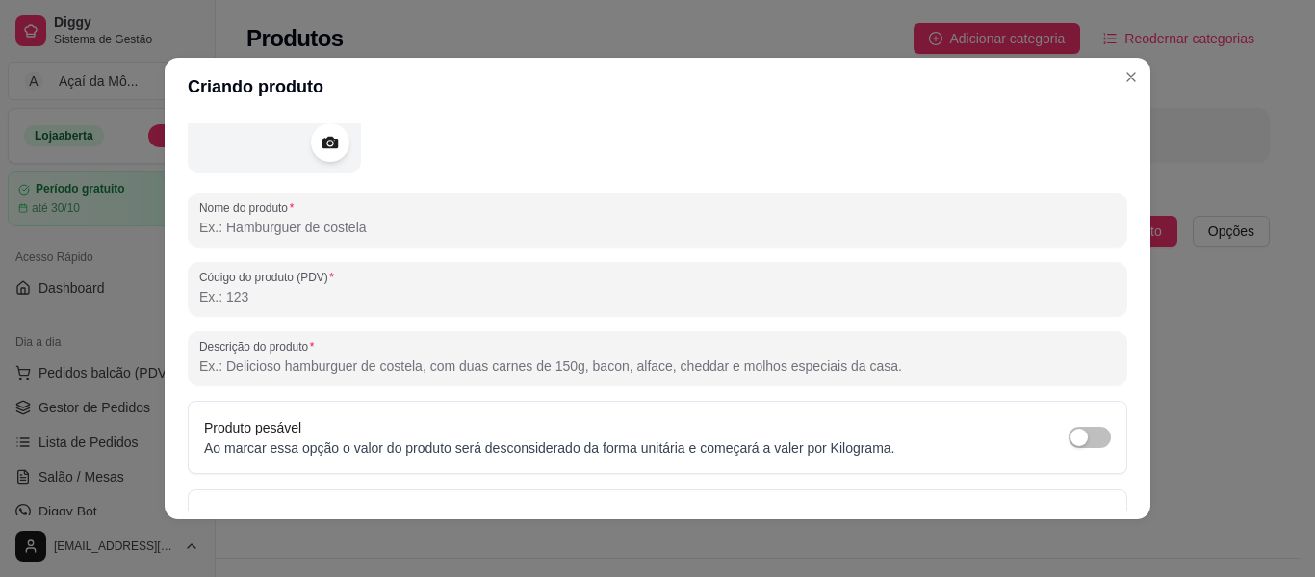
scroll to position [204, 0]
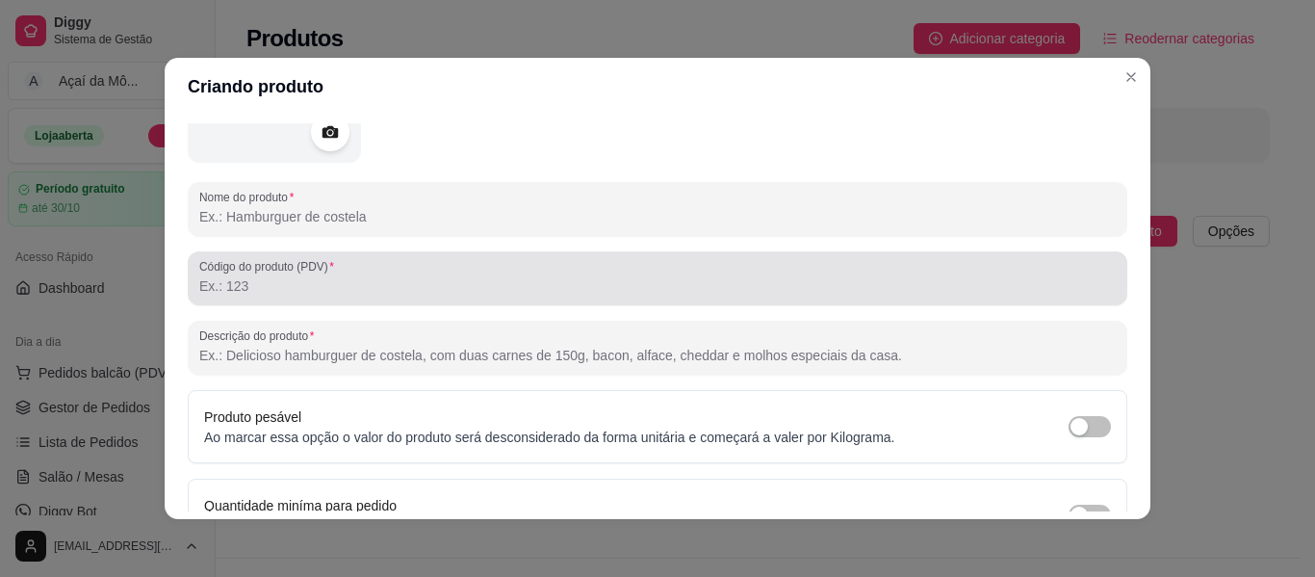
click at [828, 291] on input "Código do produto (PDV)" at bounding box center [657, 285] width 917 height 19
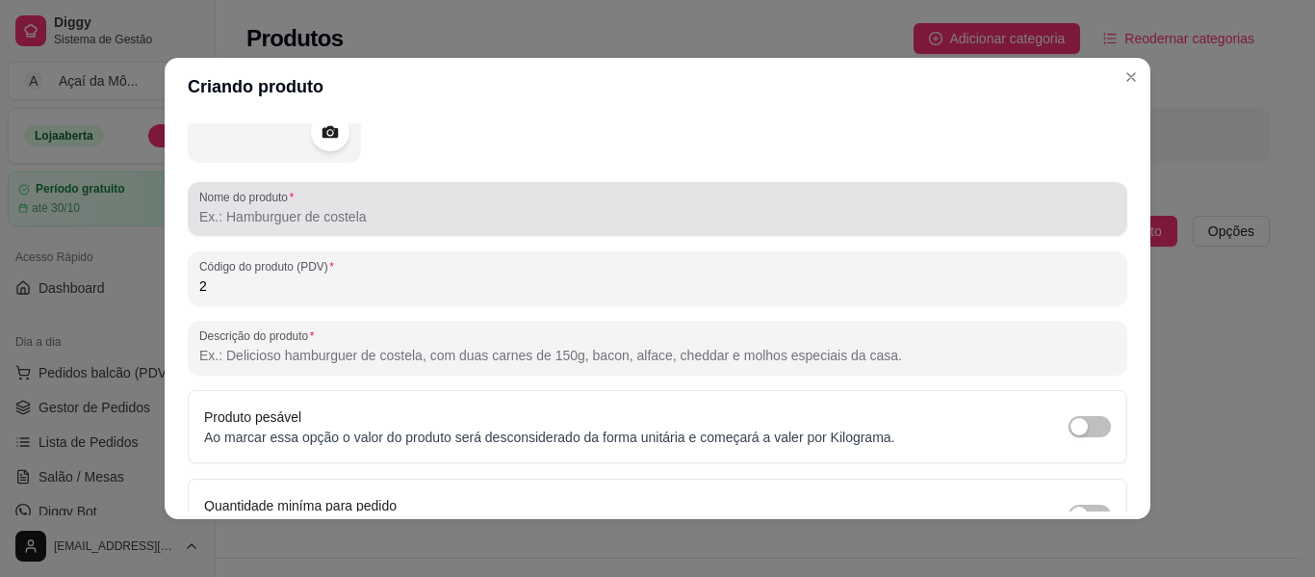
type input "2"
click at [737, 197] on div at bounding box center [657, 209] width 917 height 39
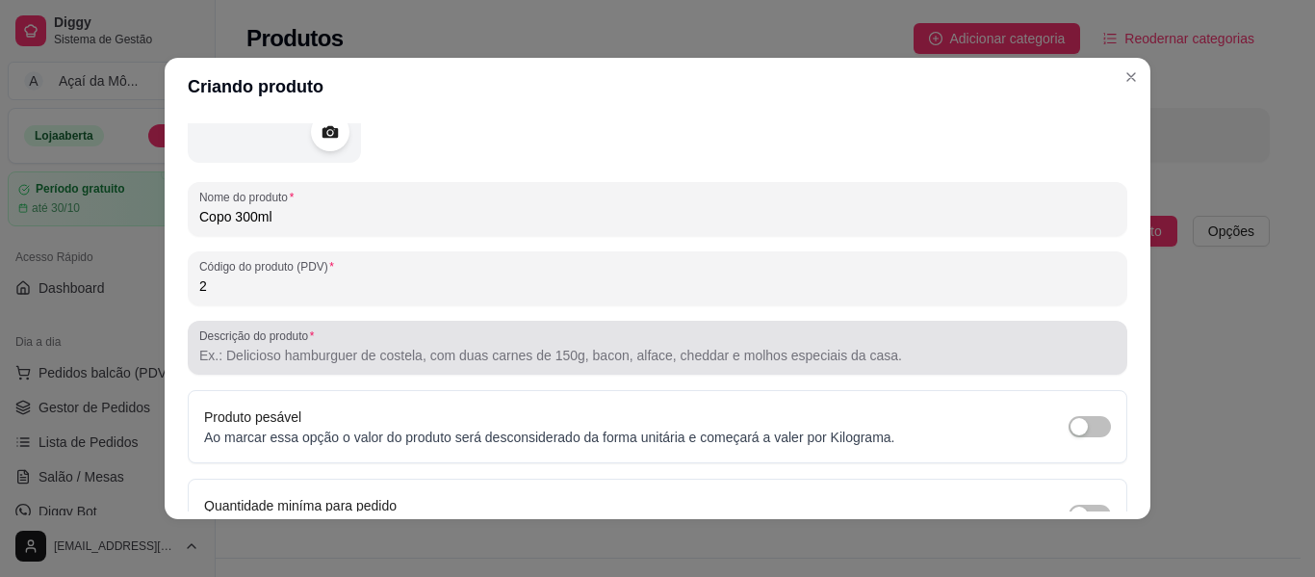
type input "Copo 300ml"
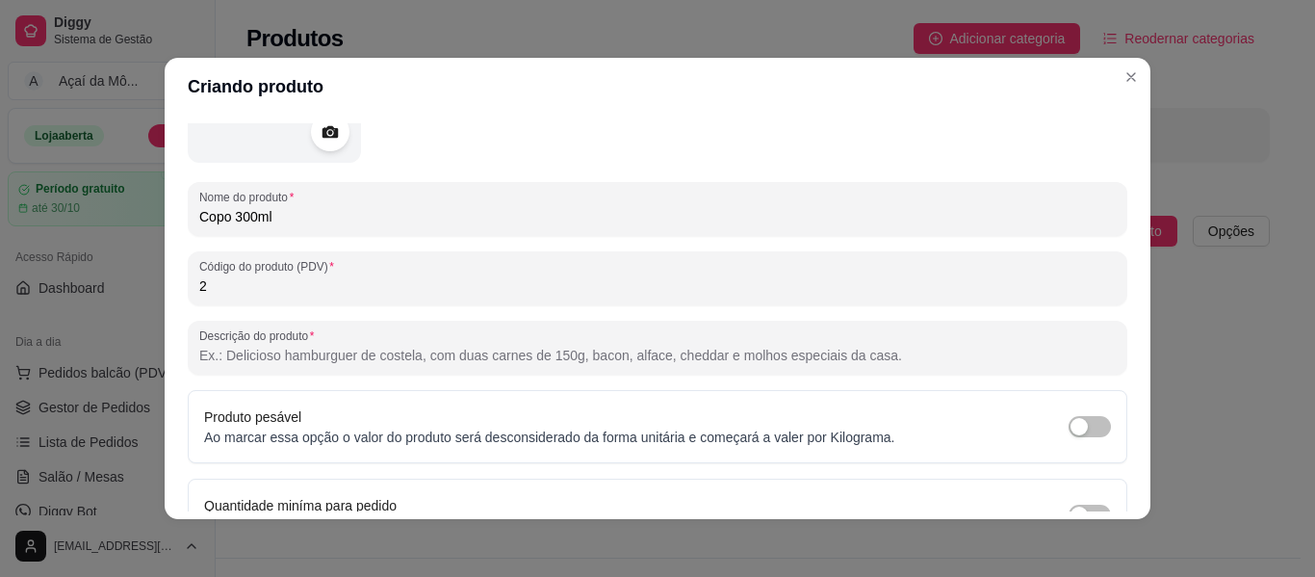
click at [710, 354] on input "Descrição do produto" at bounding box center [657, 355] width 917 height 19
paste input "ua [PERSON_NAME] 195"
type input "ua [PERSON_NAME] 195"
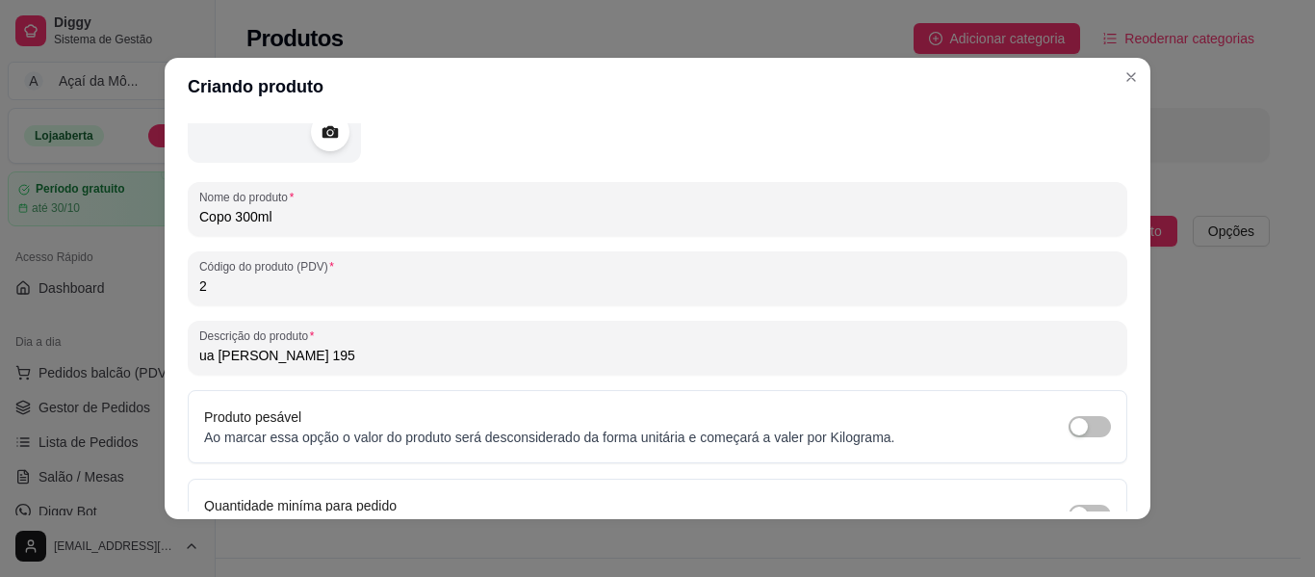
drag, startPoint x: 710, startPoint y: 354, endPoint x: 139, endPoint y: 337, distance: 571.3
click at [139, 337] on div "Criando produto Detalhes Preço e variações Disponibilidade Complementos Estoque…" at bounding box center [657, 288] width 1315 height 577
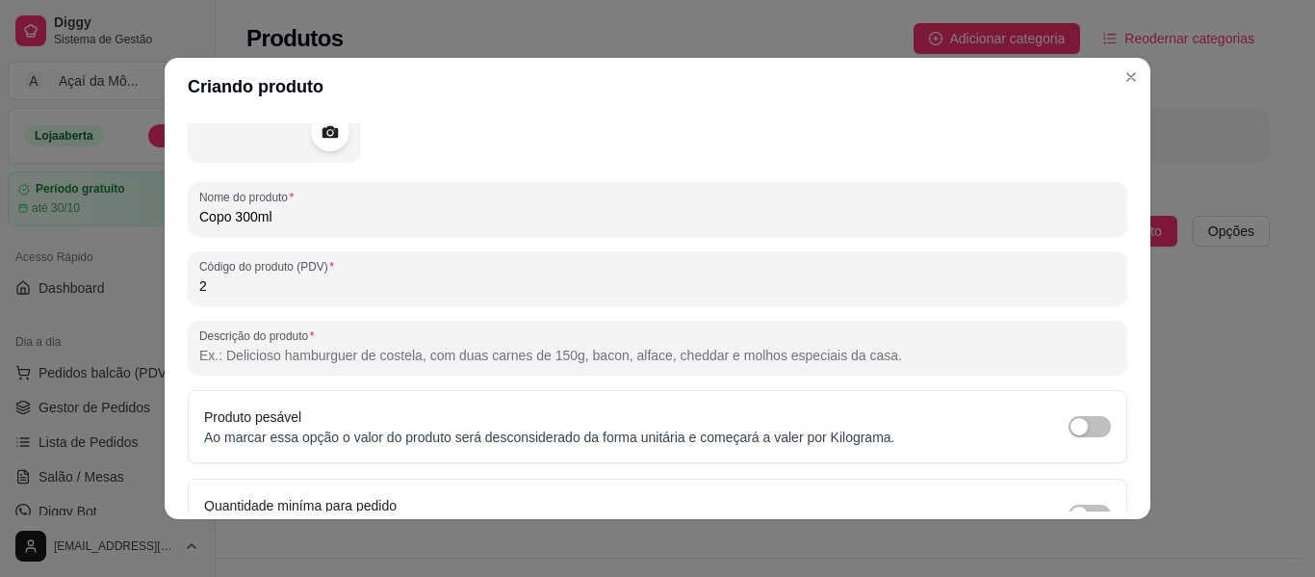
paste input "Açaí polpa norte, cremoso e garantia de não chegar derretido, frutas frescas, 3…"
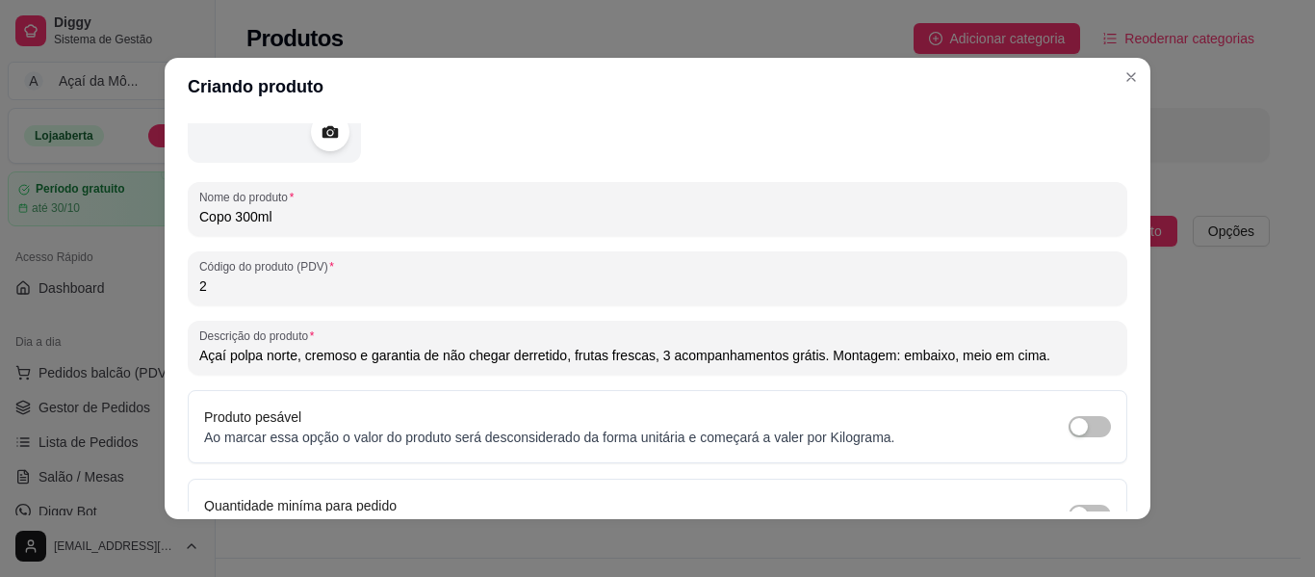
click at [565, 356] on input "Açaí polpa norte, cremoso e garantia de não chegar derretido, frutas frescas, 3…" at bounding box center [657, 355] width 917 height 19
type input "Açaí polpa norte, cremoso e frutas frescas, 3 acompanhamentos grátis. Montagem:…"
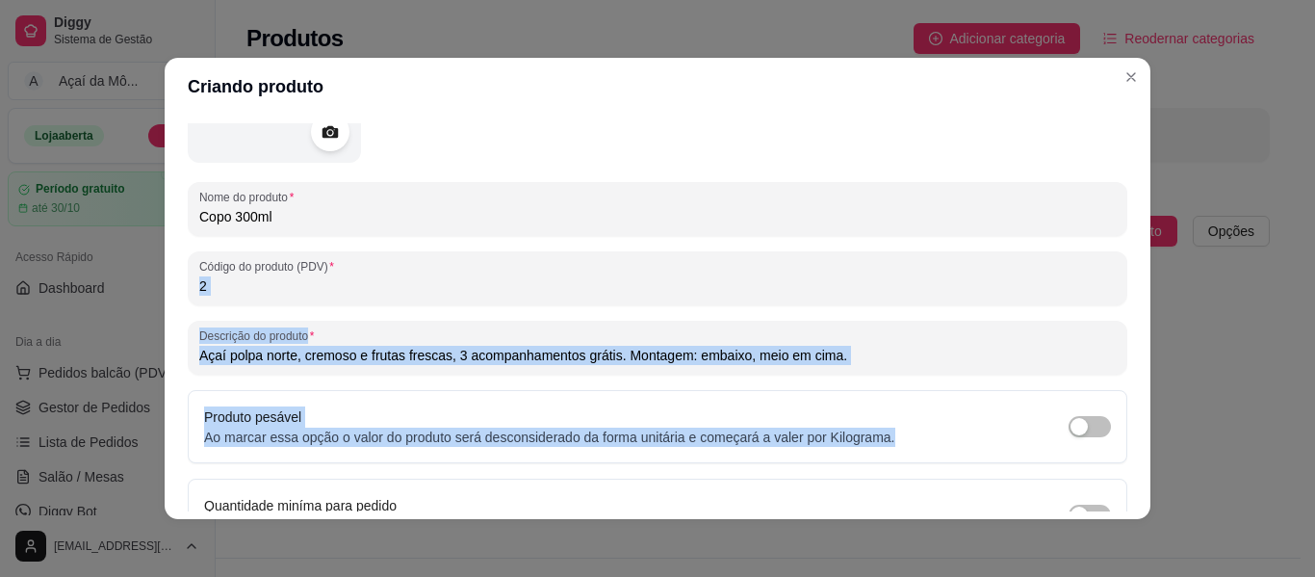
drag, startPoint x: 1120, startPoint y: 287, endPoint x: 1122, endPoint y: 383, distance: 96.3
click at [1122, 383] on div "Detalhes Preço e variações Disponibilidade Complementos Estoque Outros Nome do …" at bounding box center [658, 317] width 986 height 403
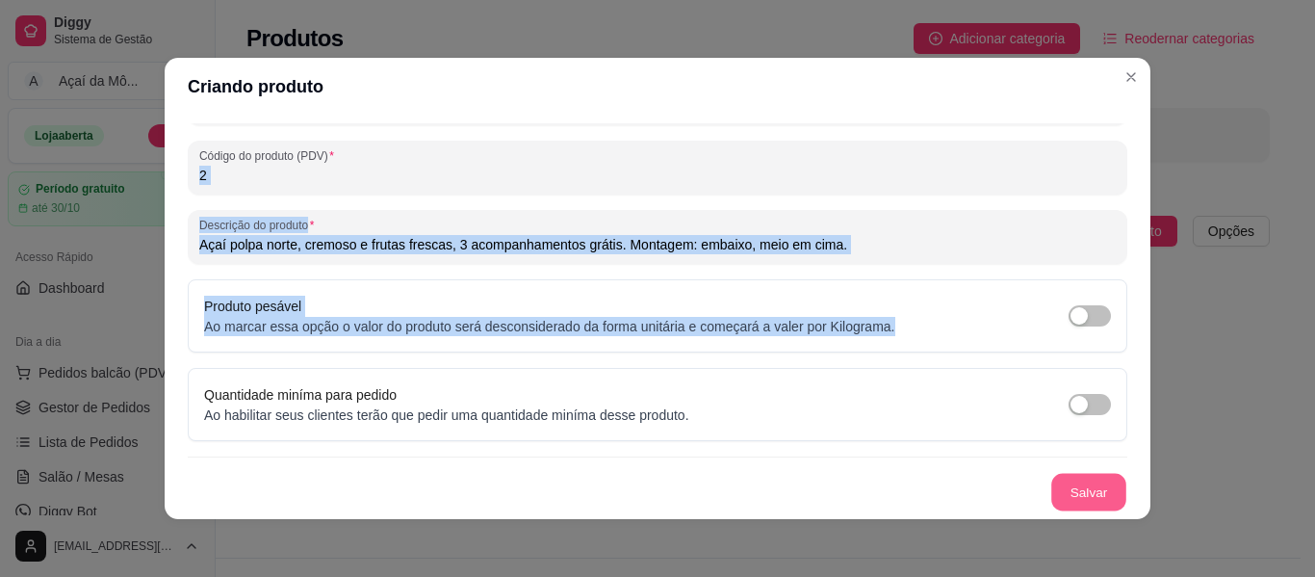
click at [1076, 492] on button "Salvar" at bounding box center [1089, 493] width 75 height 38
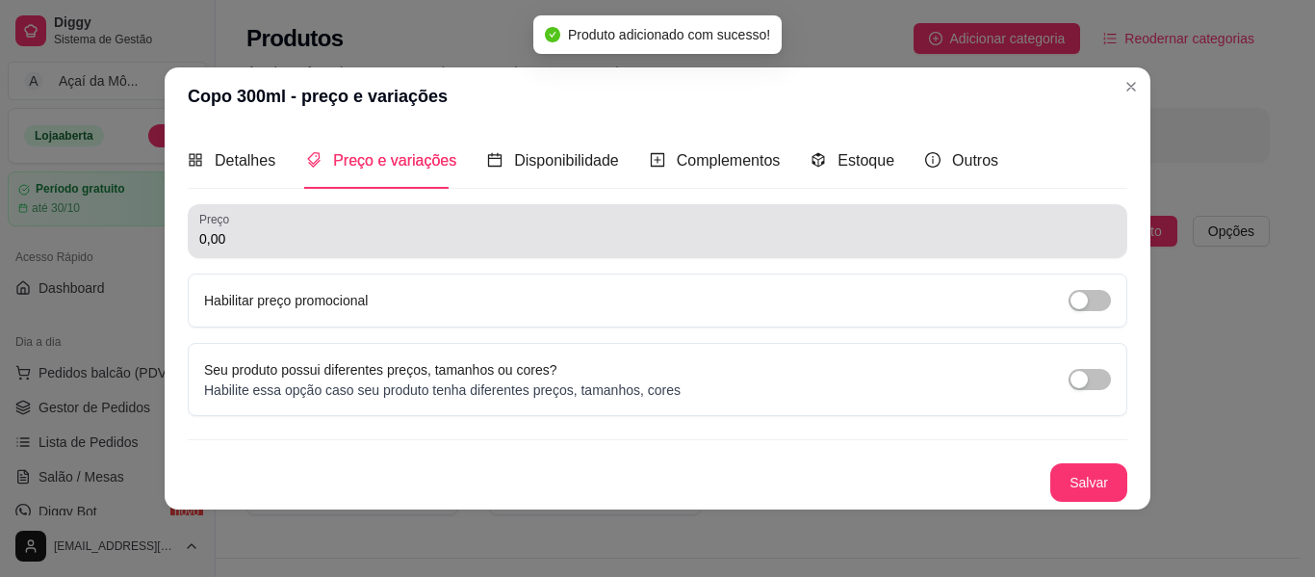
click at [767, 228] on div "0,00" at bounding box center [657, 231] width 917 height 39
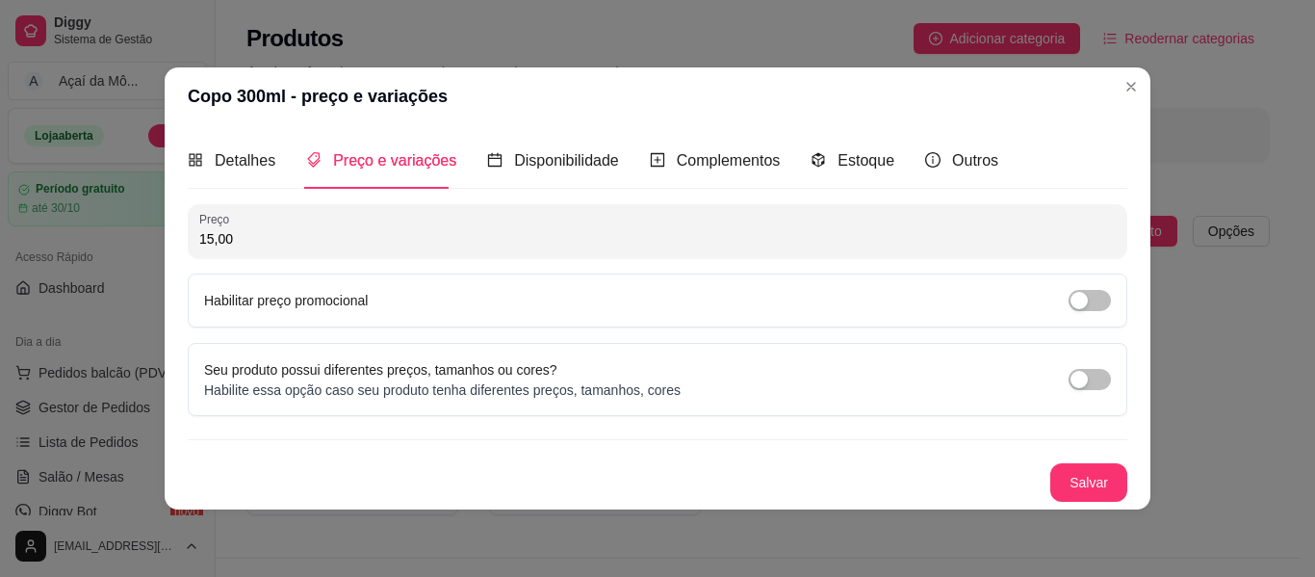
type input "15,00"
click at [1087, 464] on button "Salvar" at bounding box center [1089, 482] width 75 height 38
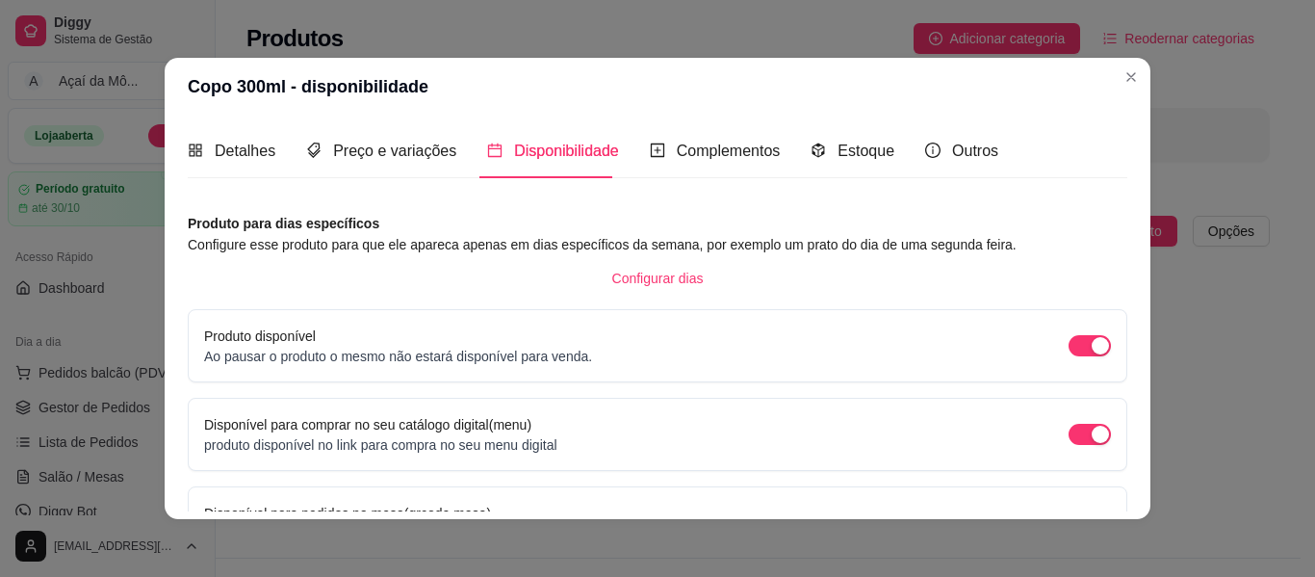
scroll to position [215, 0]
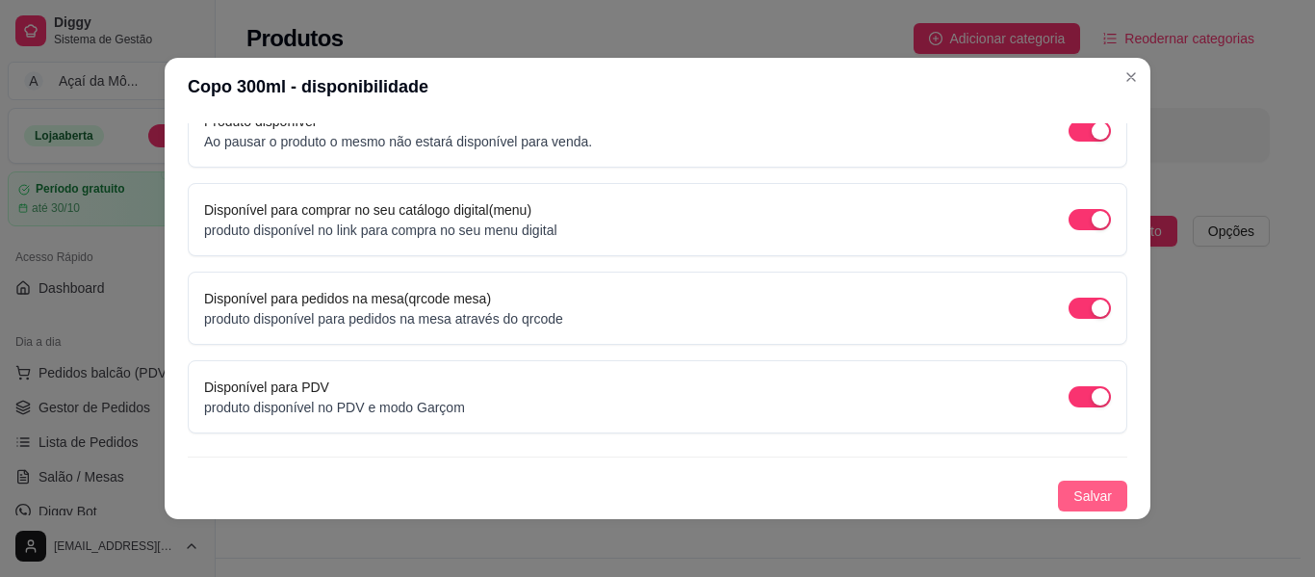
click at [1091, 483] on button "Salvar" at bounding box center [1092, 496] width 69 height 31
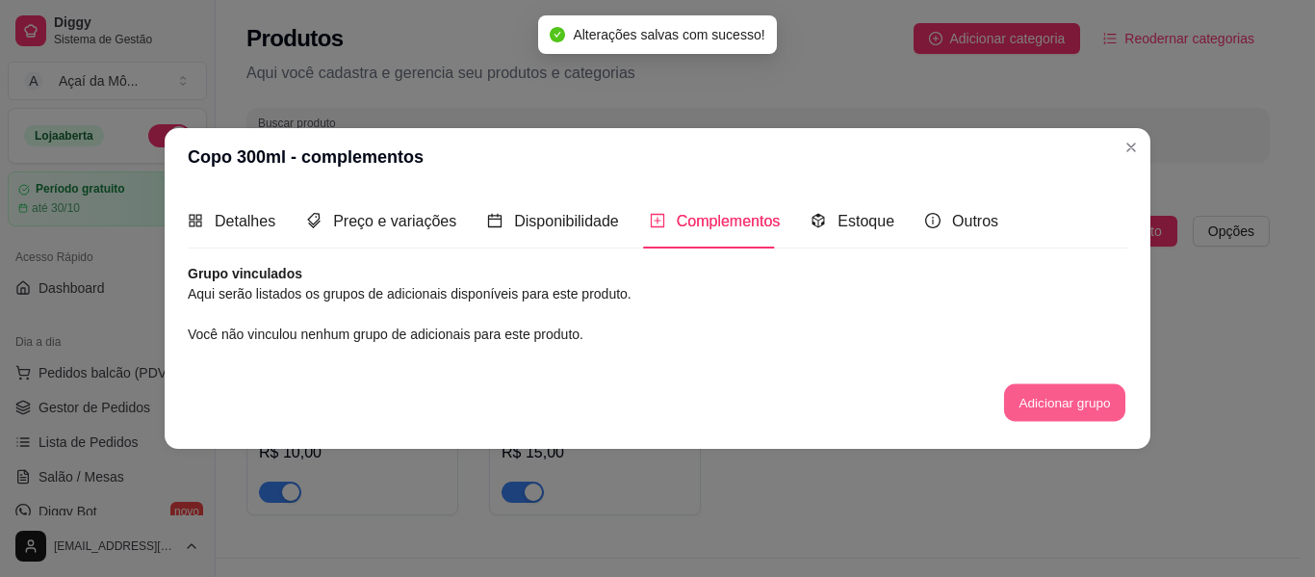
click at [1088, 393] on button "Adicionar grupo" at bounding box center [1064, 403] width 121 height 38
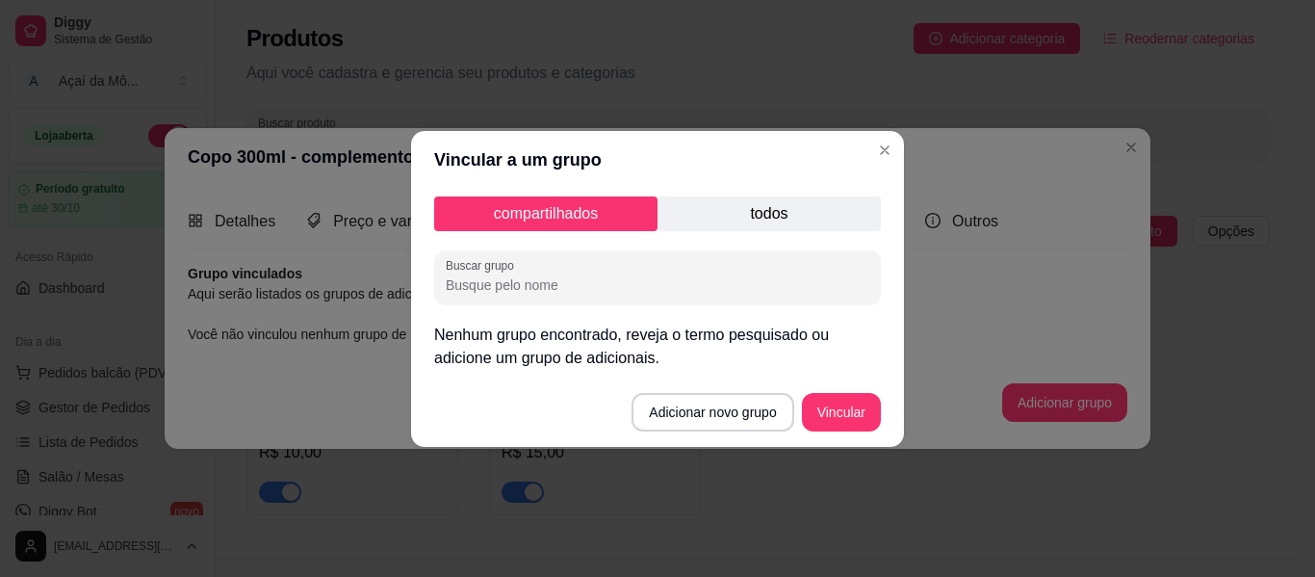
click at [739, 219] on p "todos" at bounding box center [769, 213] width 223 height 35
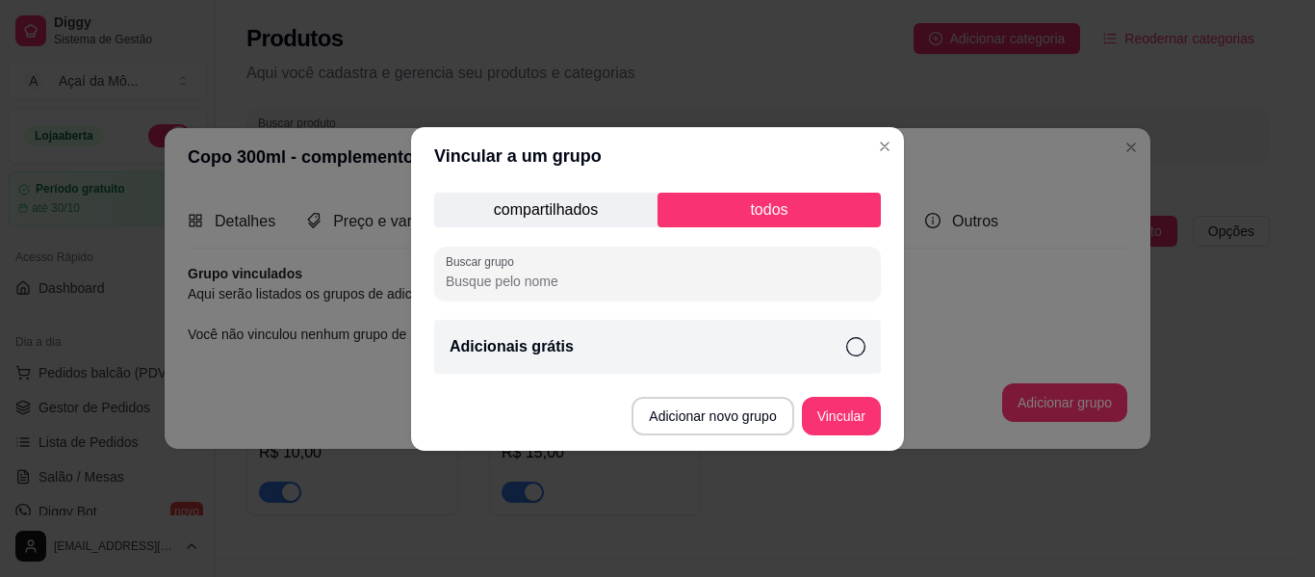
click at [831, 358] on div "Adicionais grátis" at bounding box center [657, 347] width 447 height 54
click at [751, 428] on button "Adicionar novo grupo" at bounding box center [713, 416] width 162 height 39
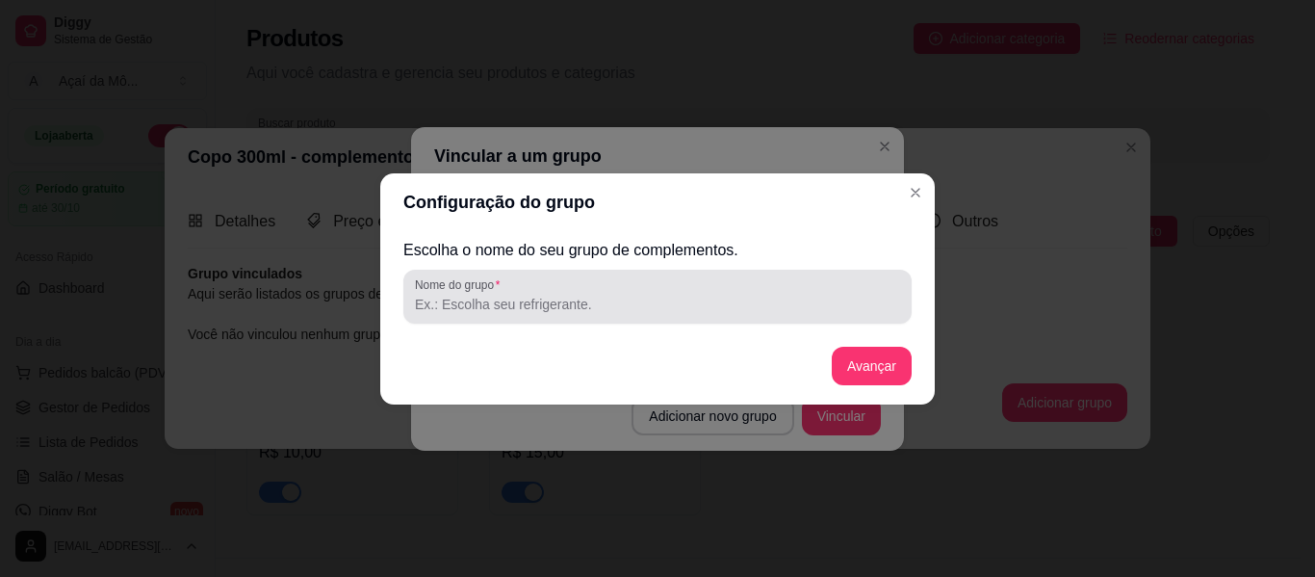
click at [667, 303] on input "Nome do grupo" at bounding box center [657, 304] width 485 height 19
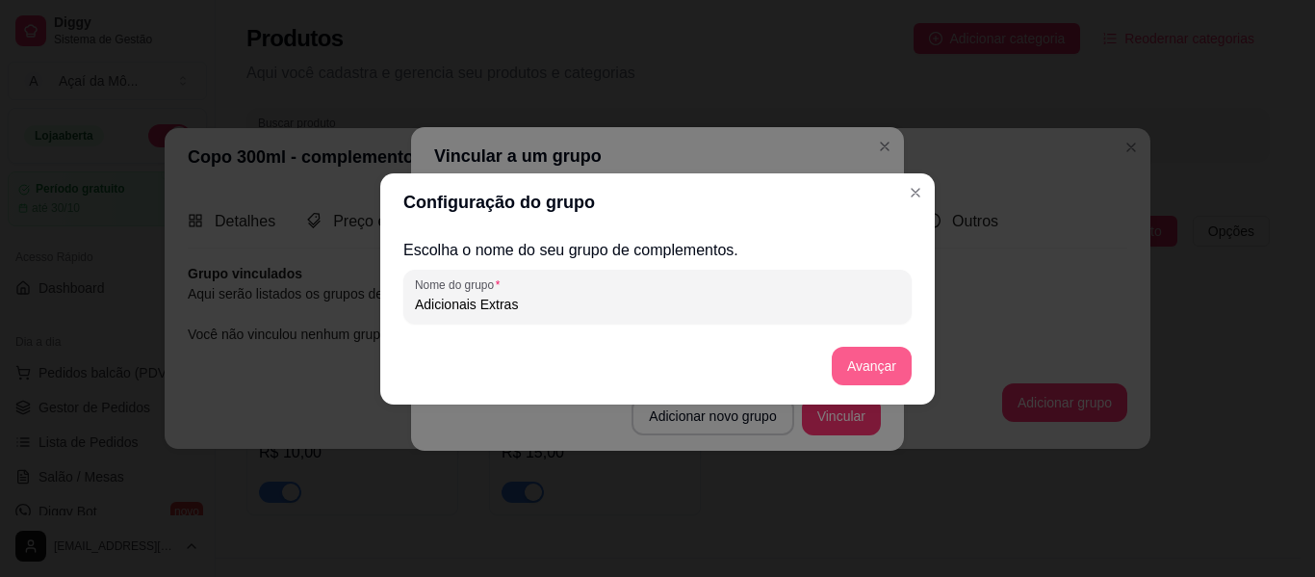
type input "Adicionais Extras"
click at [890, 372] on button "Avançar" at bounding box center [872, 366] width 78 height 38
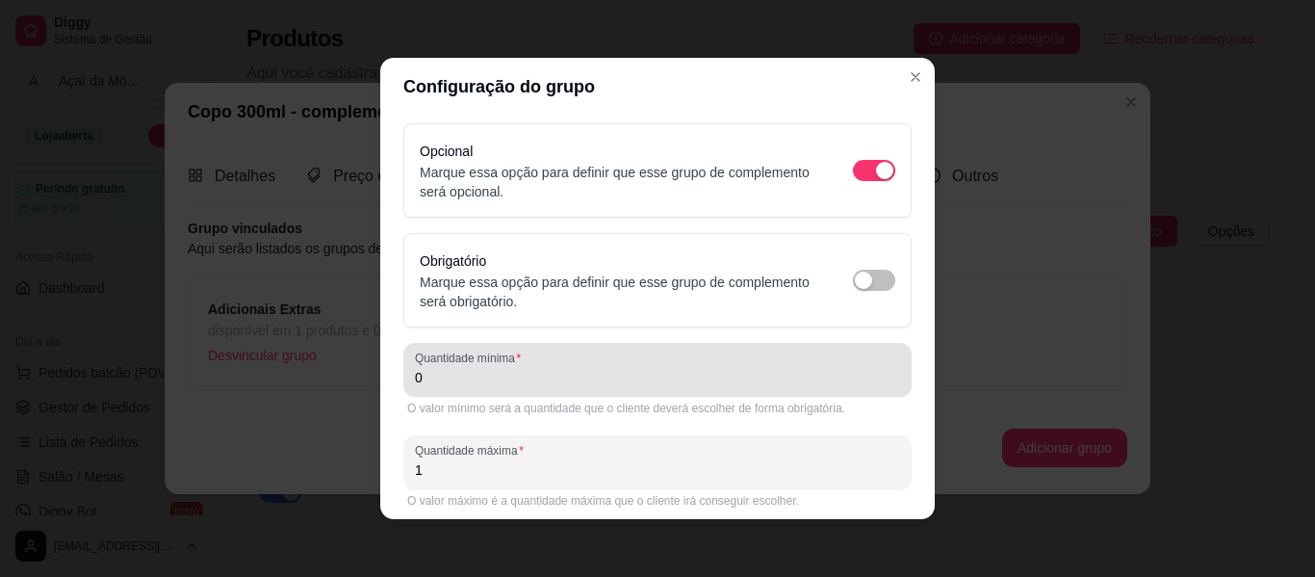
click at [699, 372] on input "0" at bounding box center [657, 377] width 485 height 19
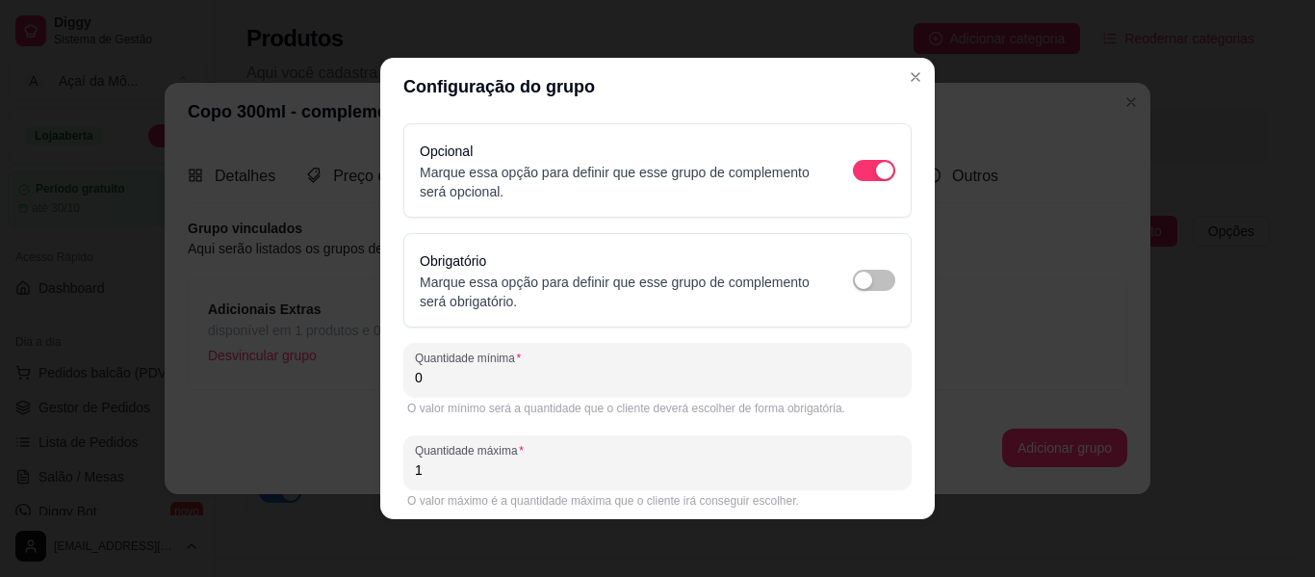
click at [530, 373] on input "0" at bounding box center [657, 377] width 485 height 19
click at [501, 479] on input "1" at bounding box center [657, 469] width 485 height 19
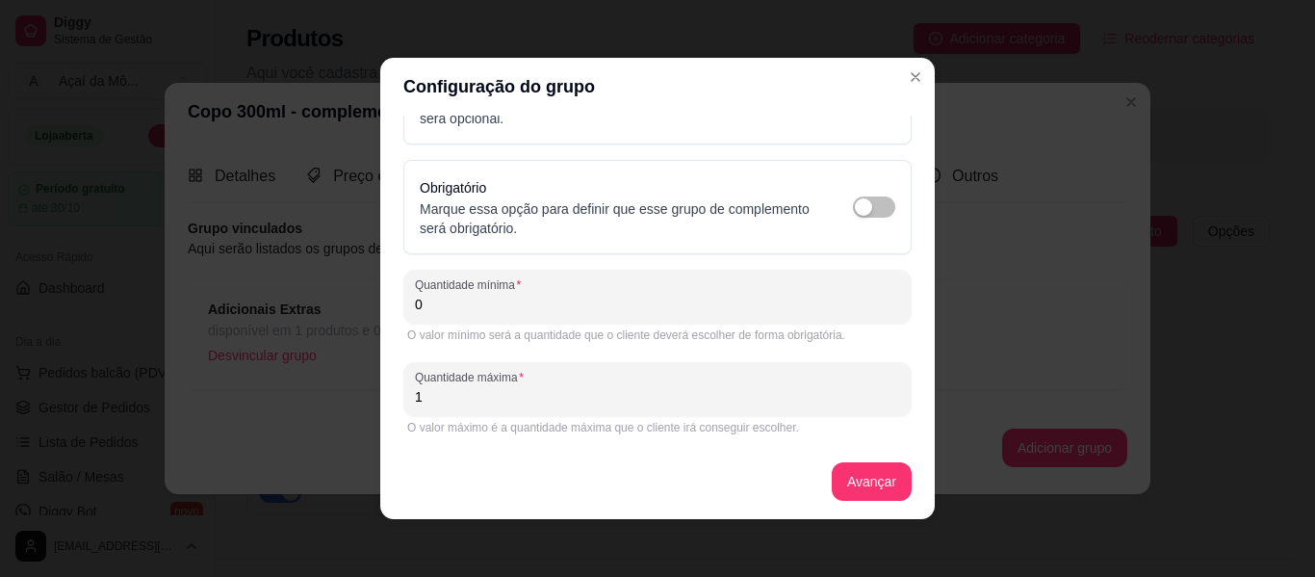
scroll to position [74, 0]
click at [857, 402] on input "1" at bounding box center [657, 395] width 485 height 19
click at [510, 396] on input "5" at bounding box center [657, 395] width 485 height 19
type input "10"
click at [869, 483] on button "Avançar" at bounding box center [872, 481] width 78 height 38
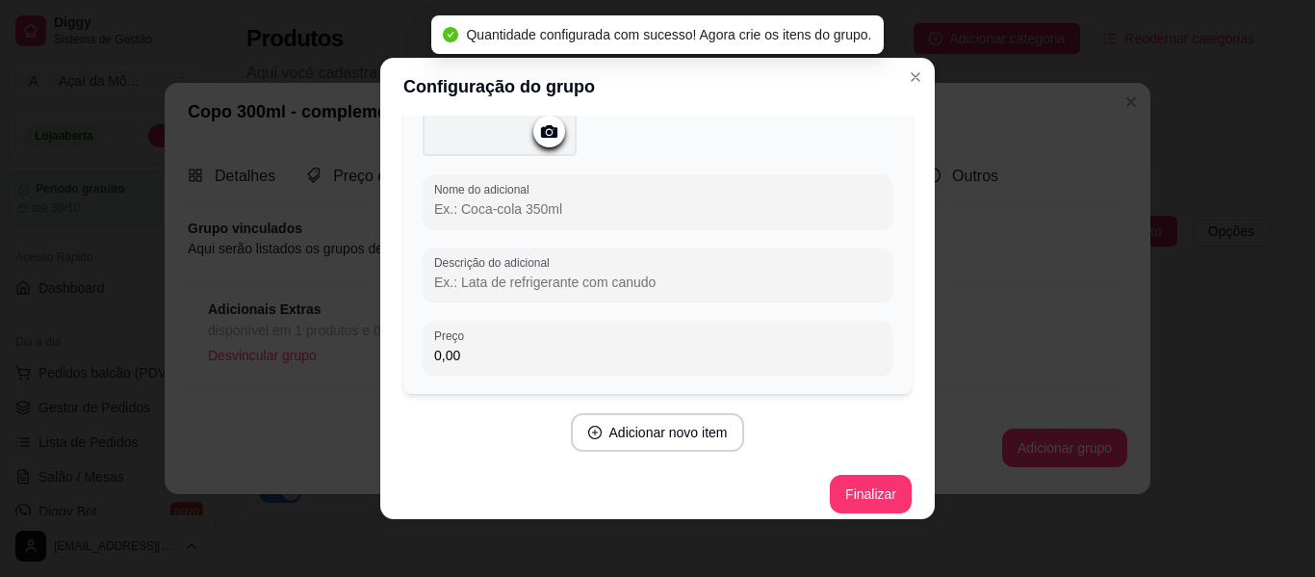
scroll to position [219, 0]
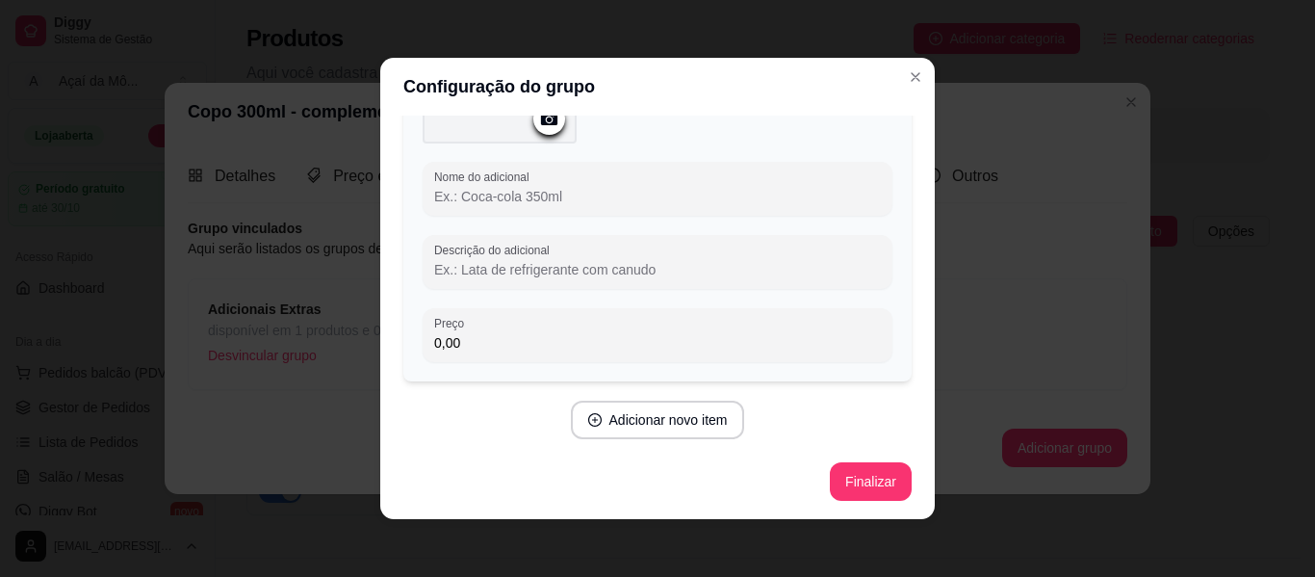
click at [710, 194] on input "Nome do adicional" at bounding box center [657, 196] width 447 height 19
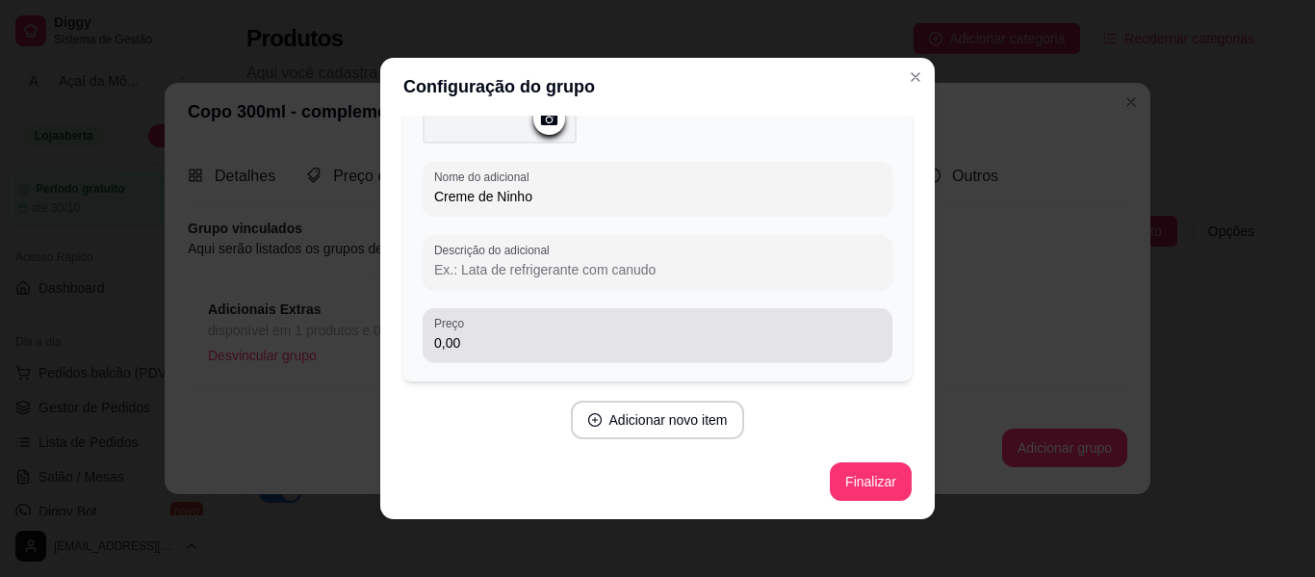
type input "Creme de Ninho"
click at [498, 354] on div "Preço 0,00" at bounding box center [658, 335] width 470 height 54
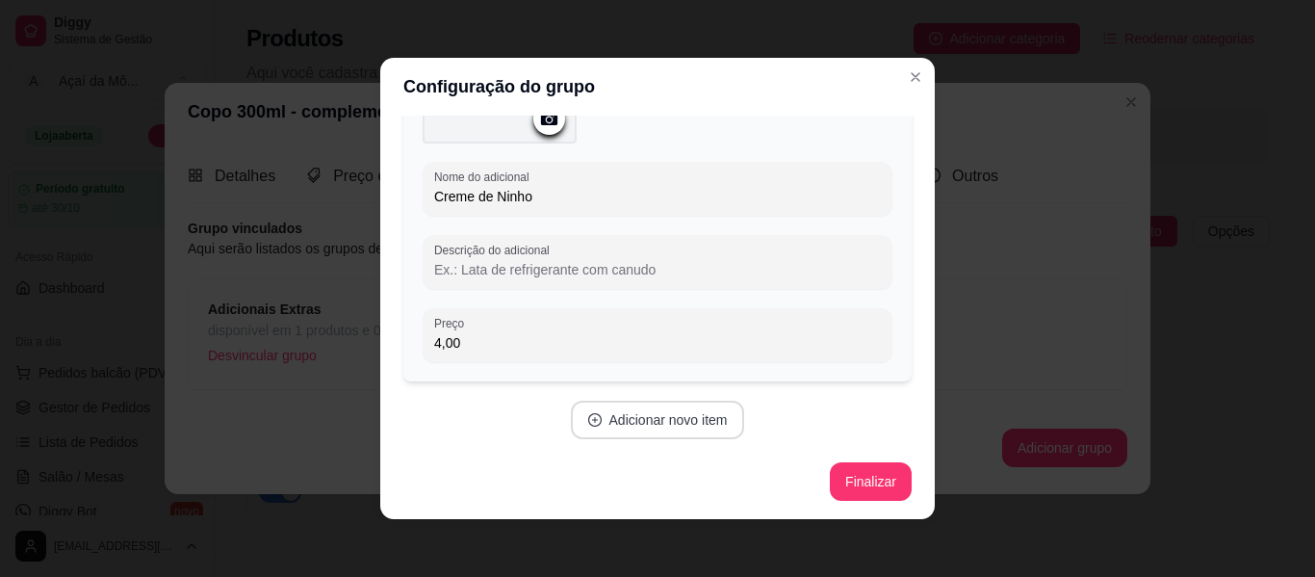
type input "4,00"
click at [672, 430] on button "Adicionar novo item" at bounding box center [657, 421] width 169 height 38
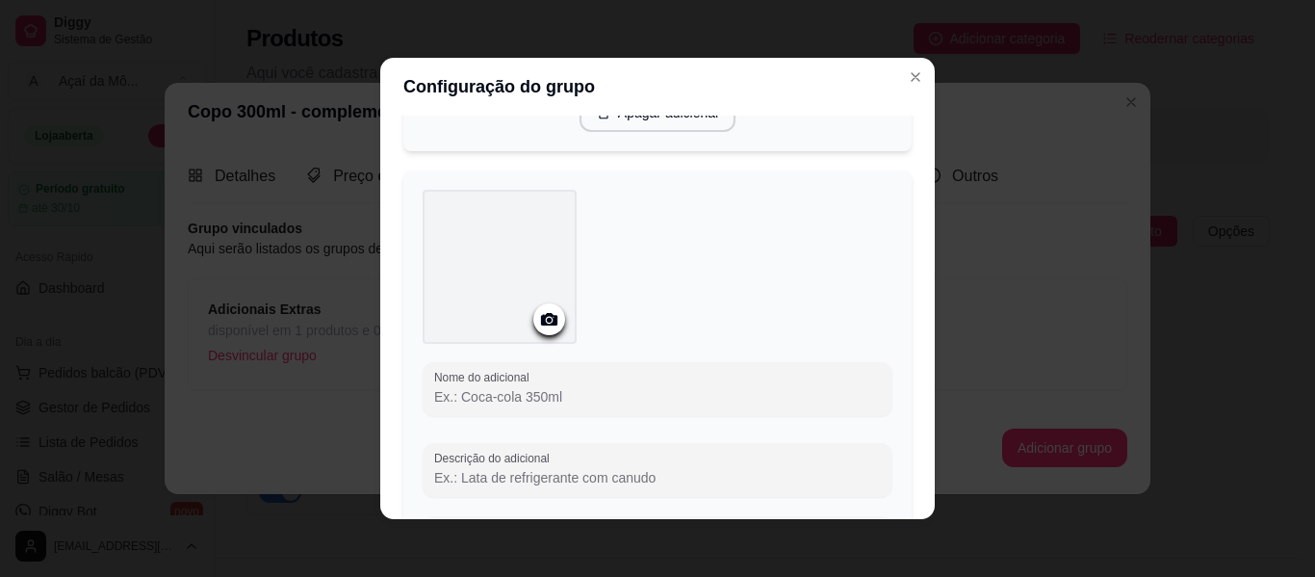
scroll to position [520, 0]
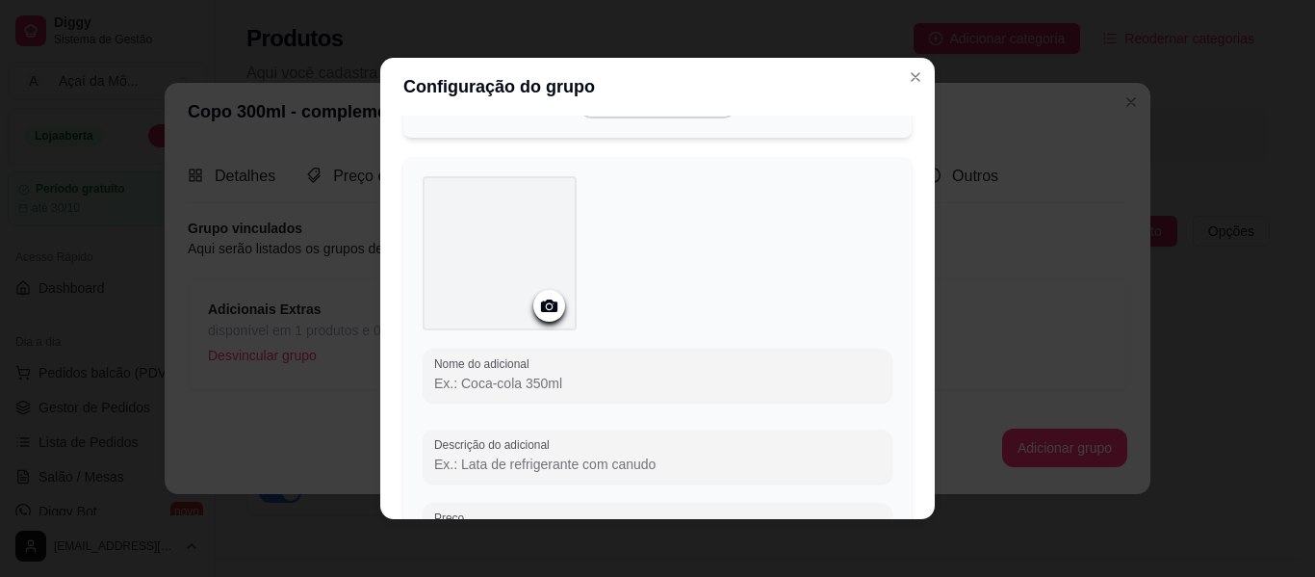
click at [748, 374] on input "Nome do adicional" at bounding box center [657, 383] width 447 height 19
type input "Creme de Morango"
click at [703, 493] on div "Nome do adicional Creme de Morango Descrição do adicional Preço 0,00" at bounding box center [658, 449] width 470 height 200
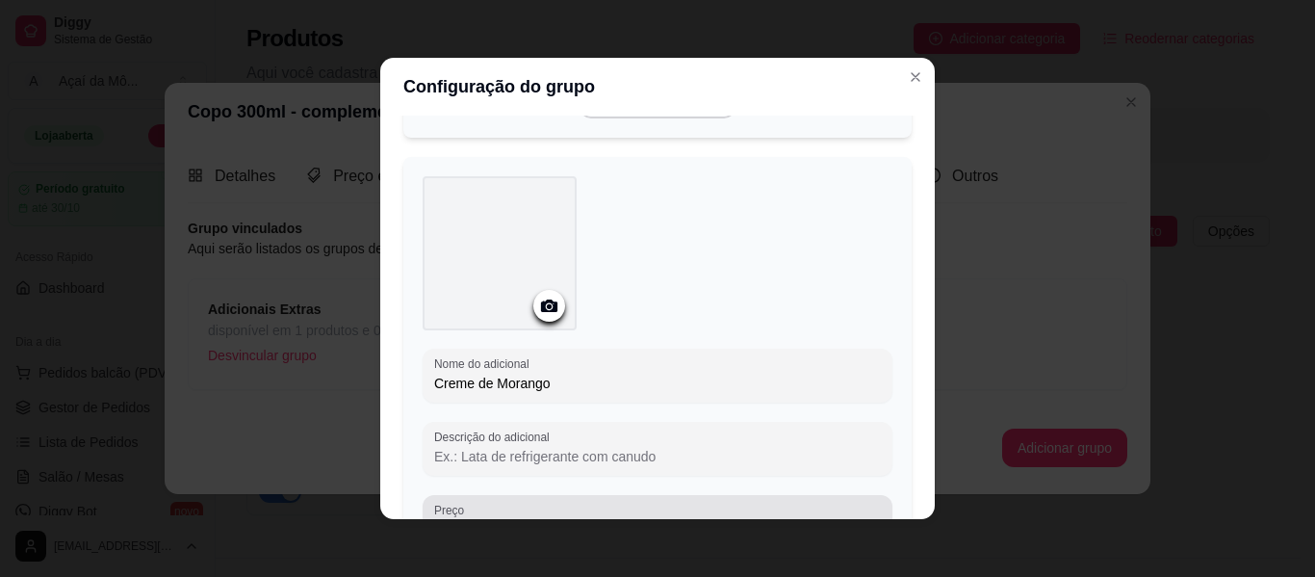
click at [713, 504] on div "0,00" at bounding box center [657, 522] width 447 height 39
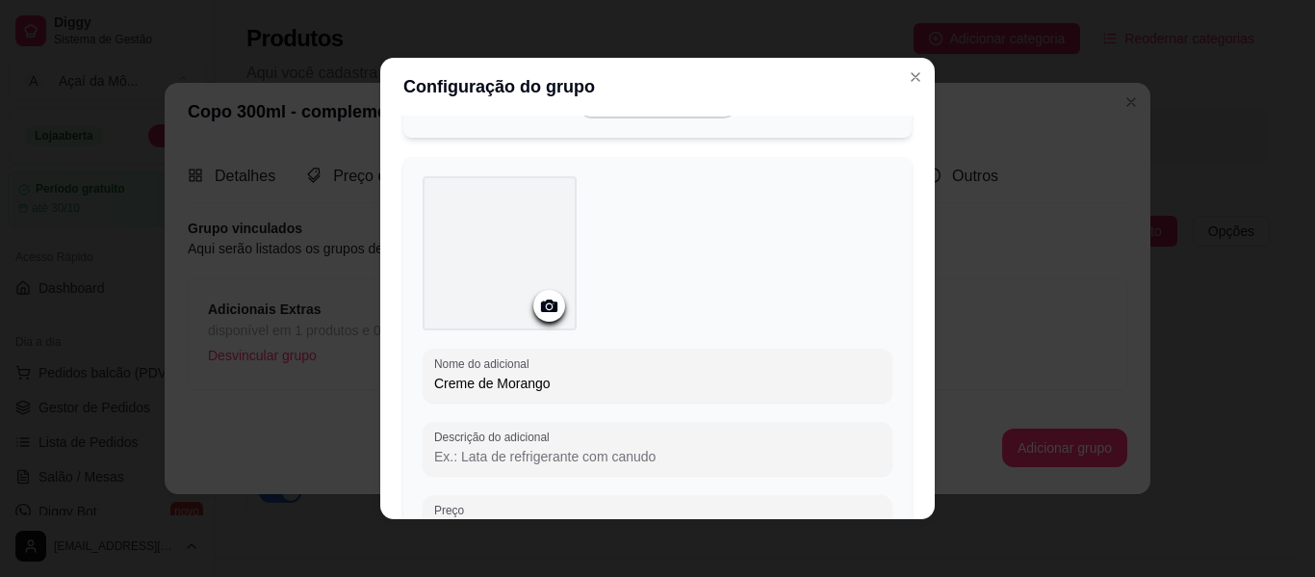
scroll to position [538, 0]
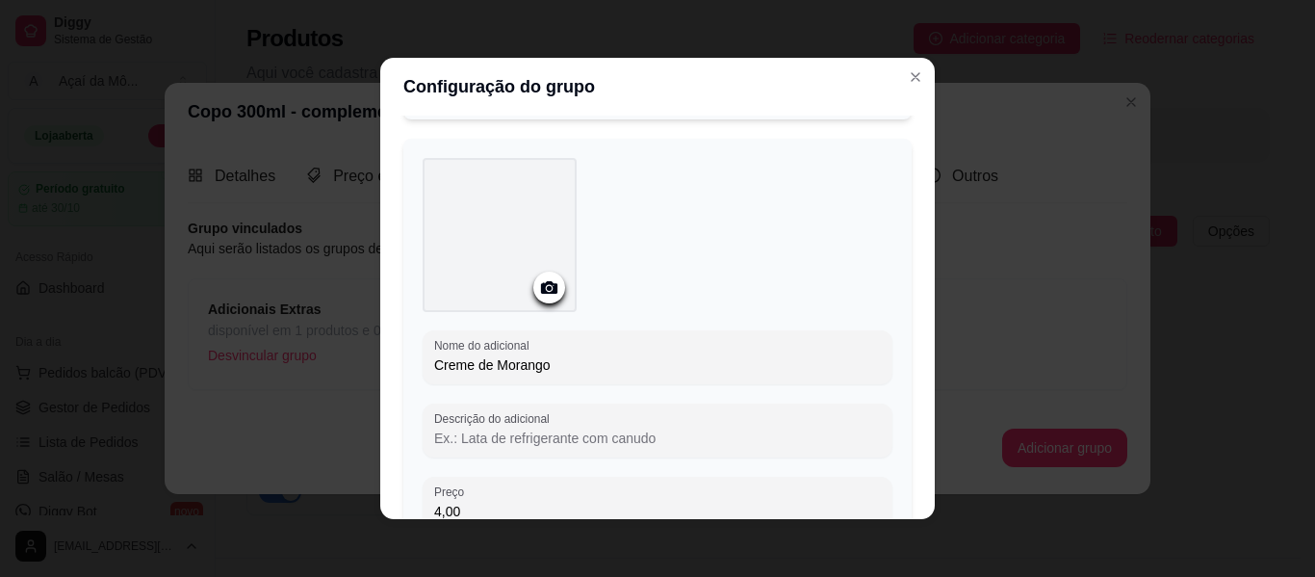
type input "4,00"
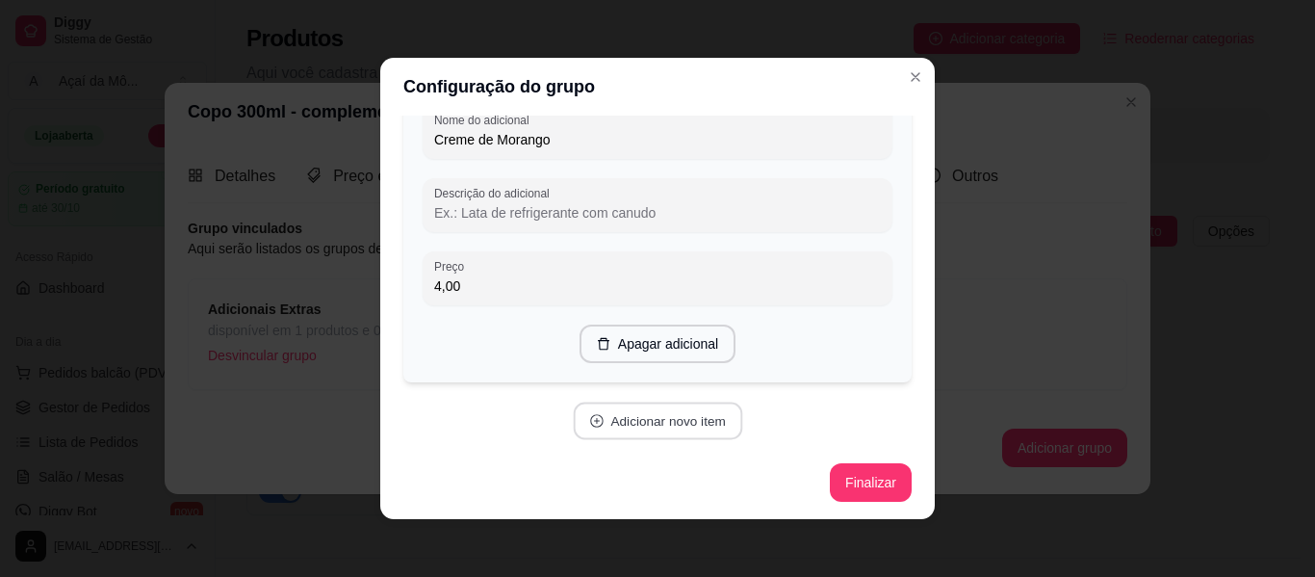
click at [707, 421] on button "Adicionar novo item" at bounding box center [657, 422] width 169 height 38
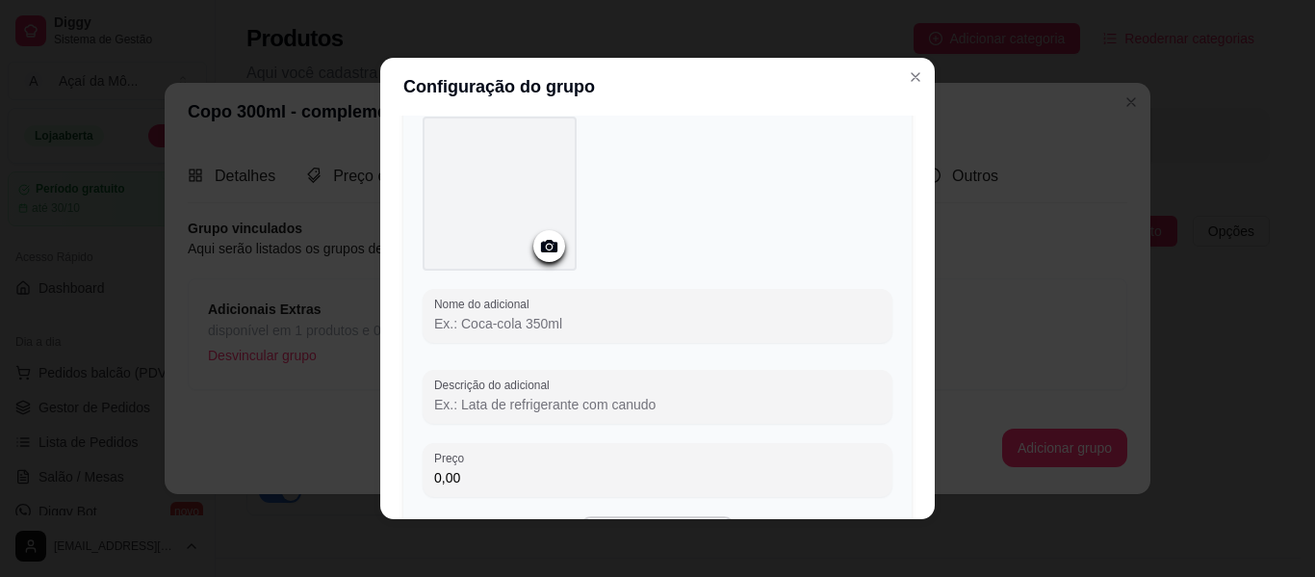
scroll to position [1146, 0]
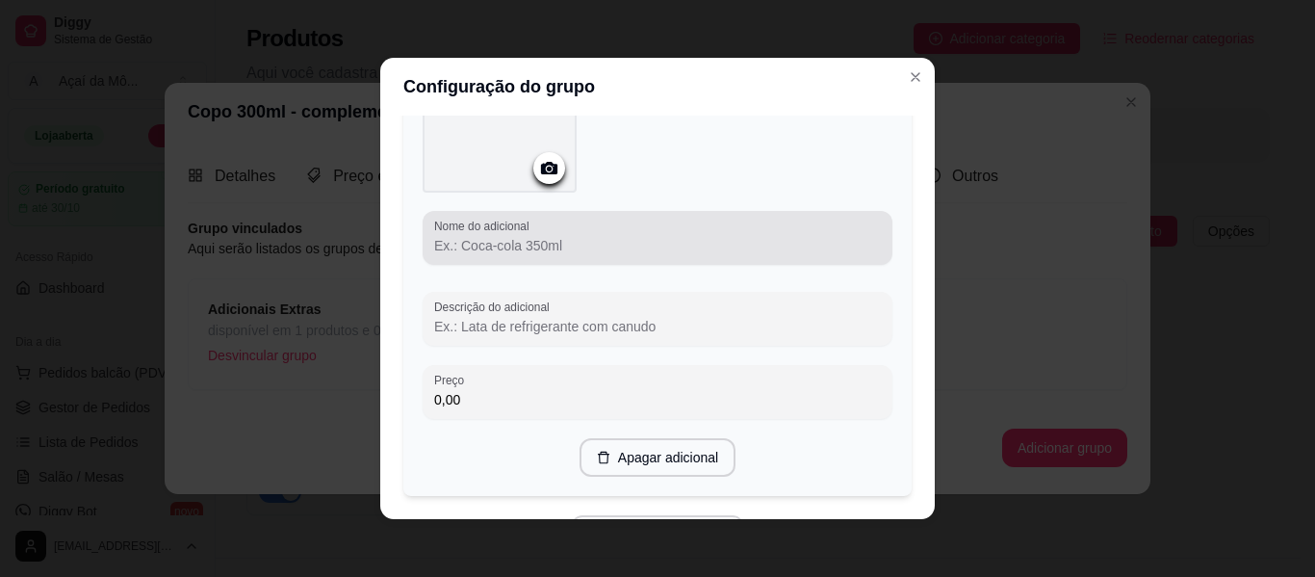
click at [586, 249] on input "Nome do adicional" at bounding box center [657, 245] width 447 height 19
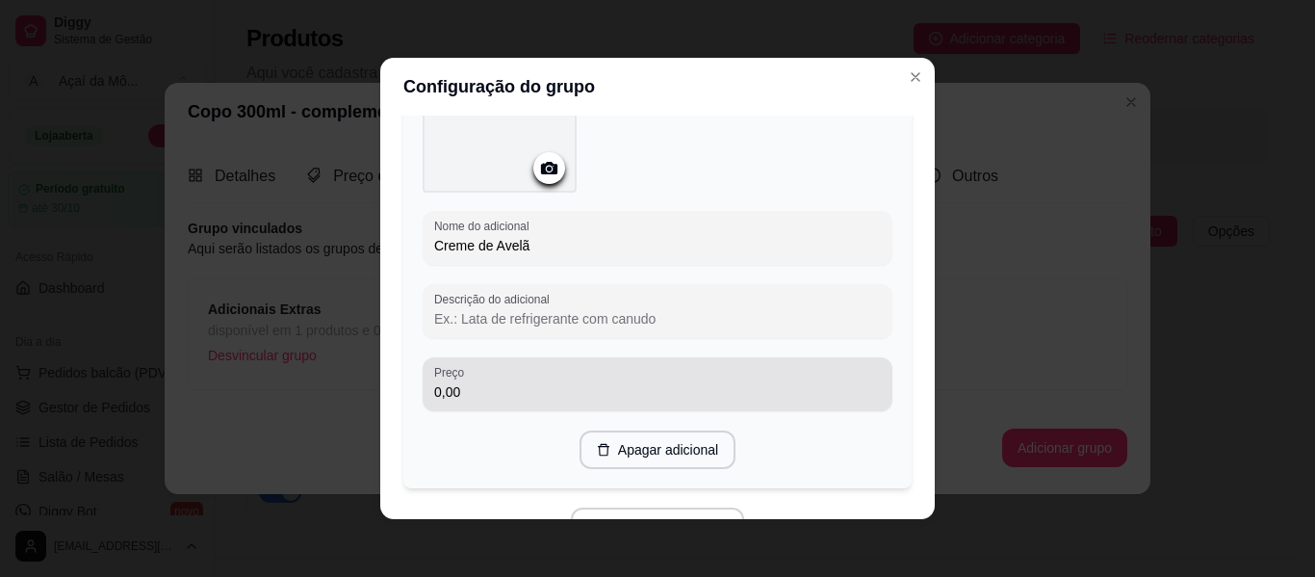
type input "Creme de Avelã"
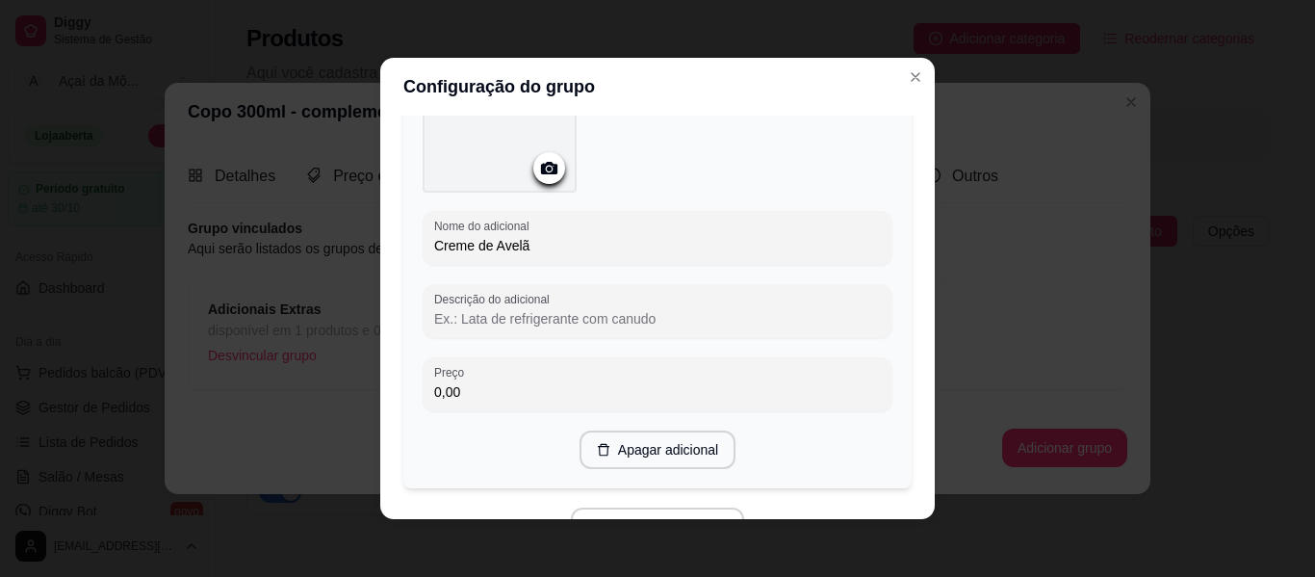
click at [587, 385] on input "0,00" at bounding box center [657, 391] width 447 height 19
type input "4,00"
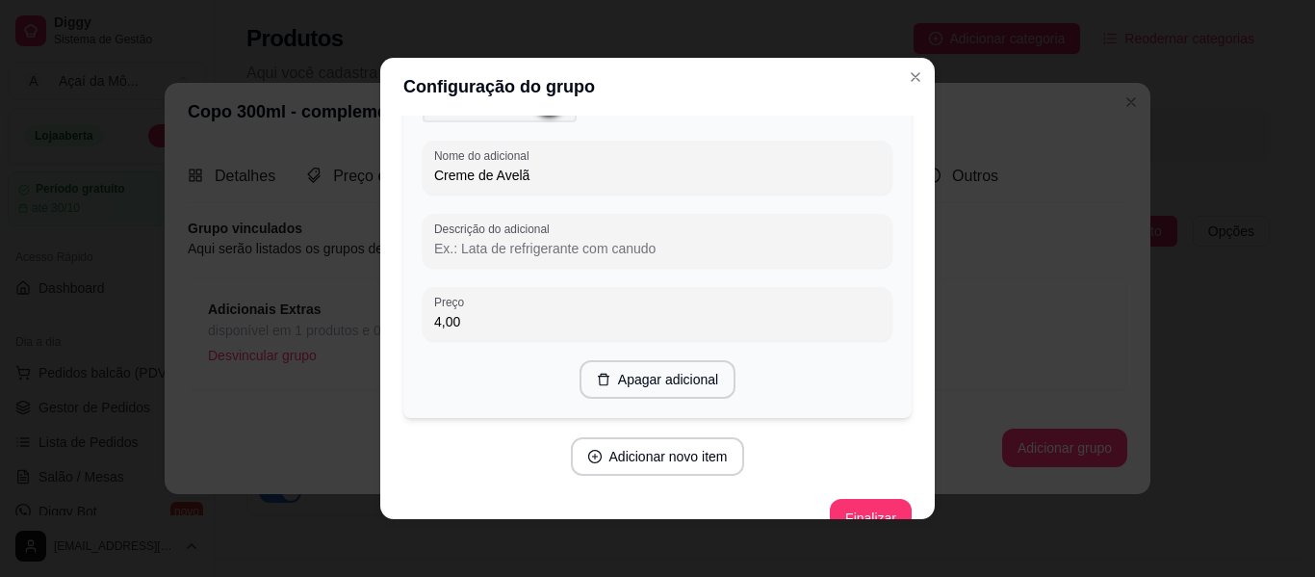
scroll to position [1251, 0]
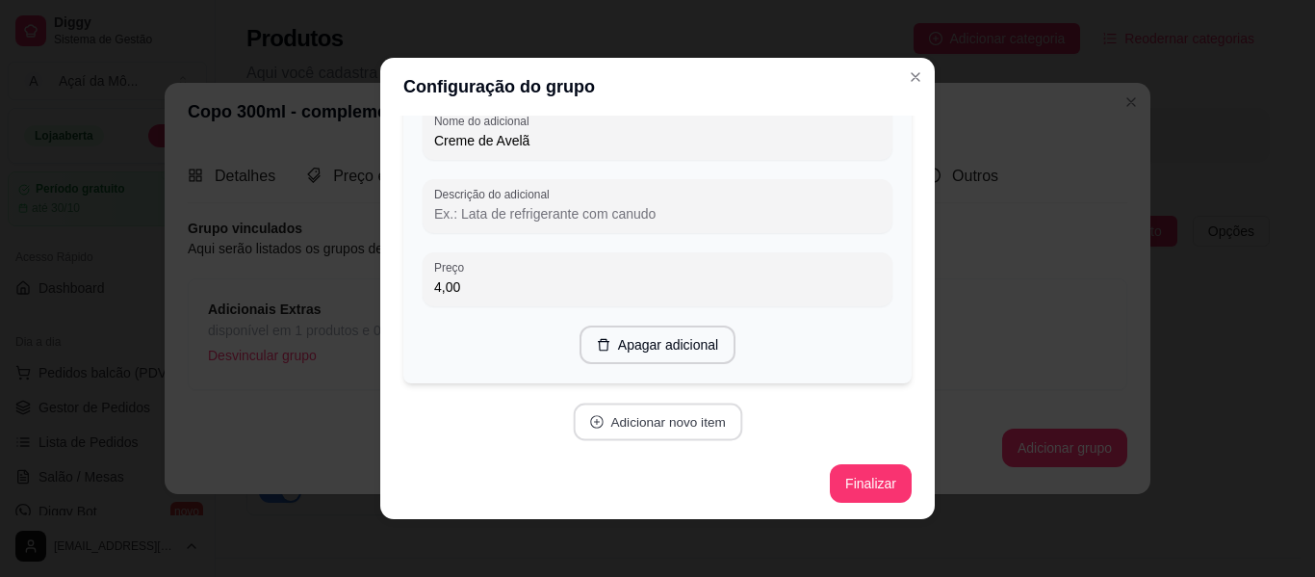
click at [657, 427] on button "Adicionar novo item" at bounding box center [657, 422] width 169 height 38
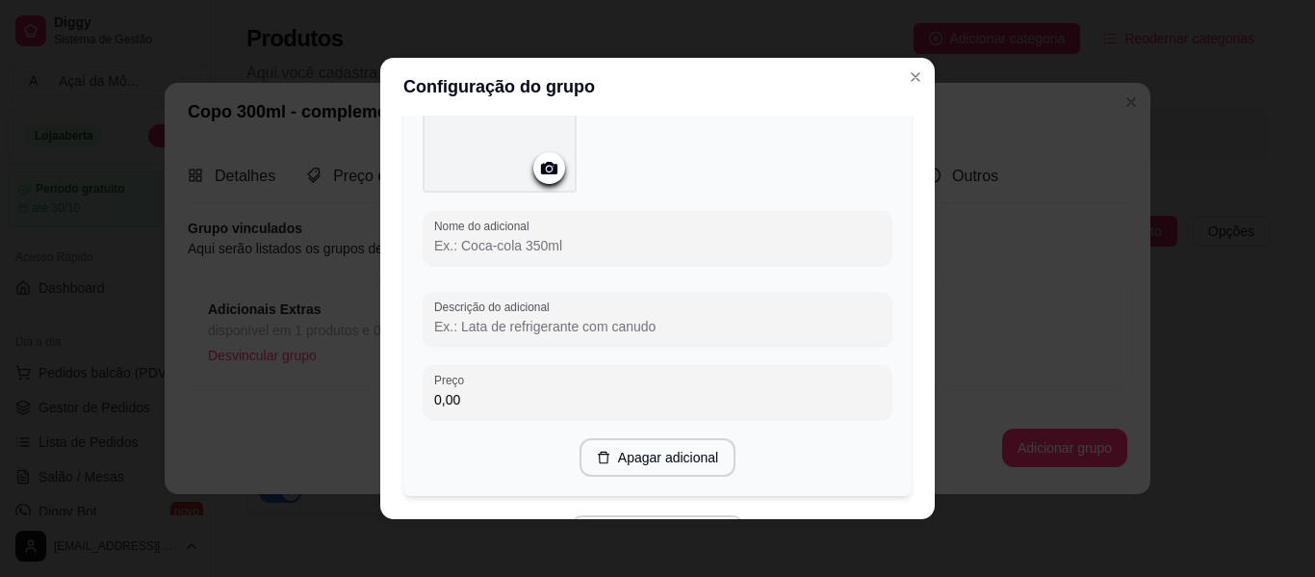
scroll to position [1645, 0]
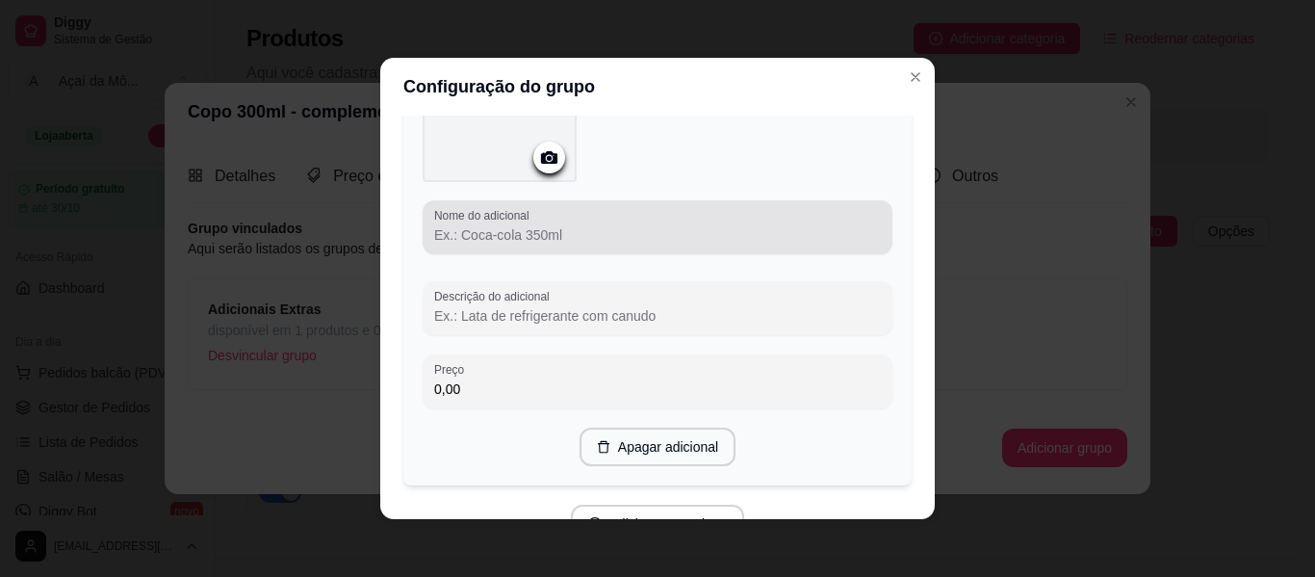
click at [729, 242] on div at bounding box center [657, 227] width 447 height 39
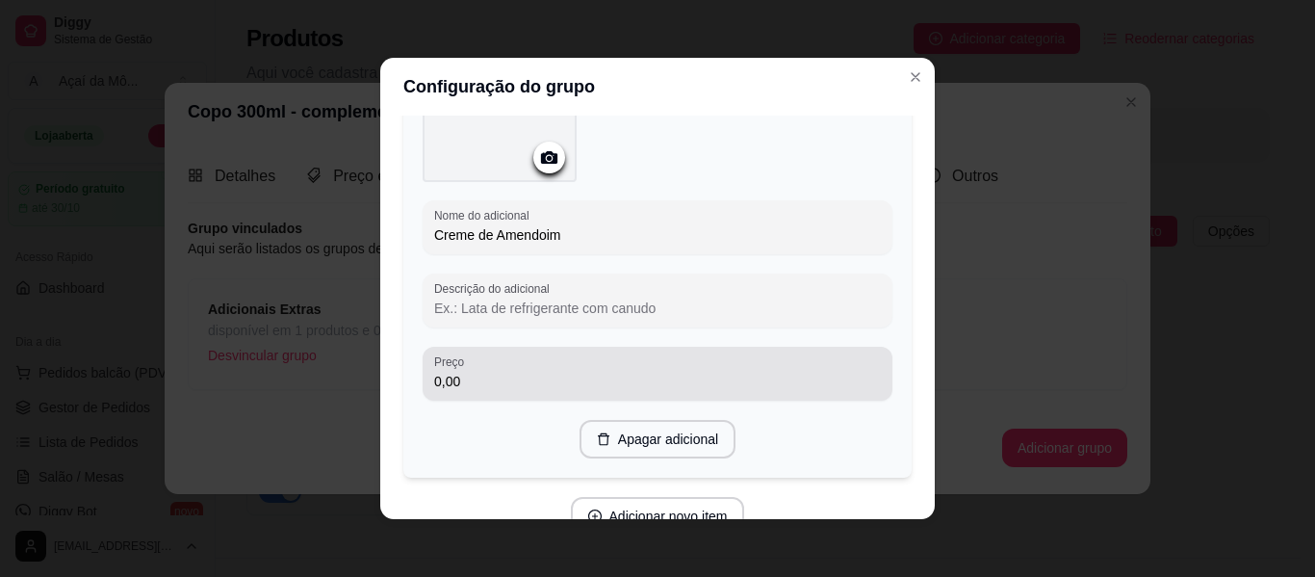
type input "Creme de Amendoim"
click at [642, 372] on input "0,00" at bounding box center [657, 381] width 447 height 19
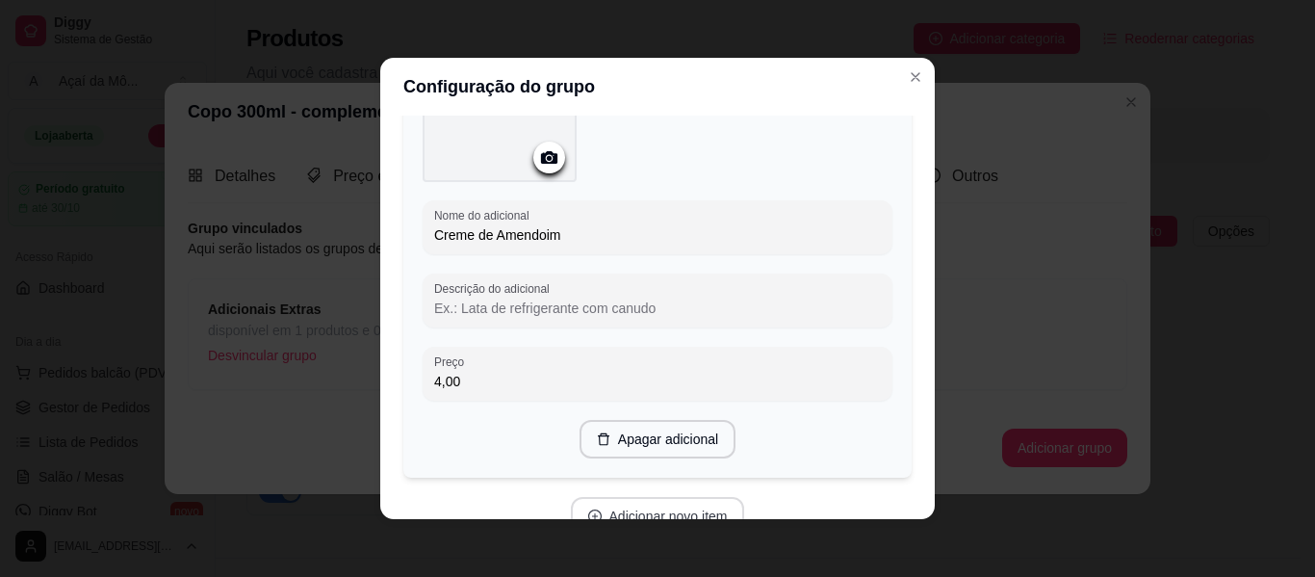
type input "4,00"
click at [700, 505] on button "Adicionar novo item" at bounding box center [658, 516] width 174 height 39
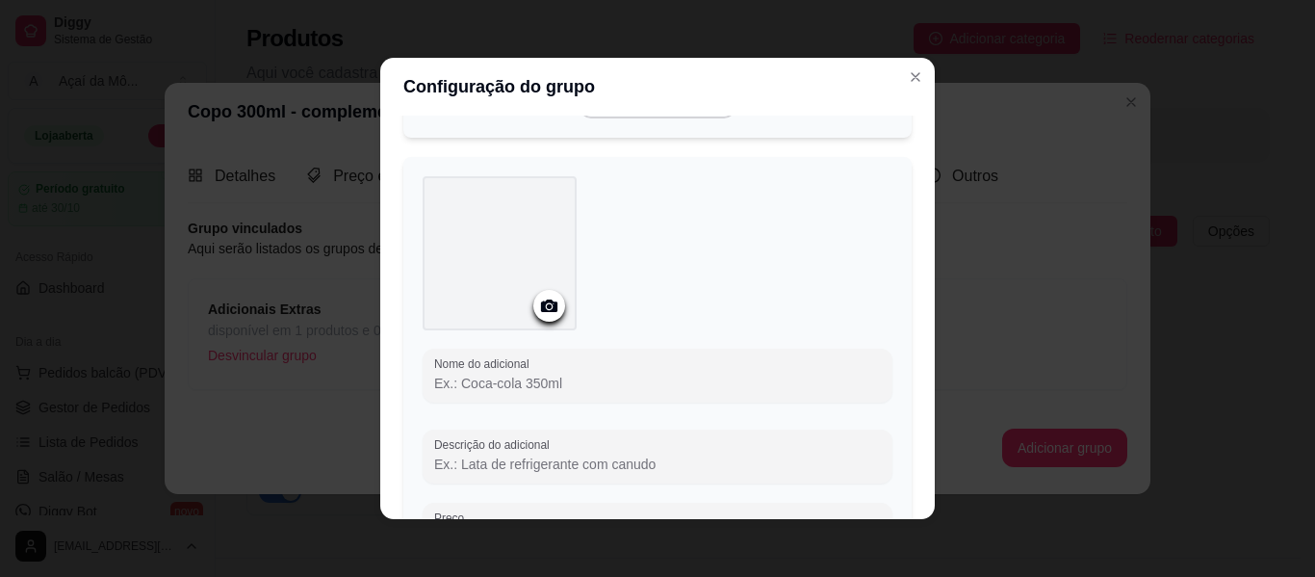
scroll to position [1998, 0]
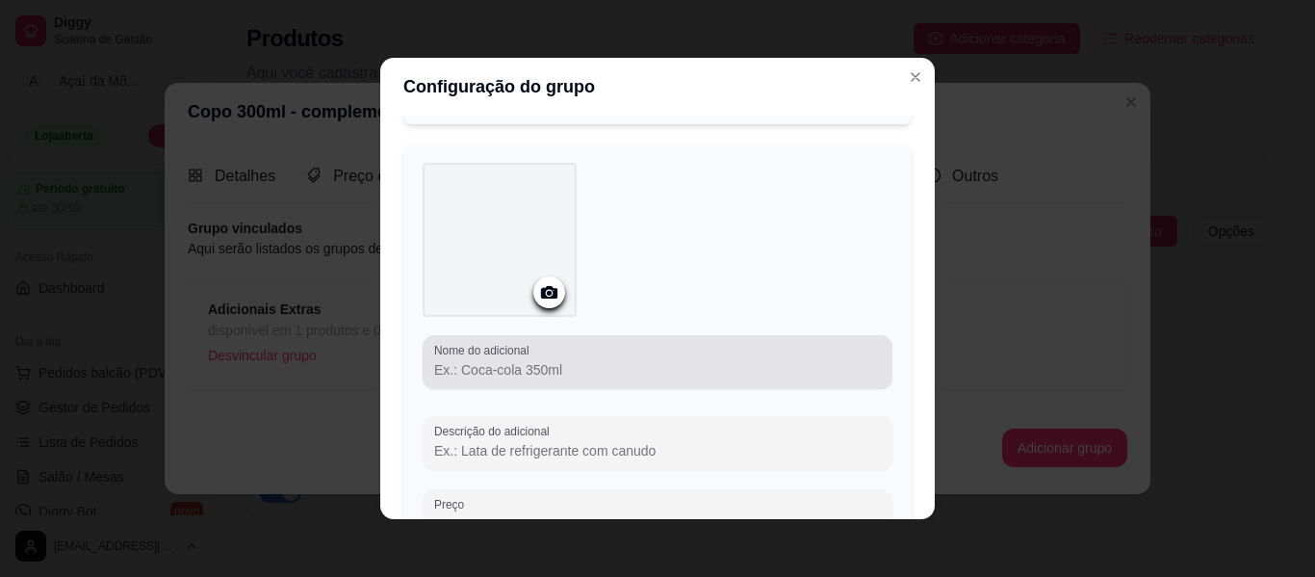
click at [653, 360] on input "Nome do adicional" at bounding box center [657, 369] width 447 height 19
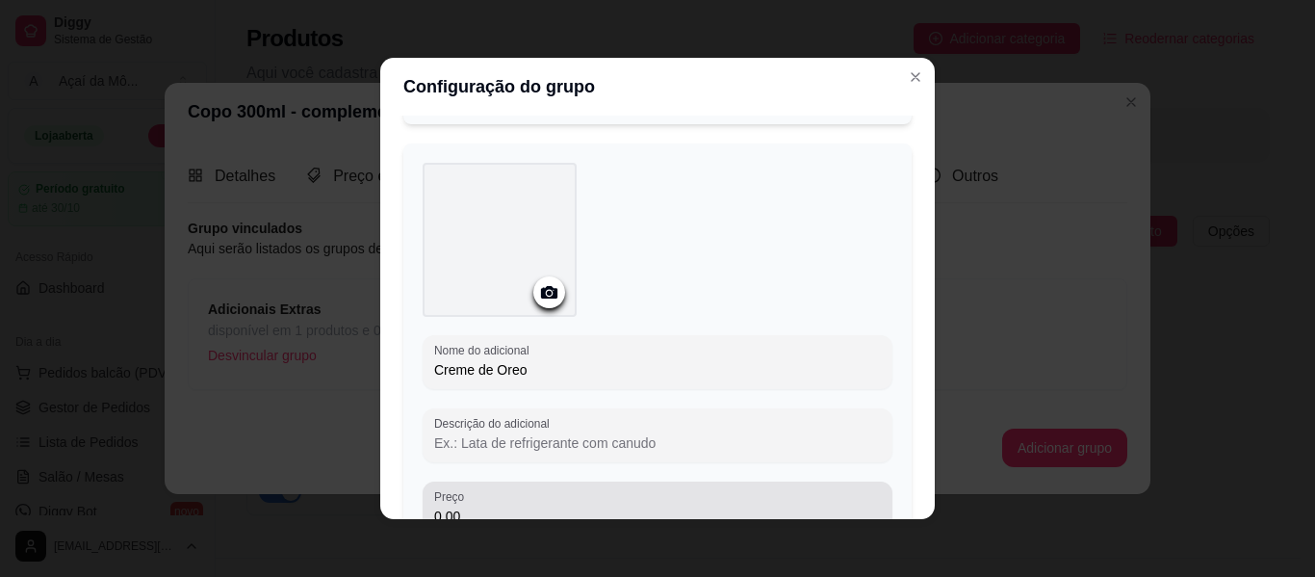
type input "Creme de Oreo"
click at [621, 489] on div "0,00" at bounding box center [657, 508] width 447 height 39
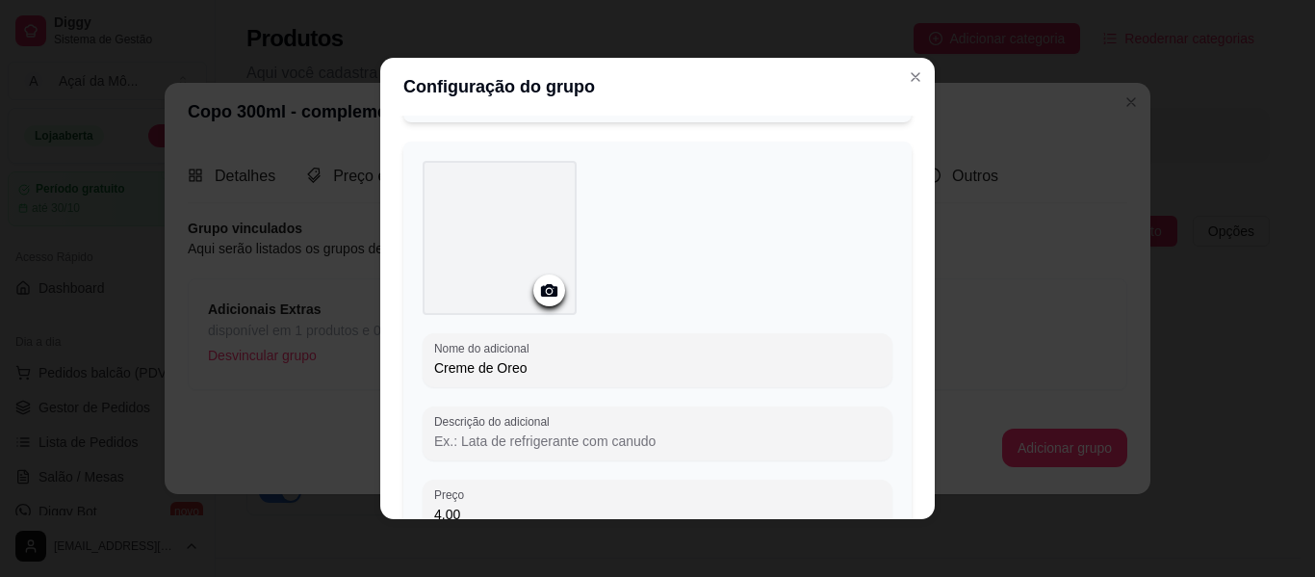
type input "4,00"
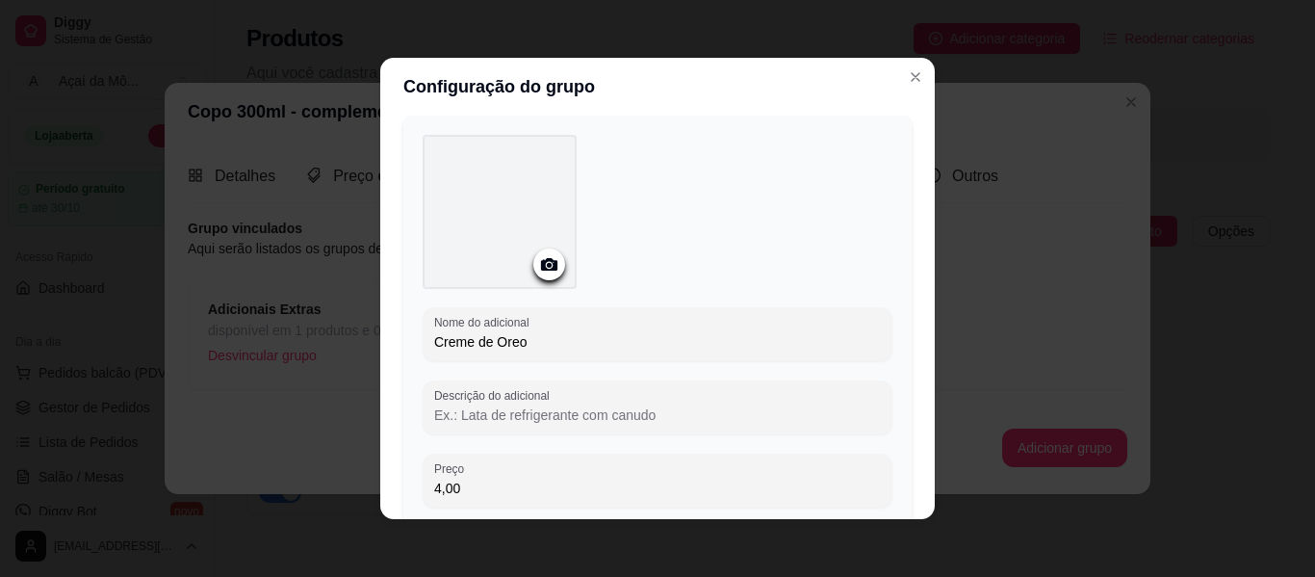
scroll to position [2225, 0]
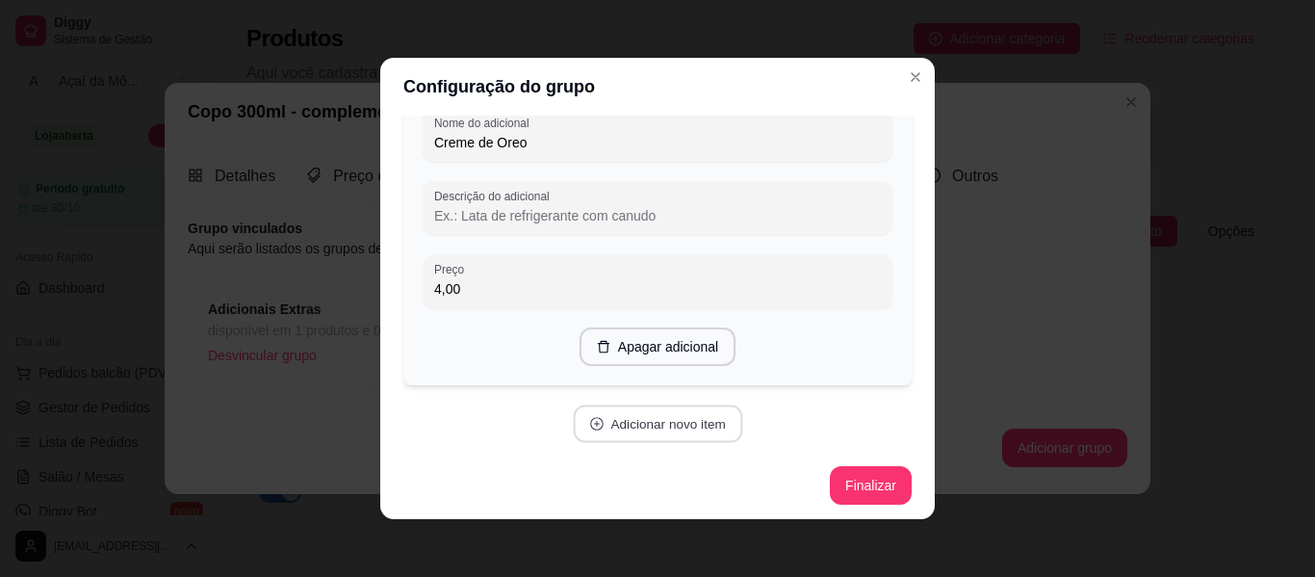
click at [689, 414] on button "Adicionar novo item" at bounding box center [657, 424] width 169 height 38
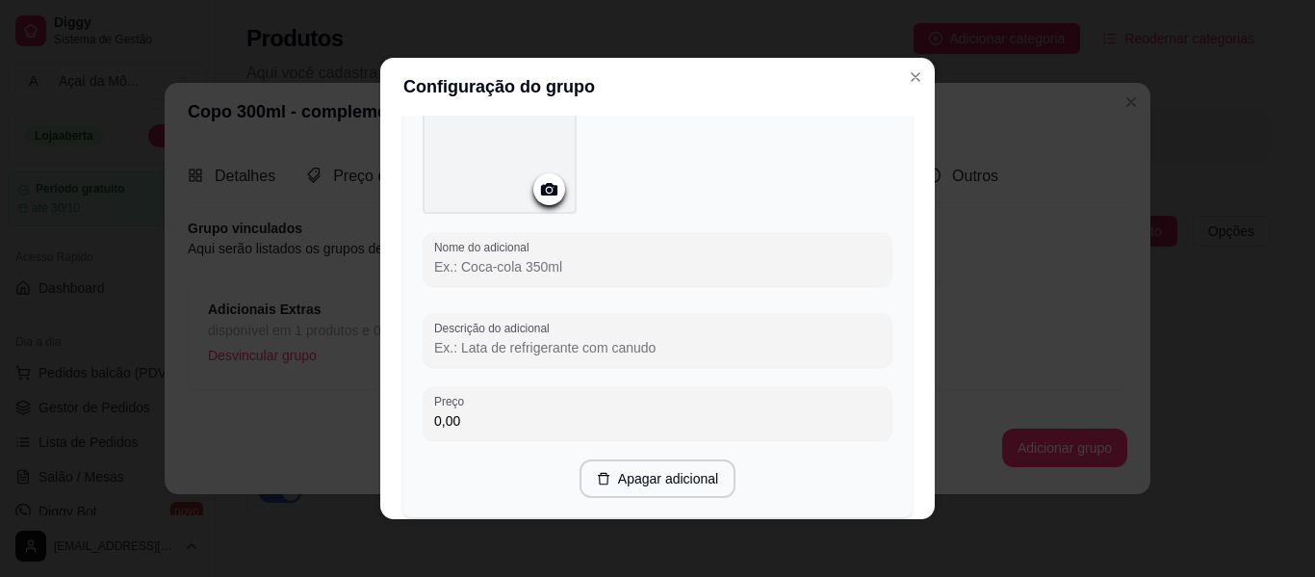
scroll to position [2607, 0]
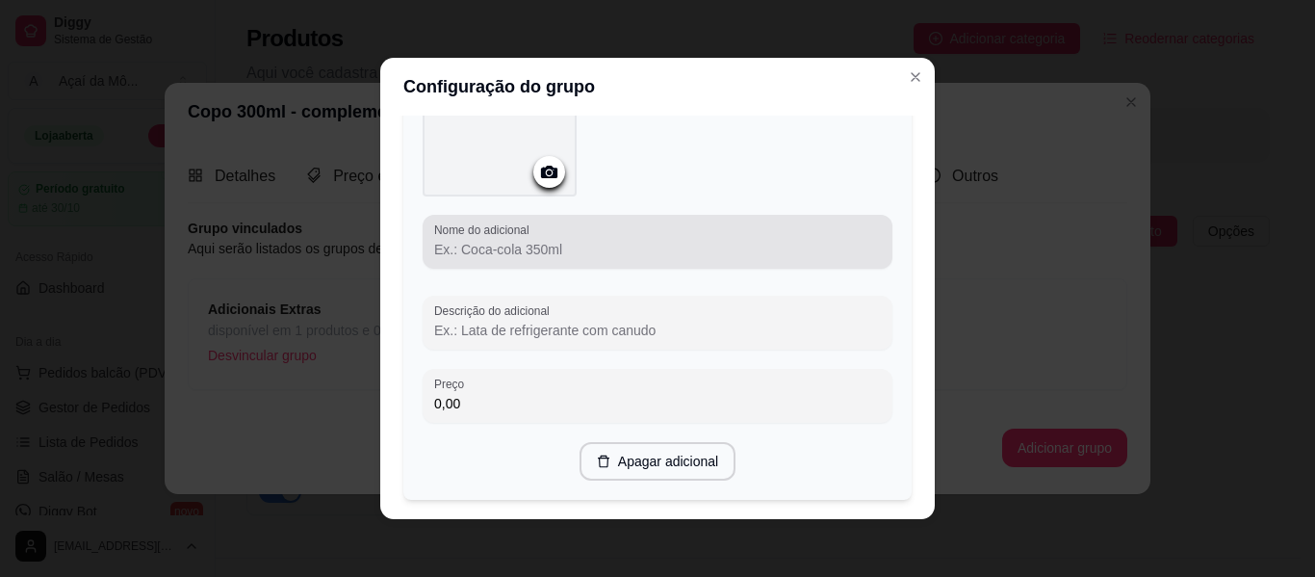
click at [683, 240] on input "Nome do adicional" at bounding box center [657, 249] width 447 height 19
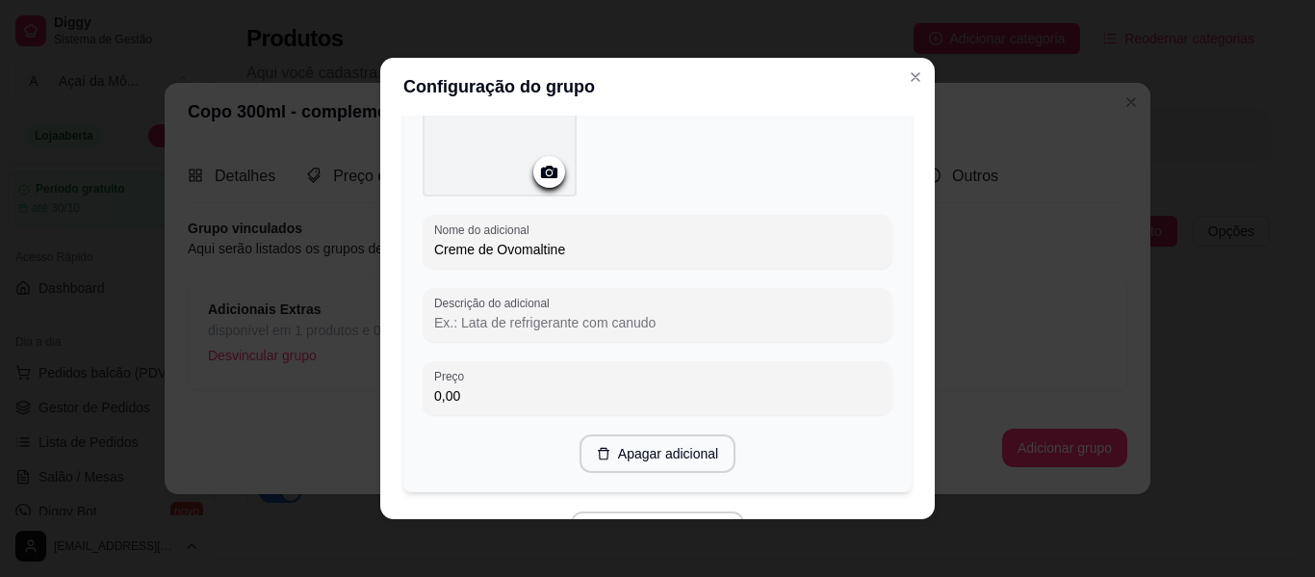
type input "Creme de Ovomaltine"
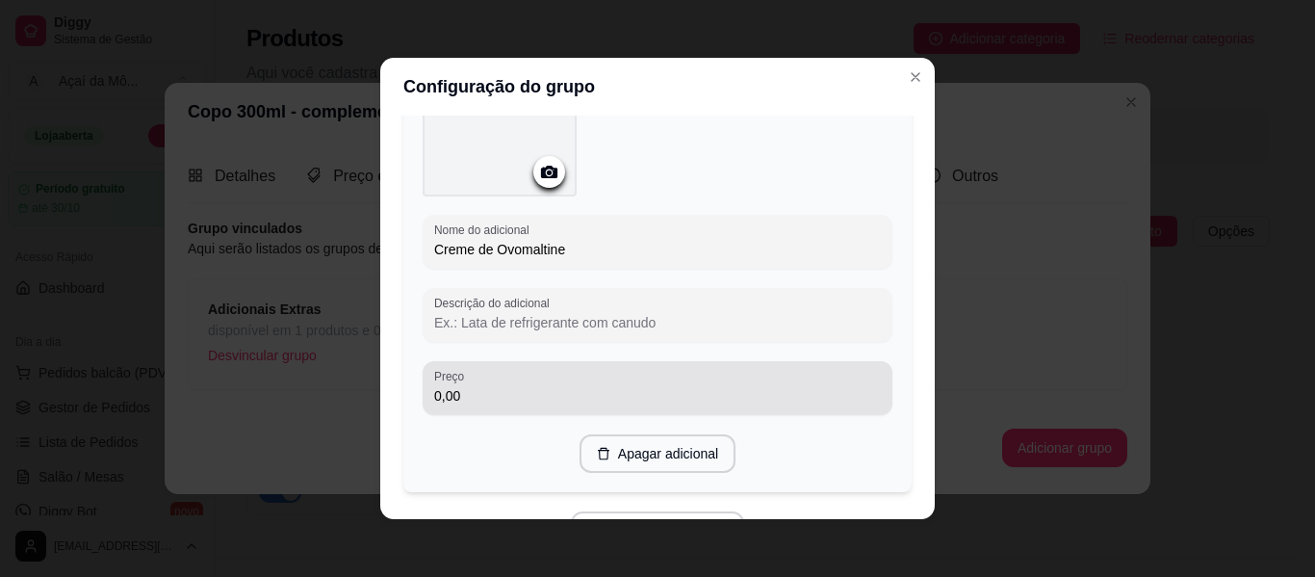
click at [684, 373] on div "0,00" at bounding box center [657, 388] width 447 height 39
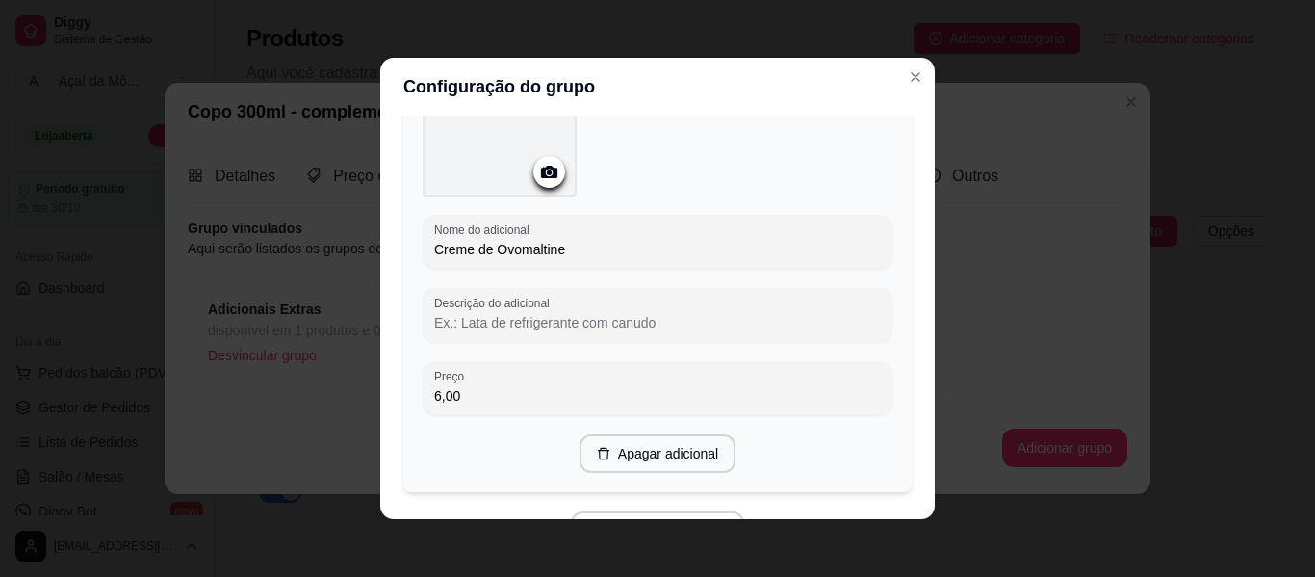
type input "6,00"
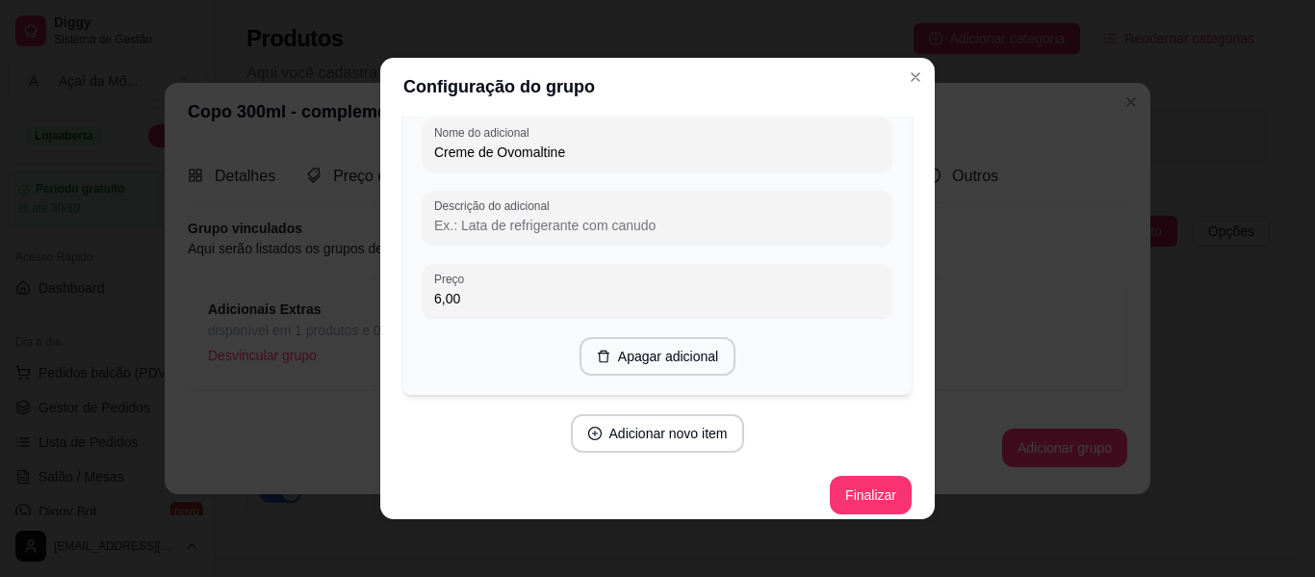
scroll to position [2713, 0]
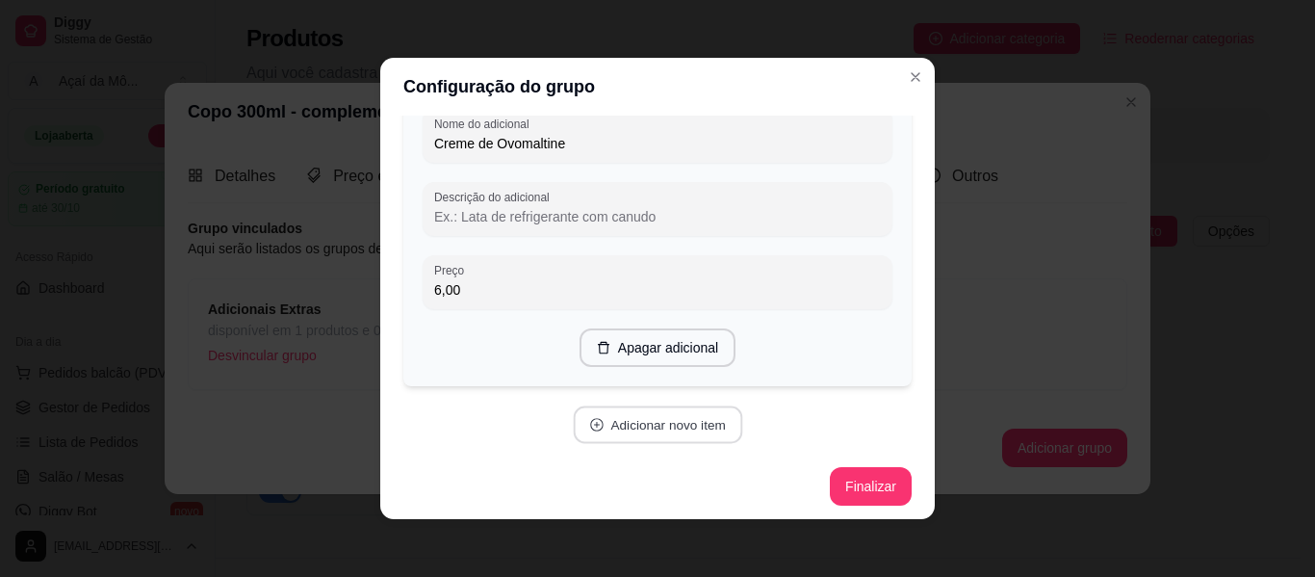
click at [681, 434] on button "Adicionar novo item" at bounding box center [657, 425] width 169 height 38
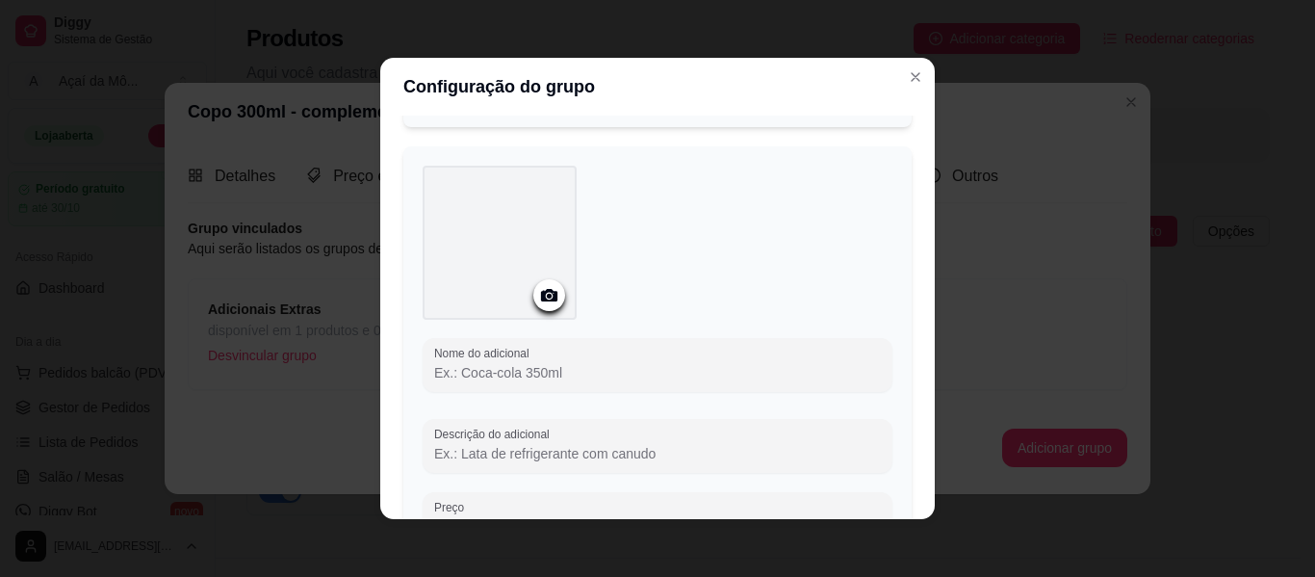
scroll to position [3029, 0]
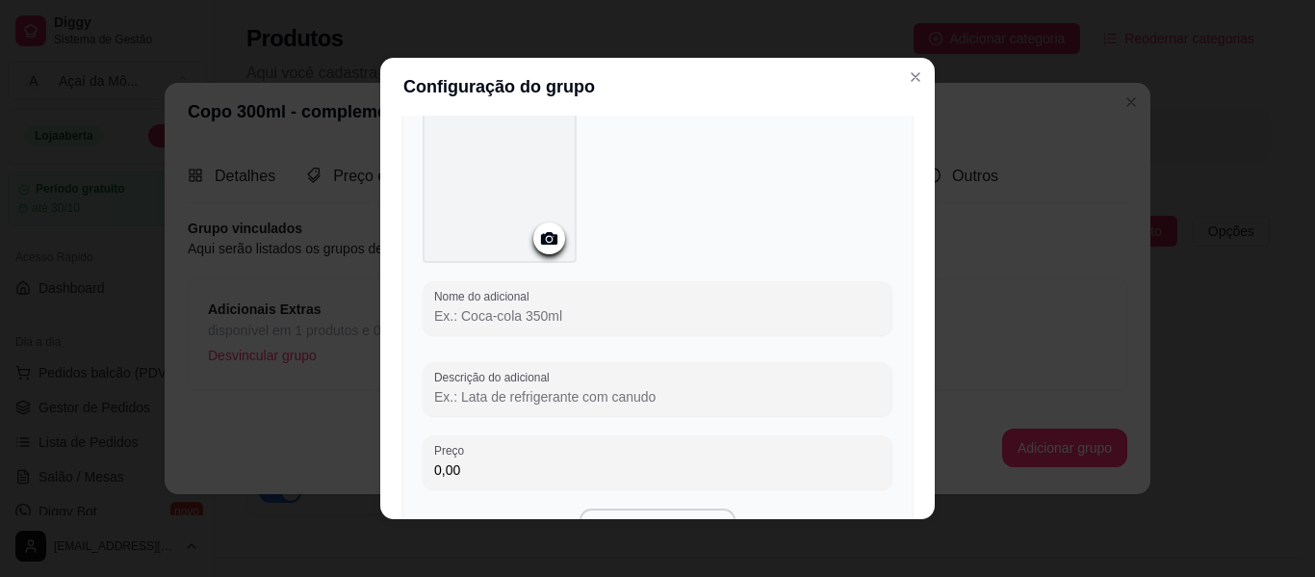
click at [689, 314] on input "Nome do adicional" at bounding box center [657, 315] width 447 height 19
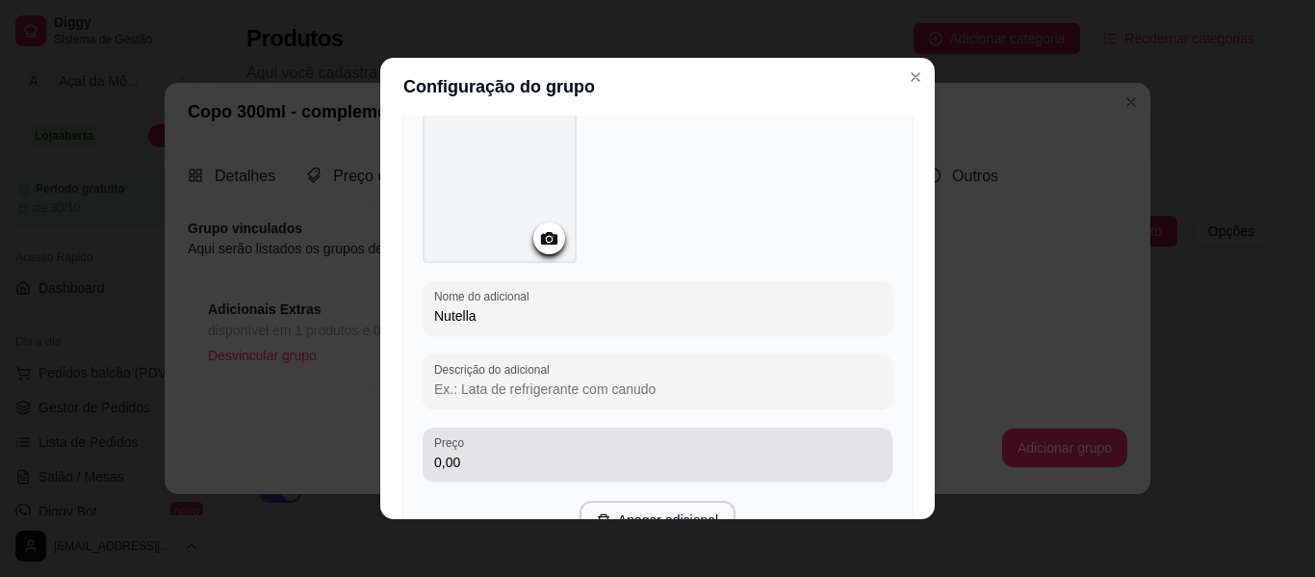
type input "Nutella"
click at [658, 470] on div "Preço 0,00" at bounding box center [658, 455] width 470 height 54
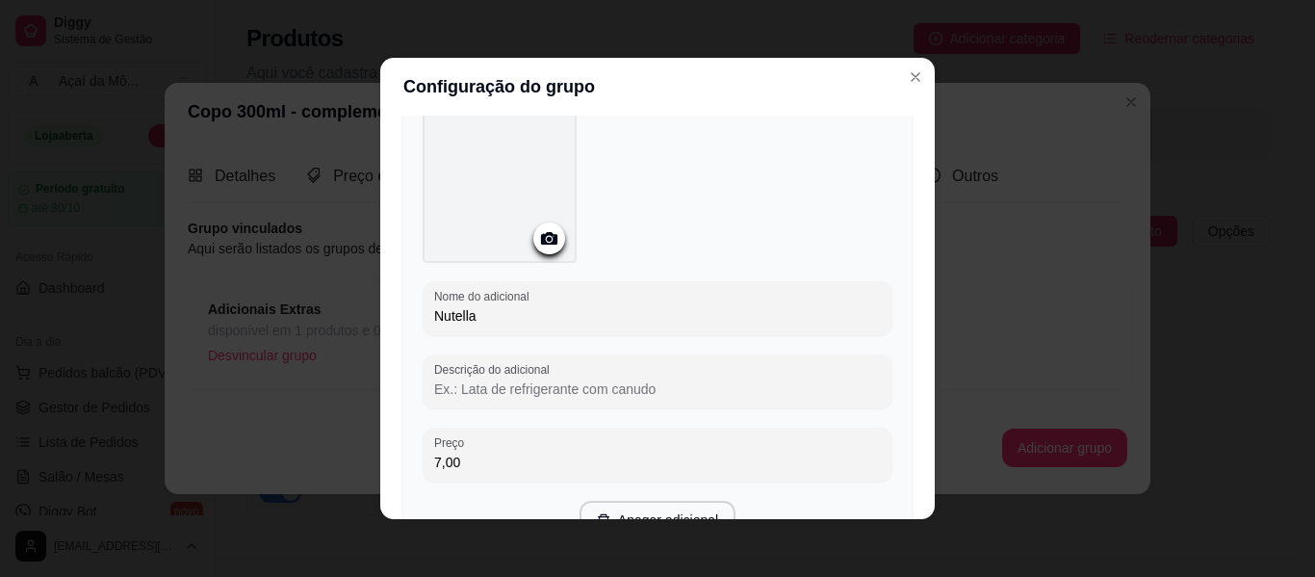
type input "7,00"
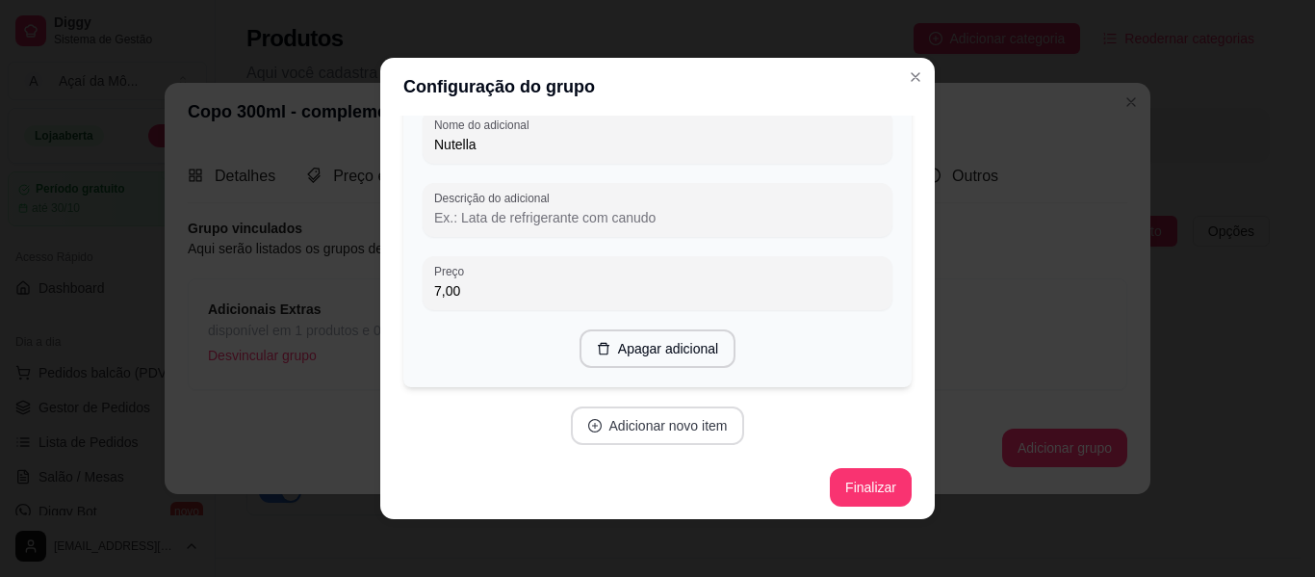
click at [659, 425] on button "Adicionar novo item" at bounding box center [658, 425] width 174 height 39
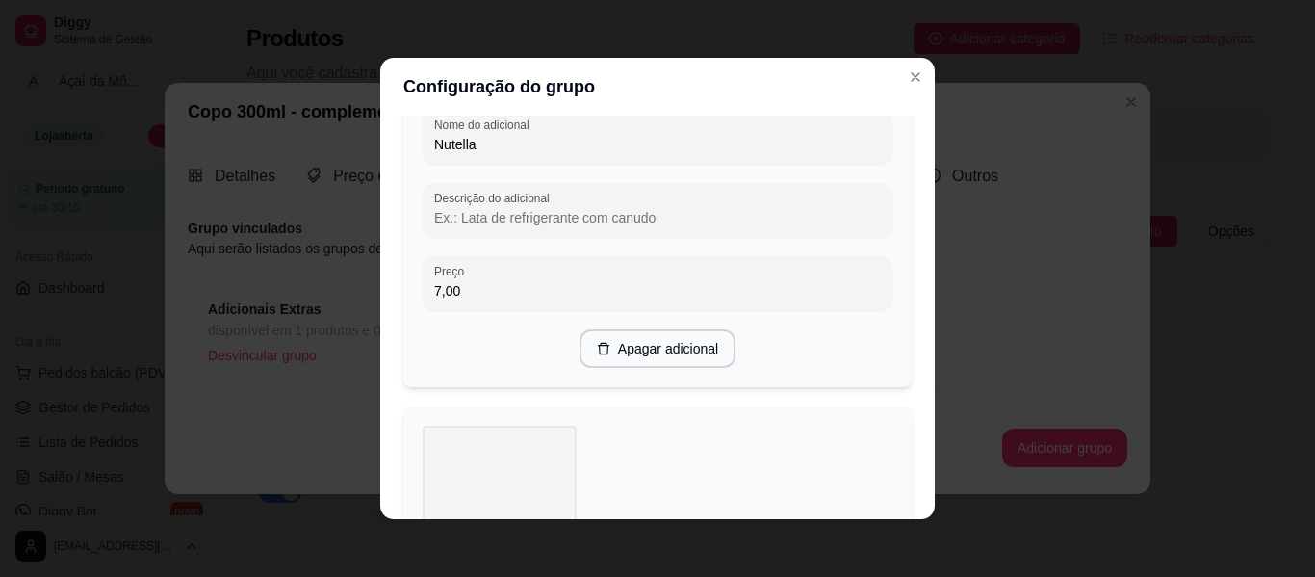
scroll to position [3663, 0]
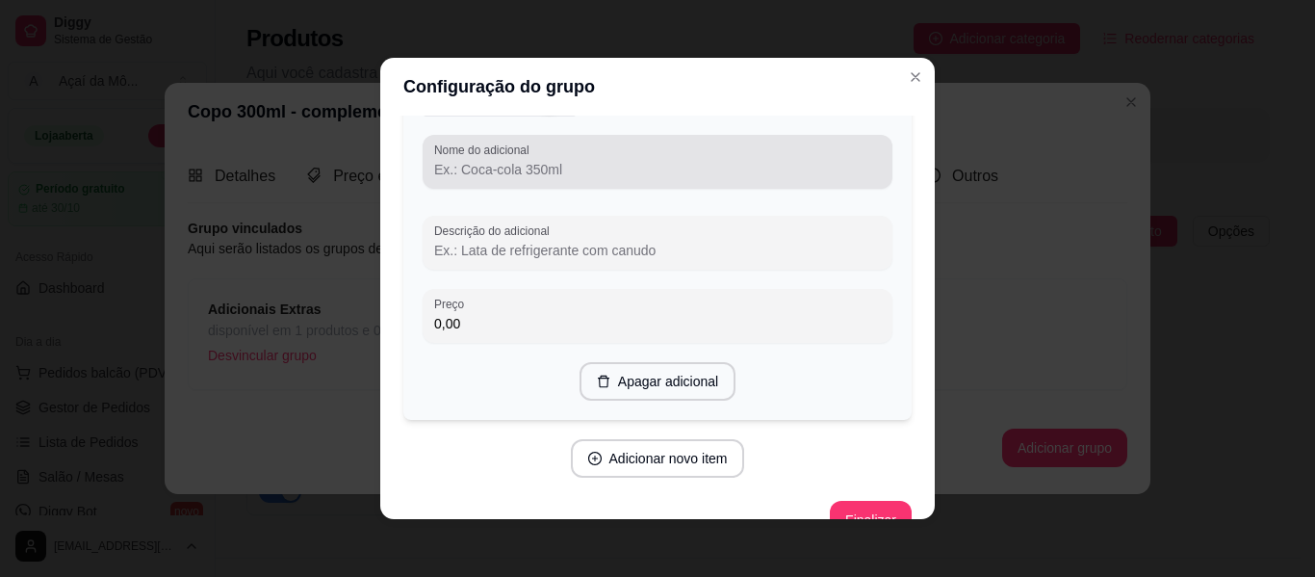
click at [659, 143] on div at bounding box center [657, 162] width 447 height 39
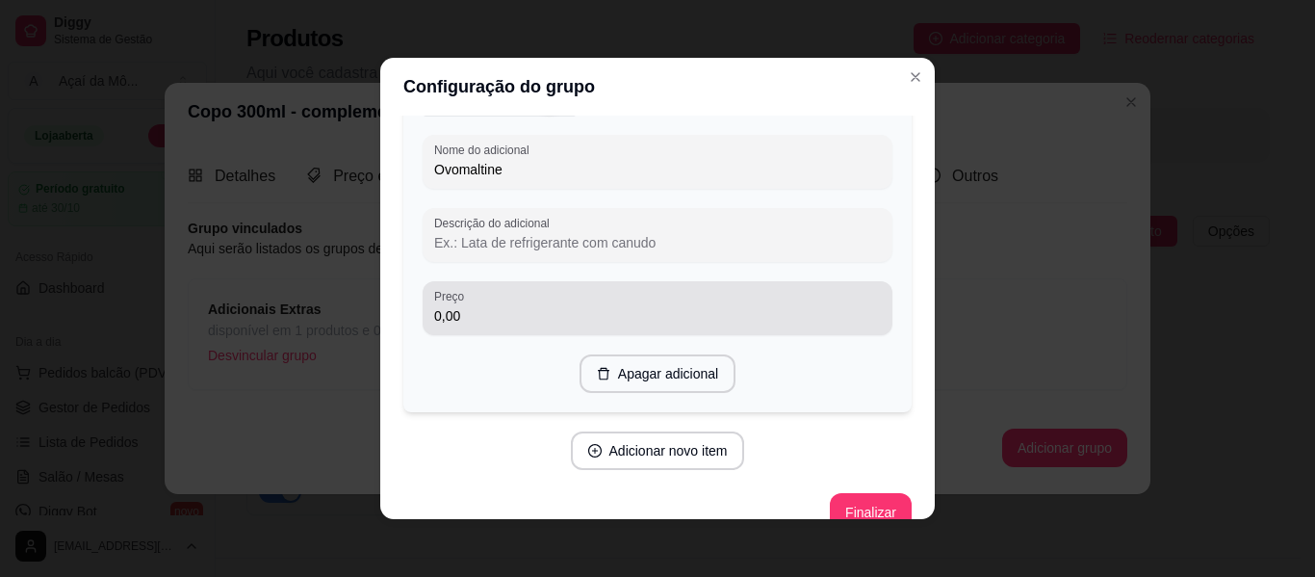
type input "Ovomaltine"
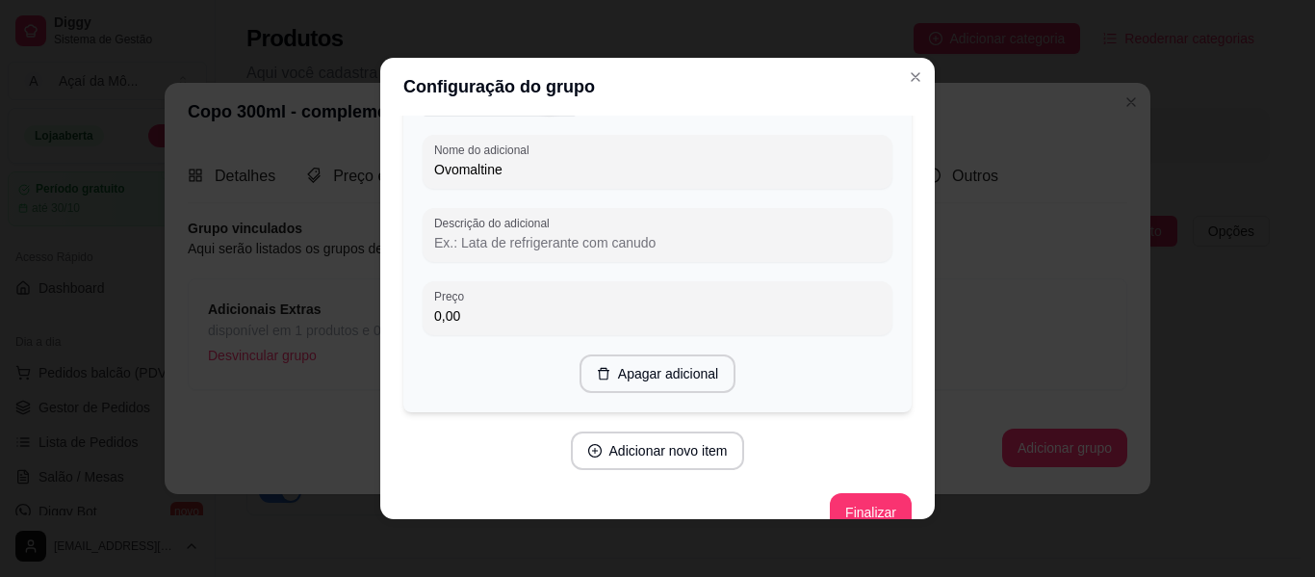
click at [628, 306] on input "0,00" at bounding box center [657, 315] width 447 height 19
type input "4,00"
click at [685, 445] on button "Adicionar novo item" at bounding box center [658, 450] width 174 height 39
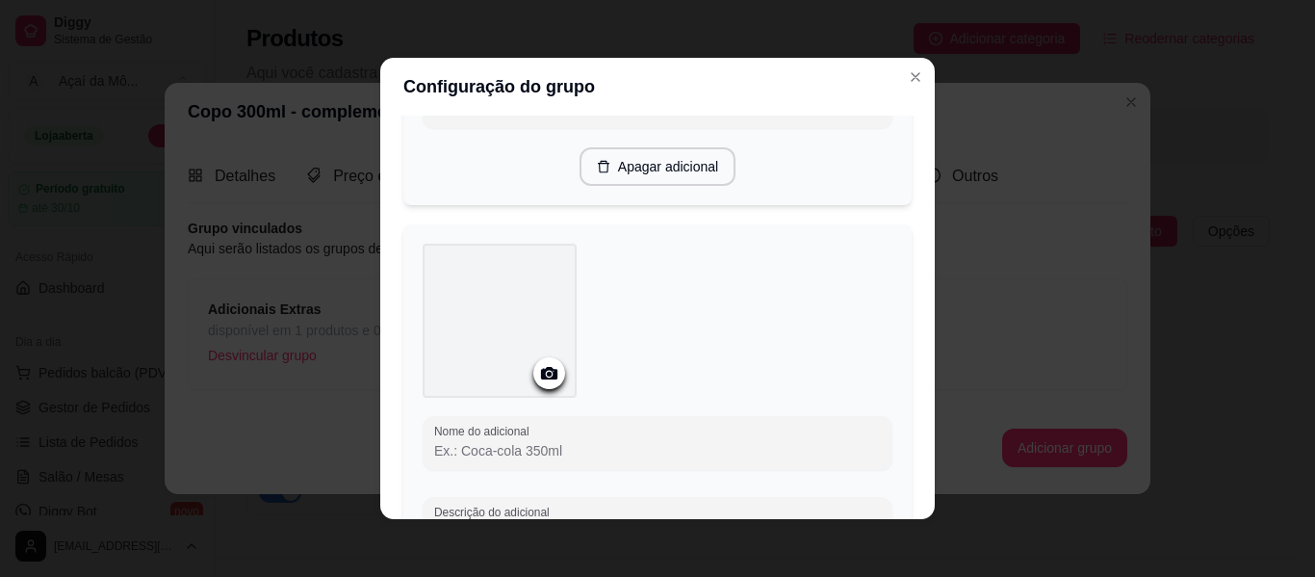
scroll to position [3966, 0]
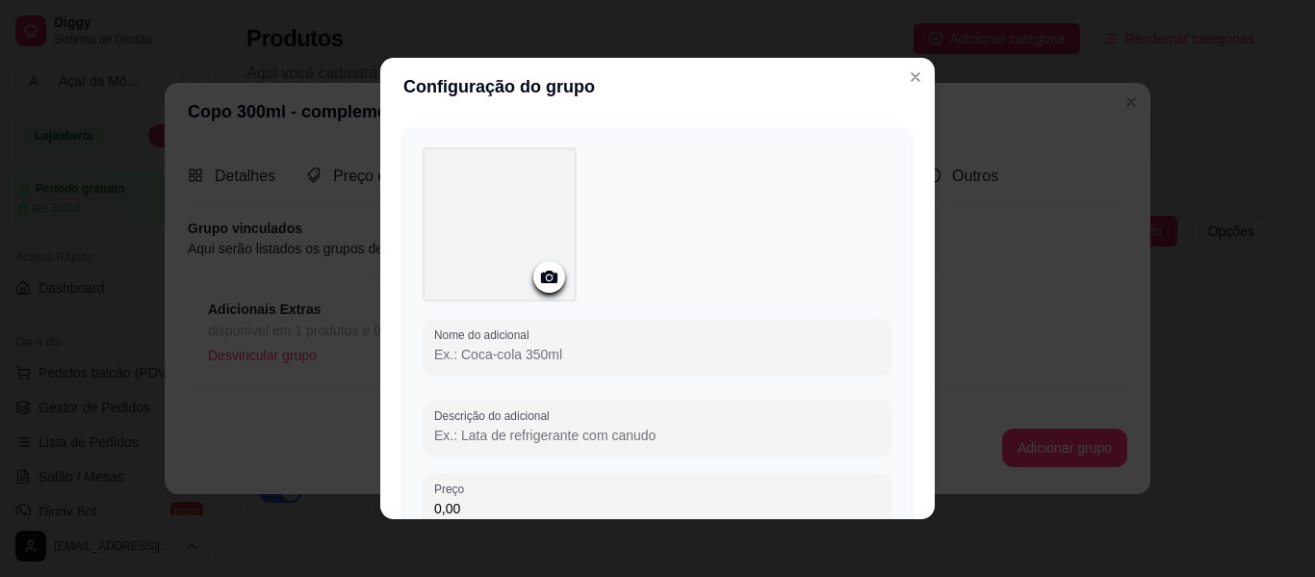
click at [508, 345] on input "Nome do adicional" at bounding box center [657, 354] width 447 height 19
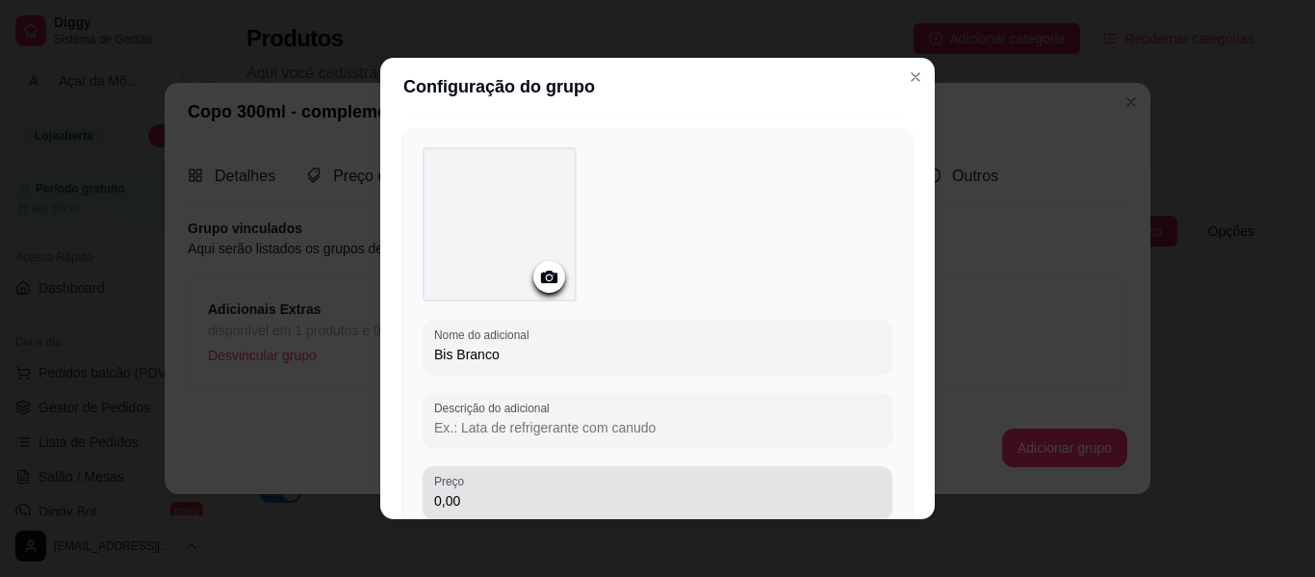
type input "Bis Branco"
click at [489, 493] on input "0,00" at bounding box center [657, 500] width 447 height 19
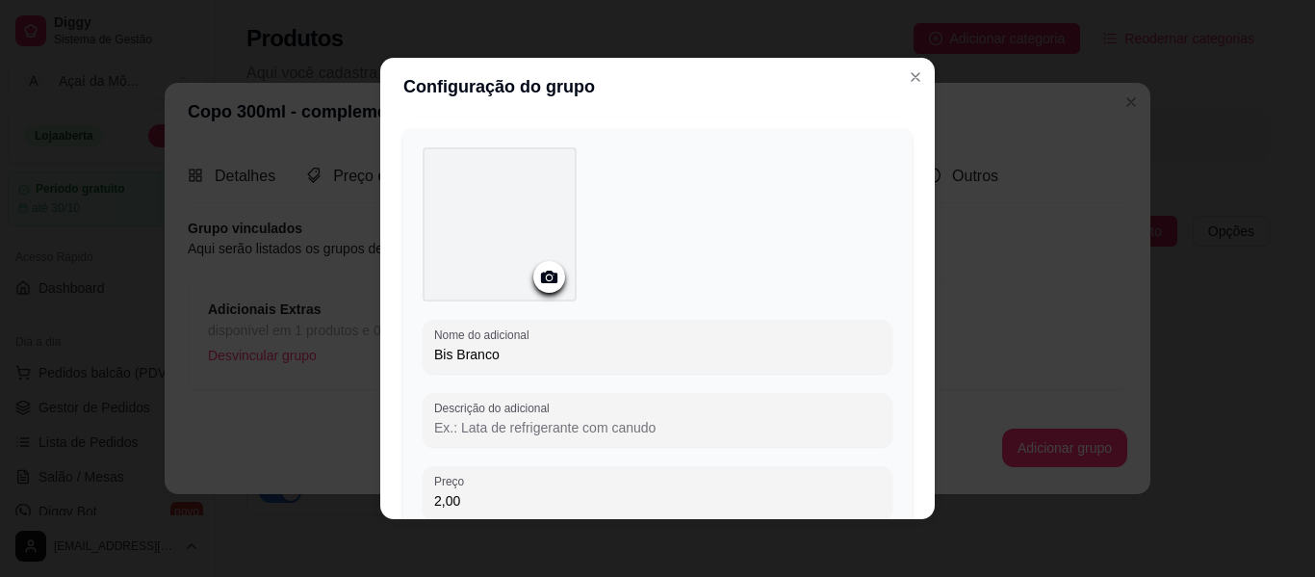
type input "2,00"
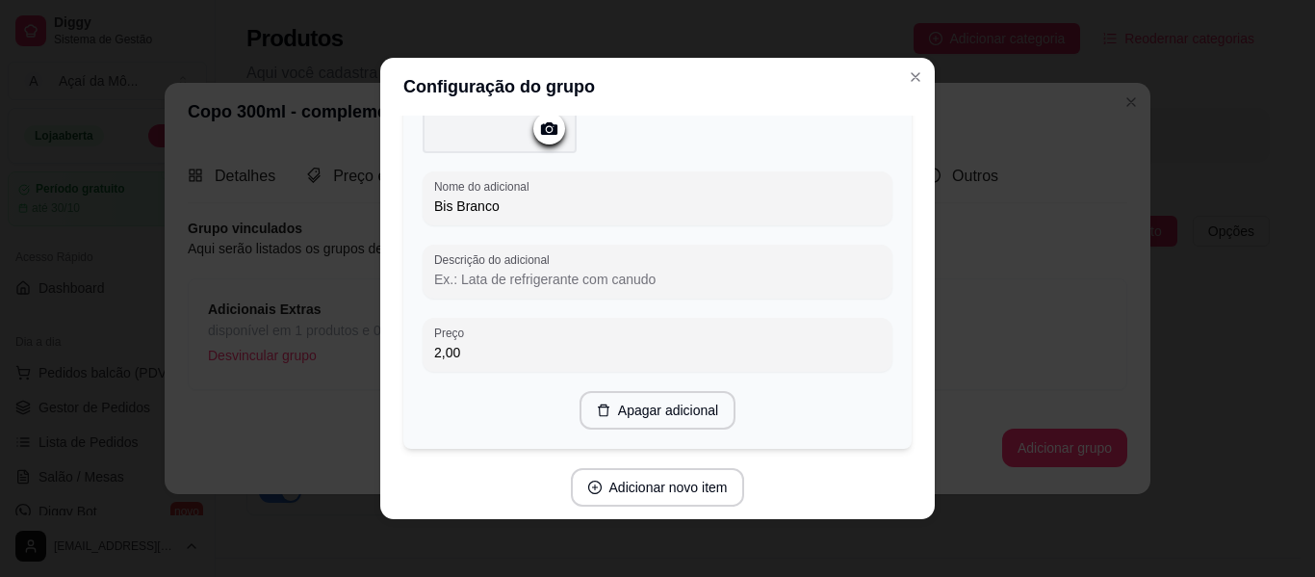
scroll to position [4174, 0]
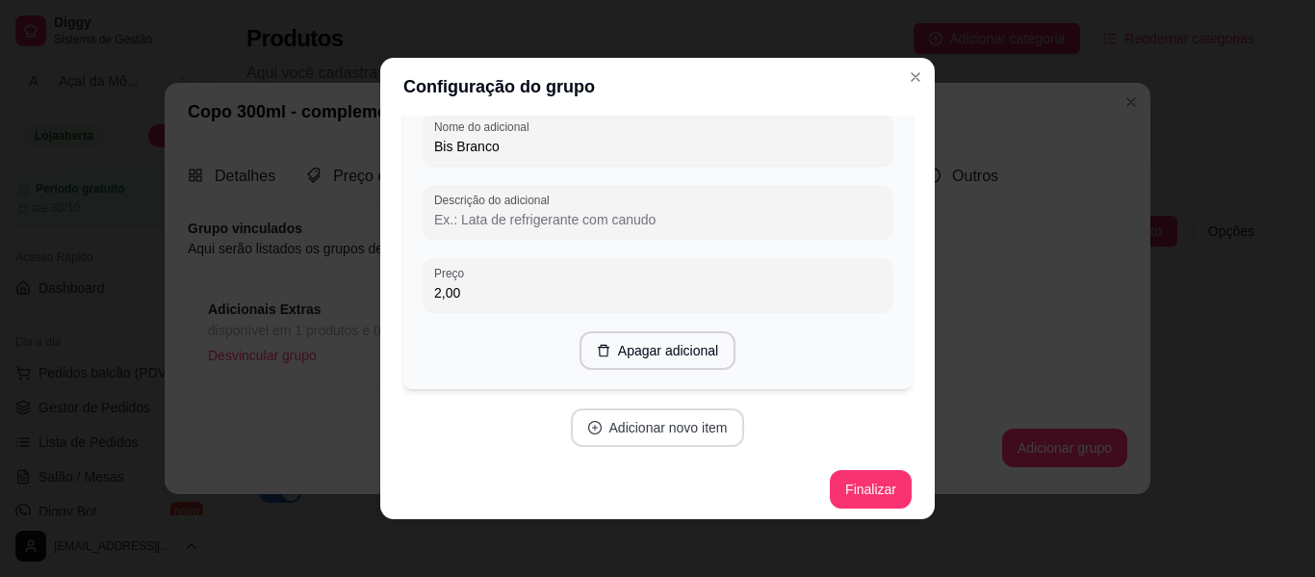
click at [659, 417] on button "Adicionar novo item" at bounding box center [658, 427] width 174 height 39
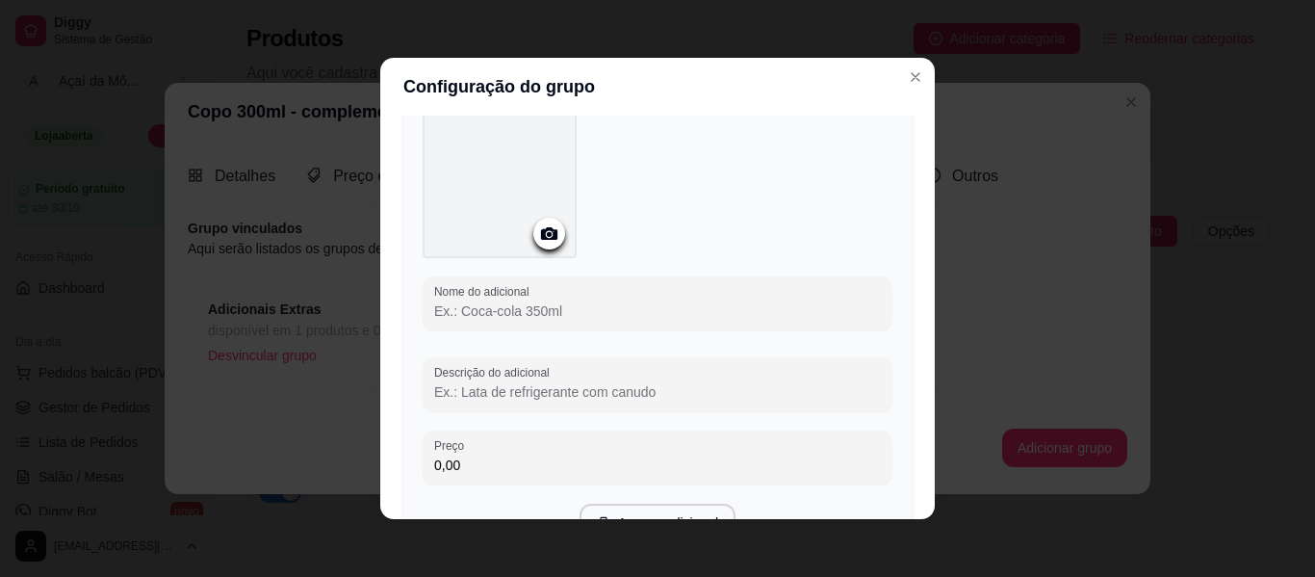
scroll to position [4511, 0]
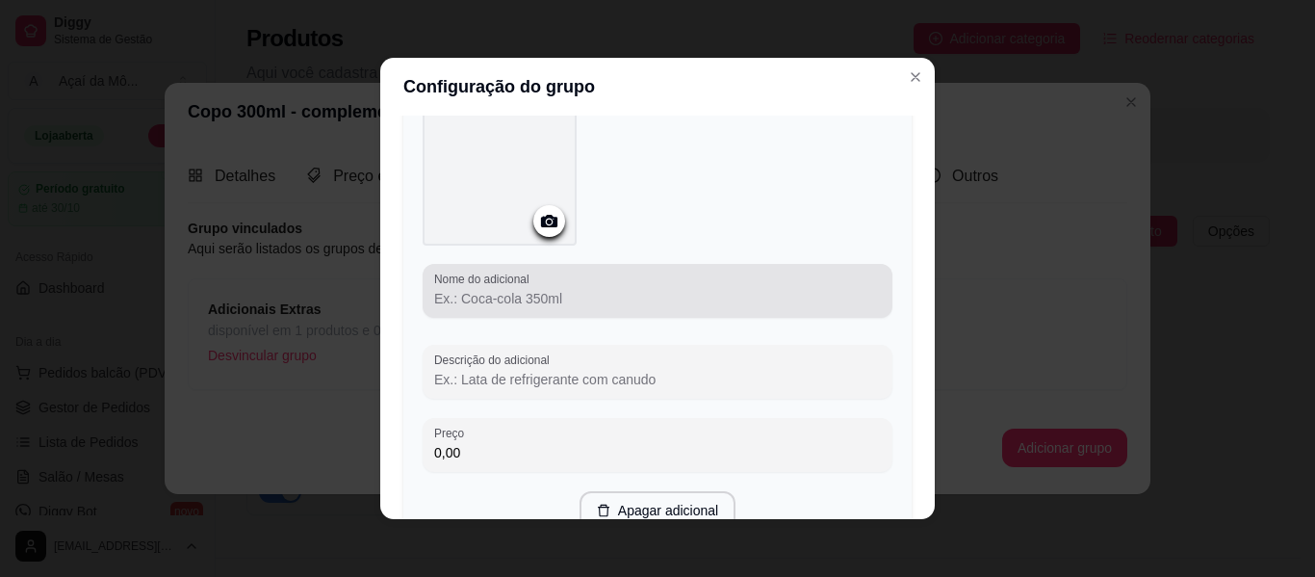
click at [611, 277] on div at bounding box center [657, 291] width 447 height 39
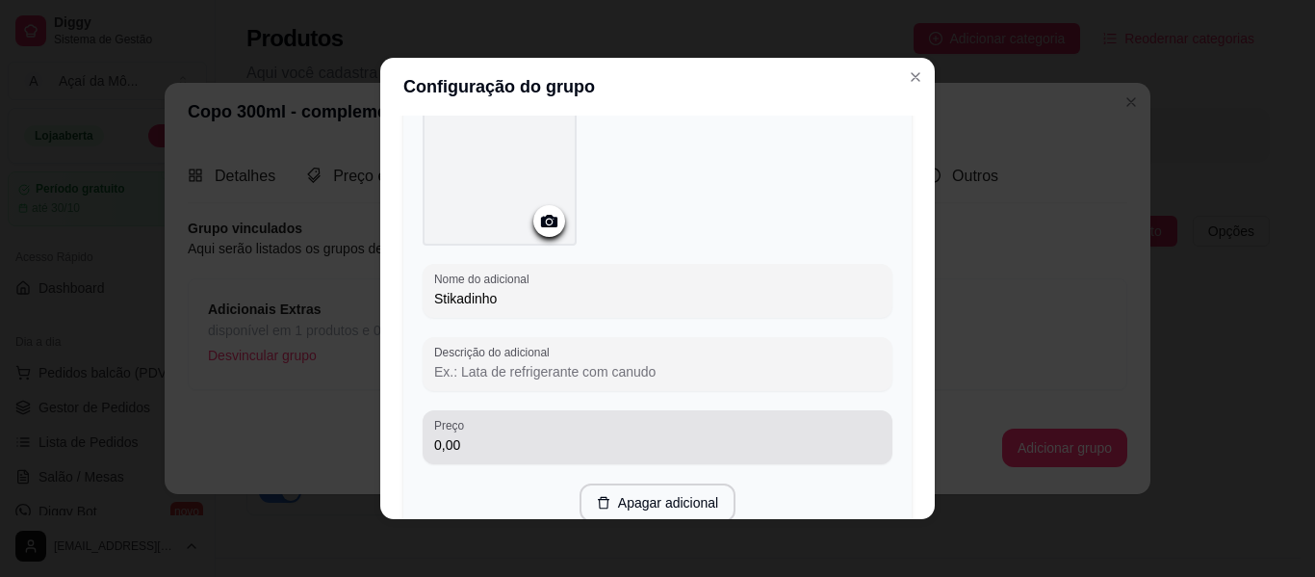
type input "Stikadinho"
click at [539, 438] on input "0,00" at bounding box center [657, 444] width 447 height 19
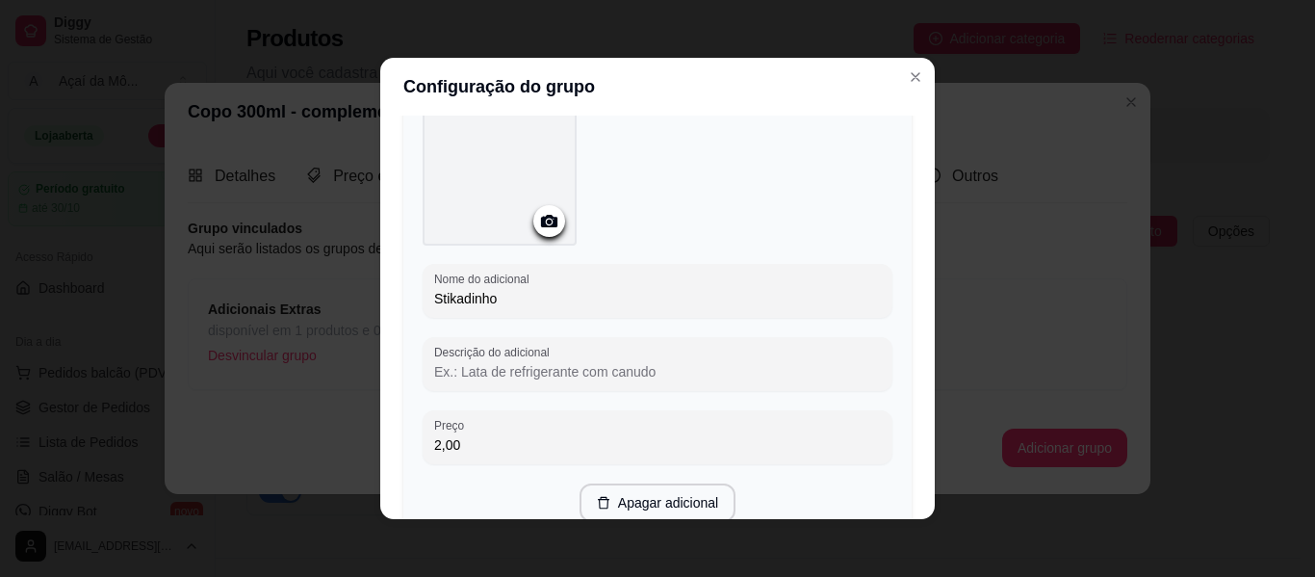
type input "2,00"
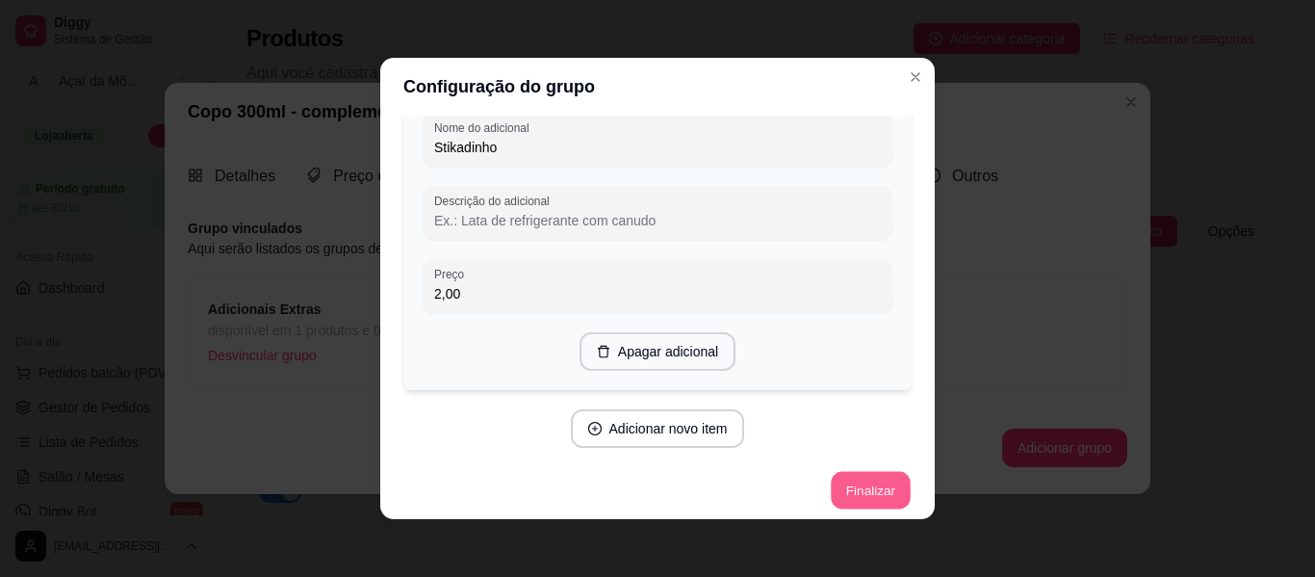
click at [864, 481] on button "Finalizar" at bounding box center [870, 491] width 79 height 38
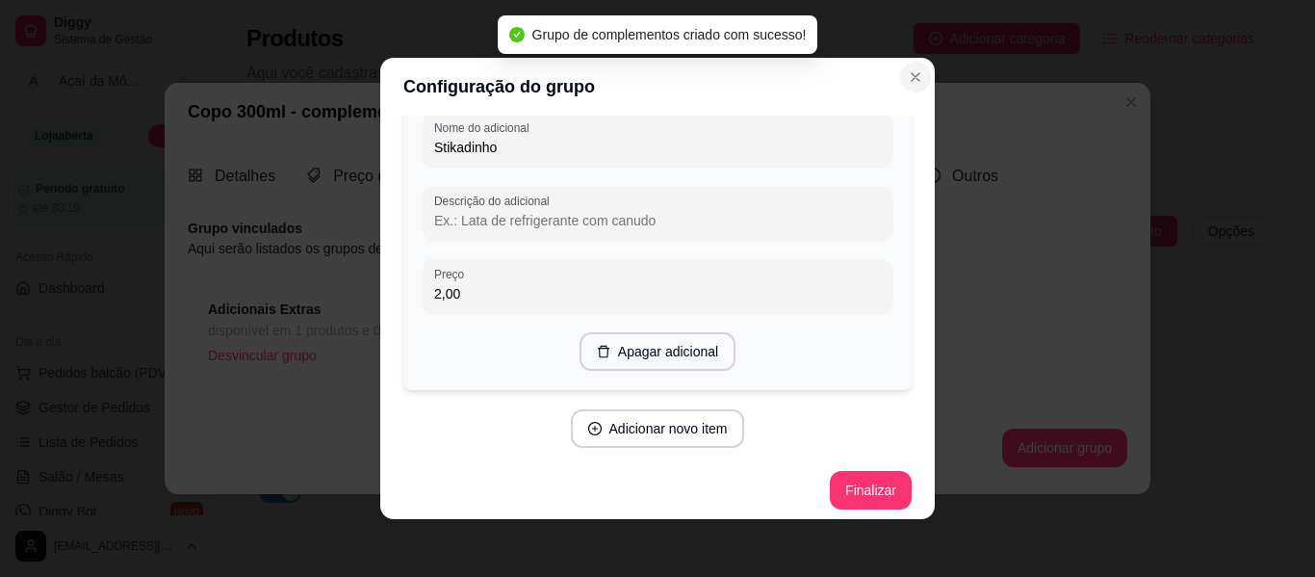
click at [913, 78] on icon "Close" at bounding box center [915, 76] width 15 height 15
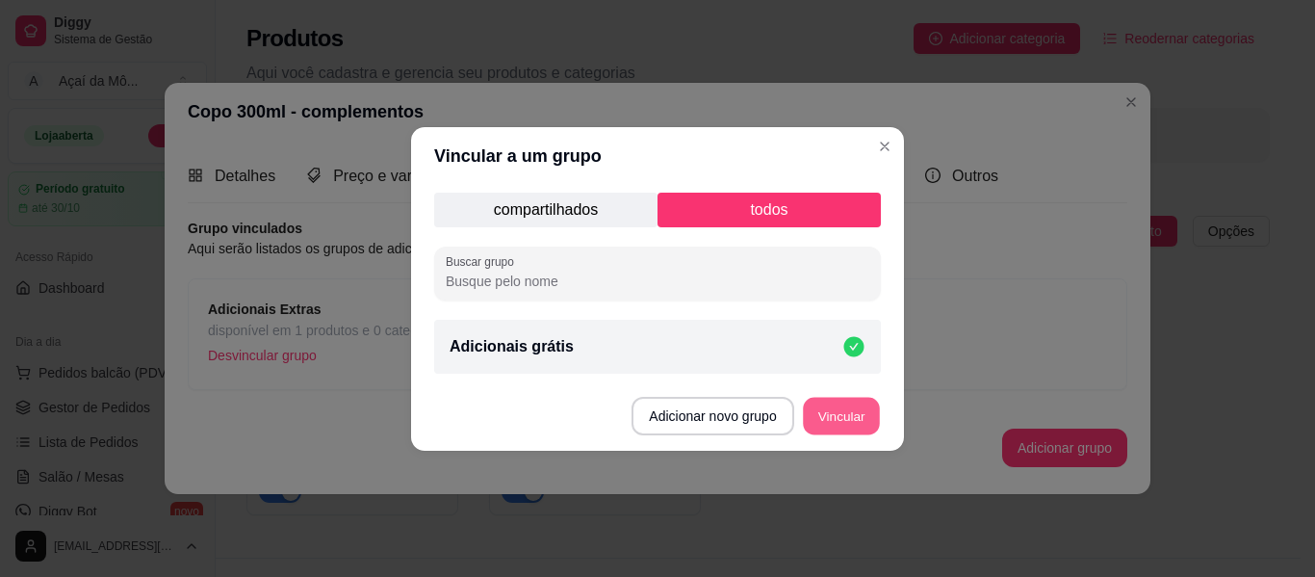
click at [849, 408] on button "Vincular" at bounding box center [841, 416] width 77 height 38
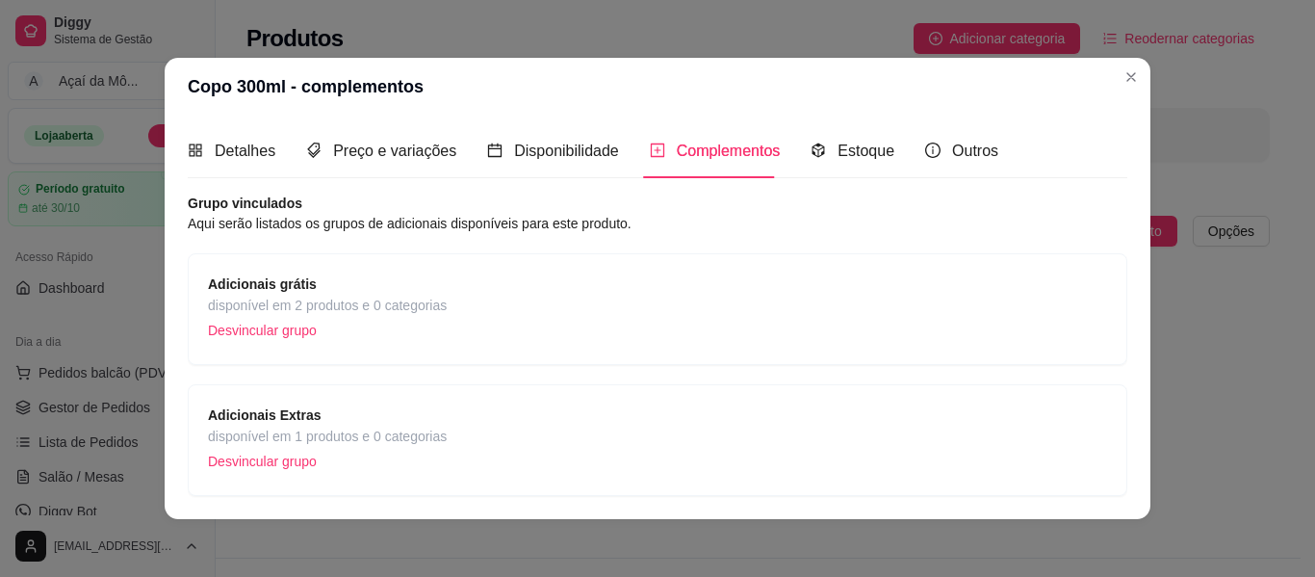
click at [504, 434] on div "Adicionais Extras disponível em 1 produtos e 0 categorias Desvincular grupo" at bounding box center [657, 439] width 899 height 71
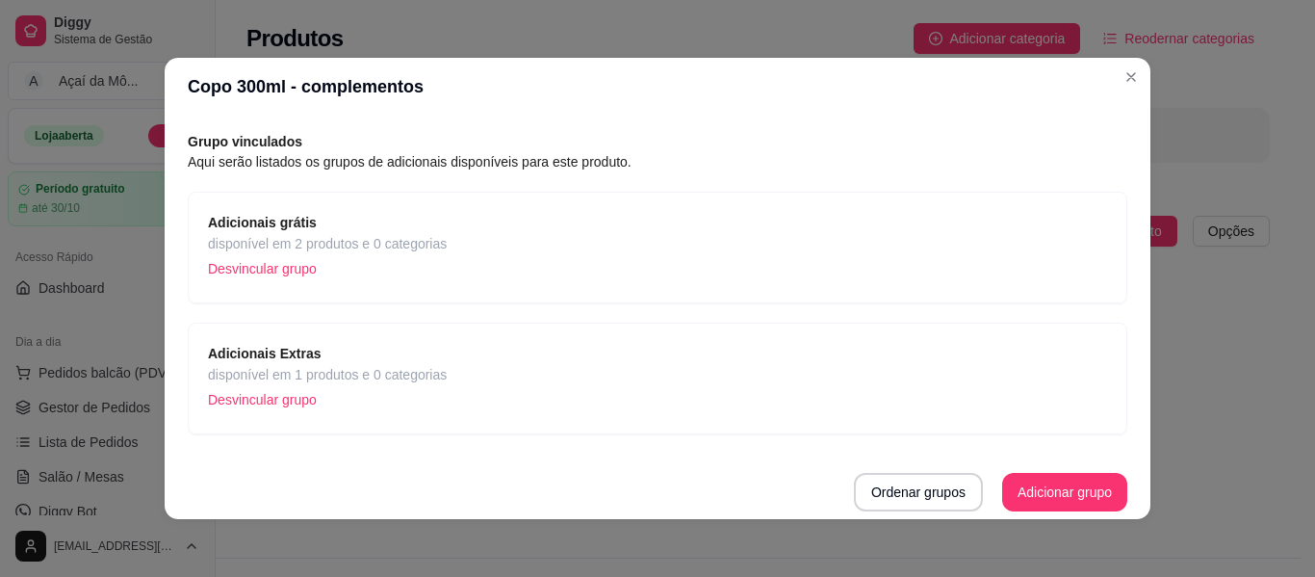
click at [516, 390] on div "Adicionais Extras disponível em 1 produtos e 0 categorias Desvincular grupo" at bounding box center [657, 378] width 899 height 71
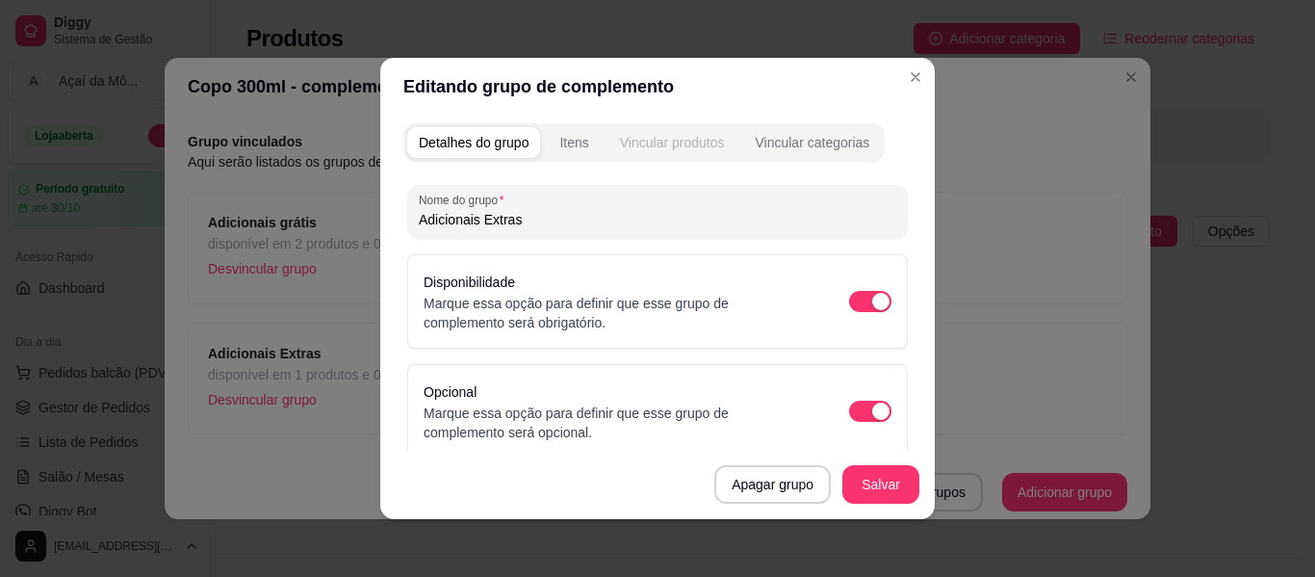
click at [657, 143] on div "Vincular produtos" at bounding box center [672, 142] width 105 height 19
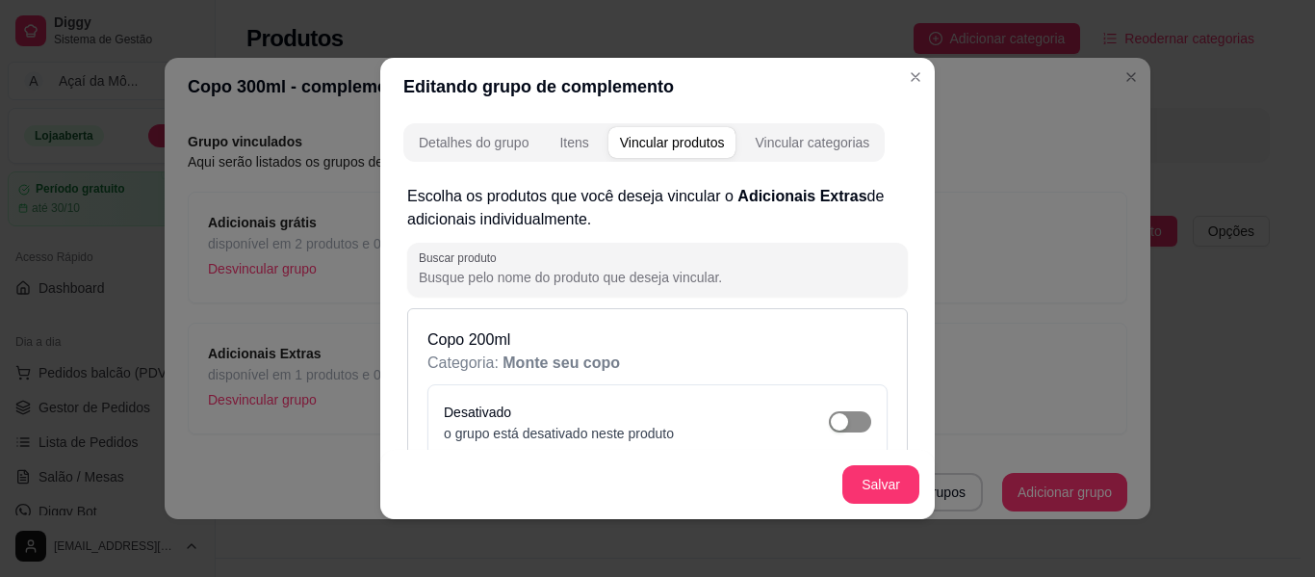
click at [844, 427] on span "button" at bounding box center [850, 421] width 42 height 21
click at [876, 479] on button "Salvar" at bounding box center [881, 484] width 77 height 39
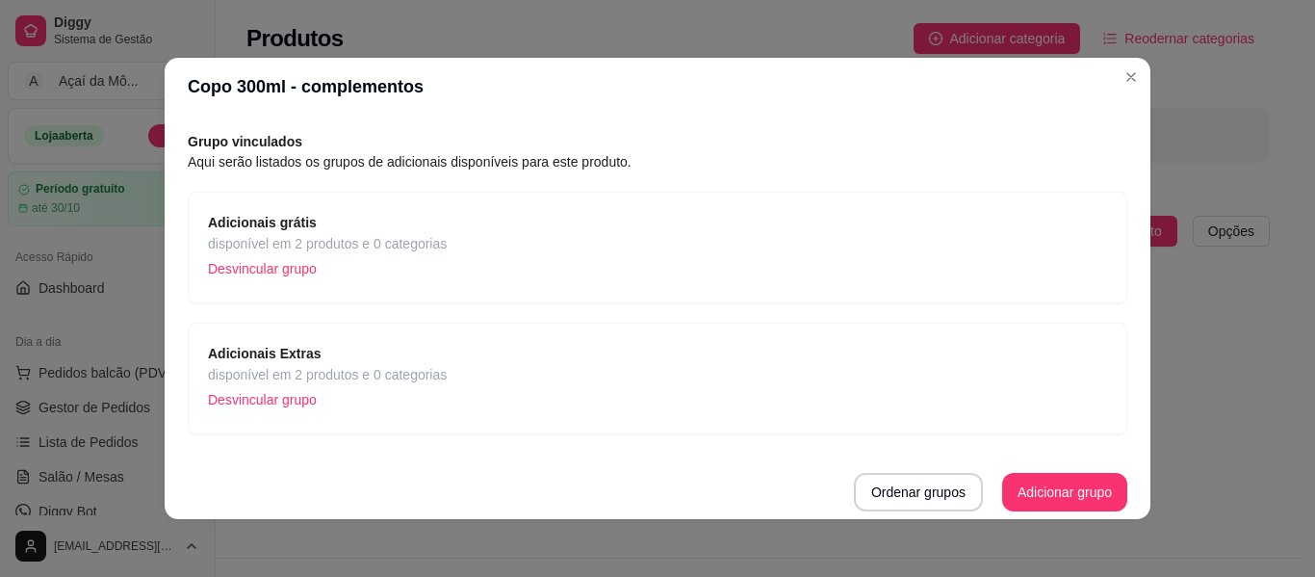
click at [409, 247] on span "disponível em 2 produtos e 0 categorias" at bounding box center [327, 243] width 239 height 21
click at [621, 428] on div "Adicionais Extras disponível em 2 produtos e 0 categorias Desvincular grupo" at bounding box center [658, 379] width 940 height 112
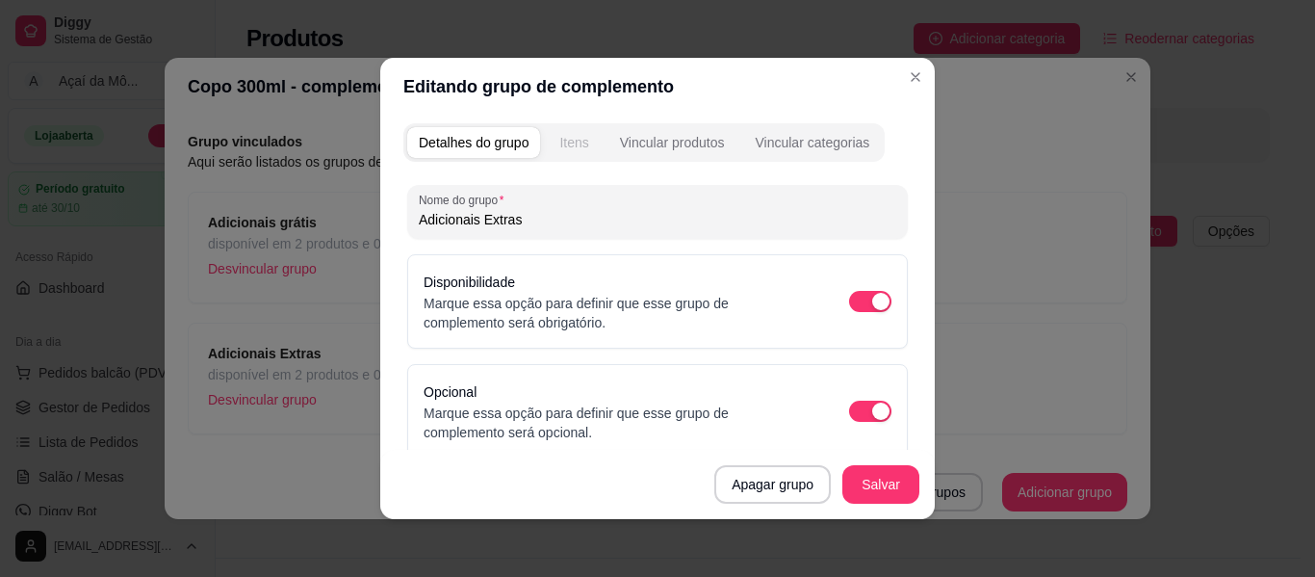
click at [575, 135] on div "Itens" at bounding box center [573, 142] width 29 height 19
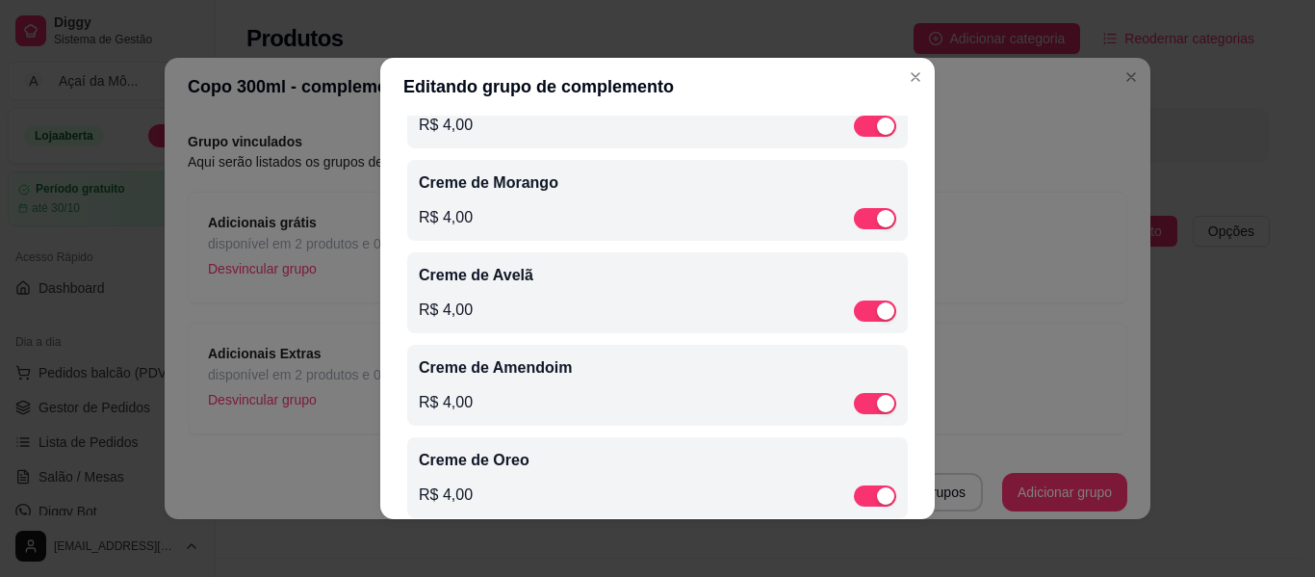
scroll to position [0, 0]
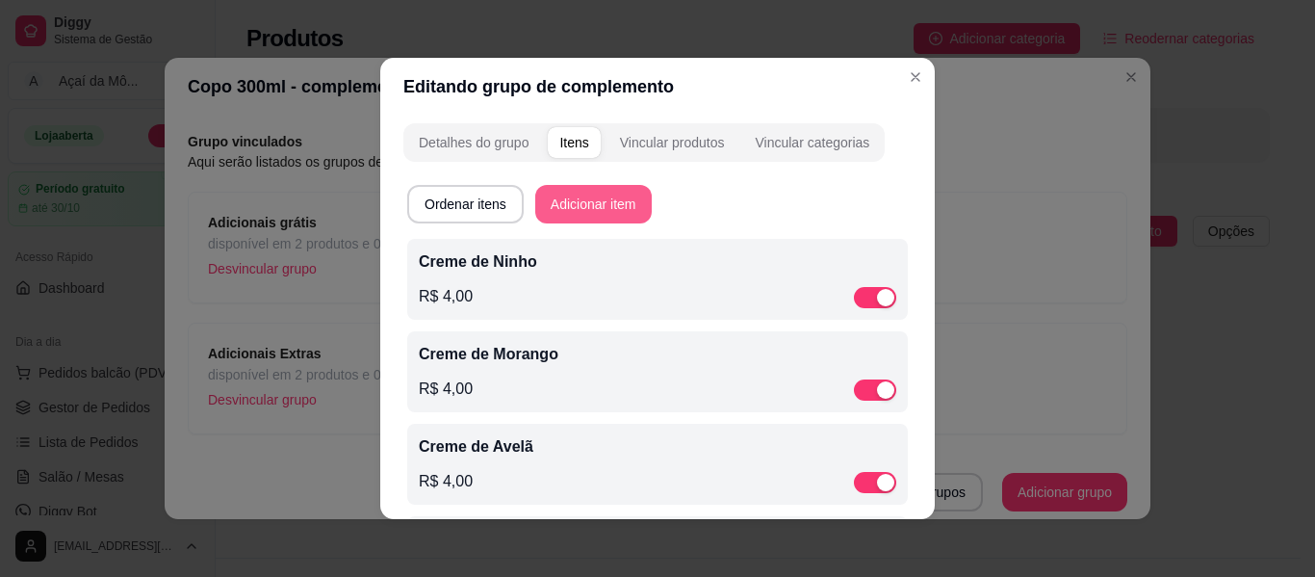
click at [606, 207] on button "Adicionar item" at bounding box center [593, 204] width 117 height 39
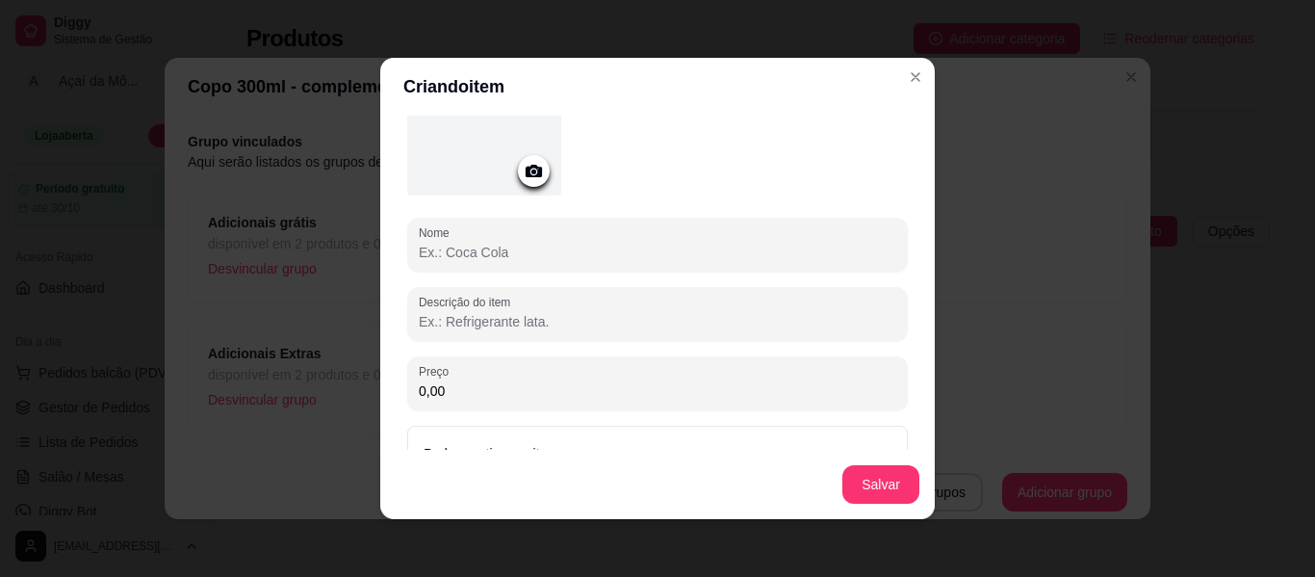
scroll to position [146, 0]
click at [752, 243] on input "Nome" at bounding box center [658, 249] width 478 height 19
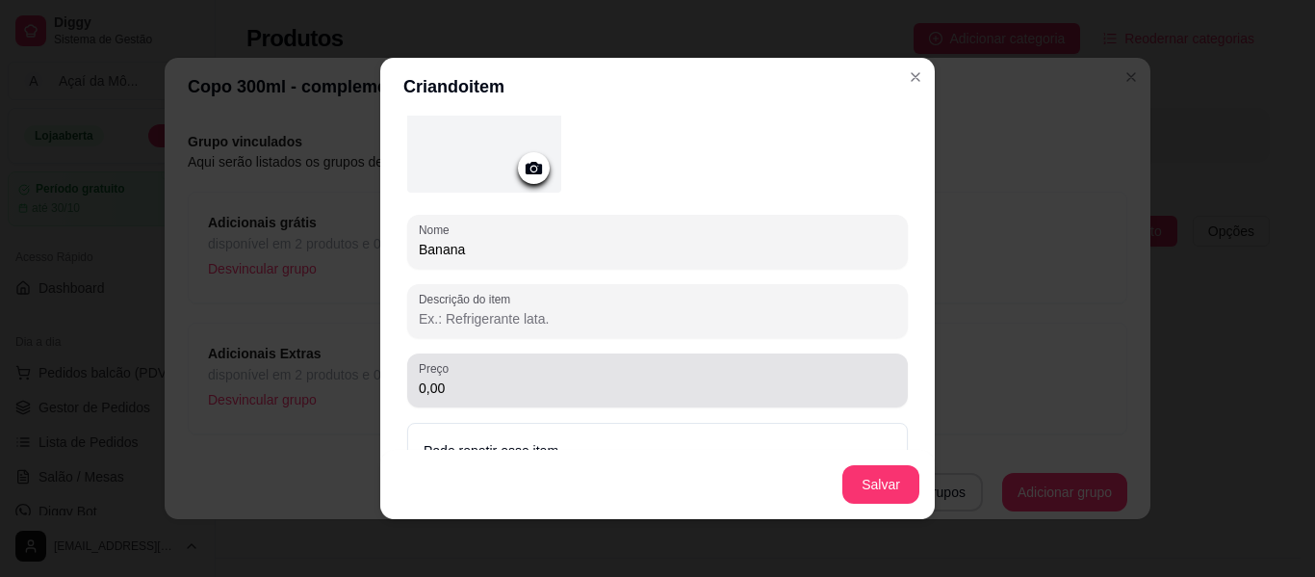
type input "Banana"
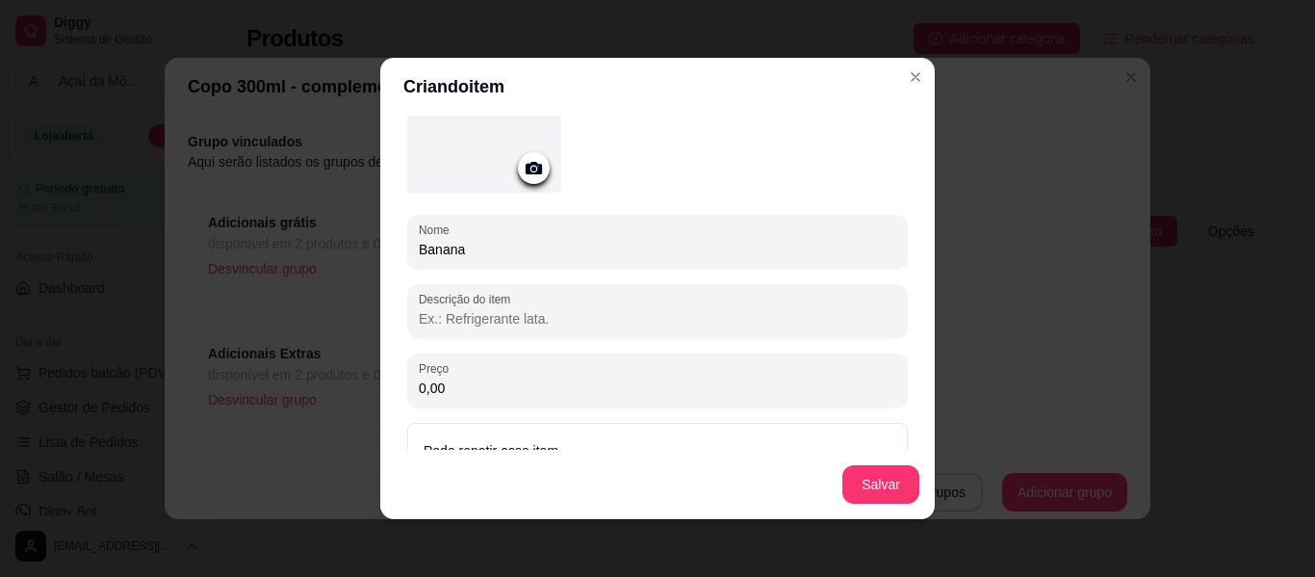
click at [741, 393] on input "0,00" at bounding box center [658, 387] width 478 height 19
click at [926, 394] on div "Criando item Detalhes do item Gerenciar estoque Nome Banana Descrição do item P…" at bounding box center [657, 288] width 1315 height 577
type input "2,00"
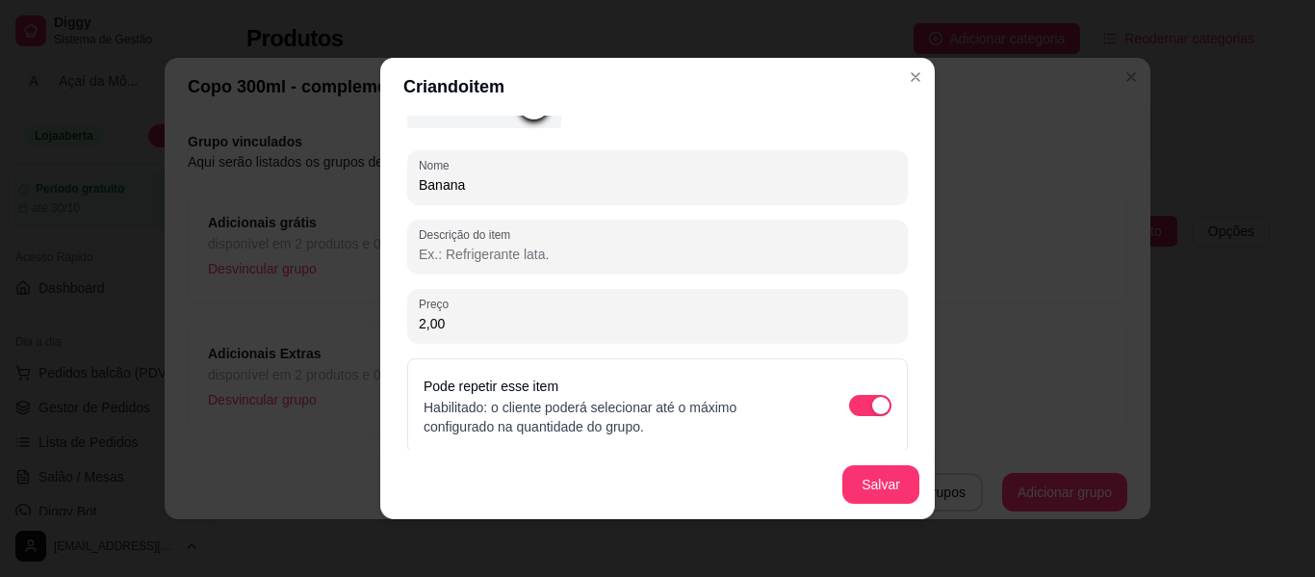
scroll to position [213, 0]
click at [871, 489] on button "Salvar" at bounding box center [881, 485] width 75 height 38
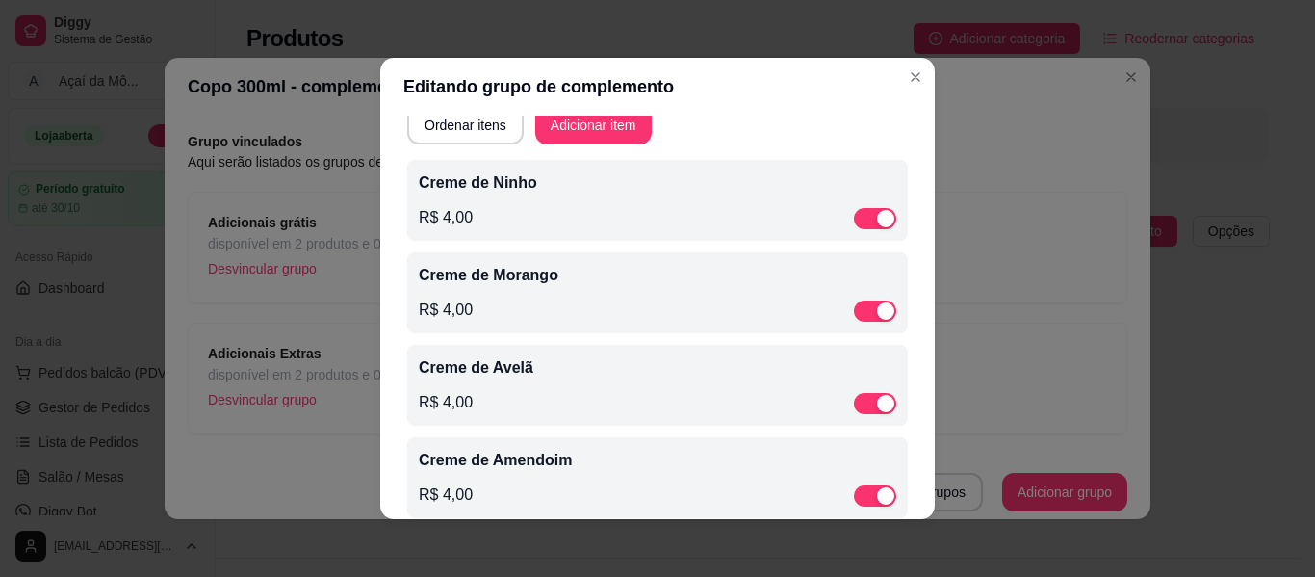
scroll to position [0, 0]
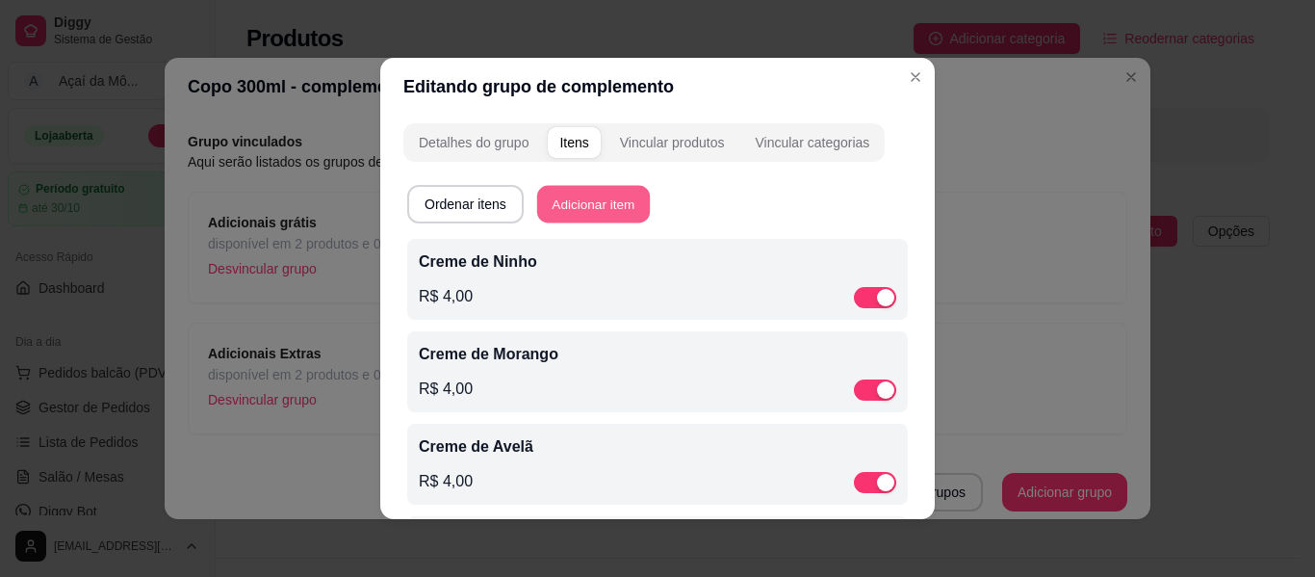
click at [589, 217] on button "Adicionar item" at bounding box center [593, 205] width 113 height 38
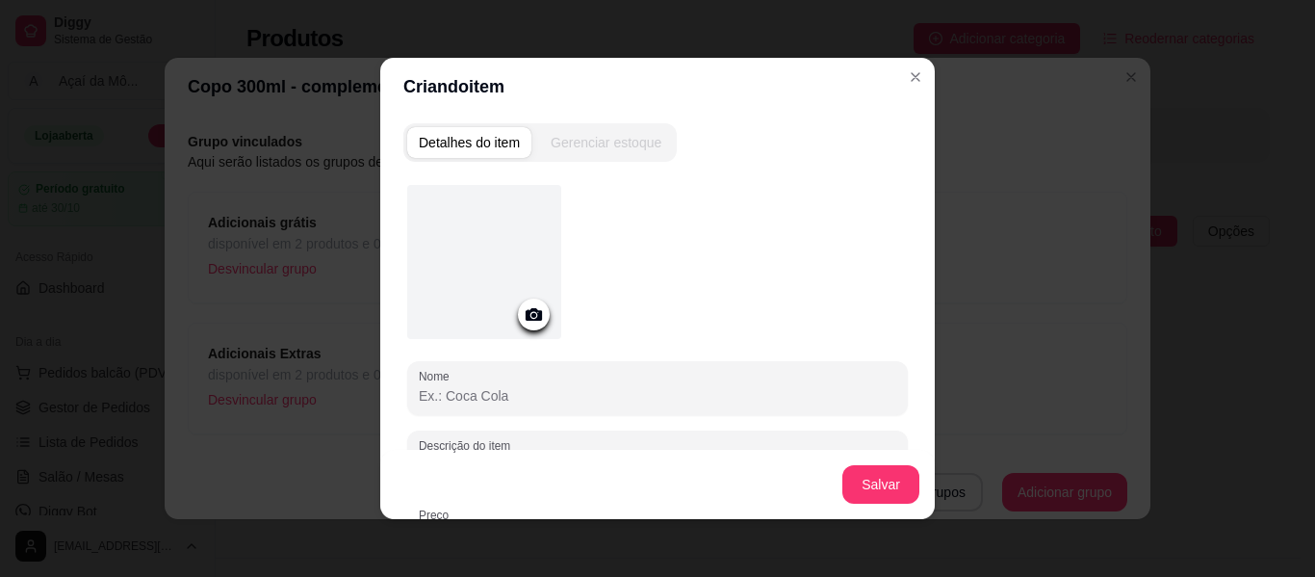
click at [577, 399] on input "Nome" at bounding box center [658, 395] width 478 height 19
type input "Abacaxi"
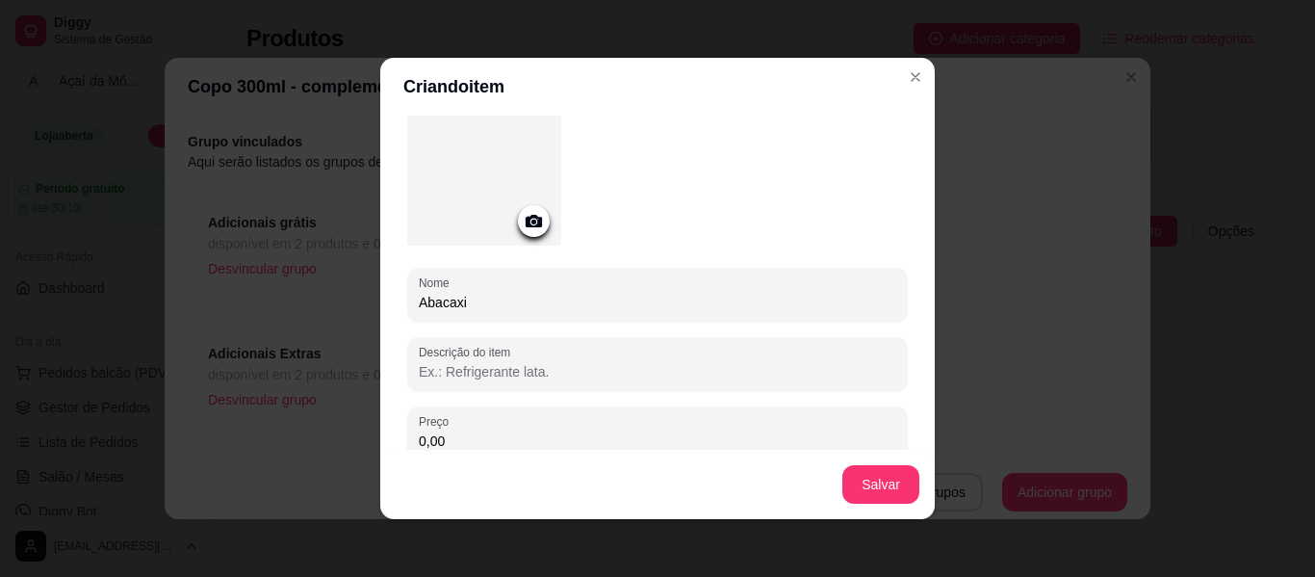
scroll to position [102, 0]
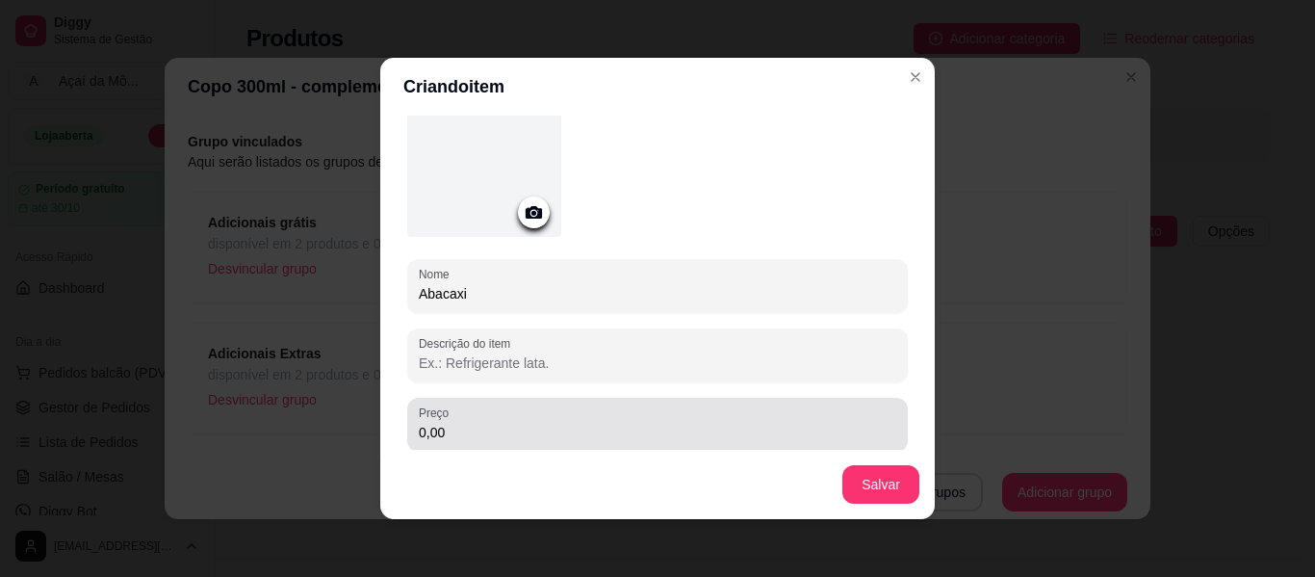
click at [861, 417] on div "0,00" at bounding box center [658, 424] width 478 height 39
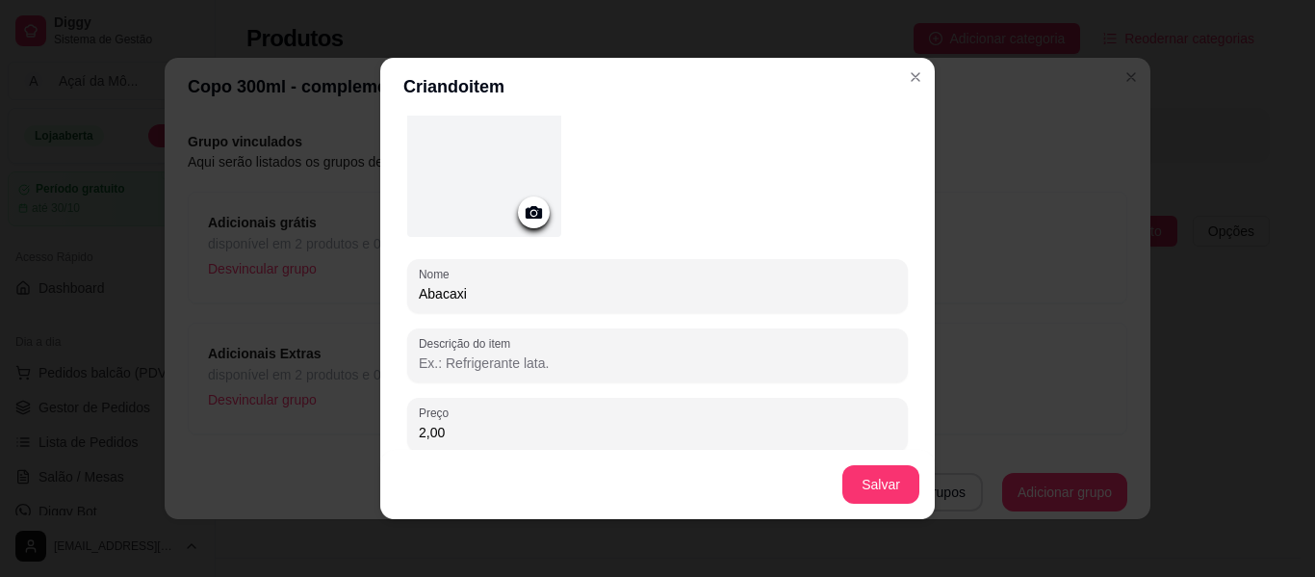
type input "2,00"
click at [897, 481] on button "Salvar" at bounding box center [881, 485] width 75 height 38
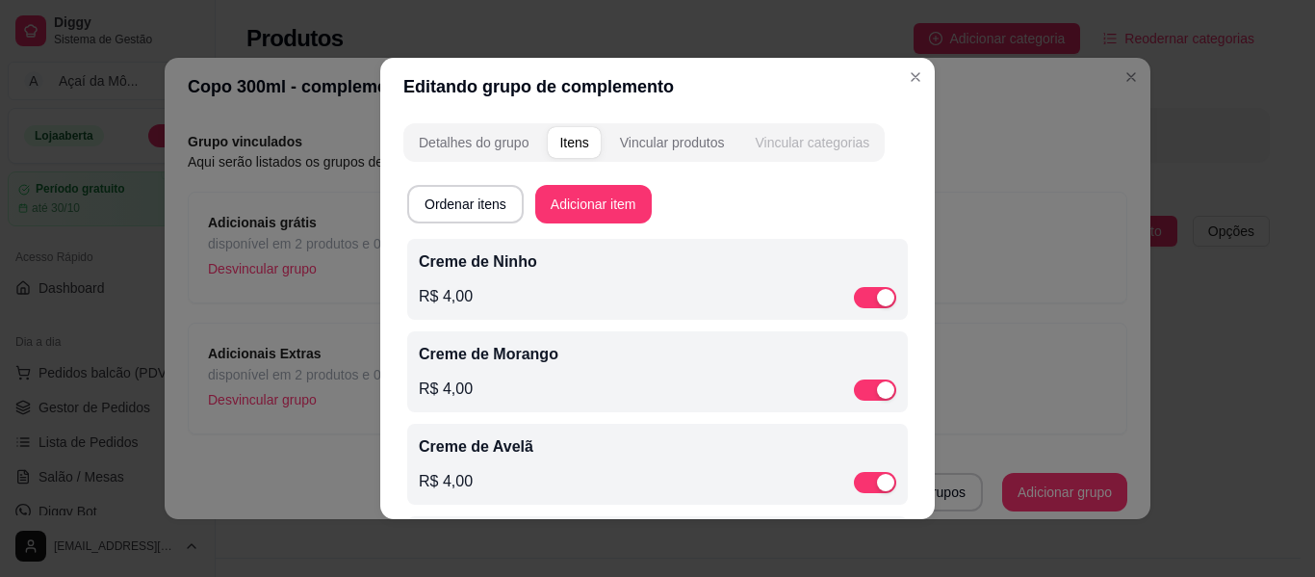
click at [787, 144] on div "Vincular categorias" at bounding box center [812, 142] width 115 height 19
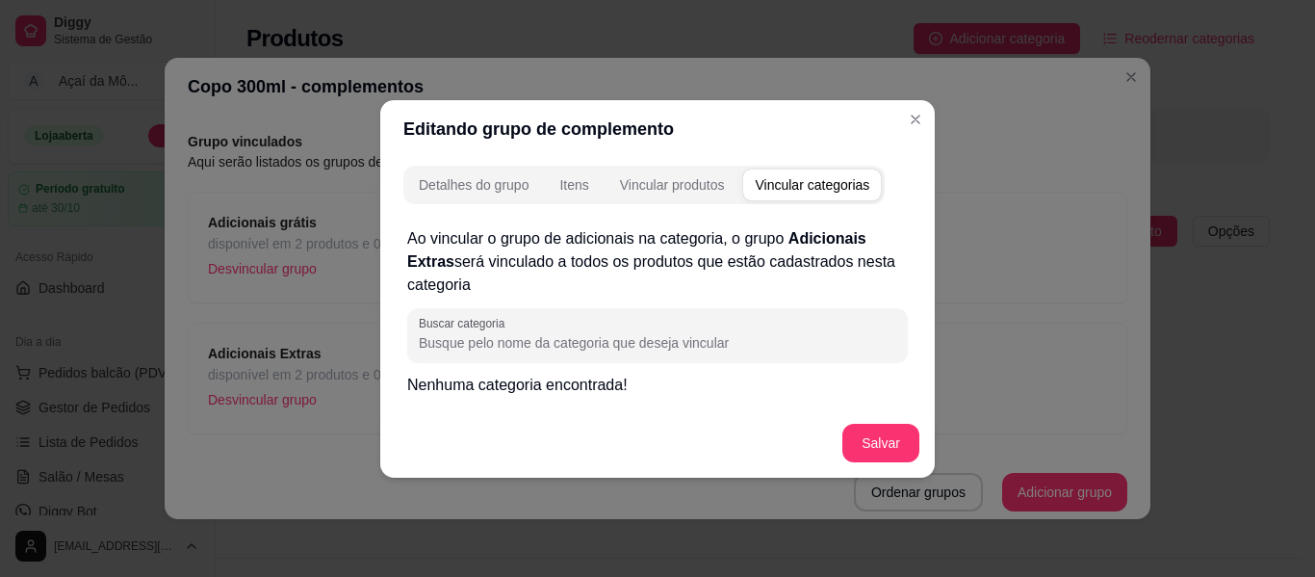
click at [601, 345] on input "Buscar categoria" at bounding box center [658, 342] width 478 height 19
type input "adicionais gratis"
click at [467, 389] on p "Nenhuma categoria encontrada!" at bounding box center [657, 385] width 501 height 23
drag, startPoint x: 571, startPoint y: 348, endPoint x: 246, endPoint y: 364, distance: 325.9
click at [246, 364] on div "Editando grupo de complemento Detalhes do grupo Itens Vincular produtos Vincula…" at bounding box center [657, 288] width 1315 height 577
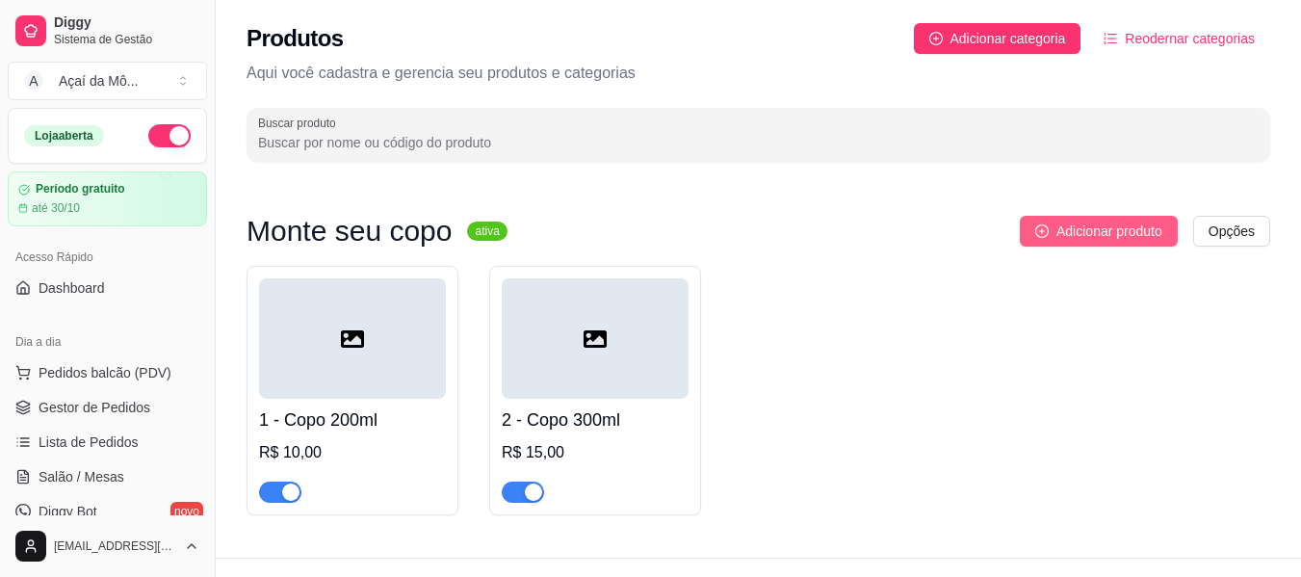
click at [1100, 221] on span "Adicionar produto" at bounding box center [1109, 231] width 106 height 21
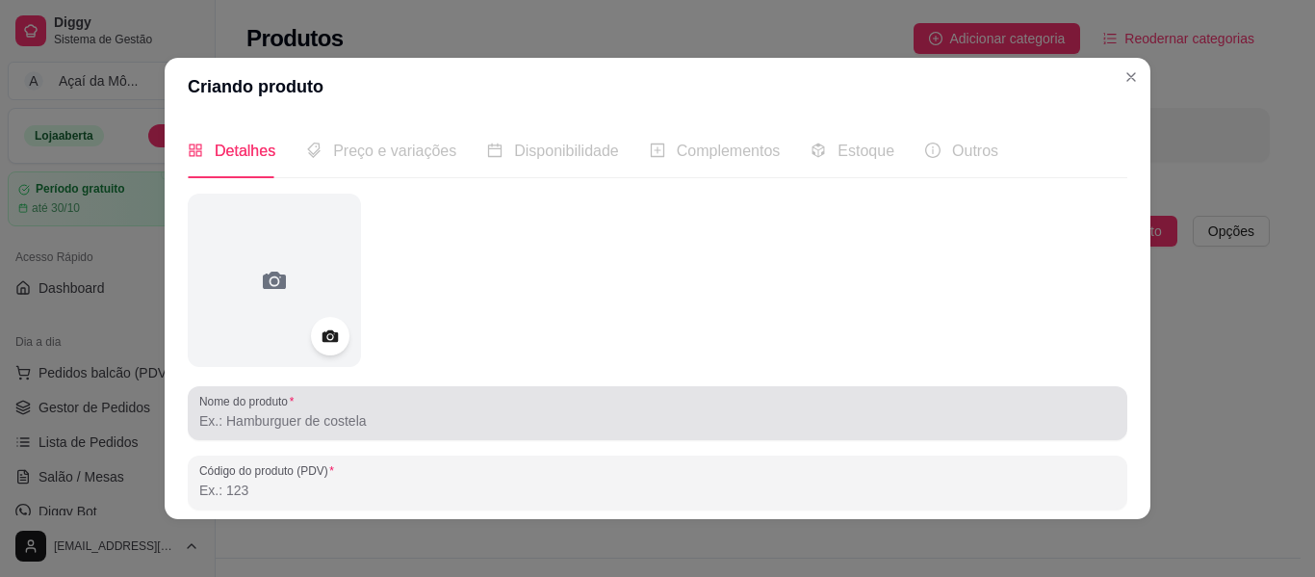
click at [567, 402] on div at bounding box center [657, 413] width 917 height 39
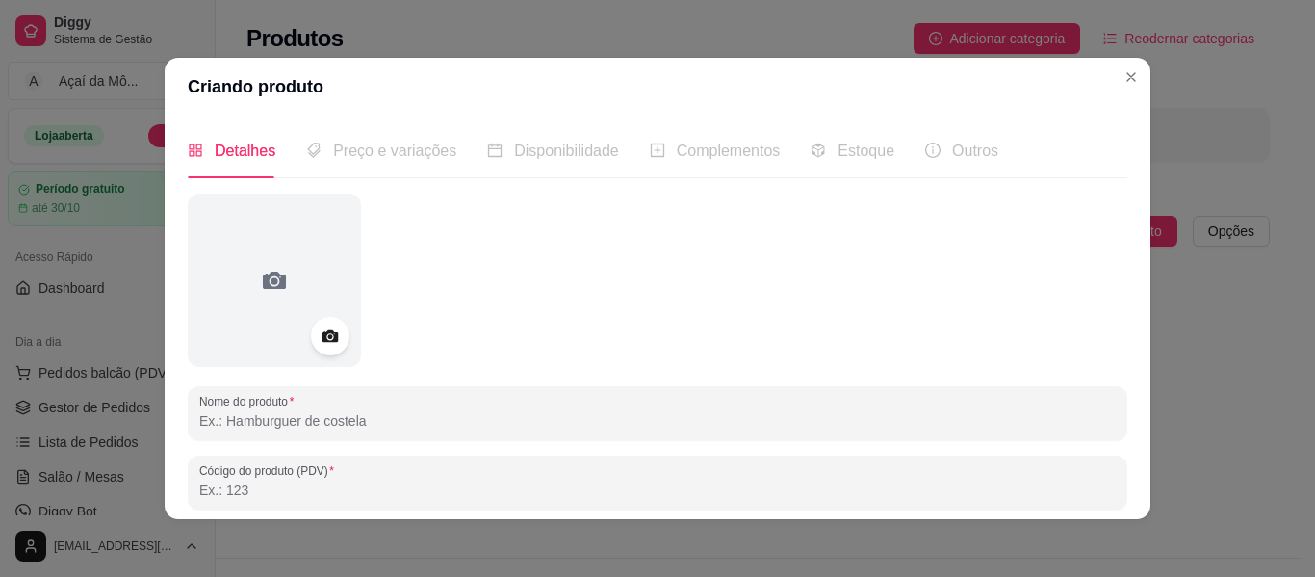
click at [578, 484] on input "Código do produto (PDV)" at bounding box center [657, 490] width 917 height 19
type input "3"
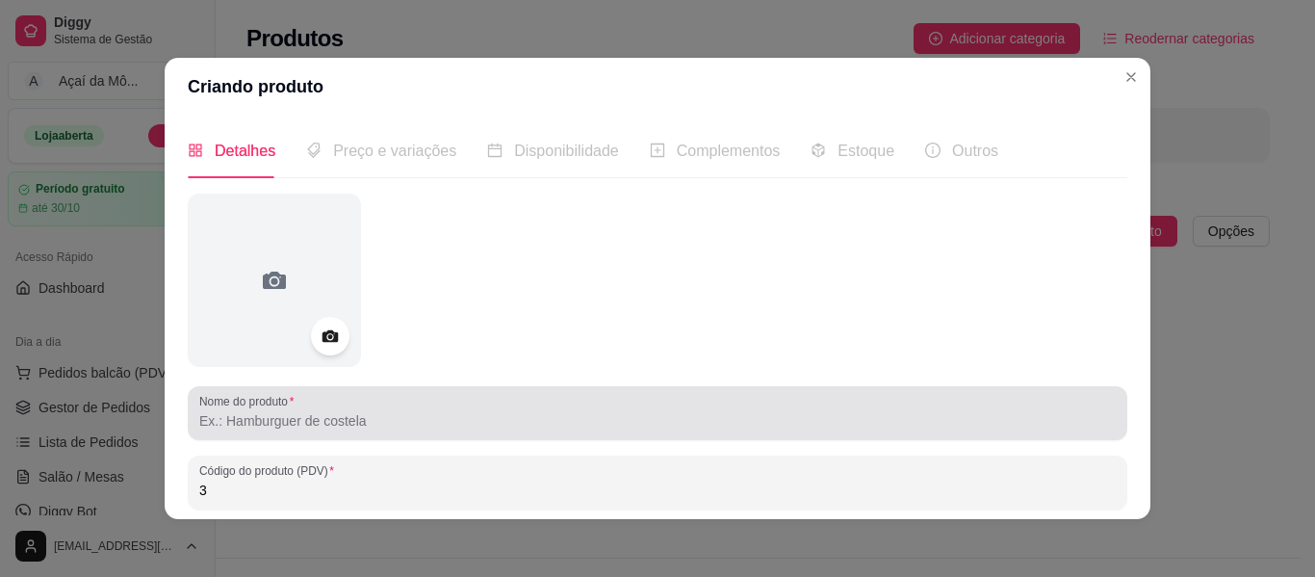
click at [382, 403] on div at bounding box center [657, 413] width 917 height 39
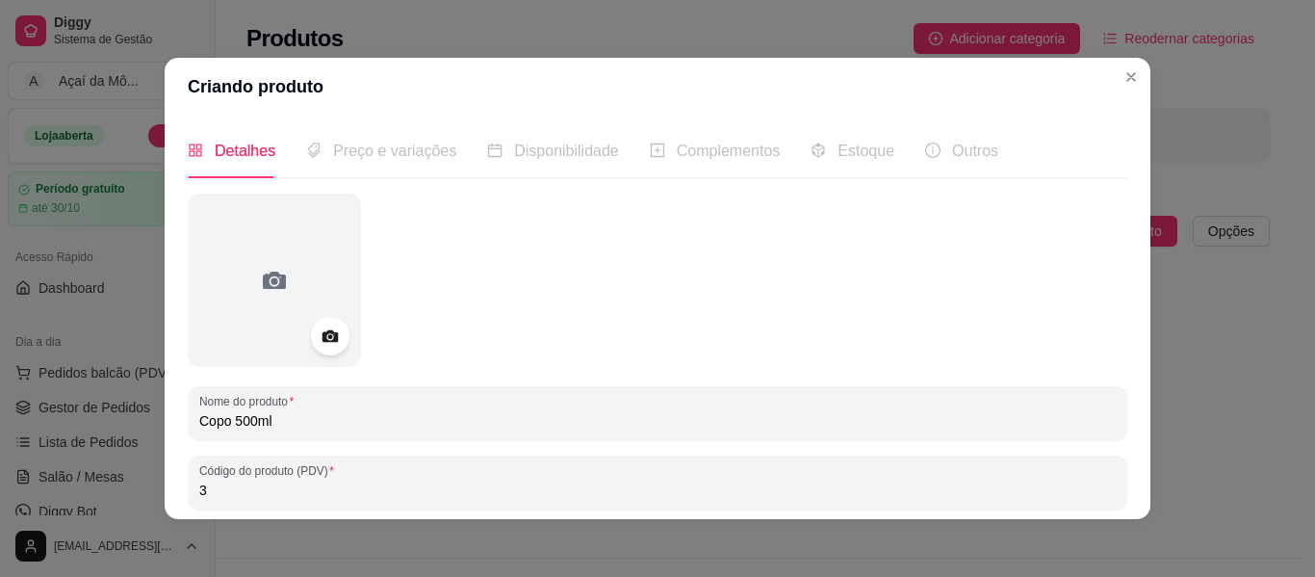
type input "Copo 500ml"
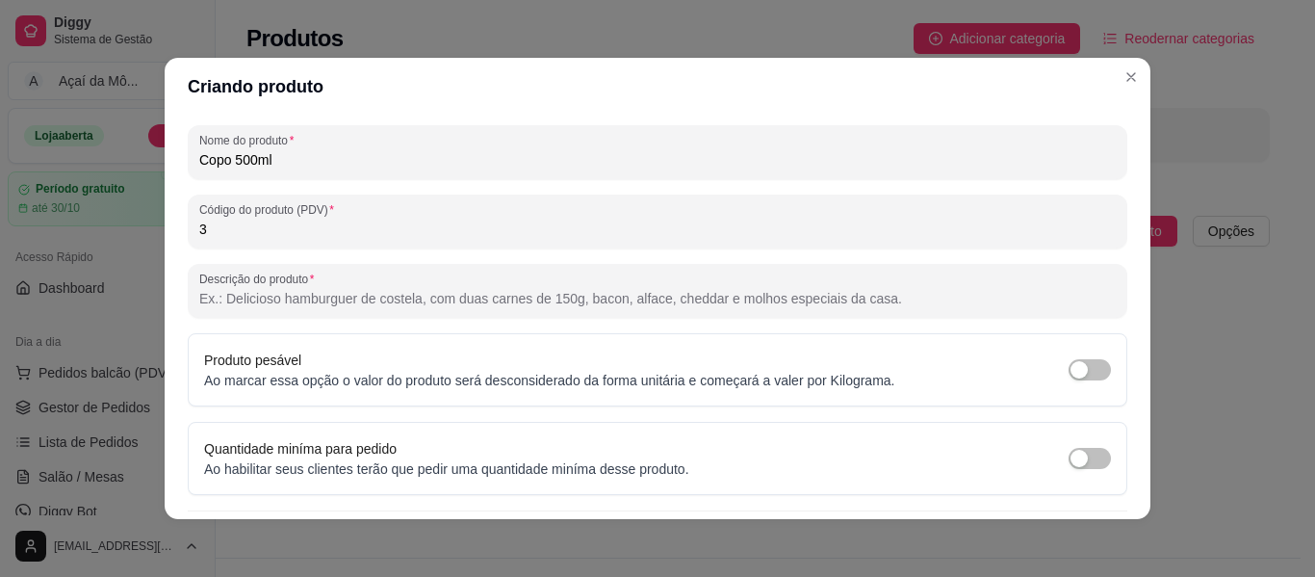
scroll to position [268, 0]
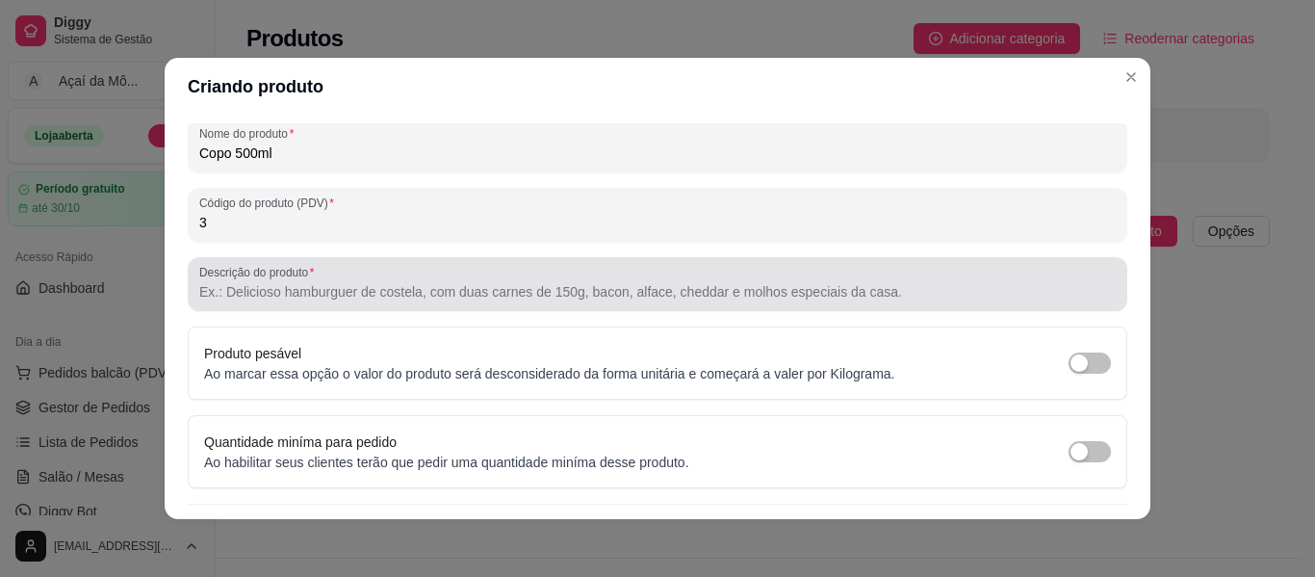
click at [950, 281] on div at bounding box center [657, 284] width 917 height 39
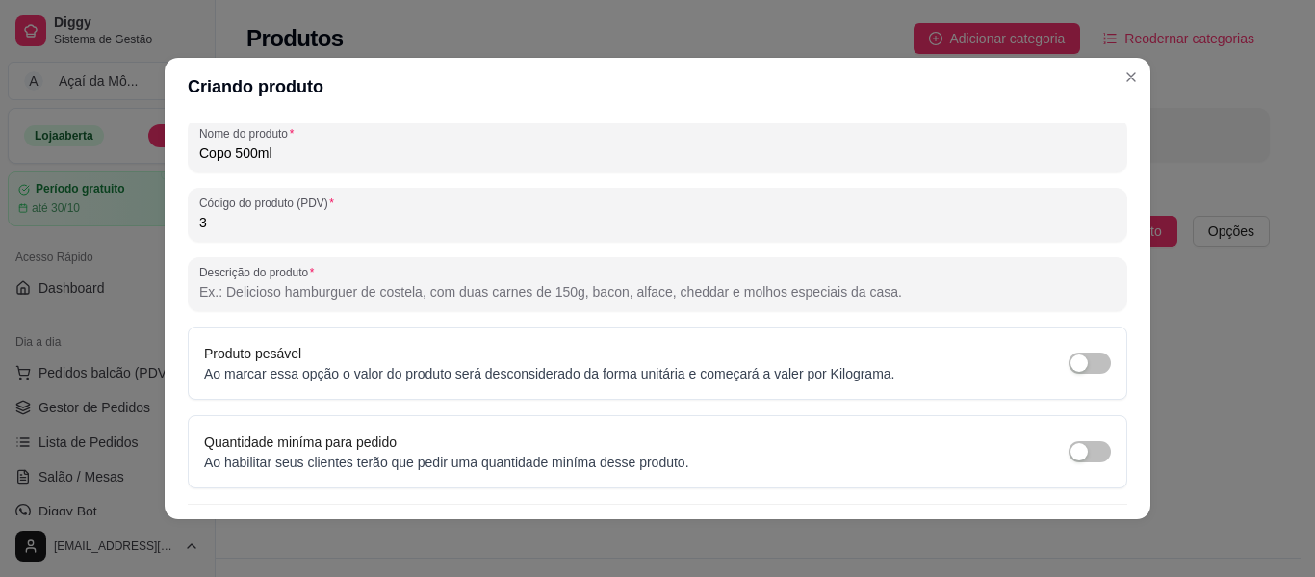
paste input "Açaí polpa norte, cremoso e garantia de não chegar derretido, frutas frescas, 3…"
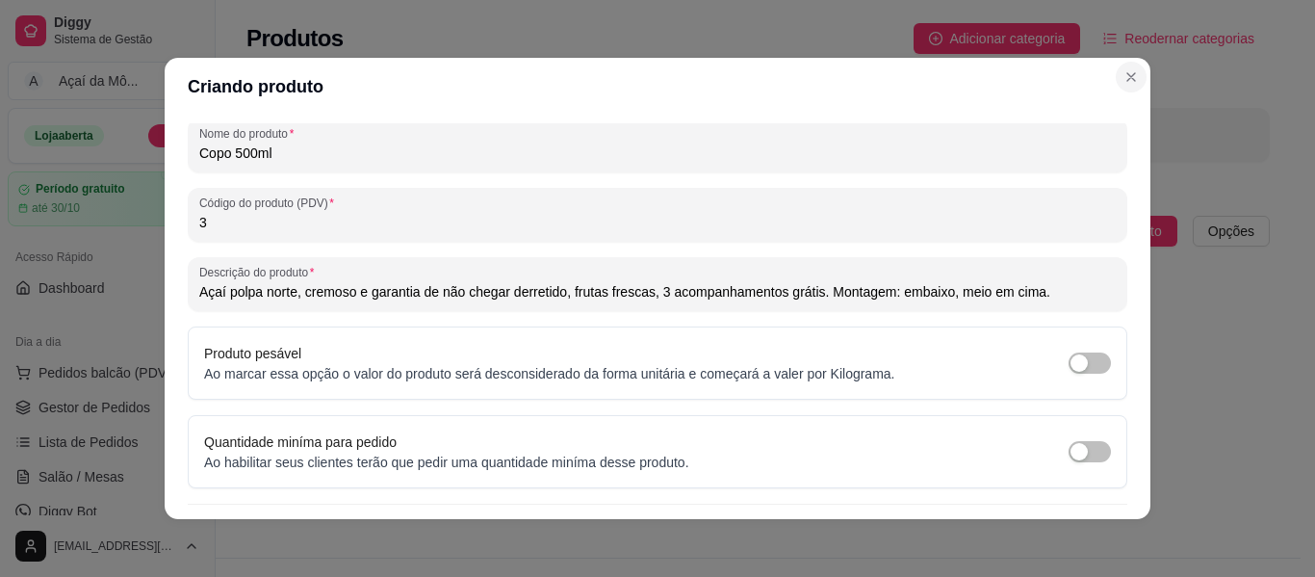
type input "Açaí polpa norte, cremoso e garantia de não chegar derretido, frutas frescas, 3…"
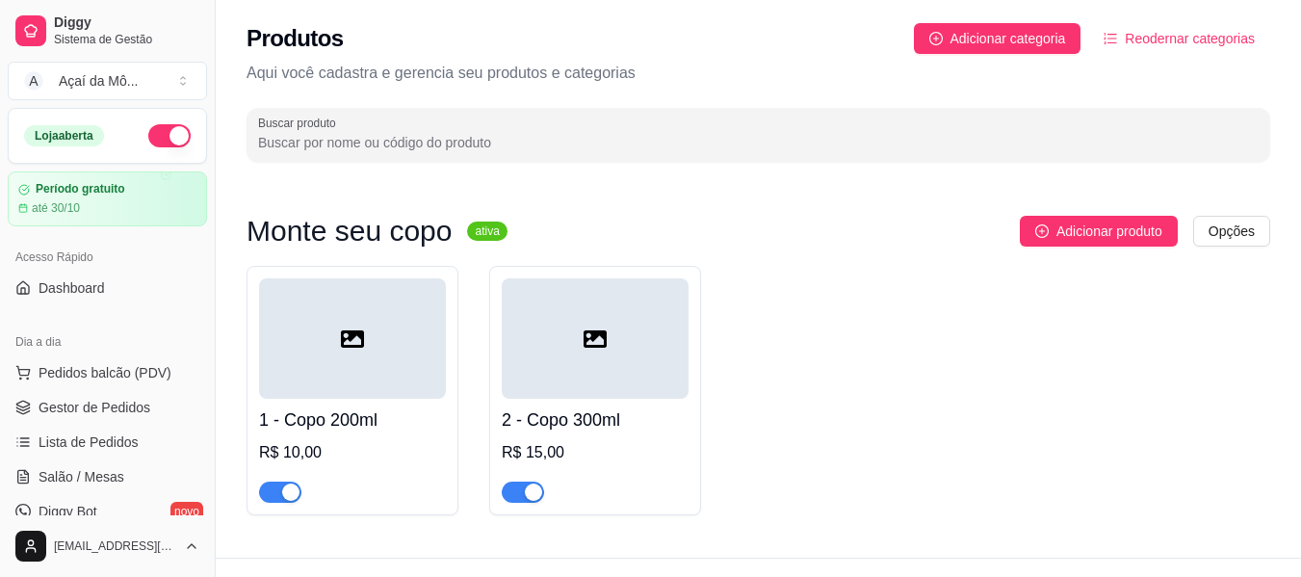
click at [606, 300] on div at bounding box center [595, 338] width 187 height 120
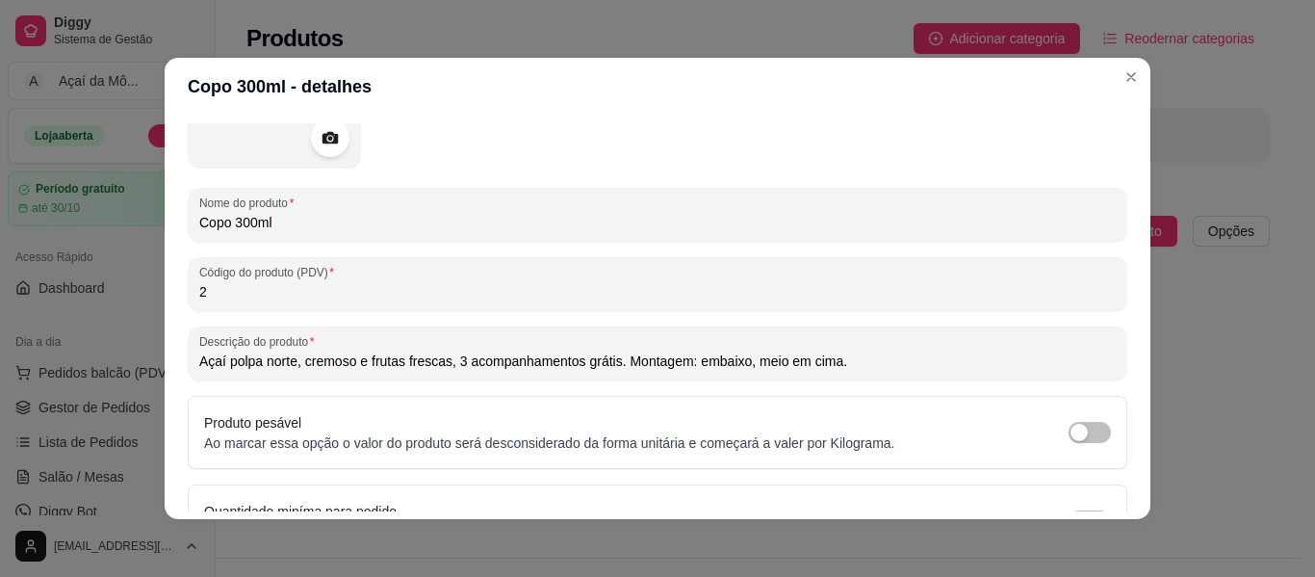
scroll to position [201, 0]
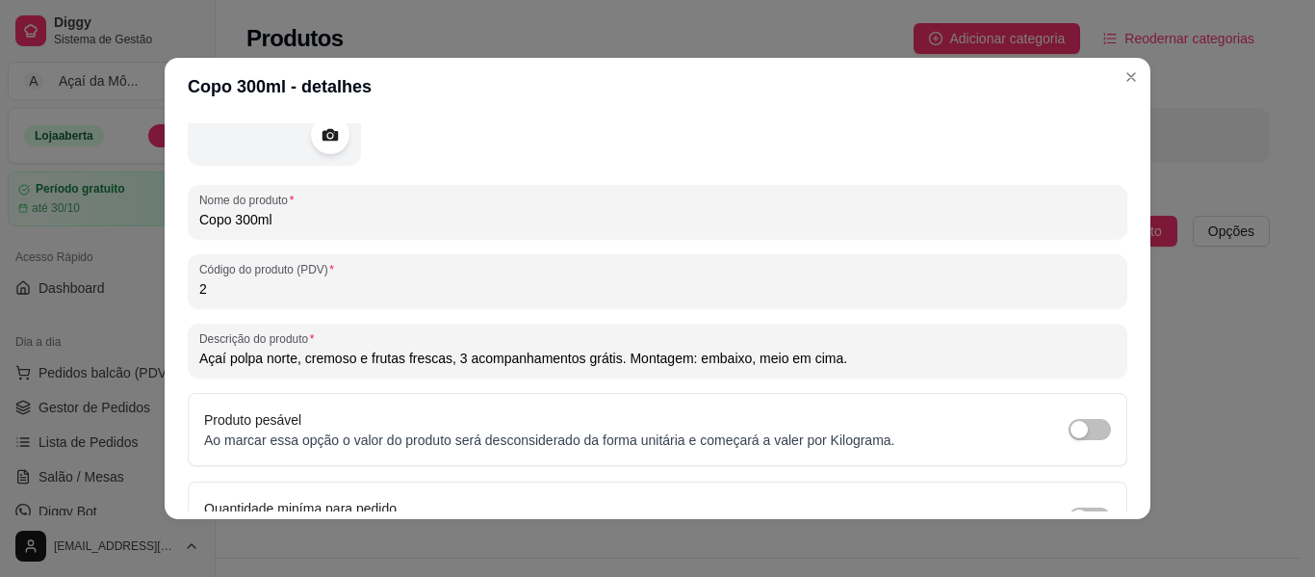
drag, startPoint x: 850, startPoint y: 360, endPoint x: 169, endPoint y: 401, distance: 683.0
click at [169, 401] on div "Detalhes Preço e variações Disponibilidade Complementos Estoque Outros Nome do …" at bounding box center [658, 317] width 986 height 403
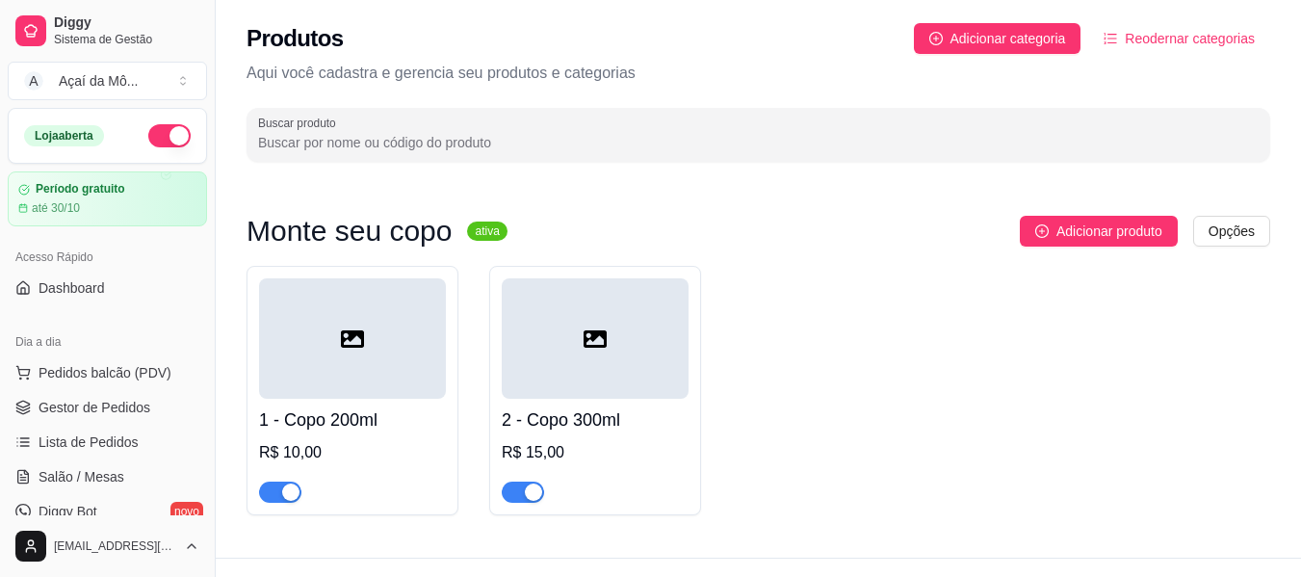
click at [1134, 255] on div "Monte seu copo ativa Adicionar produto Opções 1 - Copo 200ml R$ 10,00 2 - Copo …" at bounding box center [759, 365] width 1024 height 299
click at [1127, 221] on span "Adicionar produto" at bounding box center [1109, 231] width 106 height 21
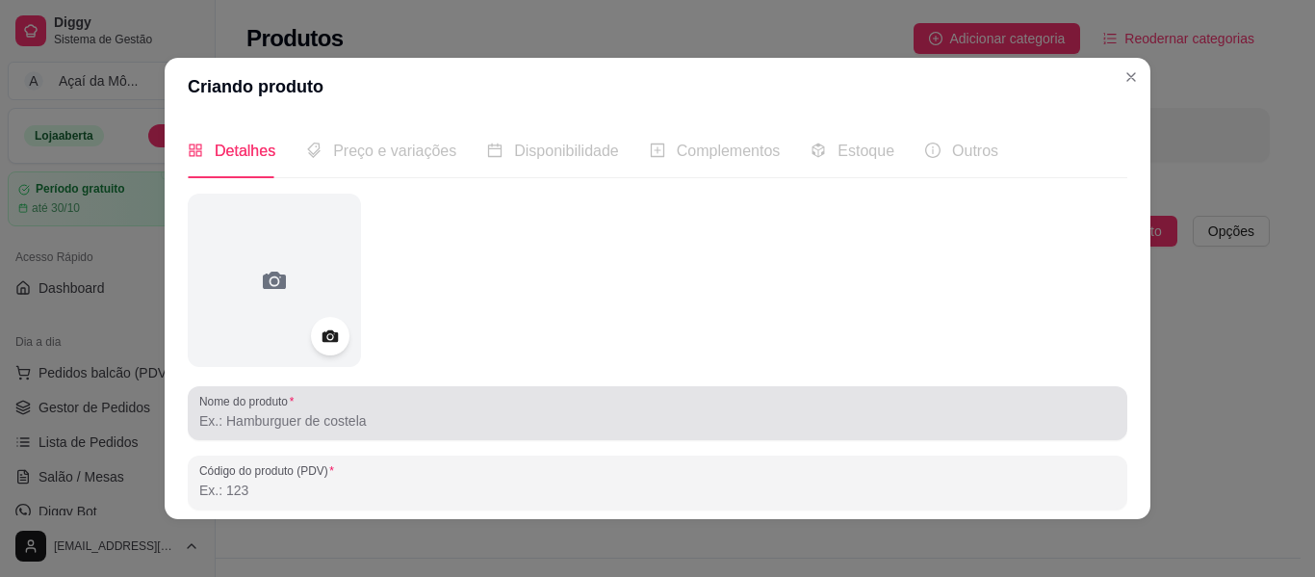
click at [642, 403] on div at bounding box center [657, 413] width 917 height 39
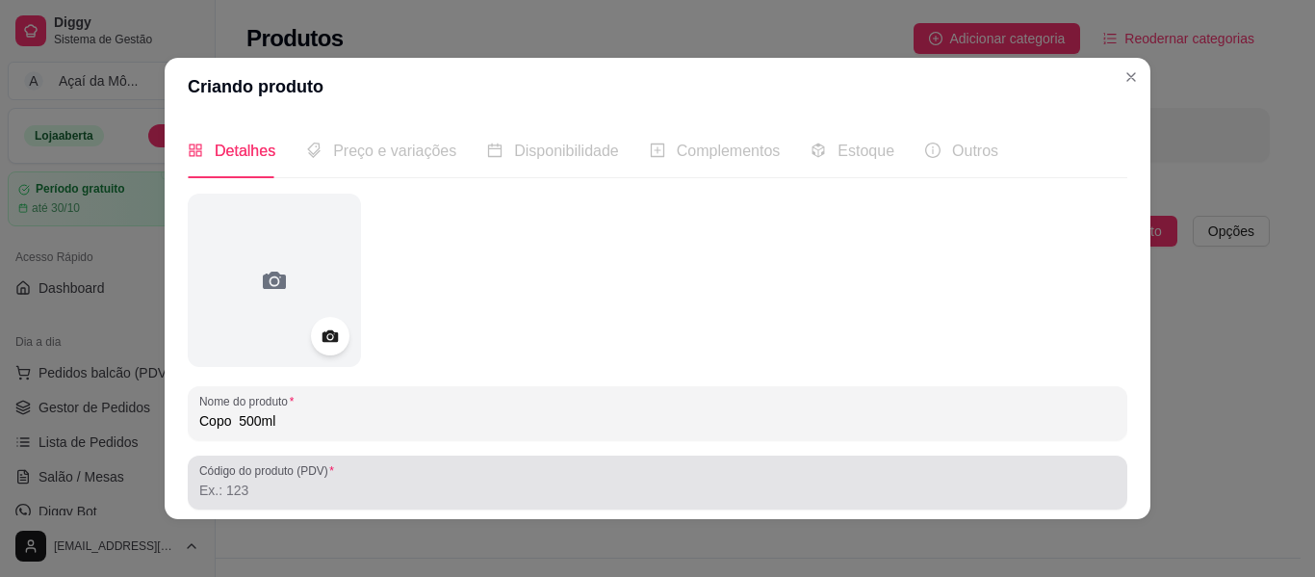
type input "Copo 500ml"
click at [683, 497] on input "Código do produto (PDV)" at bounding box center [657, 490] width 917 height 19
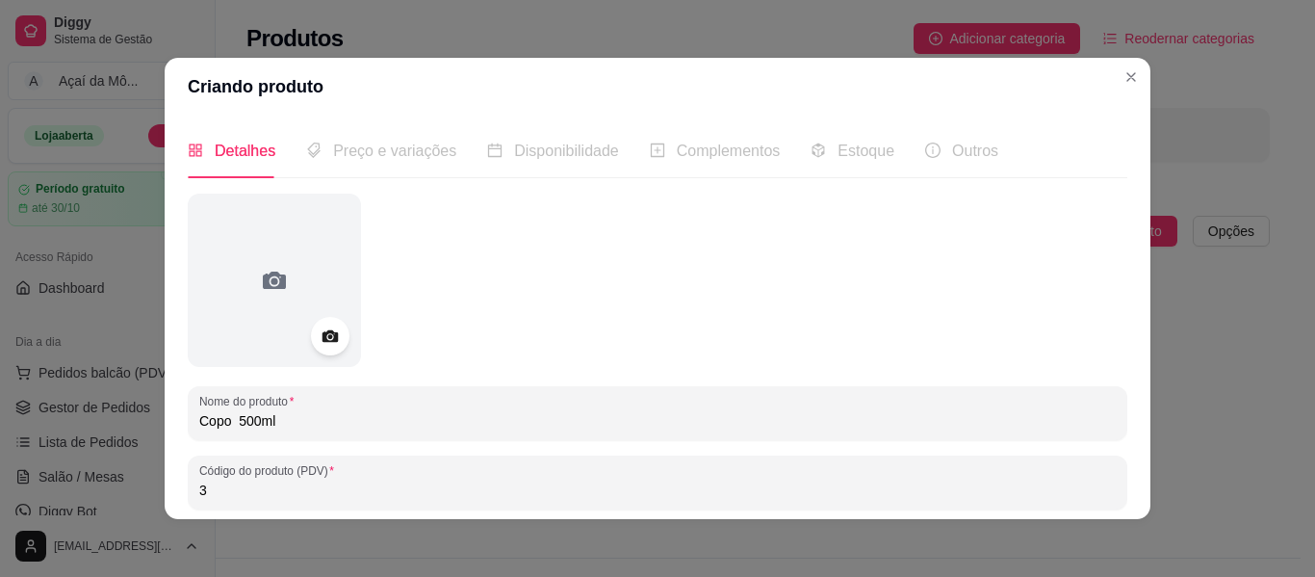
type input "3"
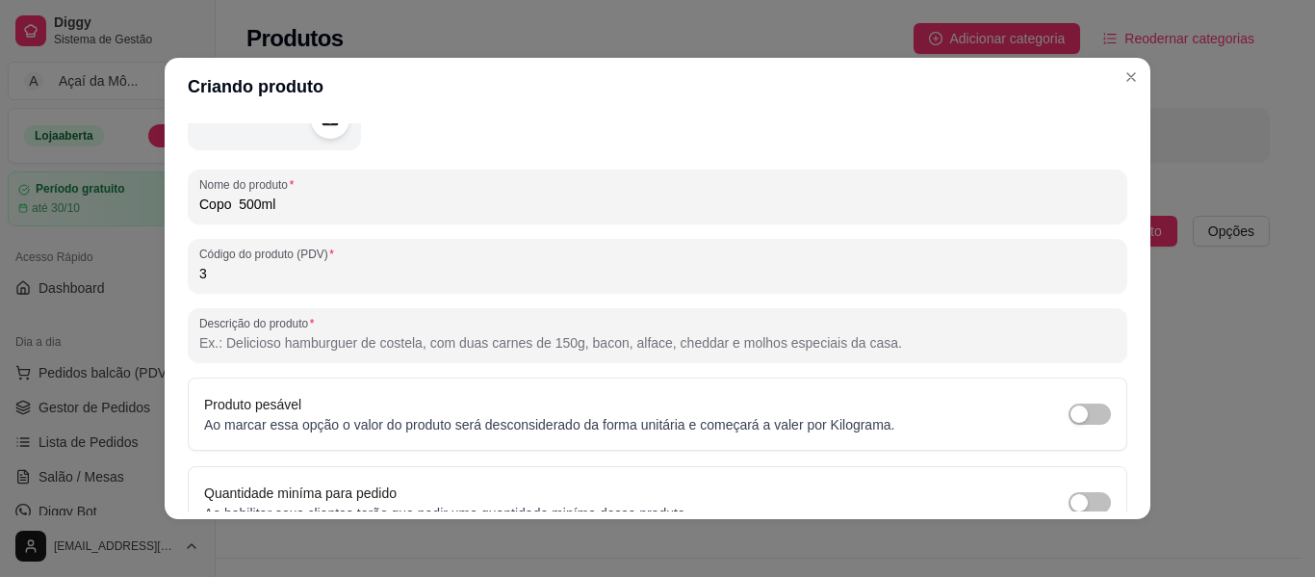
scroll to position [224, 0]
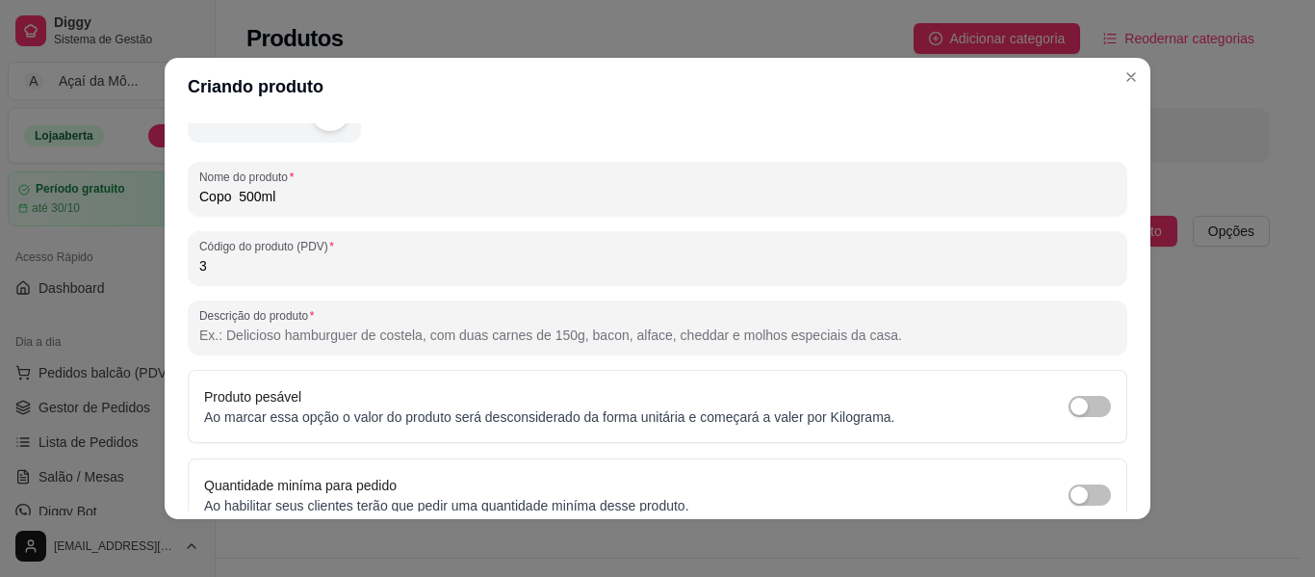
click at [929, 337] on input "Descrição do produto" at bounding box center [657, 334] width 917 height 19
paste input "Açaí polpa norte, cremoso e frutas frescas, 3 acompanhamentos grátis. Montagem:…"
type input "Açaí polpa norte, cremoso e frutas frescas, 3 acompanhamentos grátis. Montagem:…"
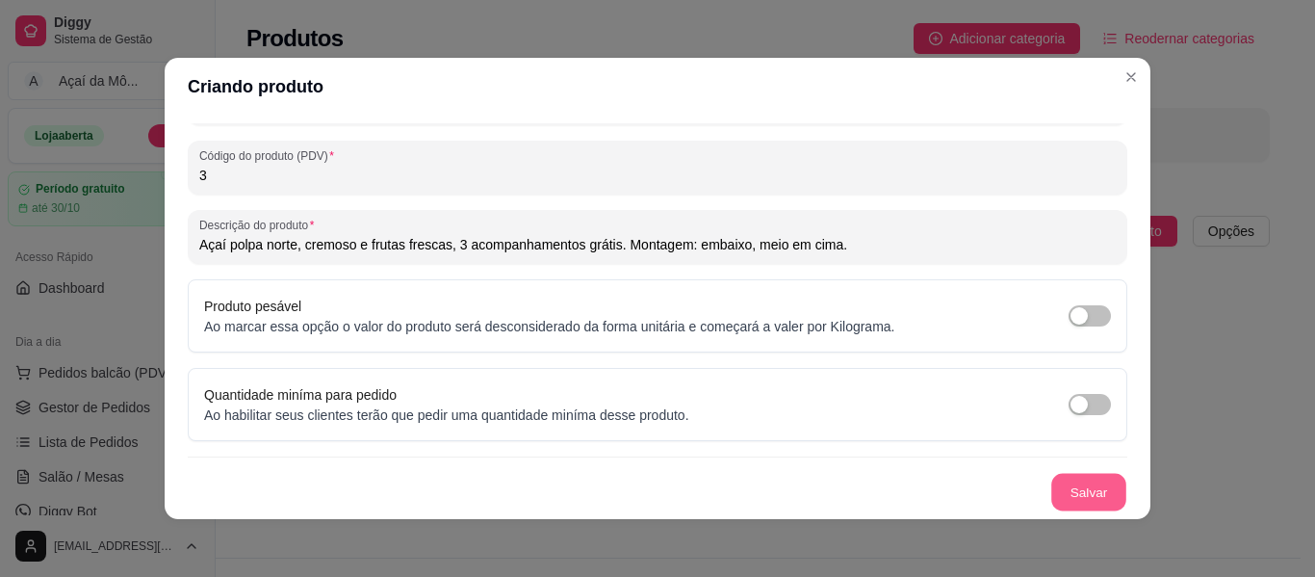
click at [1088, 487] on button "Salvar" at bounding box center [1089, 493] width 75 height 38
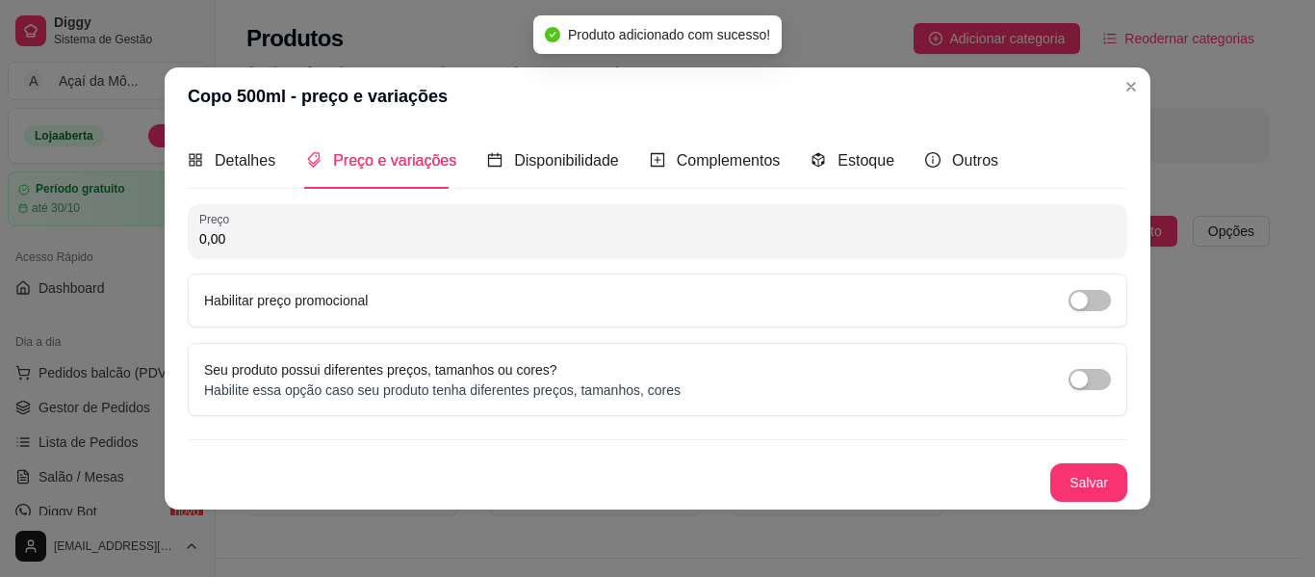
click at [918, 239] on input "0,00" at bounding box center [657, 238] width 917 height 19
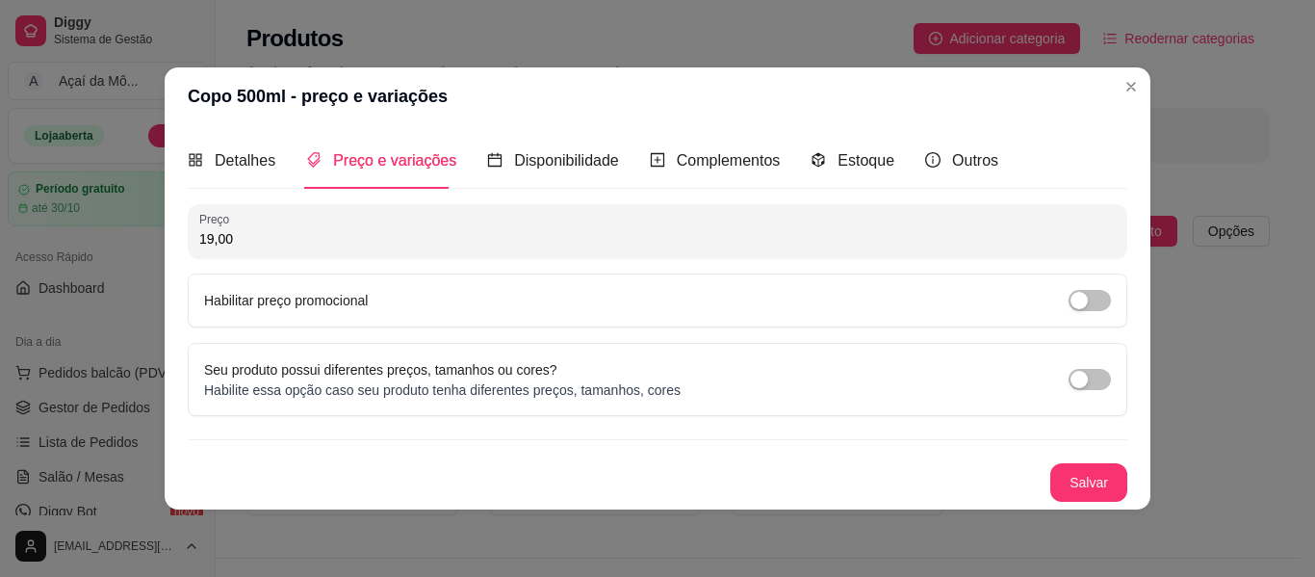
type input "19,00"
click at [1106, 463] on button "Salvar" at bounding box center [1089, 482] width 75 height 38
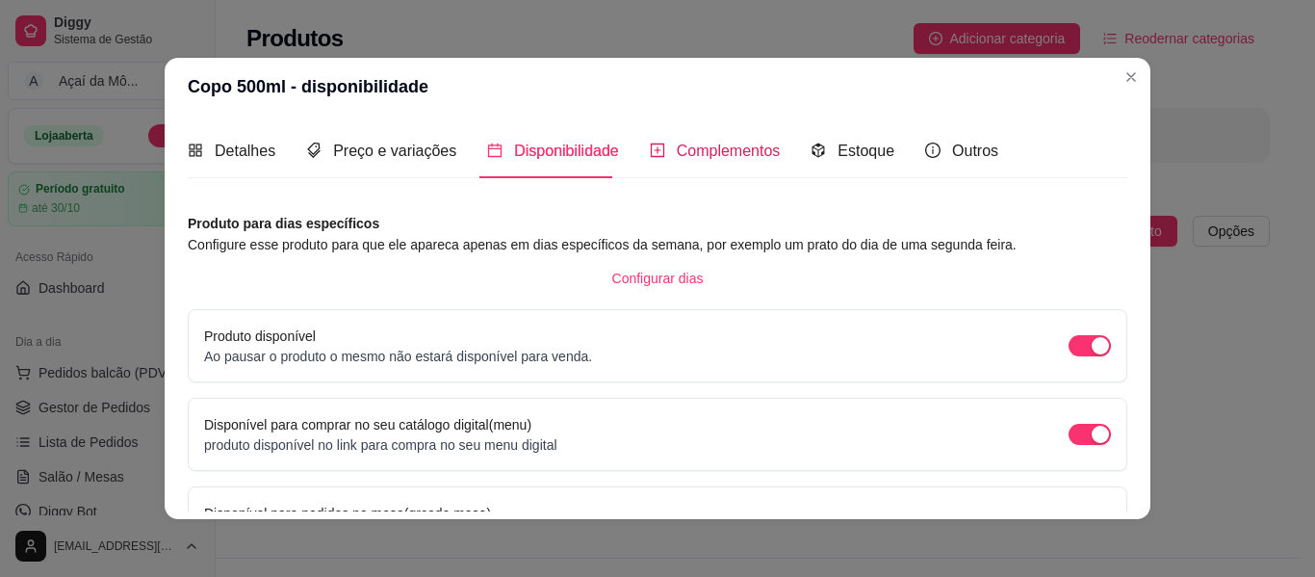
click at [677, 139] on div "Complementos" at bounding box center [715, 151] width 131 height 24
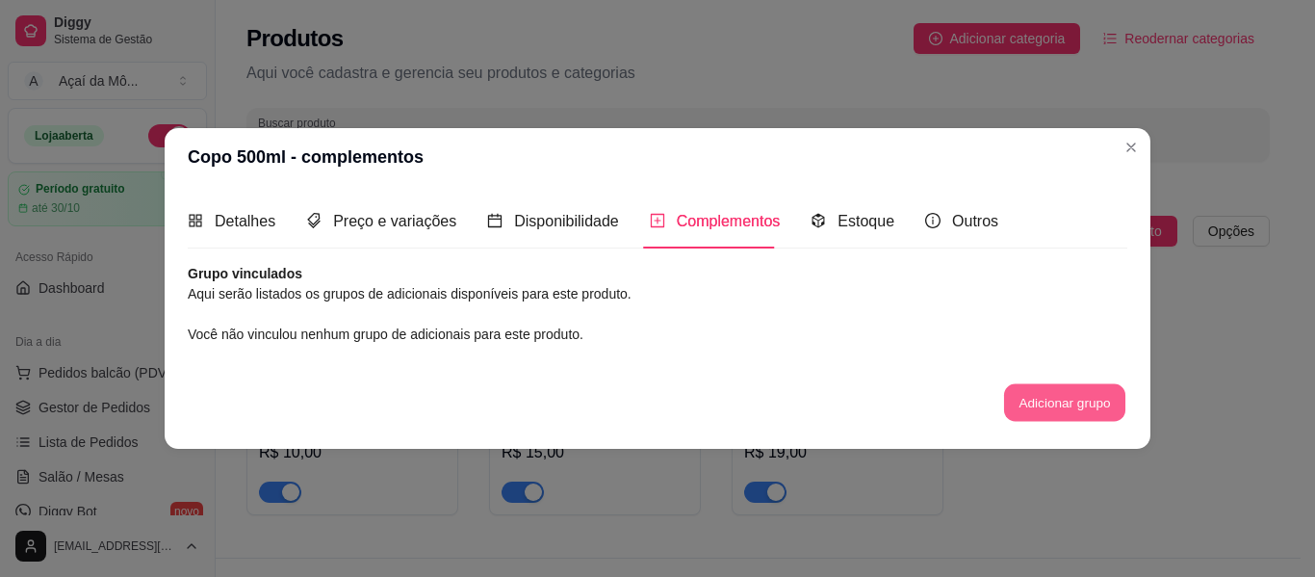
click at [1054, 393] on button "Adicionar grupo" at bounding box center [1064, 403] width 121 height 38
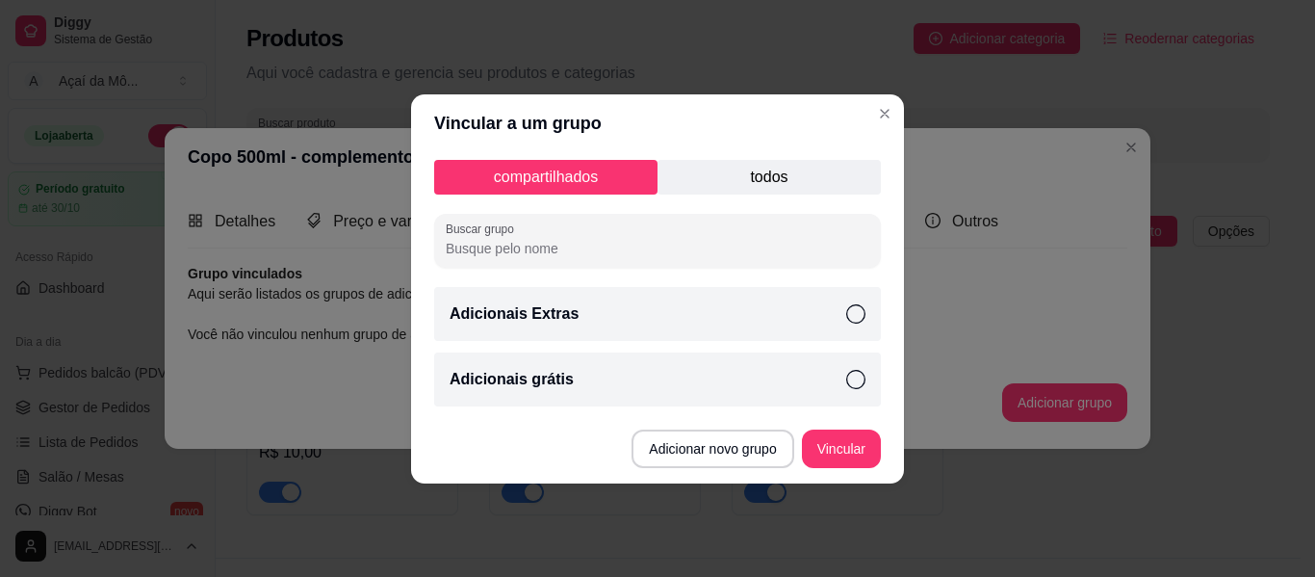
click at [850, 307] on icon at bounding box center [855, 313] width 19 height 19
click at [857, 378] on icon at bounding box center [855, 379] width 19 height 19
click at [831, 451] on button "Vincular" at bounding box center [841, 448] width 77 height 38
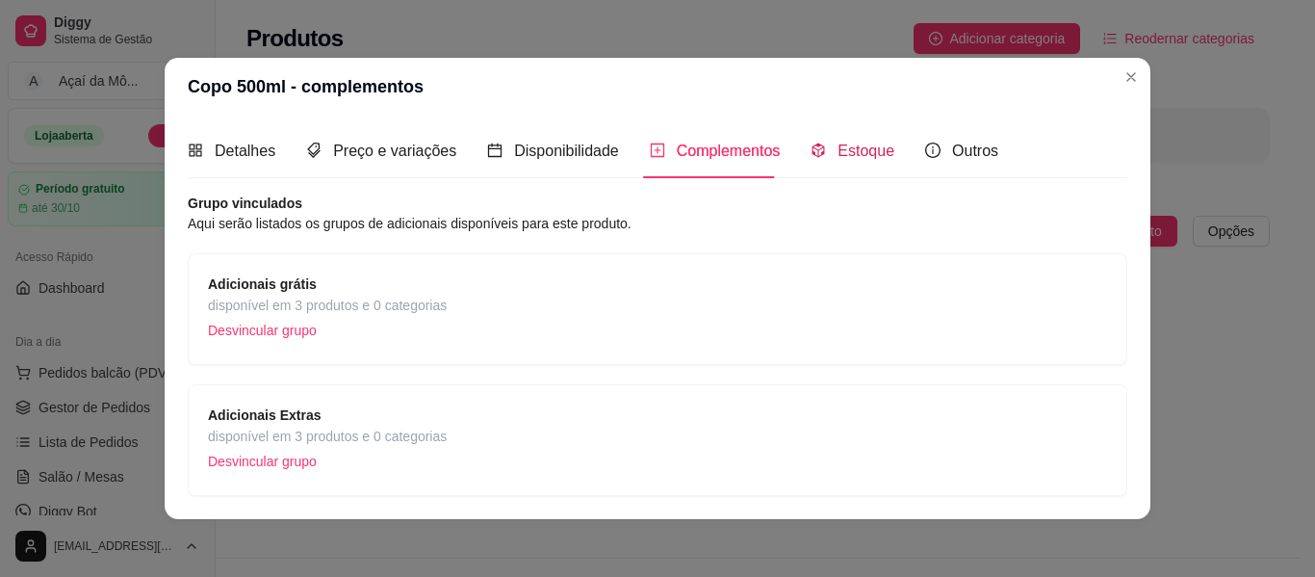
click at [811, 158] on span at bounding box center [818, 151] width 15 height 16
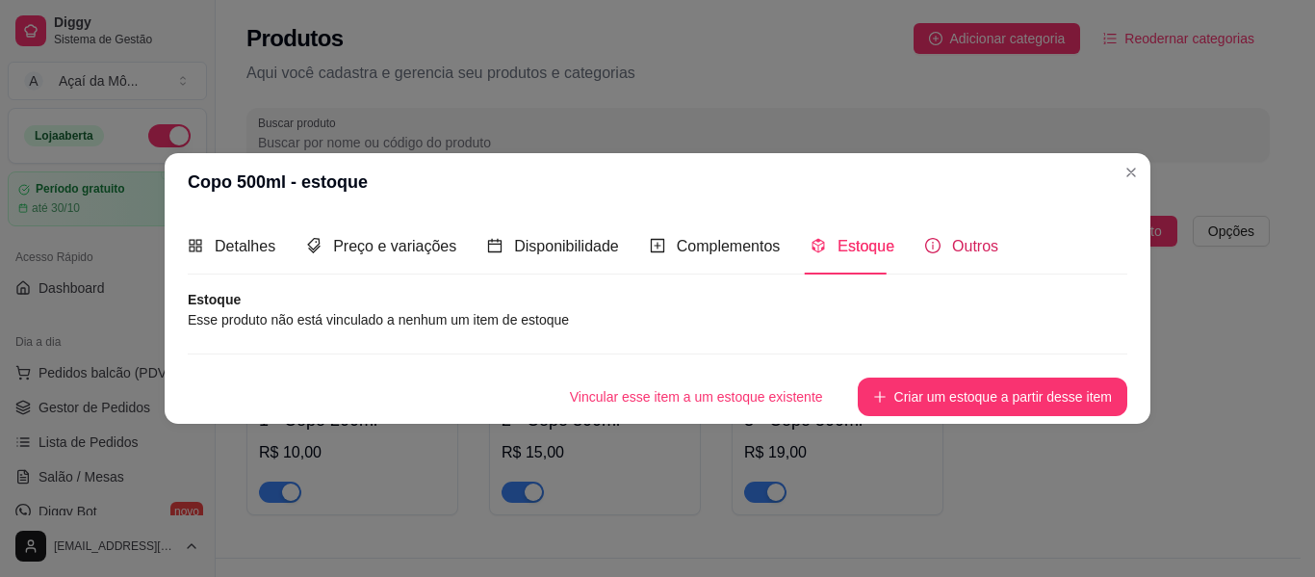
click at [956, 244] on span "Outros" at bounding box center [975, 246] width 46 height 16
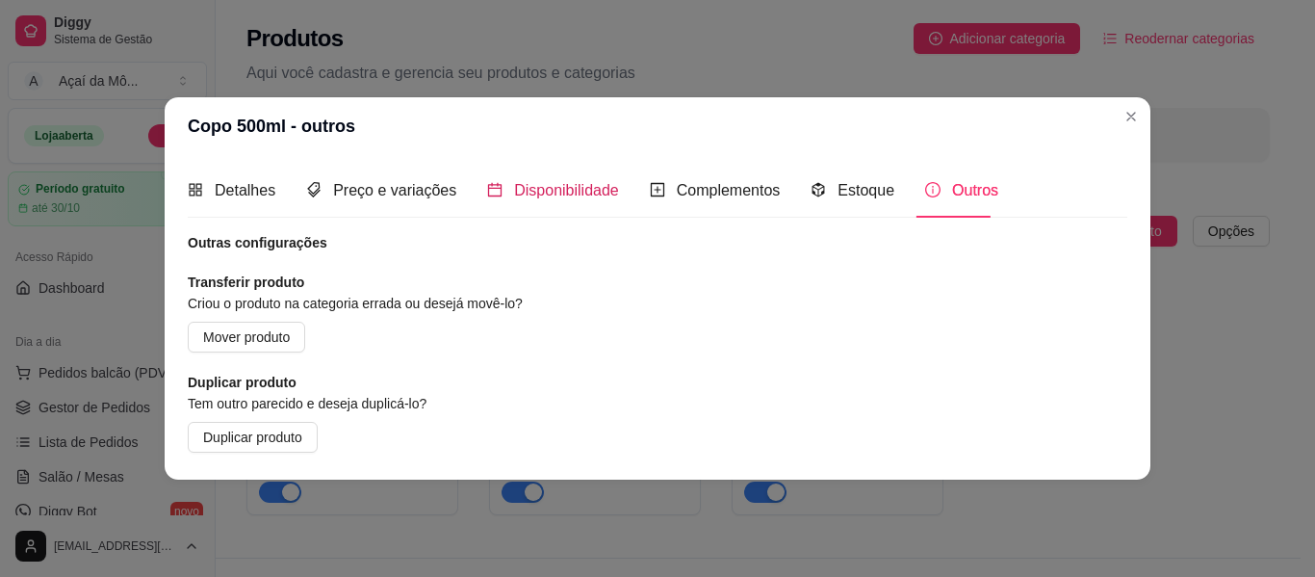
click at [565, 193] on span "Disponibilidade" at bounding box center [566, 190] width 105 height 16
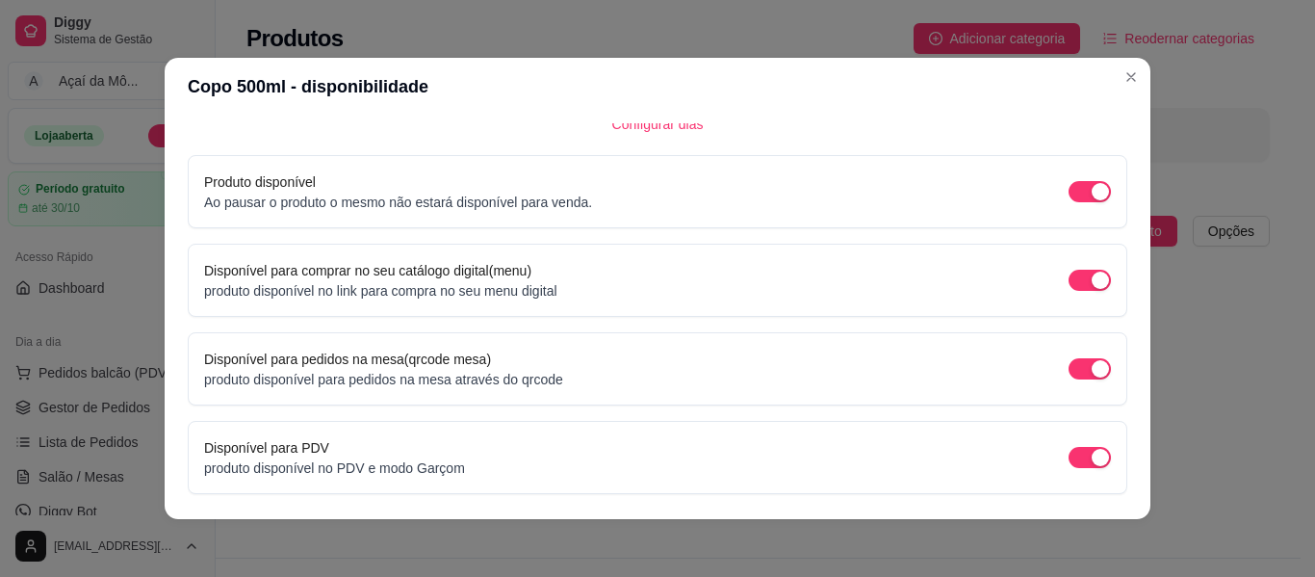
scroll to position [194, 0]
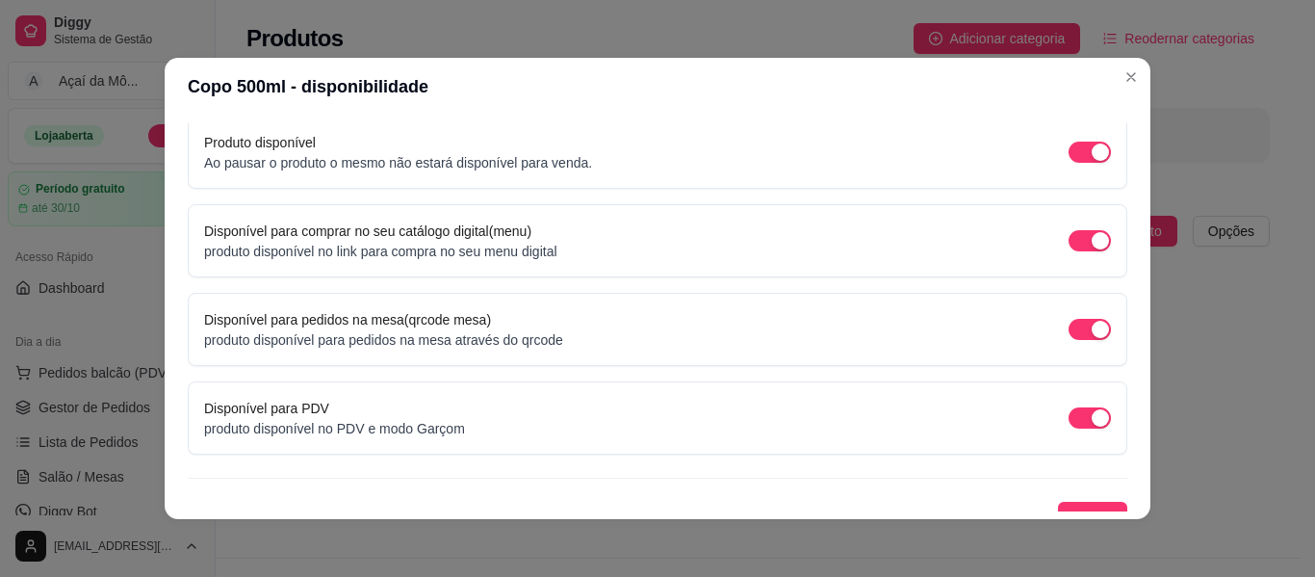
click at [1118, 481] on div "Detalhes Preço e variações Disponibilidade Complementos Estoque Outros Nome do …" at bounding box center [658, 317] width 940 height 388
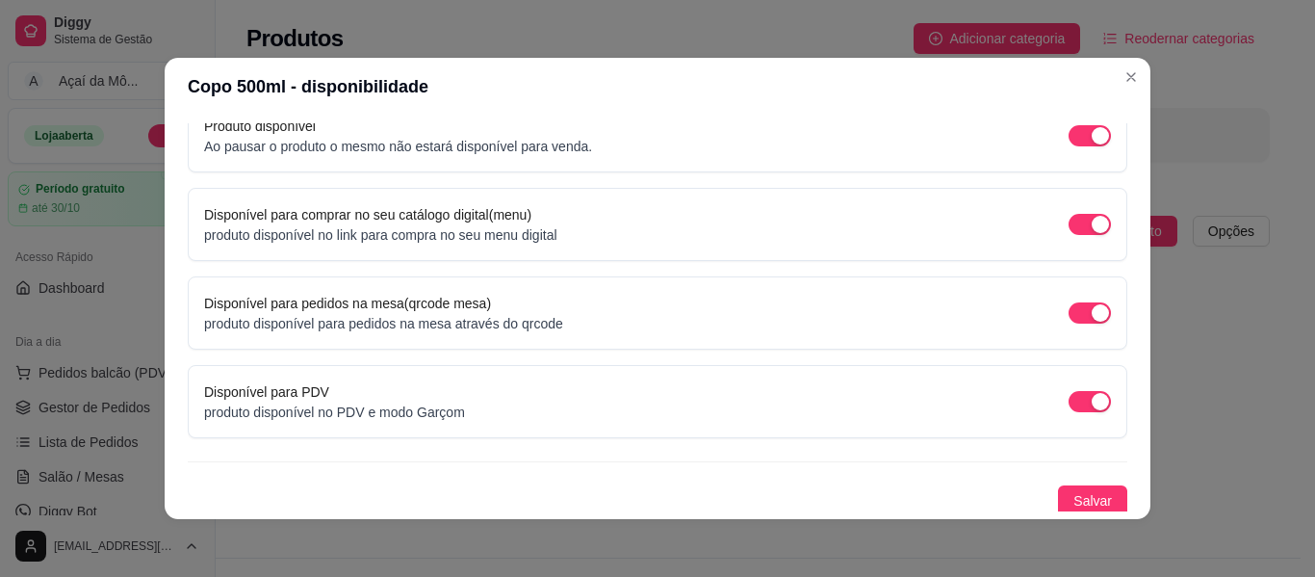
scroll to position [215, 0]
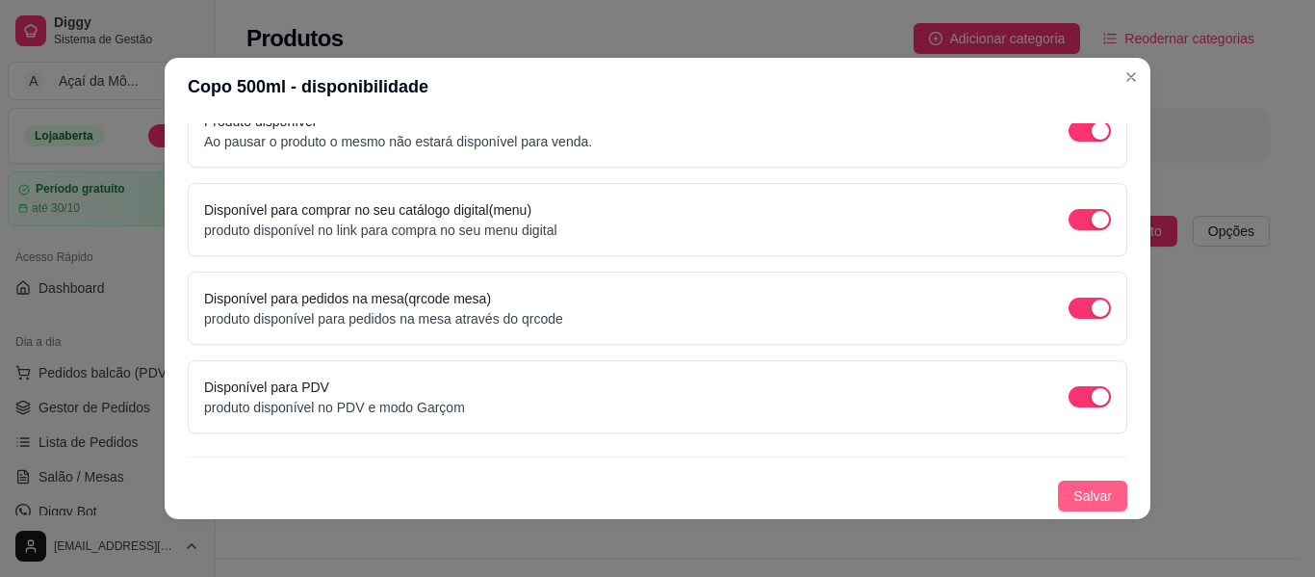
click at [1076, 495] on span "Salvar" at bounding box center [1093, 495] width 39 height 21
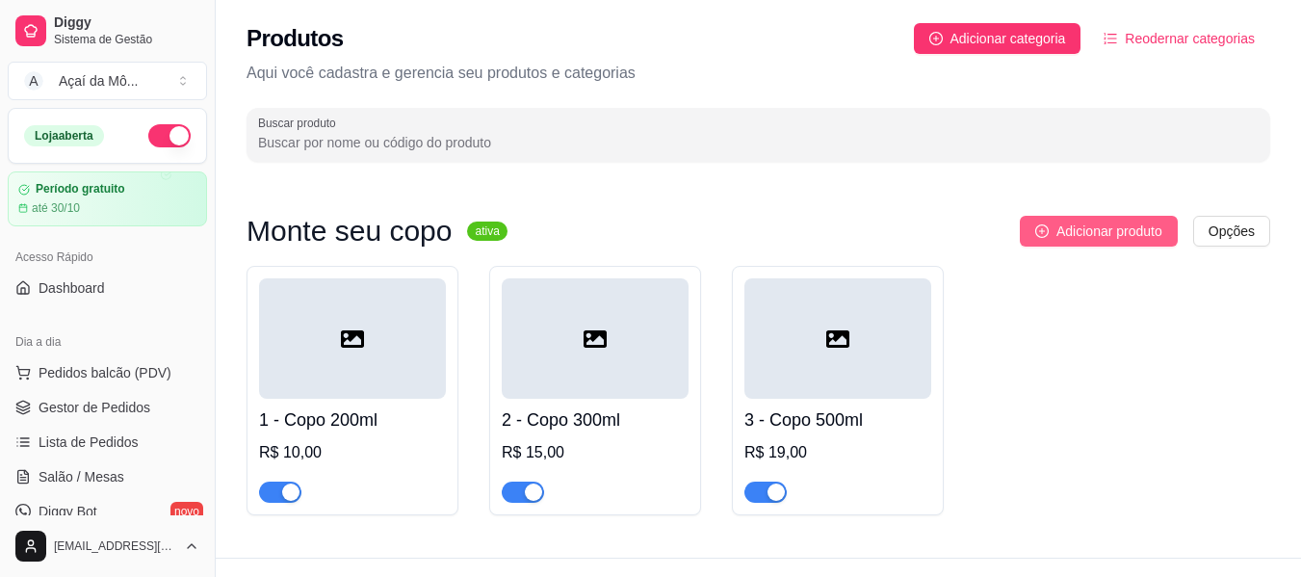
click at [1051, 228] on button "Adicionar produto" at bounding box center [1099, 231] width 158 height 31
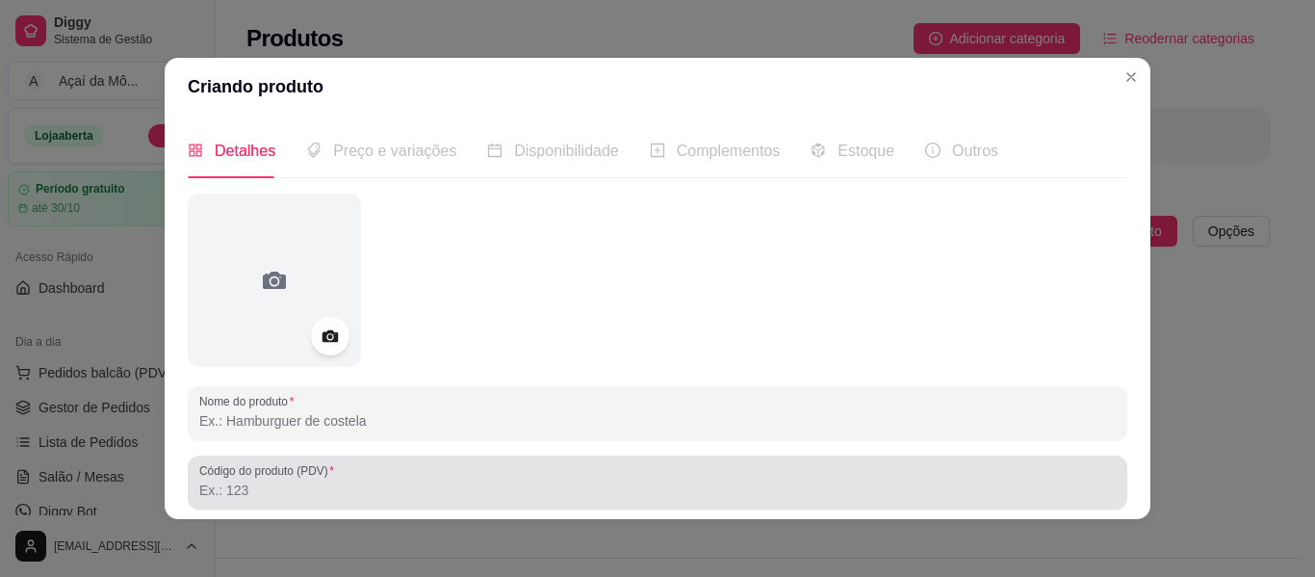
click at [678, 474] on div at bounding box center [657, 482] width 917 height 39
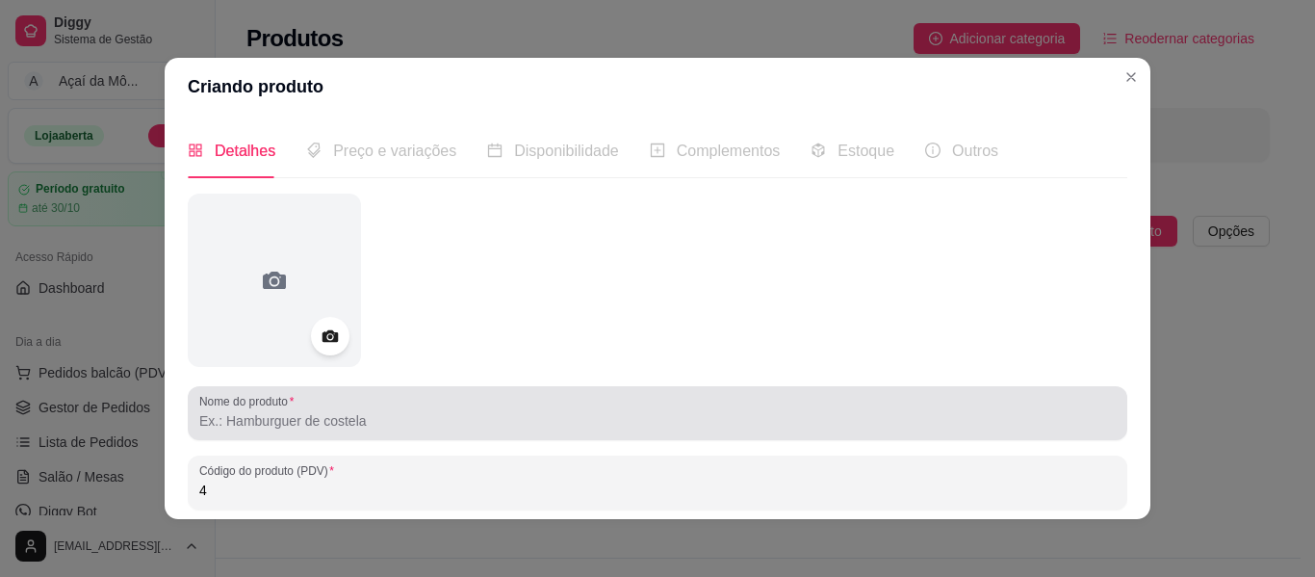
type input "4"
click at [647, 431] on div at bounding box center [657, 413] width 917 height 39
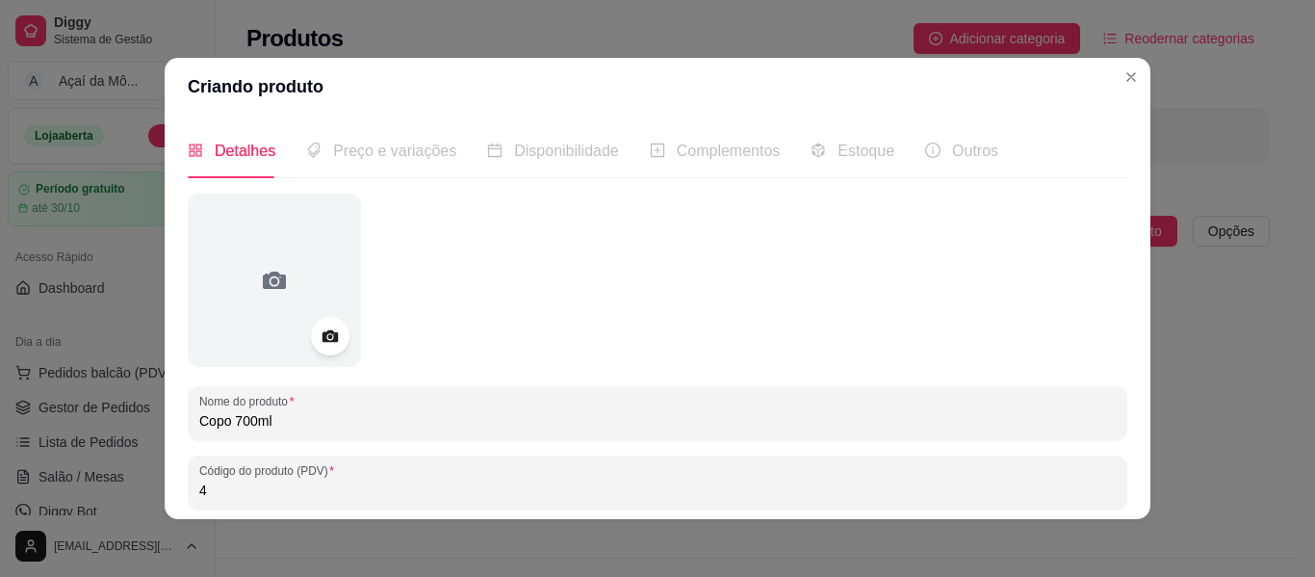
type input "Copo 700ml"
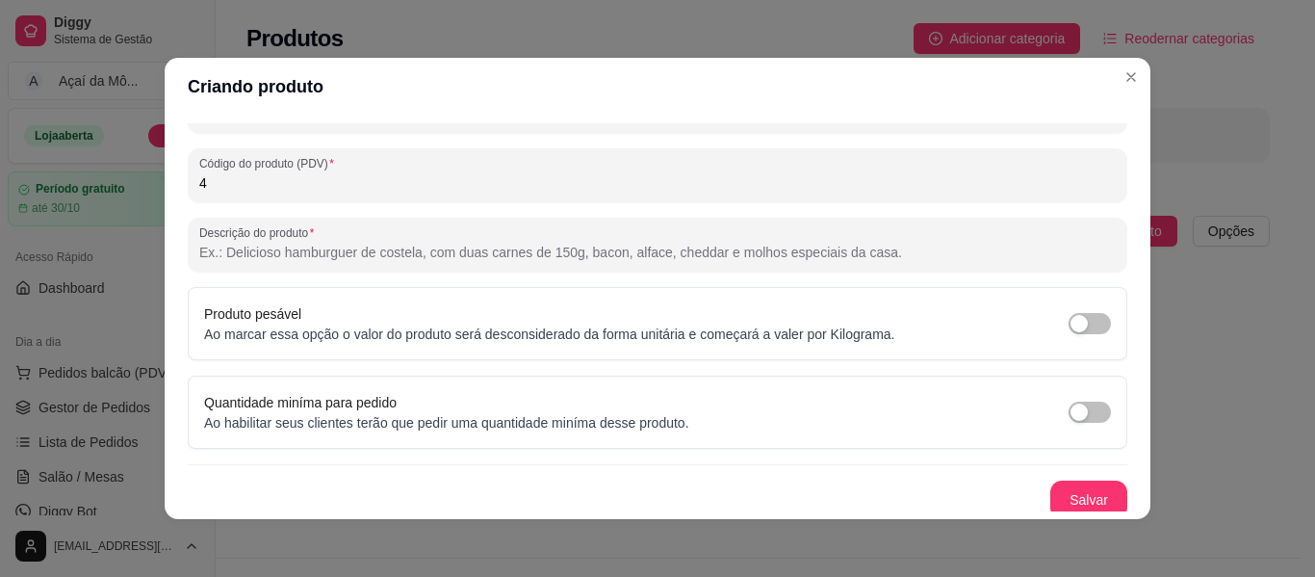
scroll to position [315, 0]
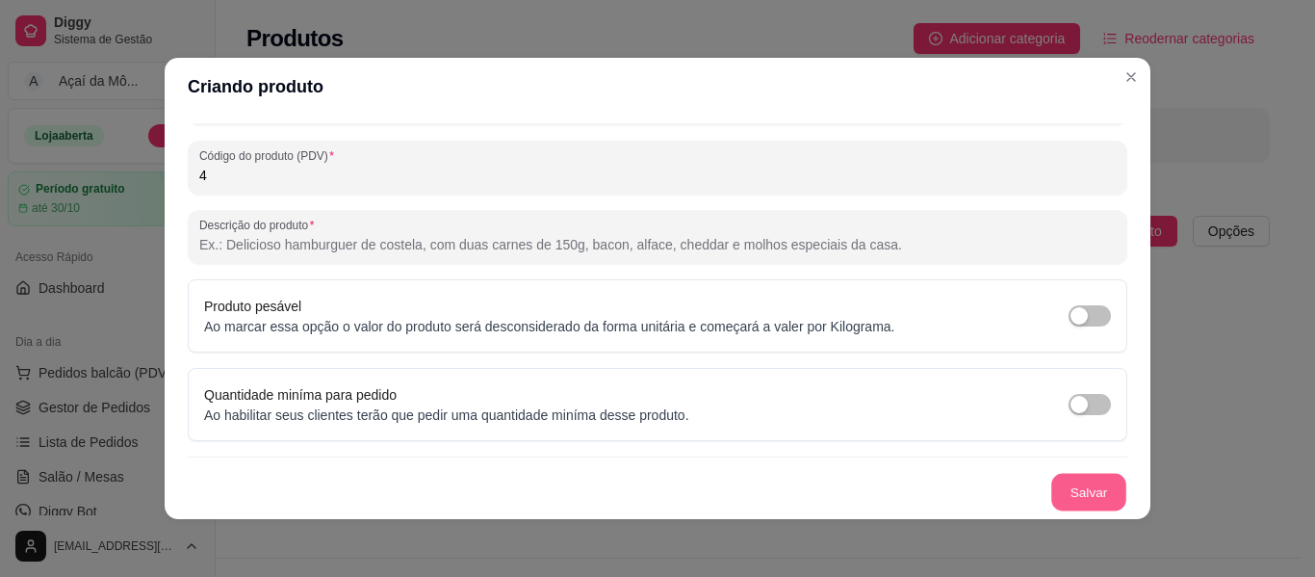
click at [1076, 497] on button "Salvar" at bounding box center [1089, 493] width 75 height 38
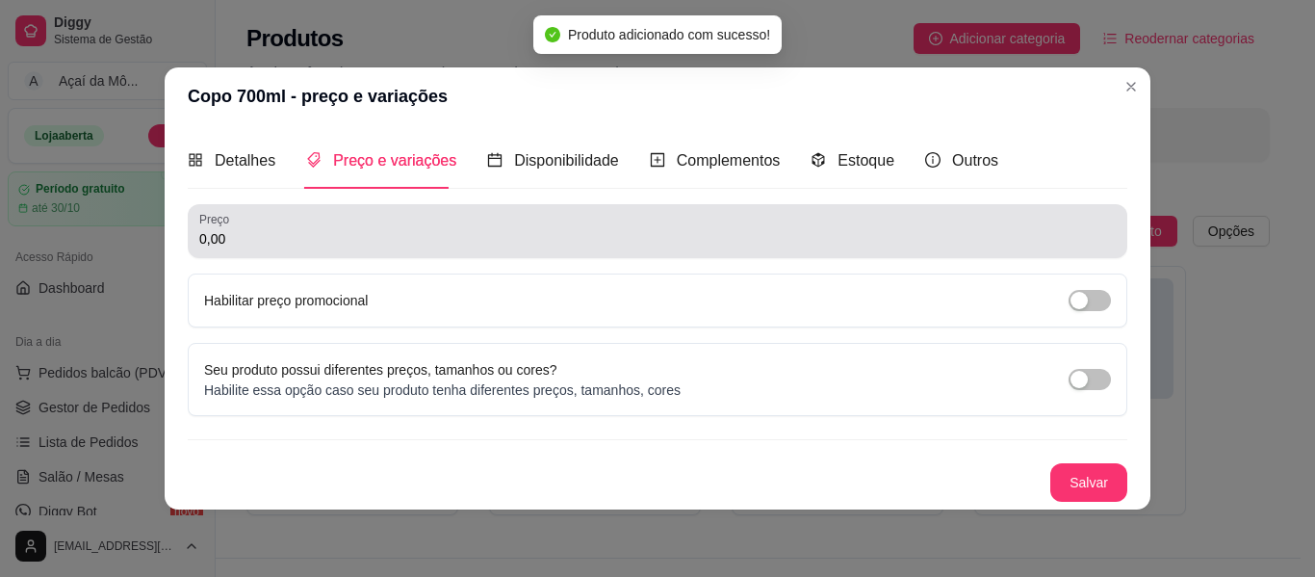
click at [847, 231] on input "0,00" at bounding box center [657, 238] width 917 height 19
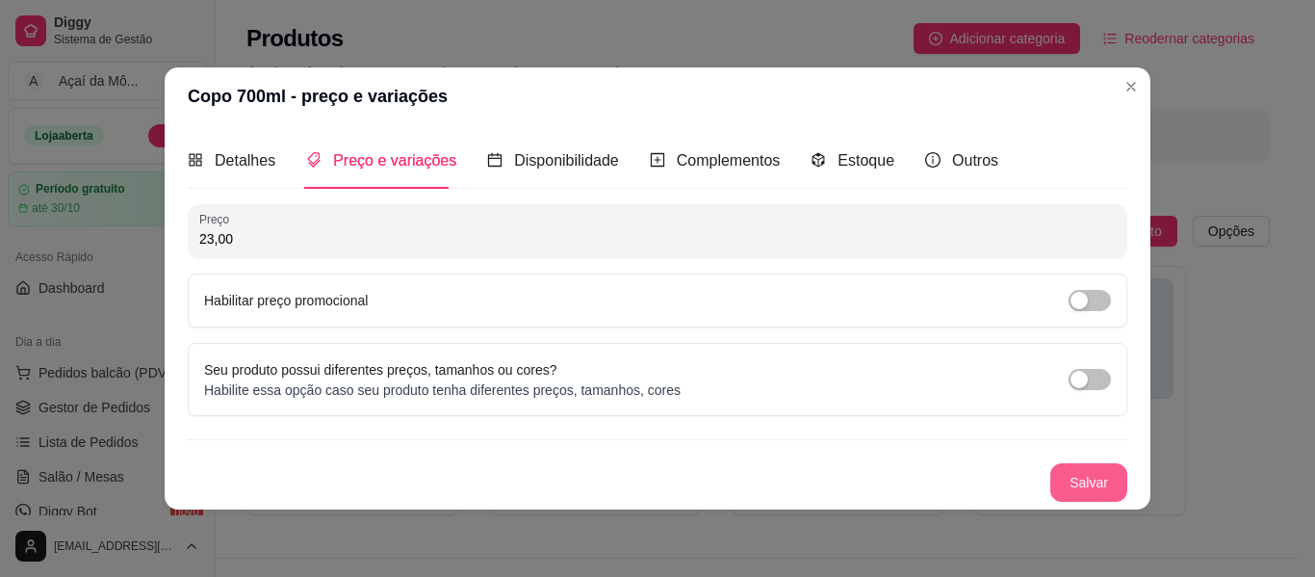
type input "23,00"
click at [1092, 477] on button "Salvar" at bounding box center [1089, 482] width 75 height 38
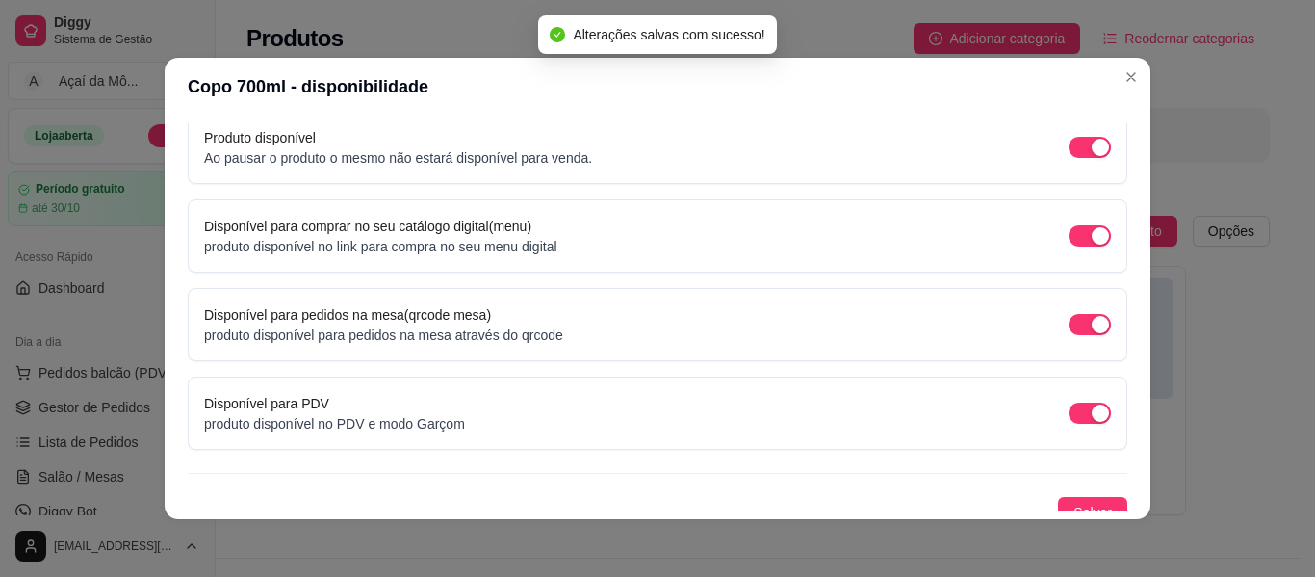
scroll to position [215, 0]
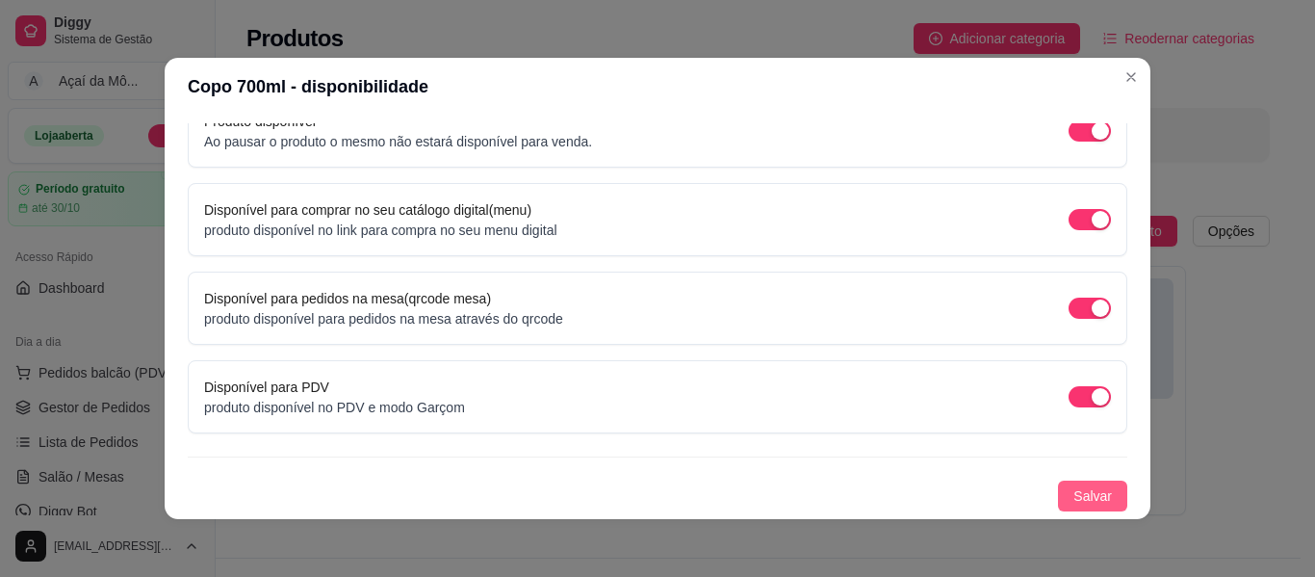
click at [1080, 489] on span "Salvar" at bounding box center [1093, 495] width 39 height 21
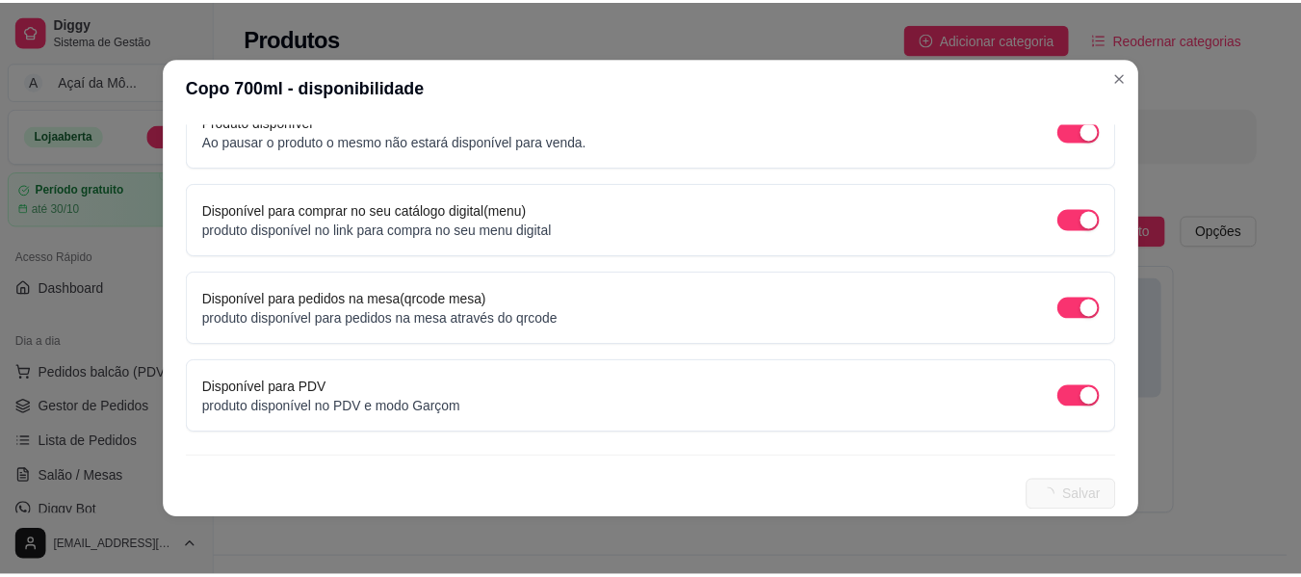
scroll to position [0, 0]
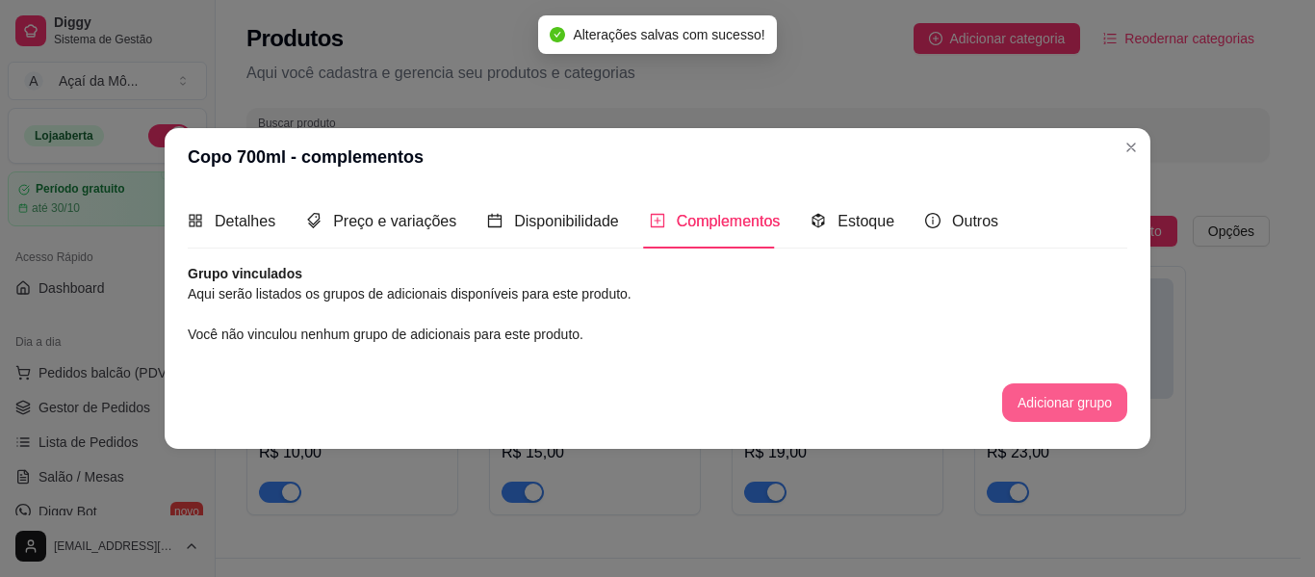
click at [1049, 391] on button "Adicionar grupo" at bounding box center [1064, 402] width 125 height 39
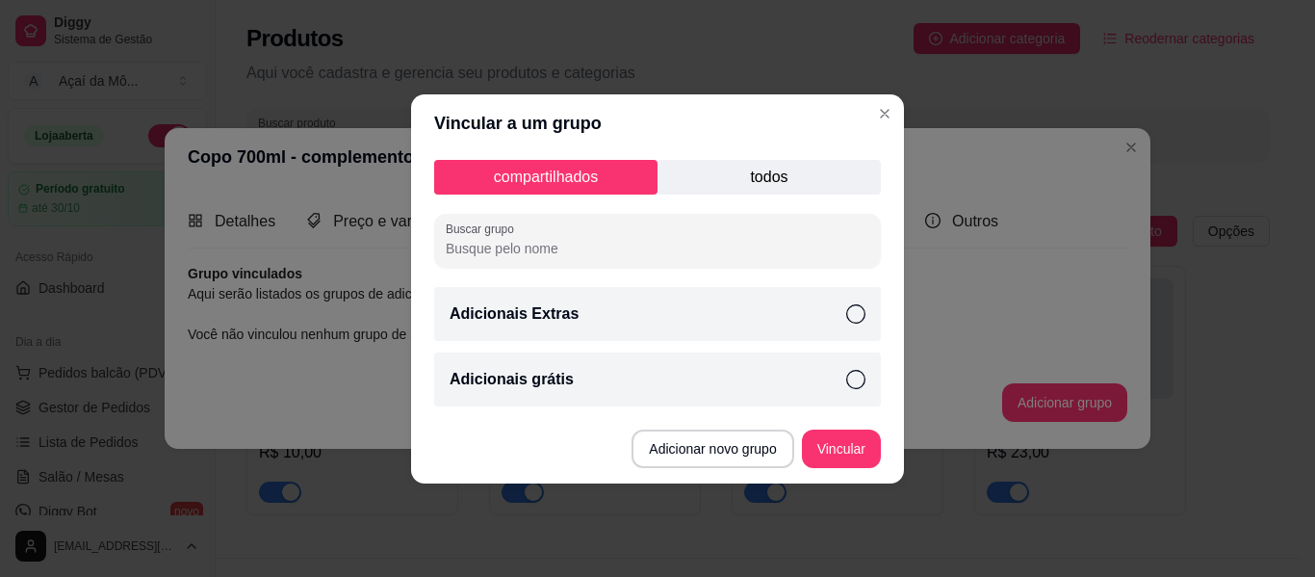
click at [859, 375] on icon at bounding box center [855, 379] width 19 height 19
click at [853, 313] on icon at bounding box center [855, 313] width 19 height 19
click at [860, 452] on button "Vincular" at bounding box center [841, 448] width 77 height 38
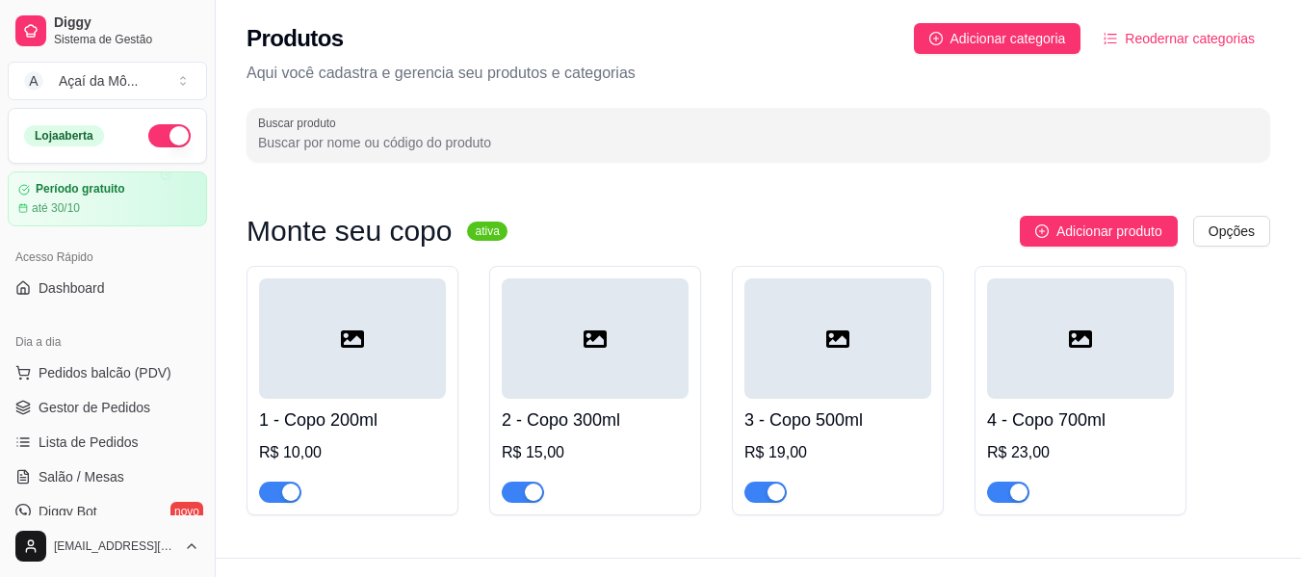
click at [1148, 40] on span "Reodernar categorias" at bounding box center [1190, 38] width 130 height 21
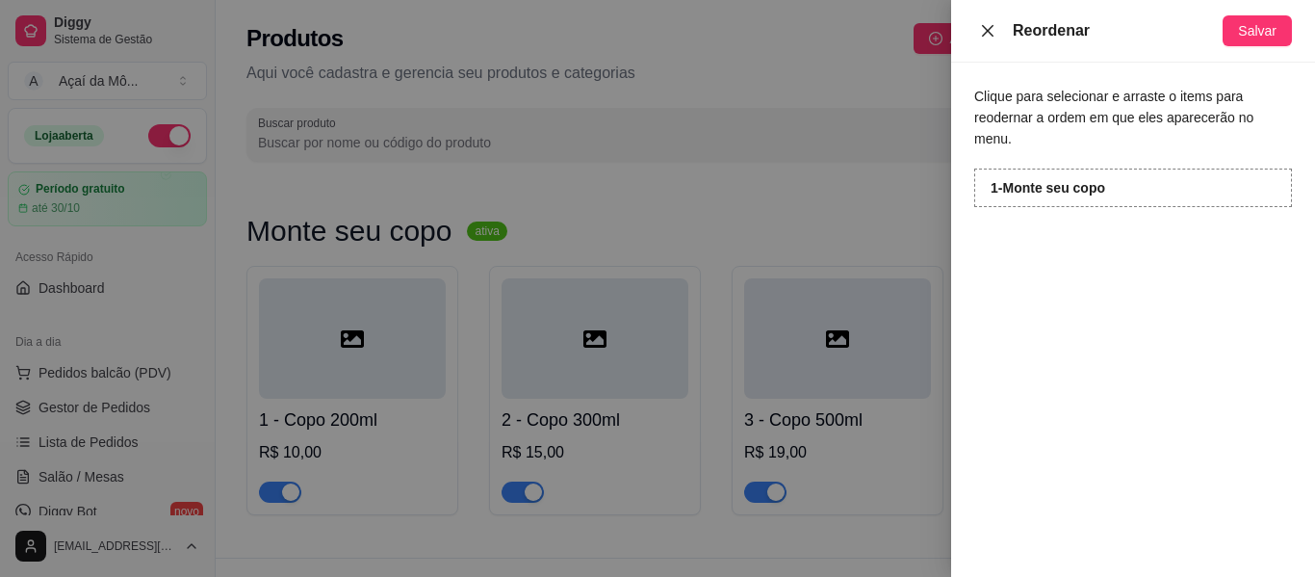
click at [989, 31] on icon "close" at bounding box center [988, 30] width 12 height 12
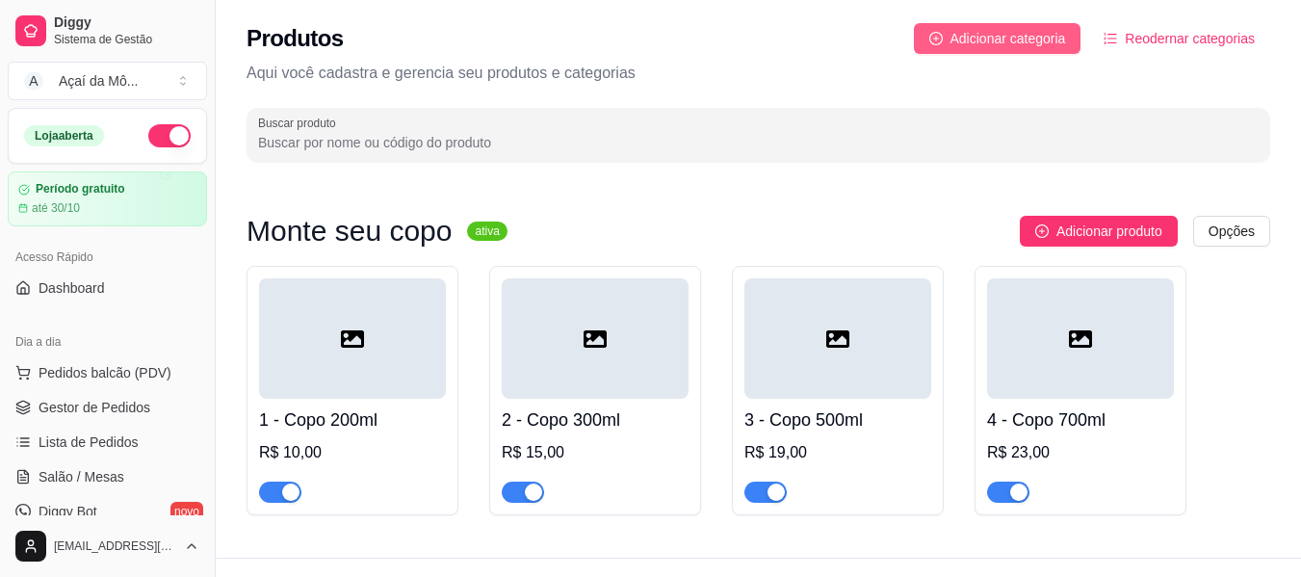
click at [1079, 37] on button "Adicionar categoria" at bounding box center [998, 38] width 168 height 31
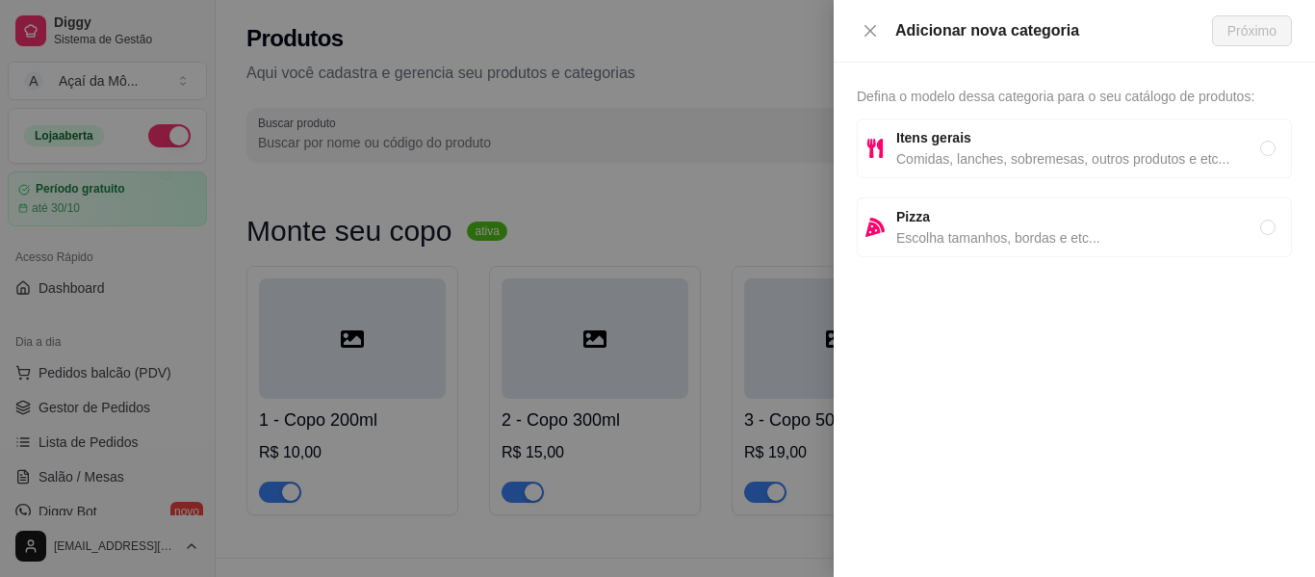
click at [1070, 137] on span "Itens gerais" at bounding box center [1079, 137] width 364 height 21
radio input "true"
click at [1244, 31] on span "Próximo" at bounding box center [1252, 30] width 49 height 21
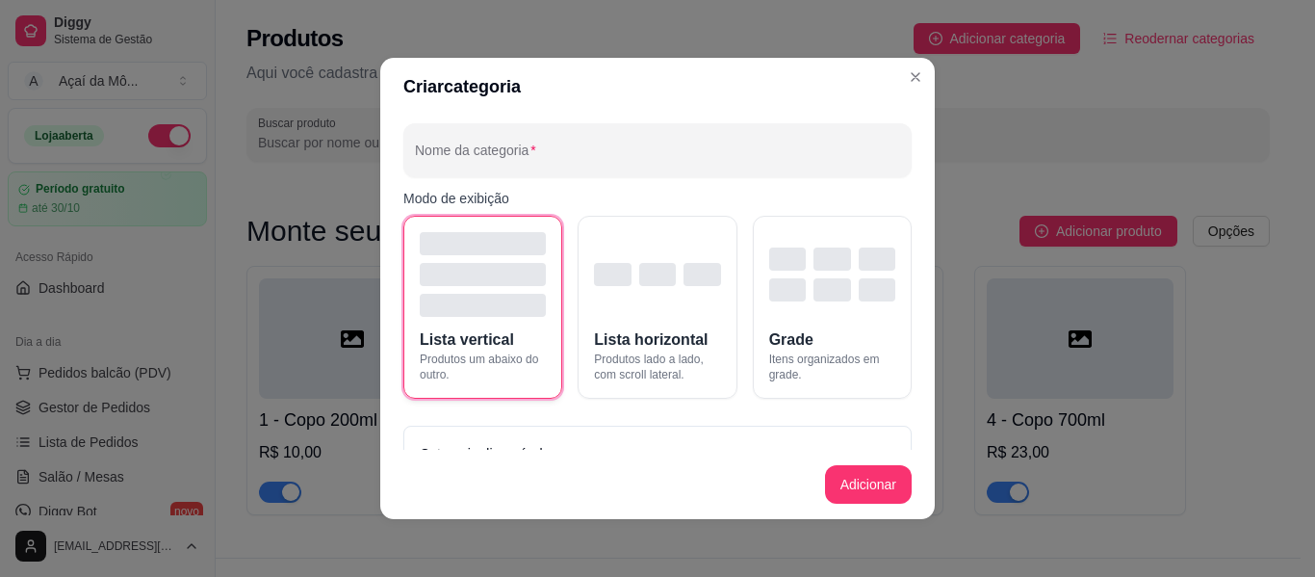
click at [507, 325] on button "Lista vertical Produtos um abaixo do outro." at bounding box center [482, 307] width 159 height 183
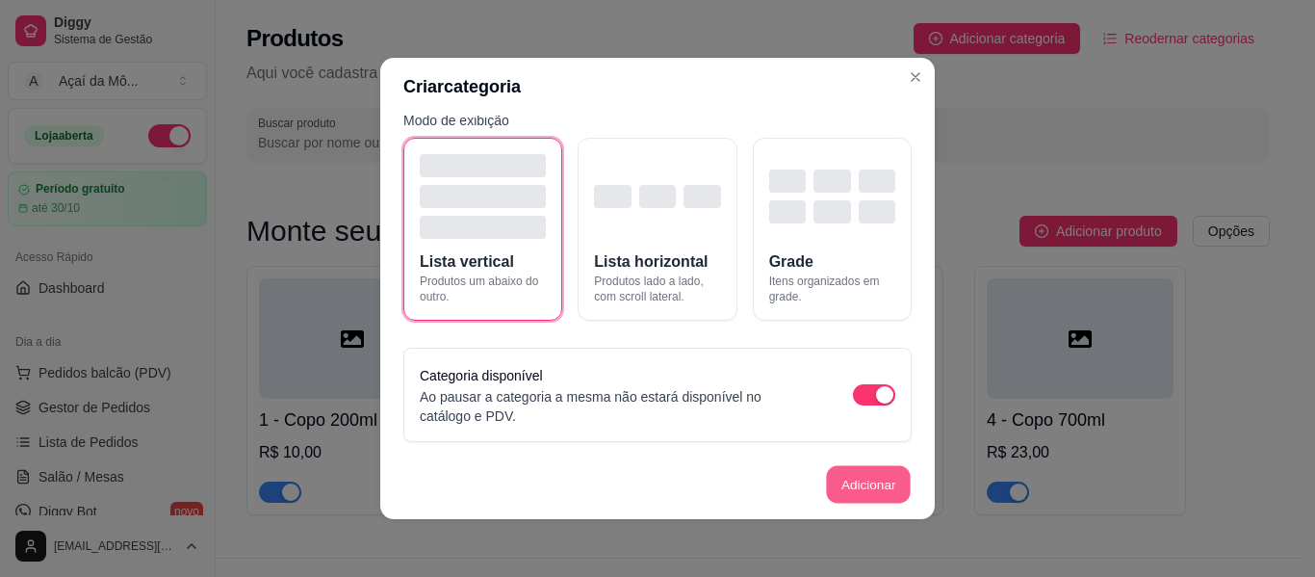
click at [846, 489] on button "Adicionar" at bounding box center [868, 485] width 85 height 38
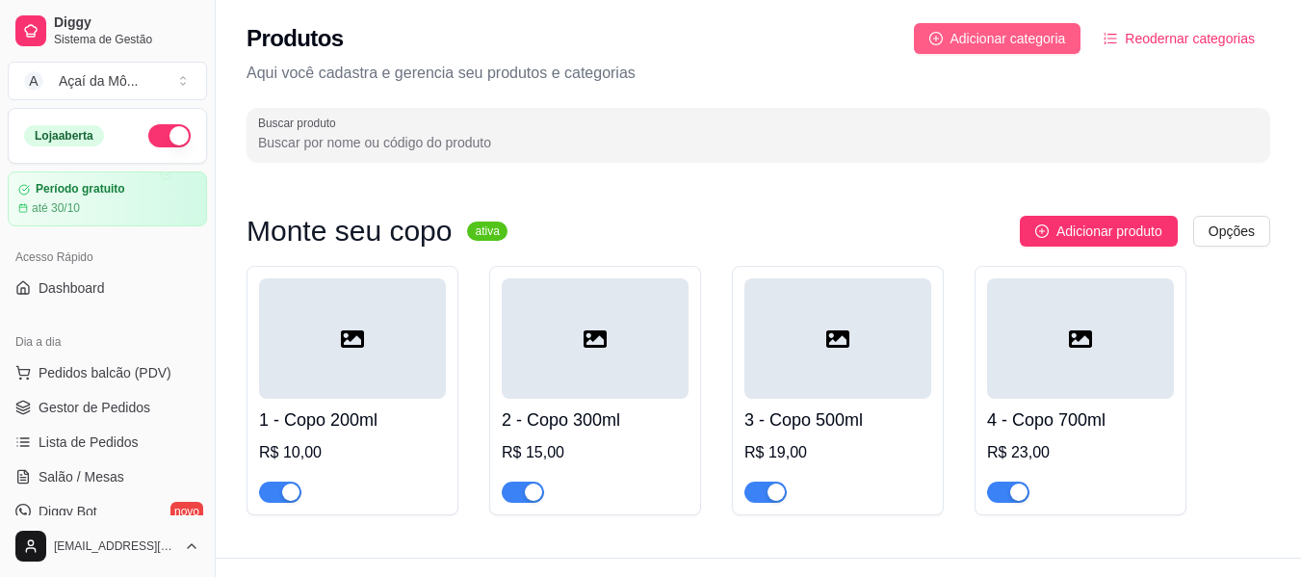
click at [975, 32] on span "Adicionar categoria" at bounding box center [1008, 38] width 116 height 21
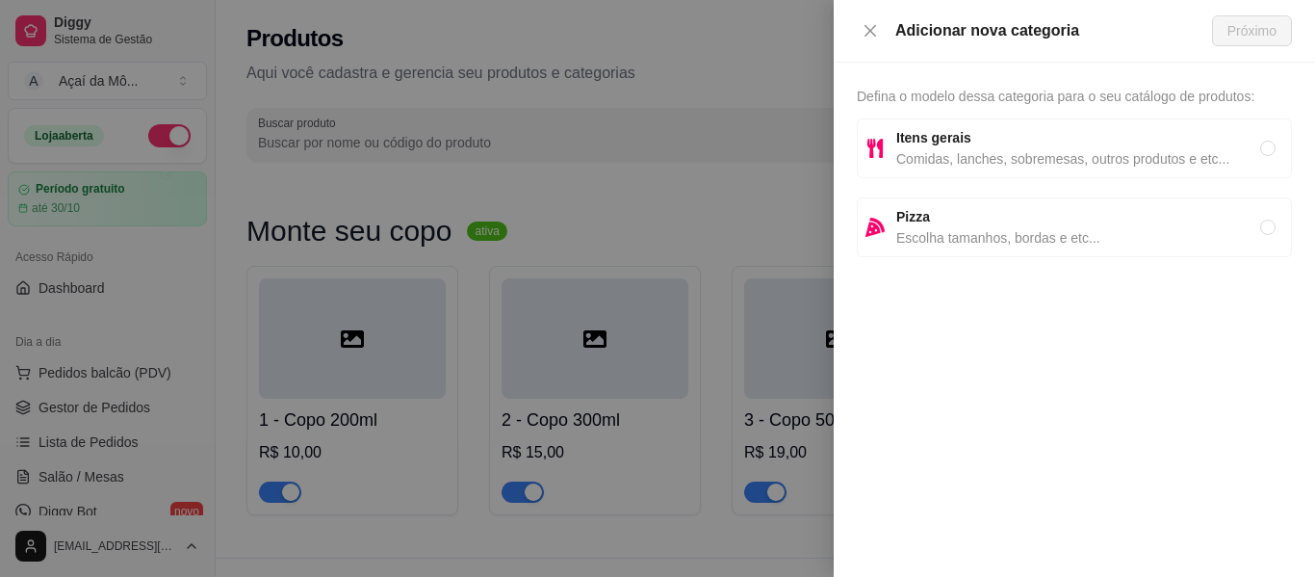
click at [947, 161] on span "Comidas, lanches, sobremesas, outros produtos e etc..." at bounding box center [1079, 158] width 364 height 21
radio input "true"
click at [1264, 12] on div "Adicionar nova categoria Próximo" at bounding box center [1074, 31] width 481 height 63
click at [1267, 18] on button "Próximo" at bounding box center [1252, 30] width 80 height 31
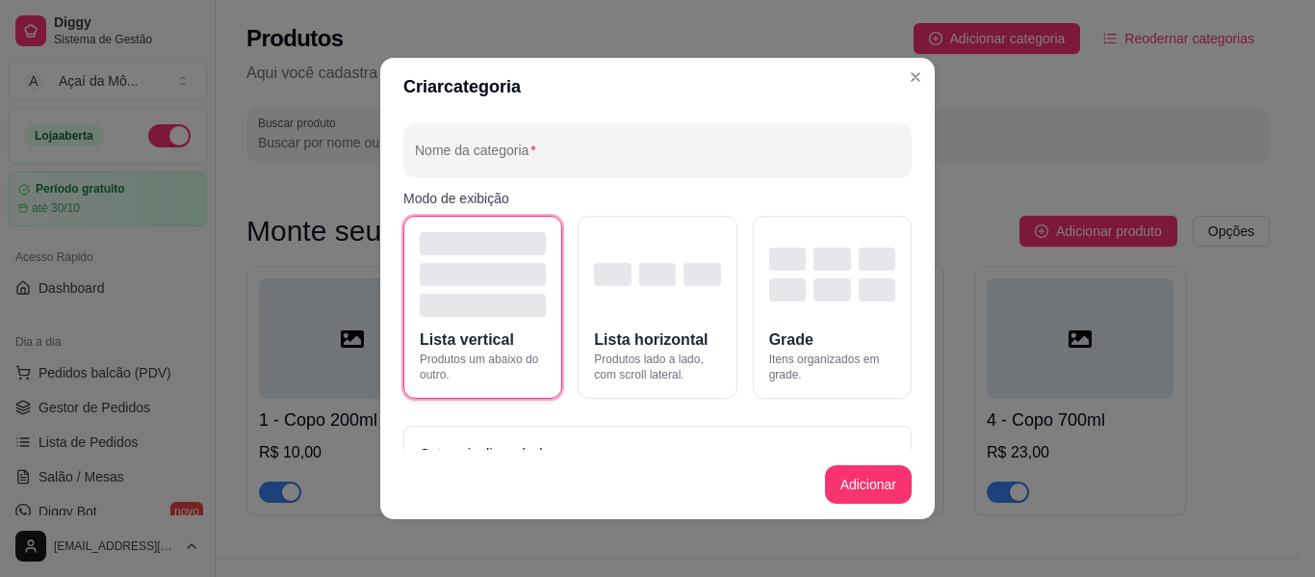
click at [534, 347] on button "Lista vertical Produtos um abaixo do outro." at bounding box center [482, 307] width 159 height 183
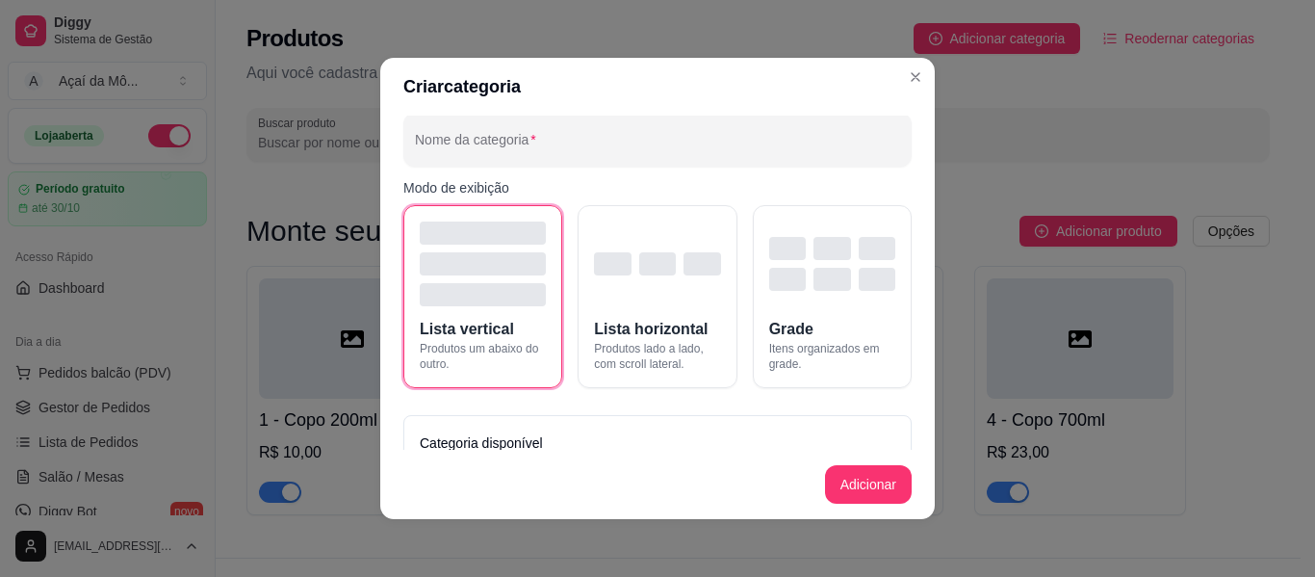
scroll to position [78, 0]
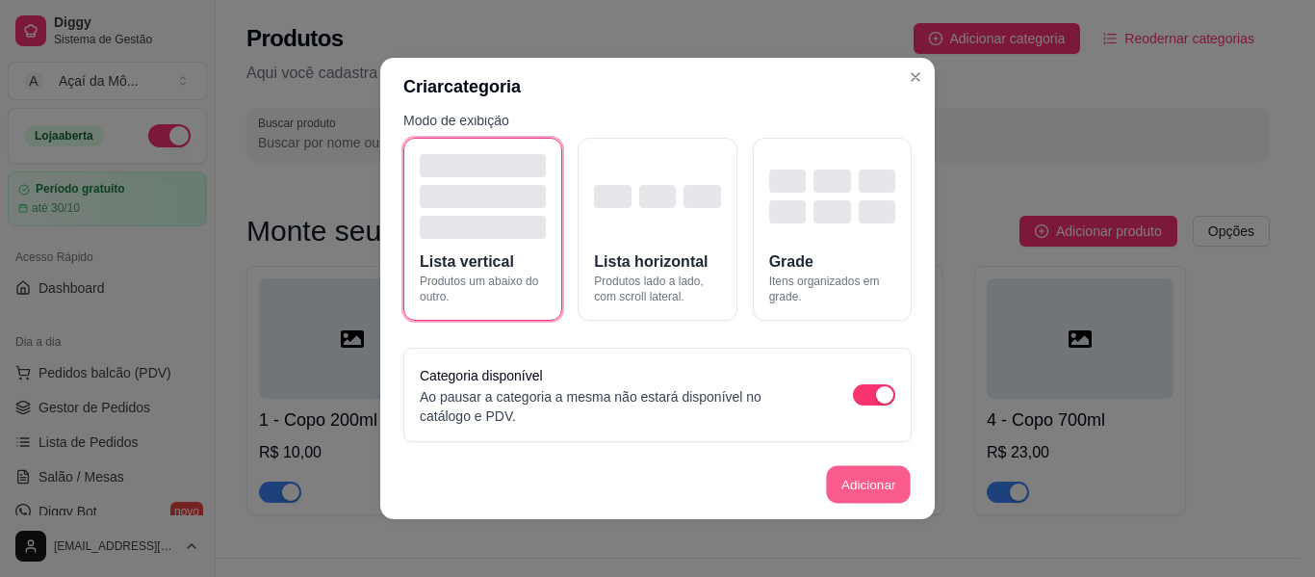
click at [858, 466] on button "Adicionar" at bounding box center [868, 485] width 85 height 38
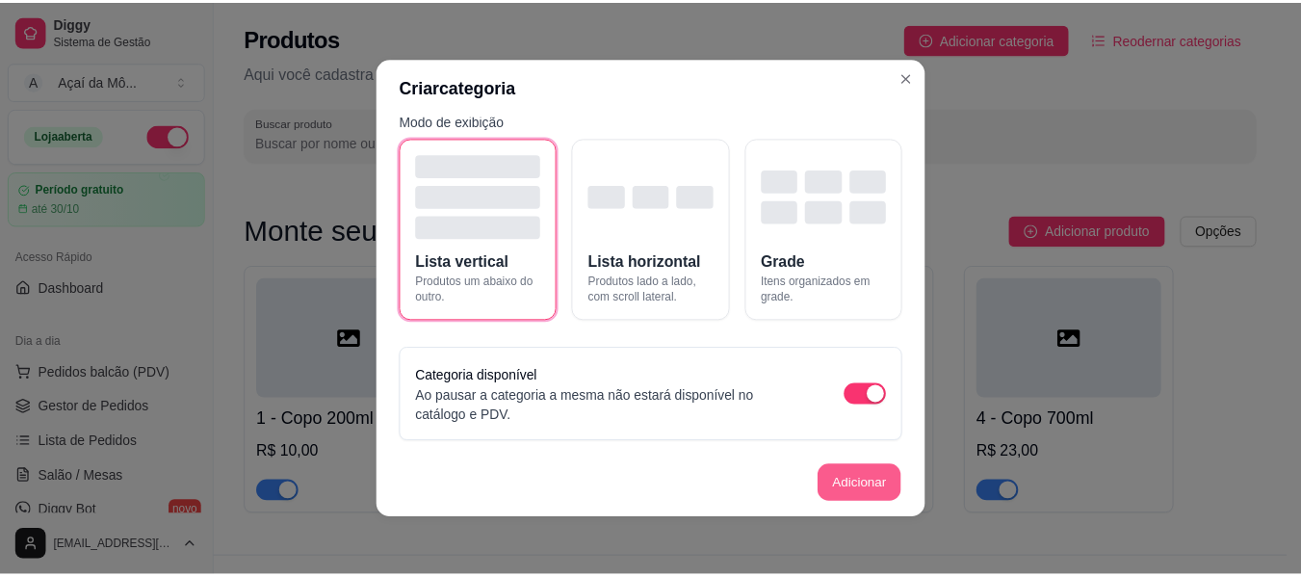
scroll to position [101, 0]
